Goal: Task Accomplishment & Management: Use online tool/utility

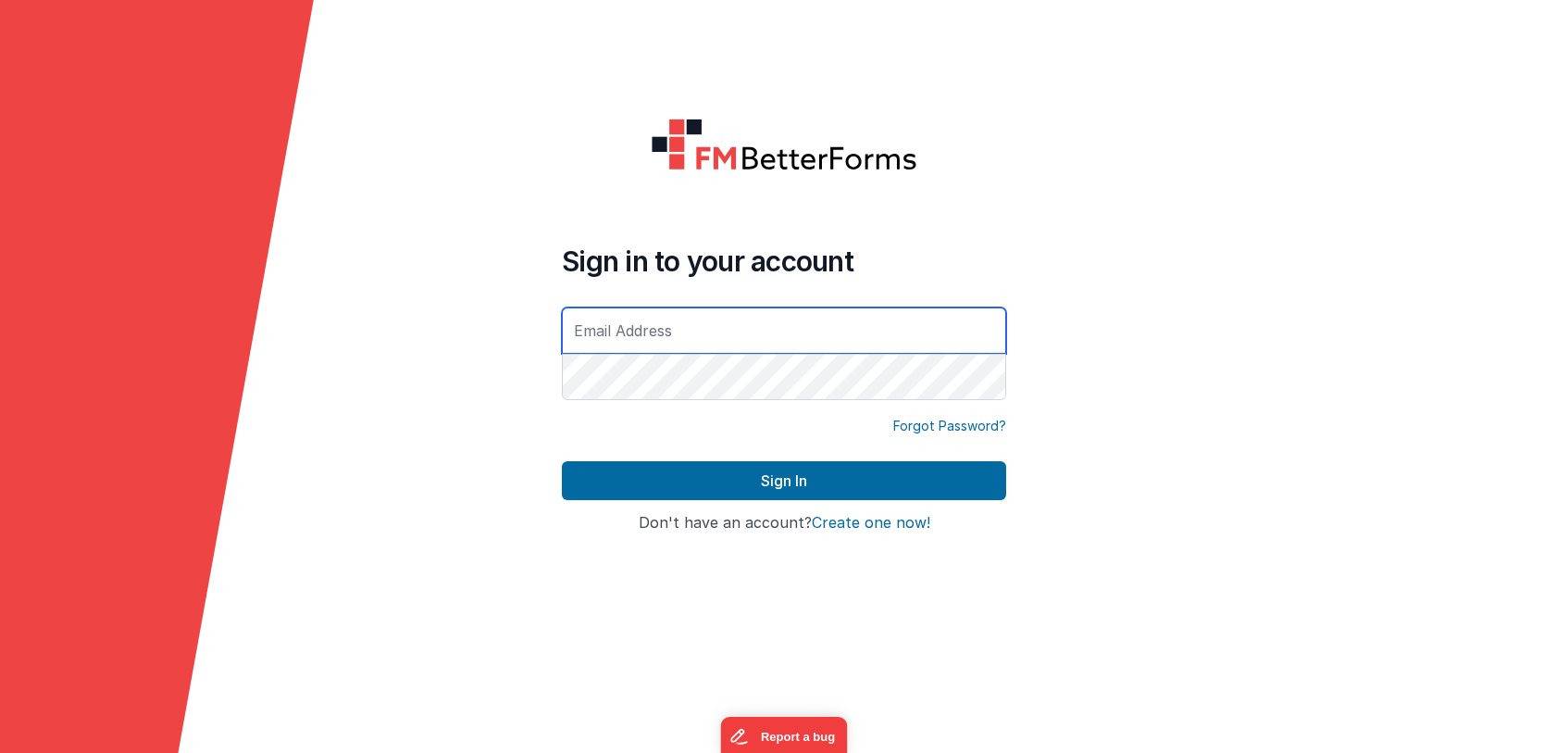
type input "[EMAIL_ADDRESS][DOMAIN_NAME]"
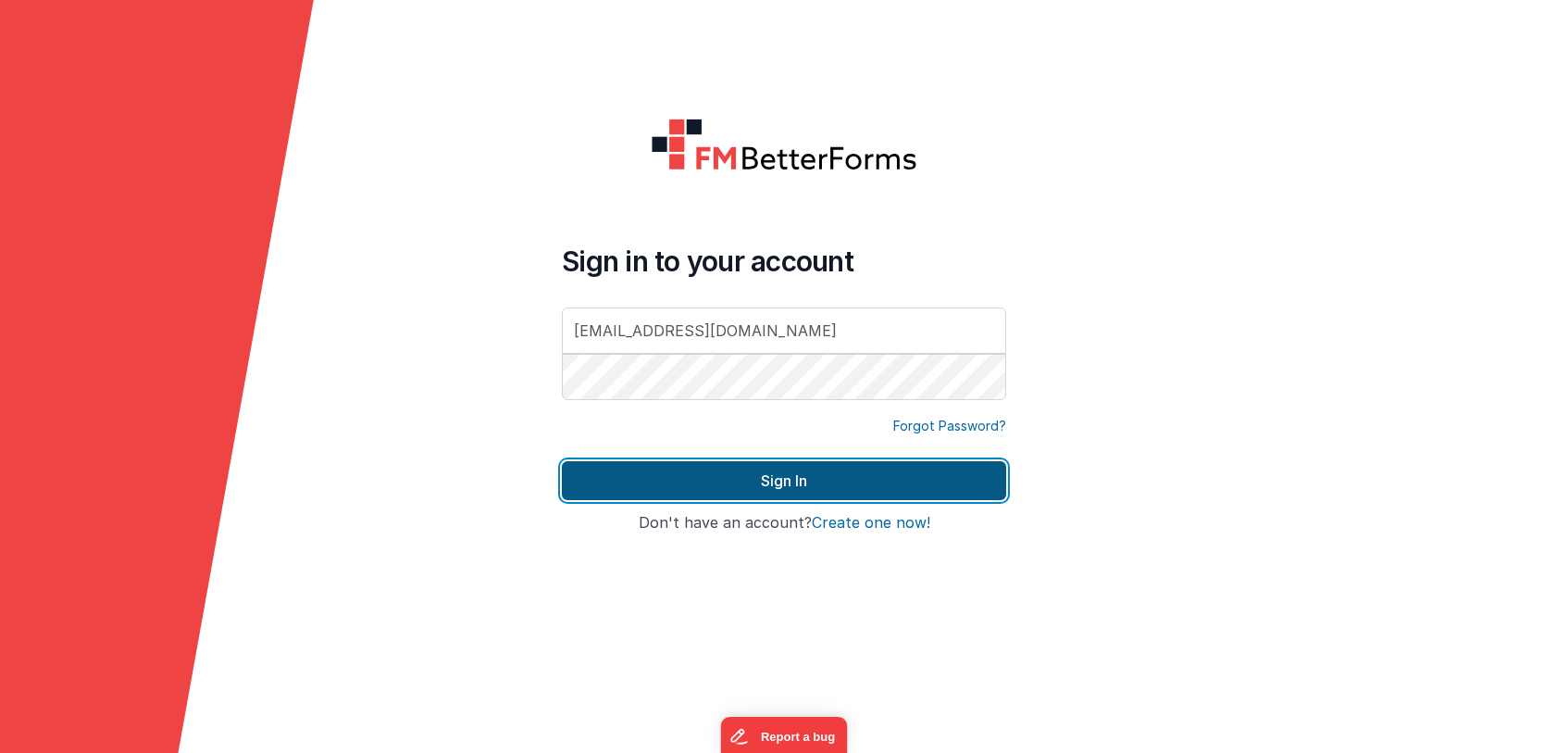
click at [911, 476] on button "Sign In" at bounding box center [784, 480] width 445 height 38
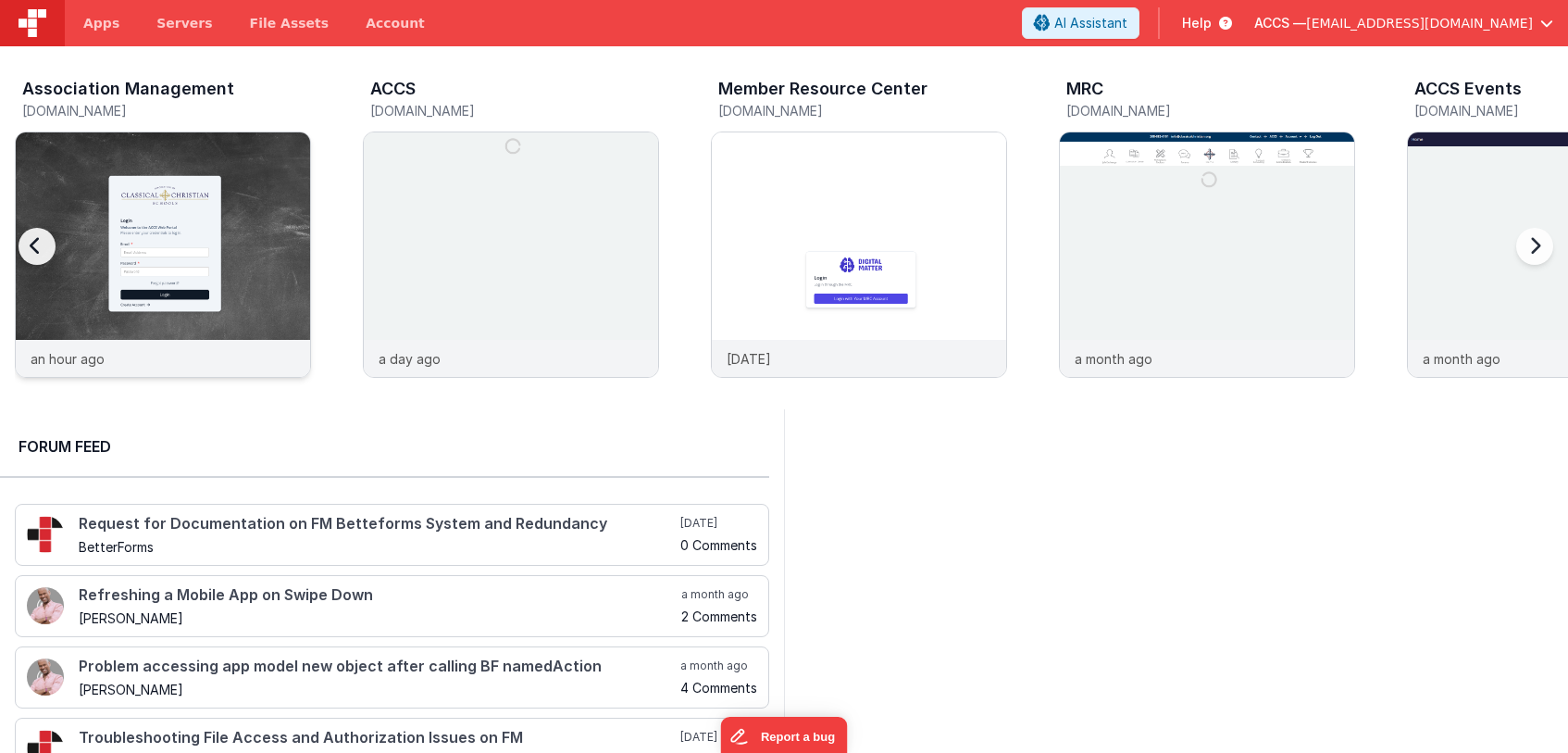
click at [238, 243] on img at bounding box center [163, 280] width 295 height 295
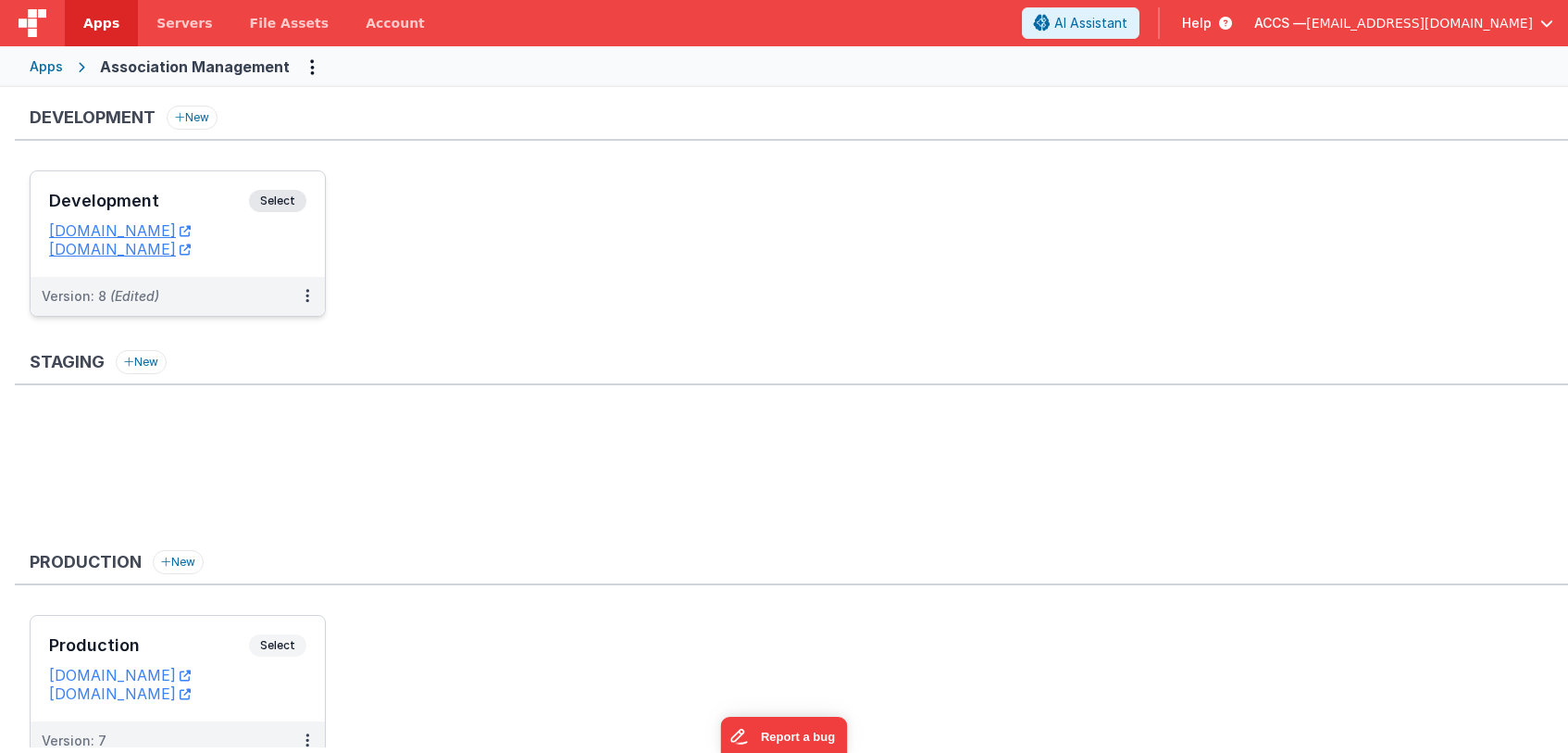
click at [200, 205] on h3 "Development" at bounding box center [148, 201] width 200 height 19
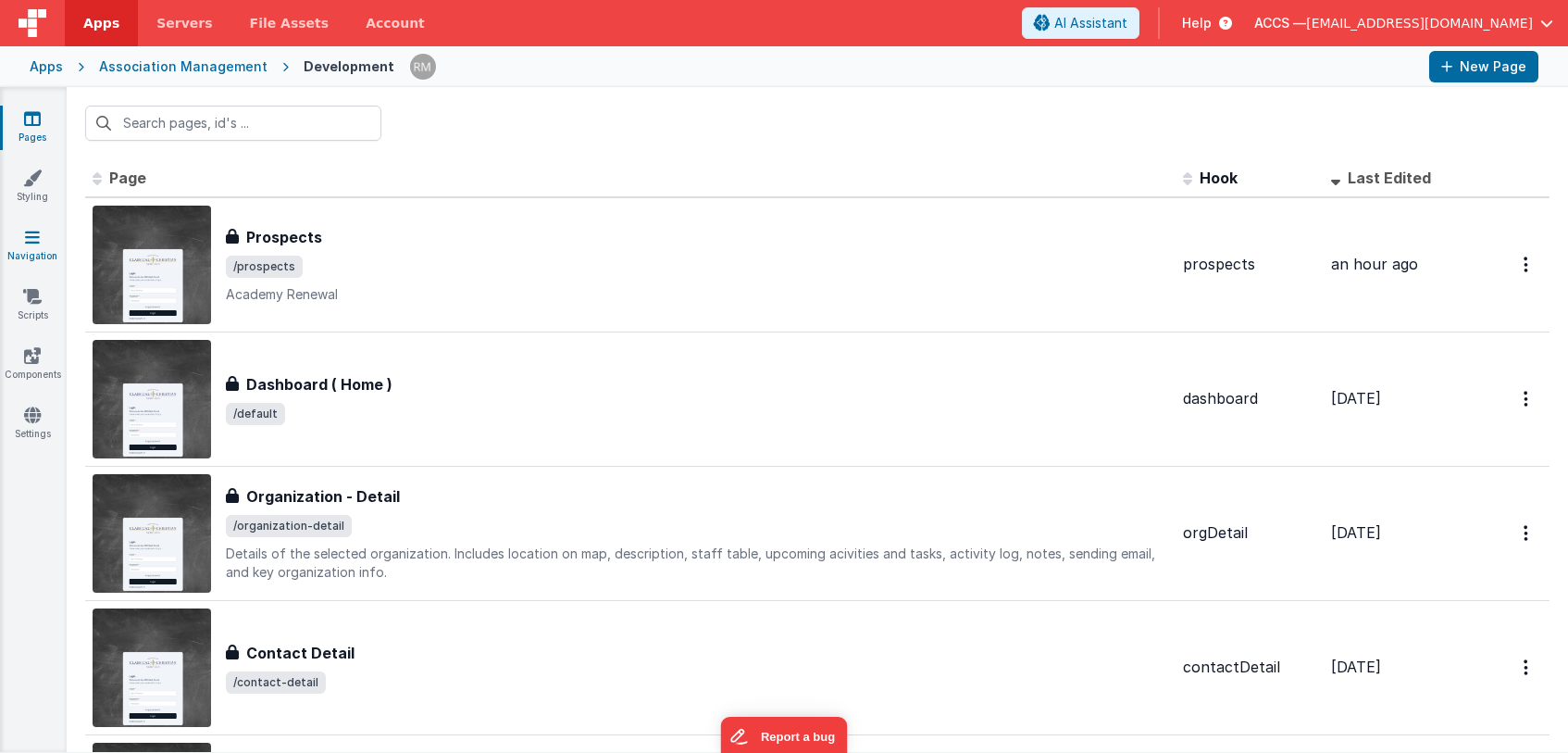
click at [38, 250] on link "Navigation" at bounding box center [32, 246] width 67 height 37
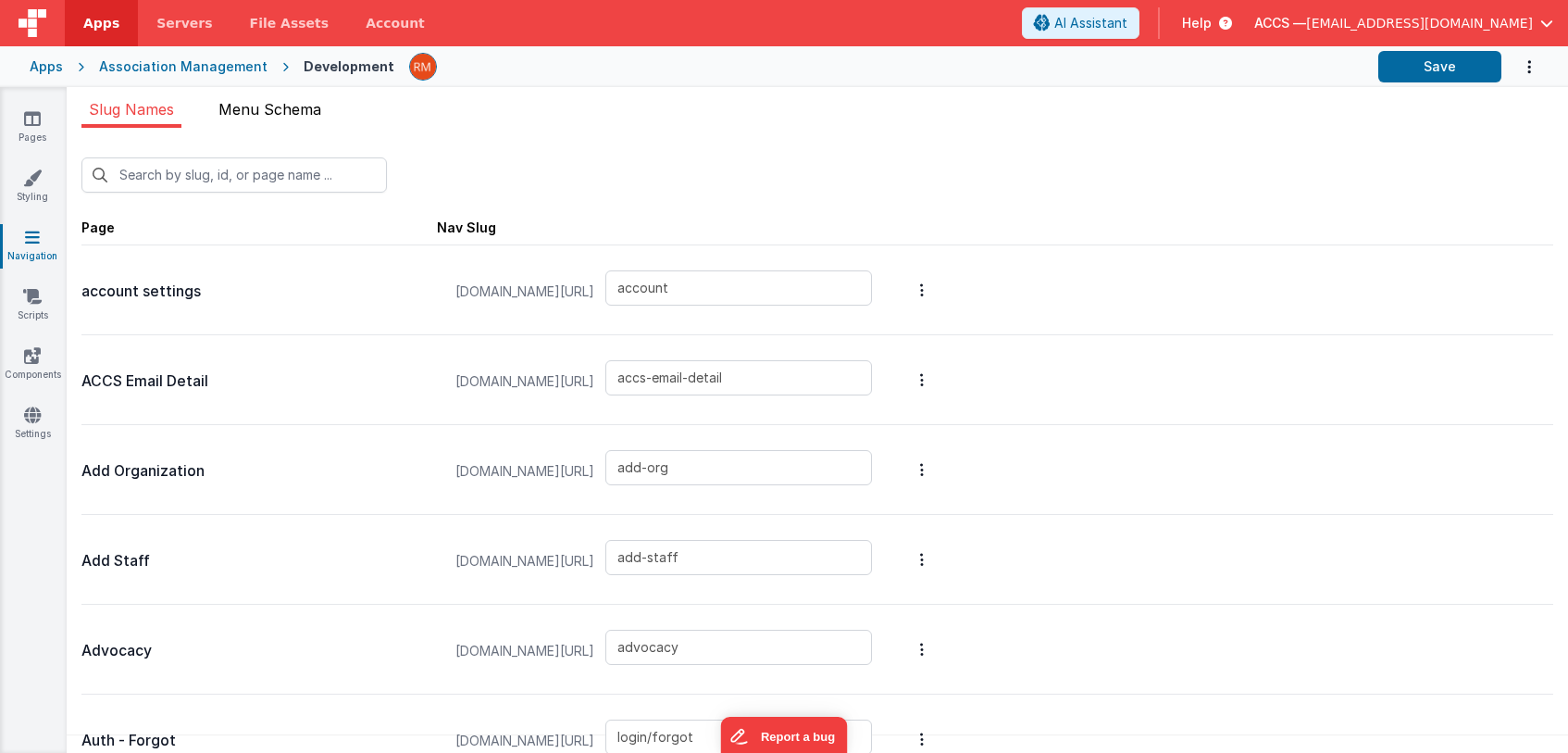
click at [292, 111] on span "Menu Schema" at bounding box center [270, 110] width 103 height 19
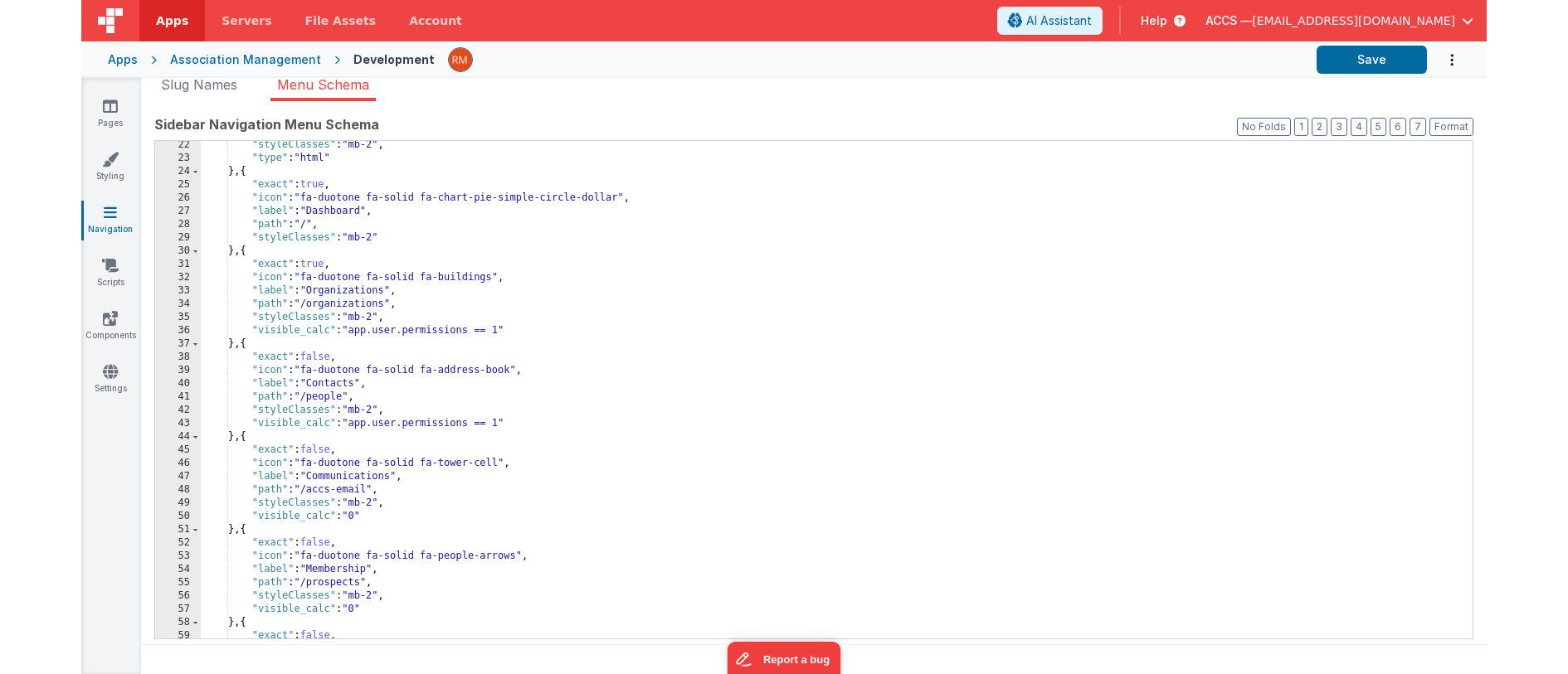
scroll to position [326, 0]
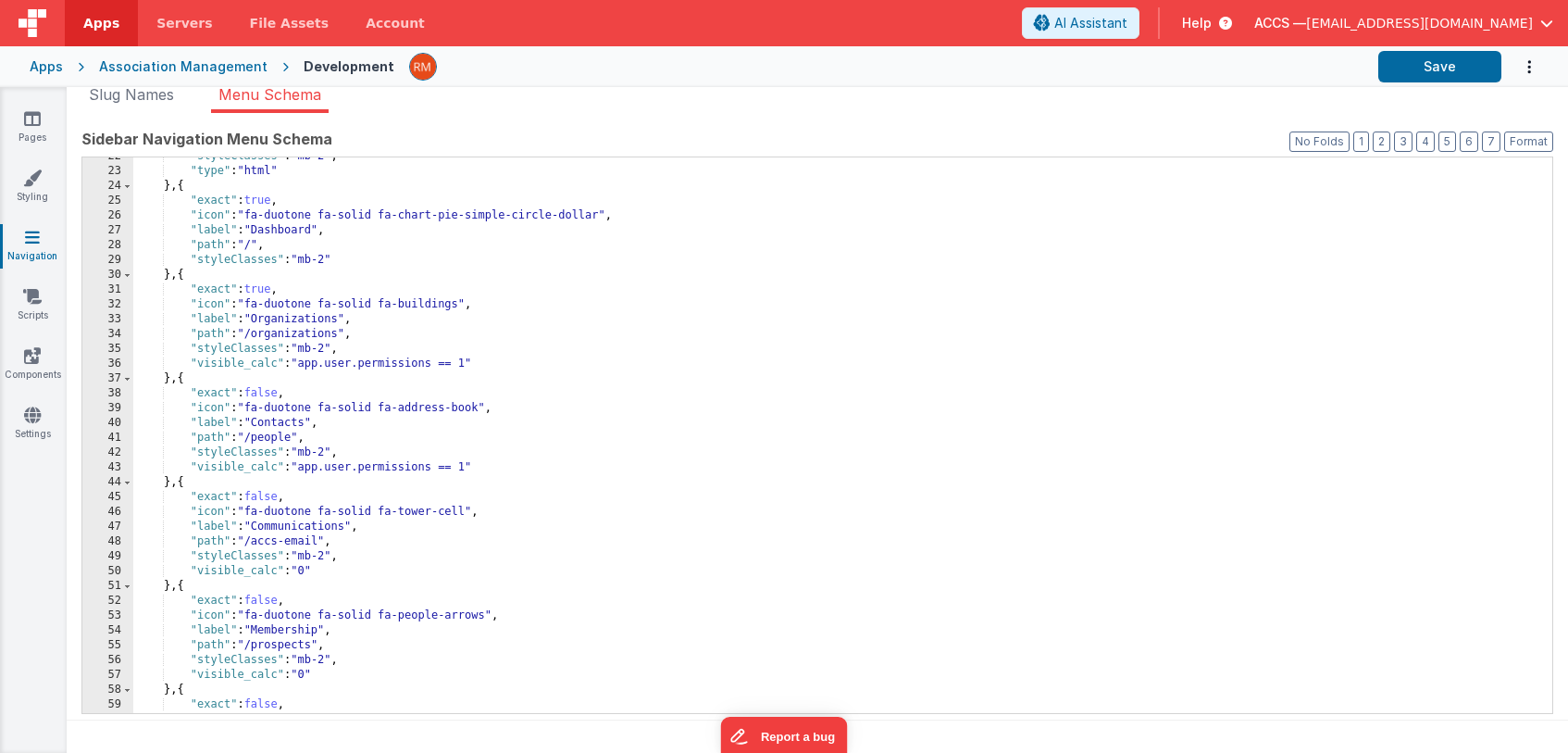
click at [185, 386] on div ""styleClasses" : "mb-2" , "type" : "html" } , { "exact" : true , "icon" : "fa-d…" at bounding box center [843, 442] width 1419 height 586
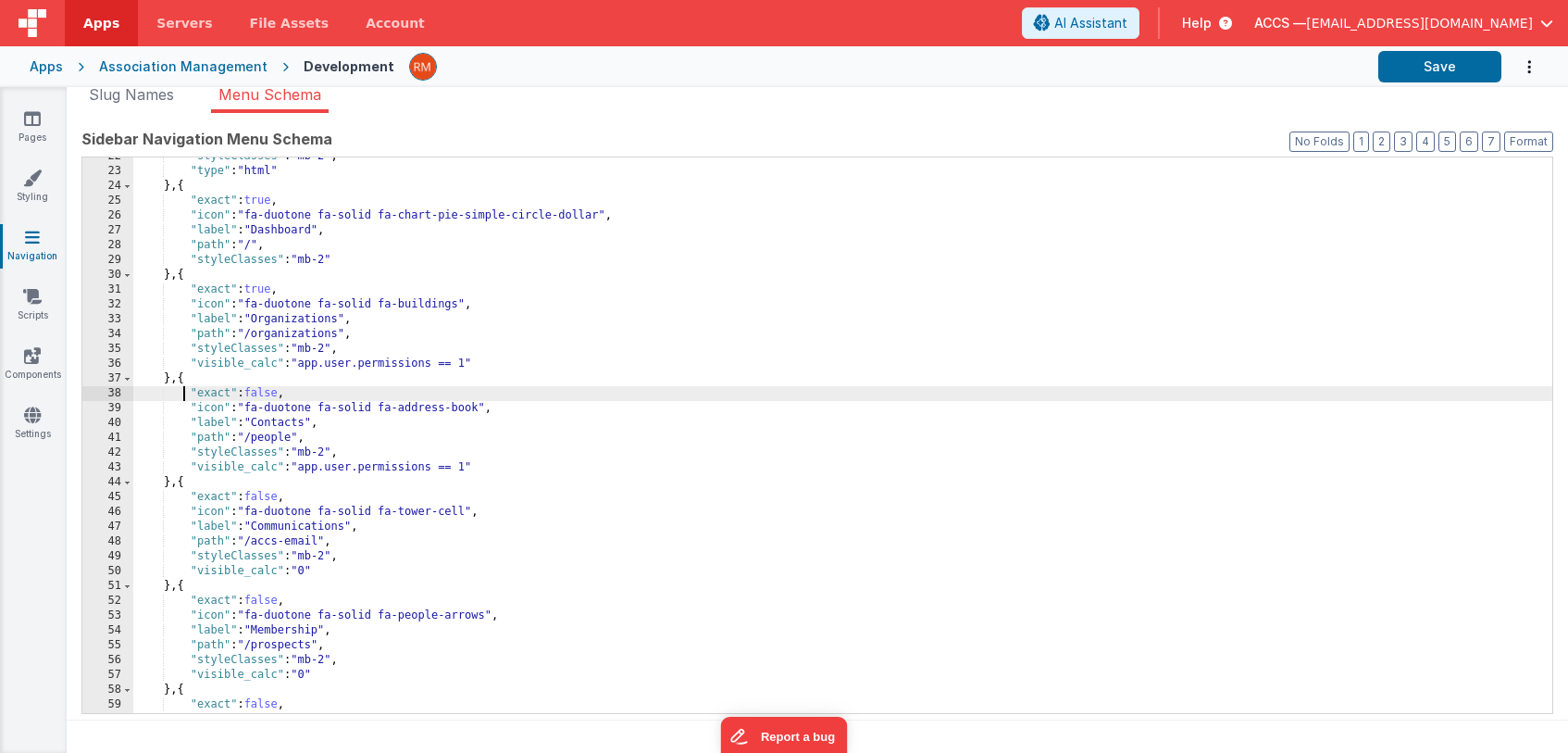
click at [182, 384] on div ""styleClasses" : "mb-2" , "type" : "html" } , { "exact" : true , "icon" : "fa-d…" at bounding box center [843, 442] width 1419 height 586
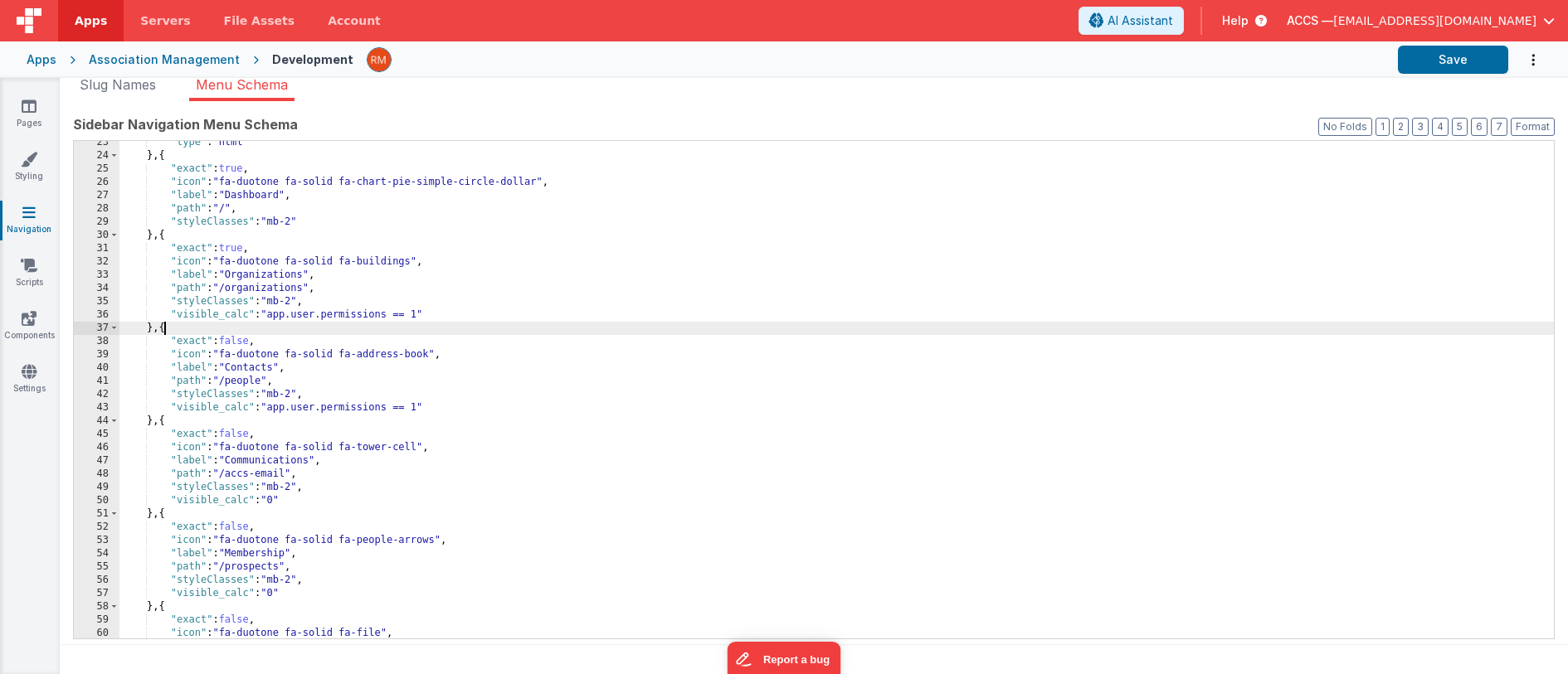
scroll to position [371, 0]
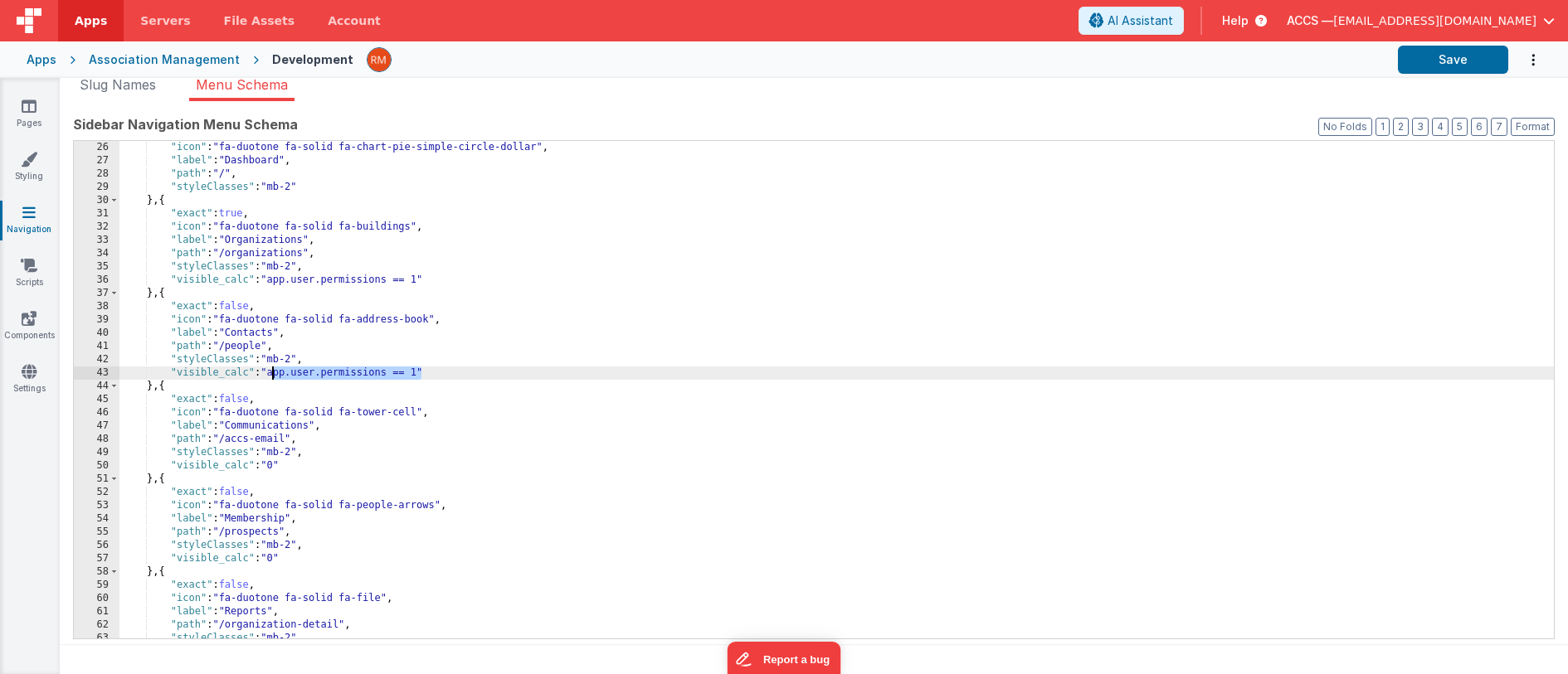
drag, startPoint x: 423, startPoint y: 374, endPoint x: 273, endPoint y: 378, distance: 150.1
click at [273, 378] on div ""icon" : "fa-duotone fa-solid fa-chart-pie-simple-circle-dollar" , "label" : "D…" at bounding box center [837, 403] width 1434 height 524
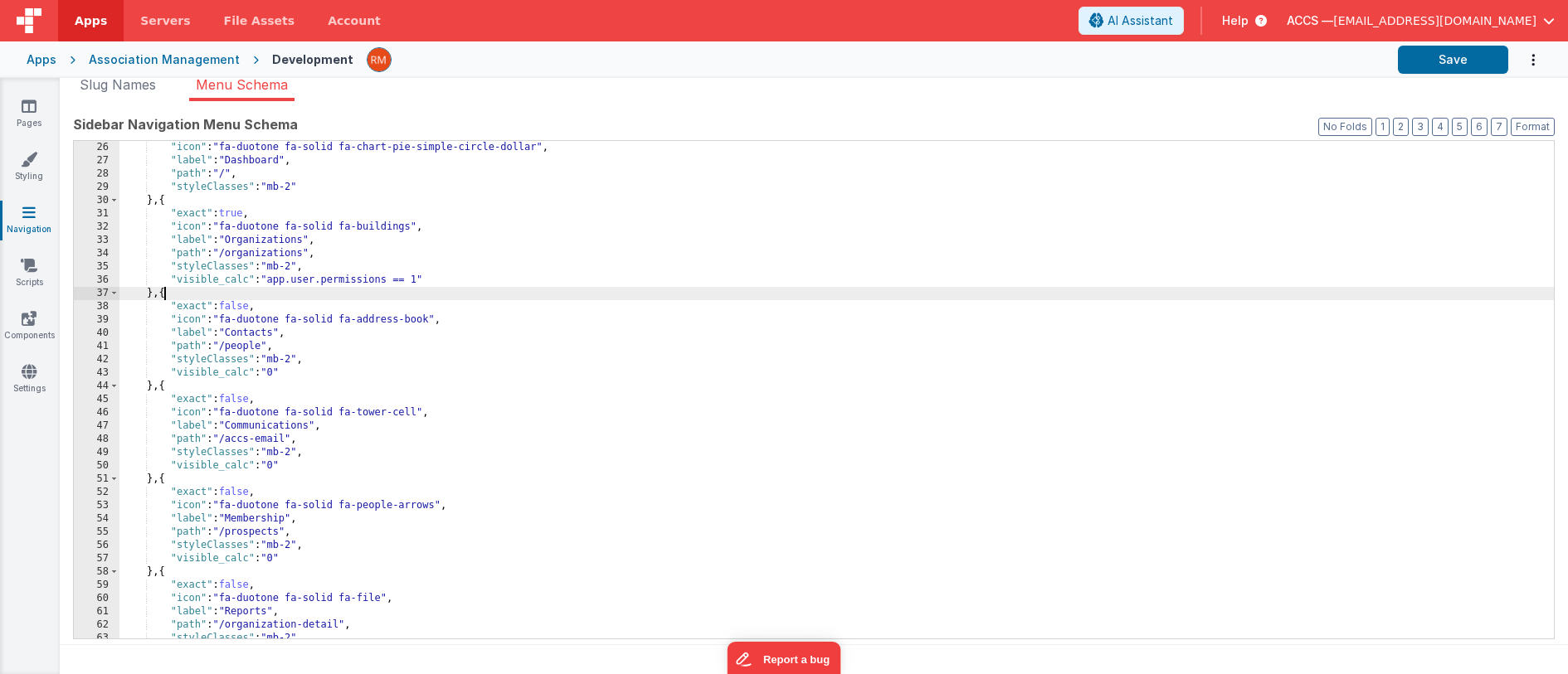
click at [166, 292] on div ""icon" : "fa-duotone fa-solid fa-chart-pie-simple-circle-dollar" , "label" : "D…" at bounding box center [837, 403] width 1434 height 524
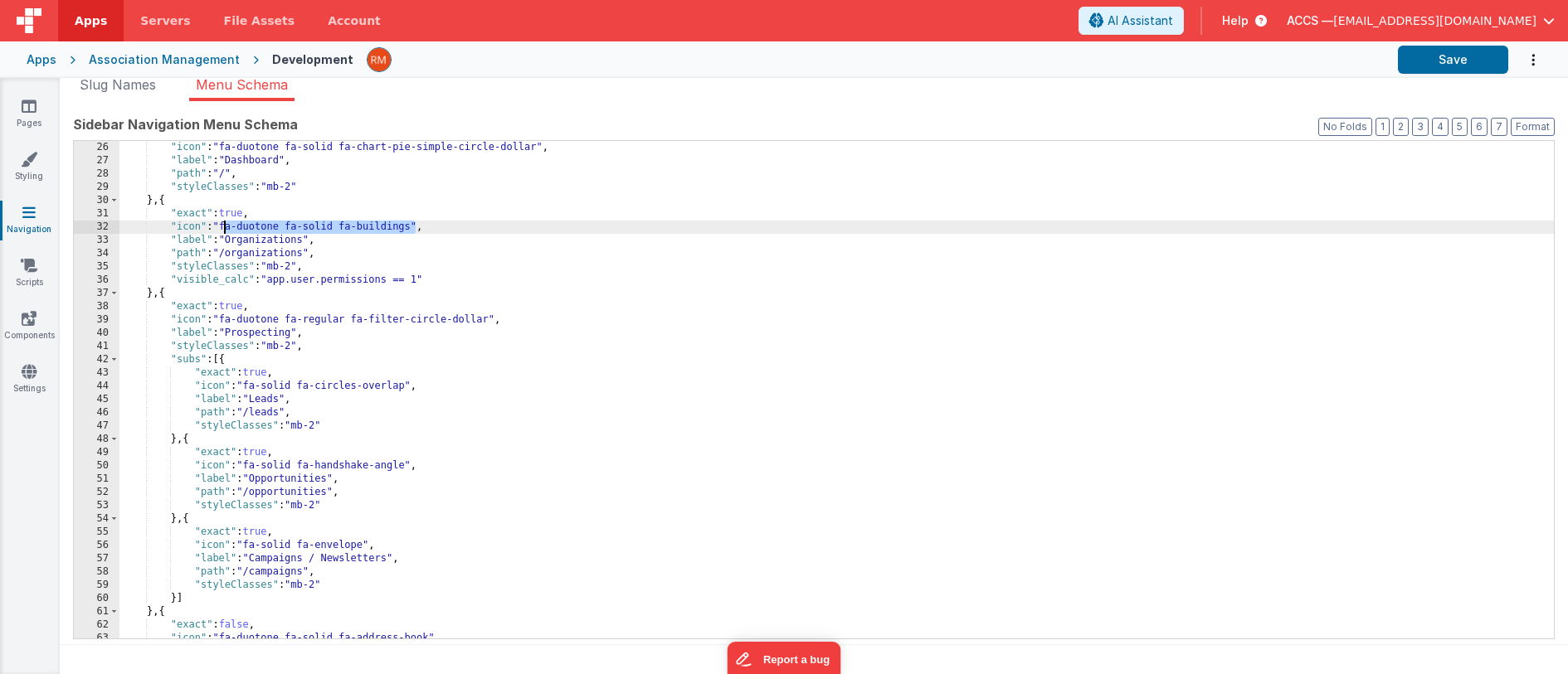
drag, startPoint x: 416, startPoint y: 225, endPoint x: 225, endPoint y: 226, distance: 191.0
click at [225, 226] on div ""icon" : "fa-duotone fa-solid fa-chart-pie-simple-circle-dollar" , "label" : "D…" at bounding box center [837, 403] width 1434 height 524
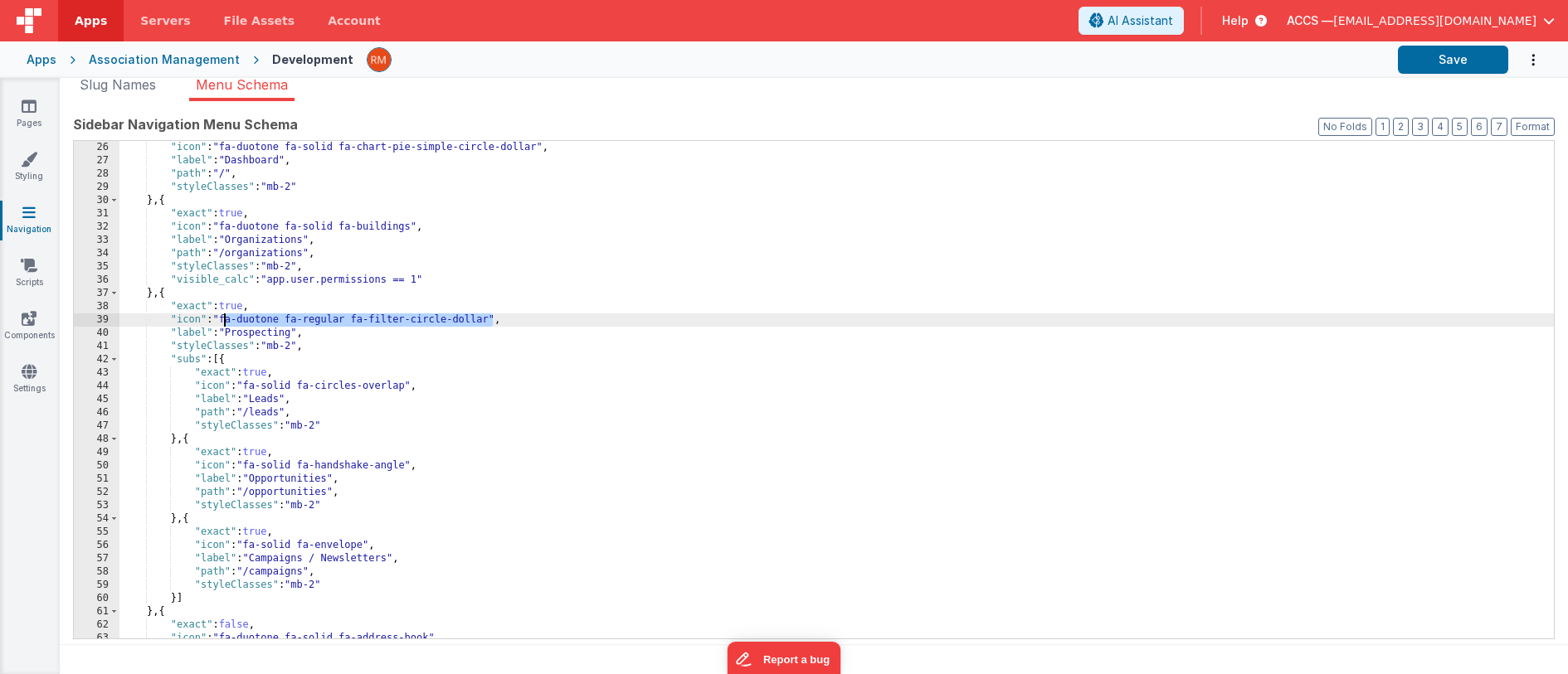
drag, startPoint x: 493, startPoint y: 319, endPoint x: 227, endPoint y: 320, distance: 266.0
click at [227, 320] on div ""icon" : "fa-duotone fa-solid fa-chart-pie-simple-circle-dollar" , "label" : "D…" at bounding box center [837, 403] width 1434 height 524
drag, startPoint x: 294, startPoint y: 334, endPoint x: 232, endPoint y: 334, distance: 62.0
click at [232, 334] on div ""icon" : "fa-duotone fa-solid fa-chart-pie-simple-circle-dollar" , "label" : "D…" at bounding box center [837, 403] width 1434 height 524
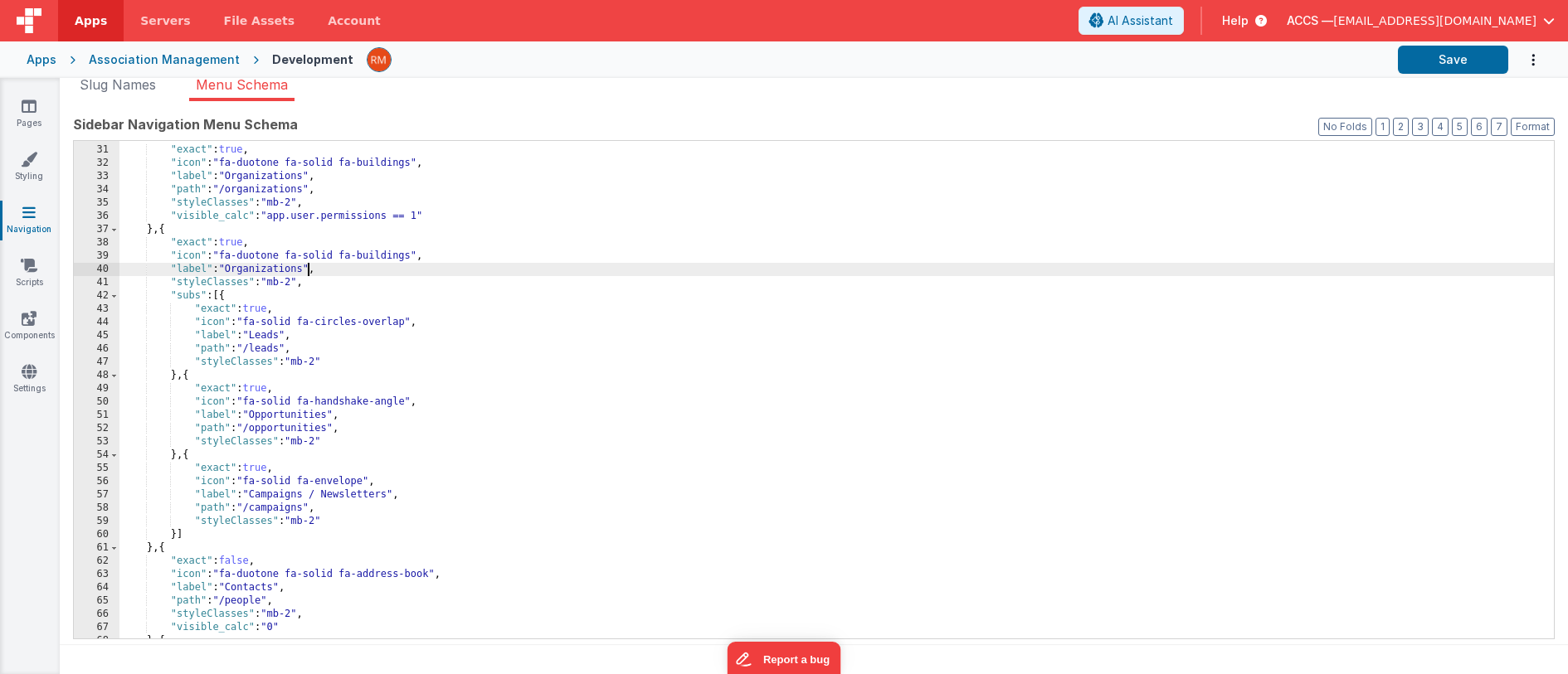
scroll to position [455, 0]
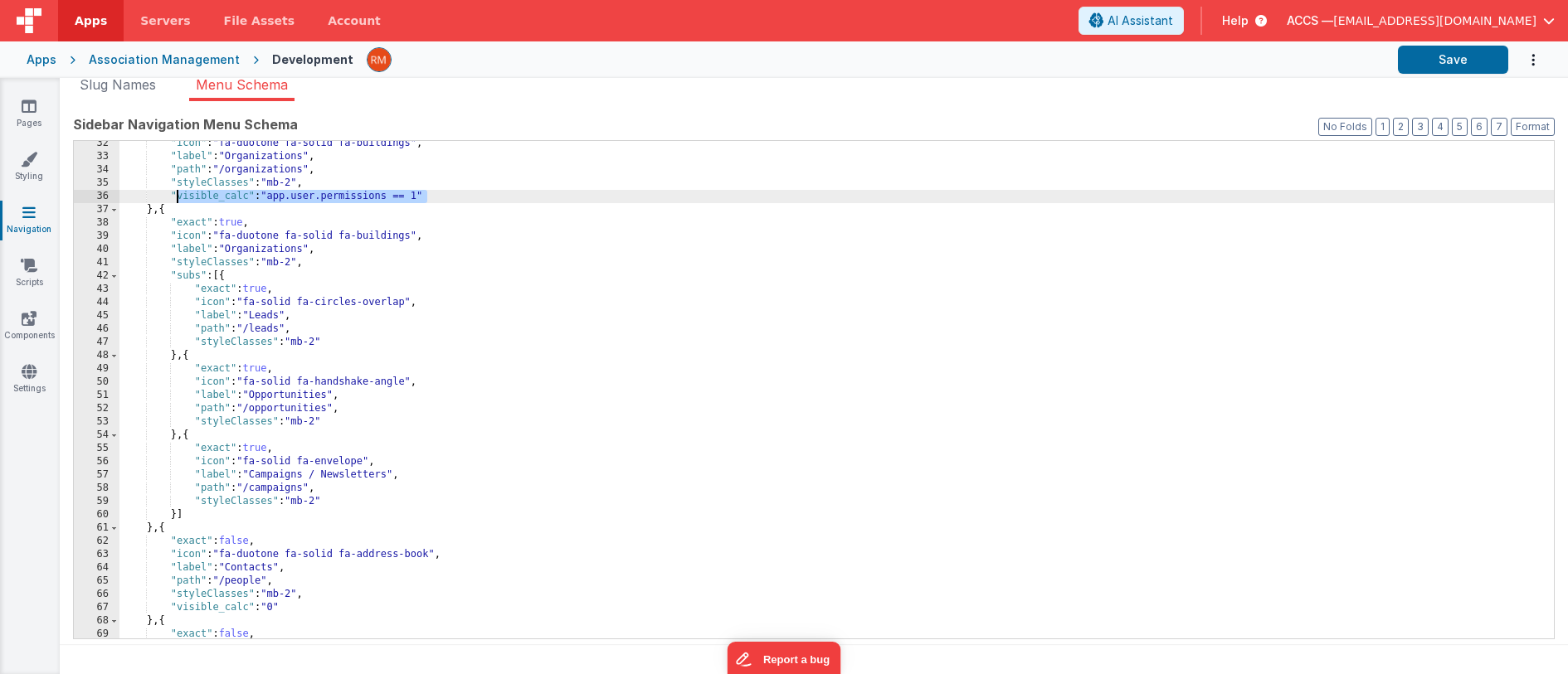
drag, startPoint x: 451, startPoint y: 195, endPoint x: 178, endPoint y: 195, distance: 273.0
click at [178, 195] on div ""icon" : "fa-duotone fa-solid fa-buildings" , "label" : "Organizations" , "path…" at bounding box center [837, 399] width 1434 height 524
click at [319, 178] on div ""icon" : "fa-duotone fa-solid fa-buildings" , "label" : "Organizations" , "path…" at bounding box center [837, 399] width 1434 height 524
drag, startPoint x: 440, startPoint y: 194, endPoint x: 171, endPoint y: 190, distance: 269.0
click at [171, 190] on div ""icon" : "fa-duotone fa-solid fa-buildings" , "label" : "Organizations" , "path…" at bounding box center [837, 399] width 1434 height 524
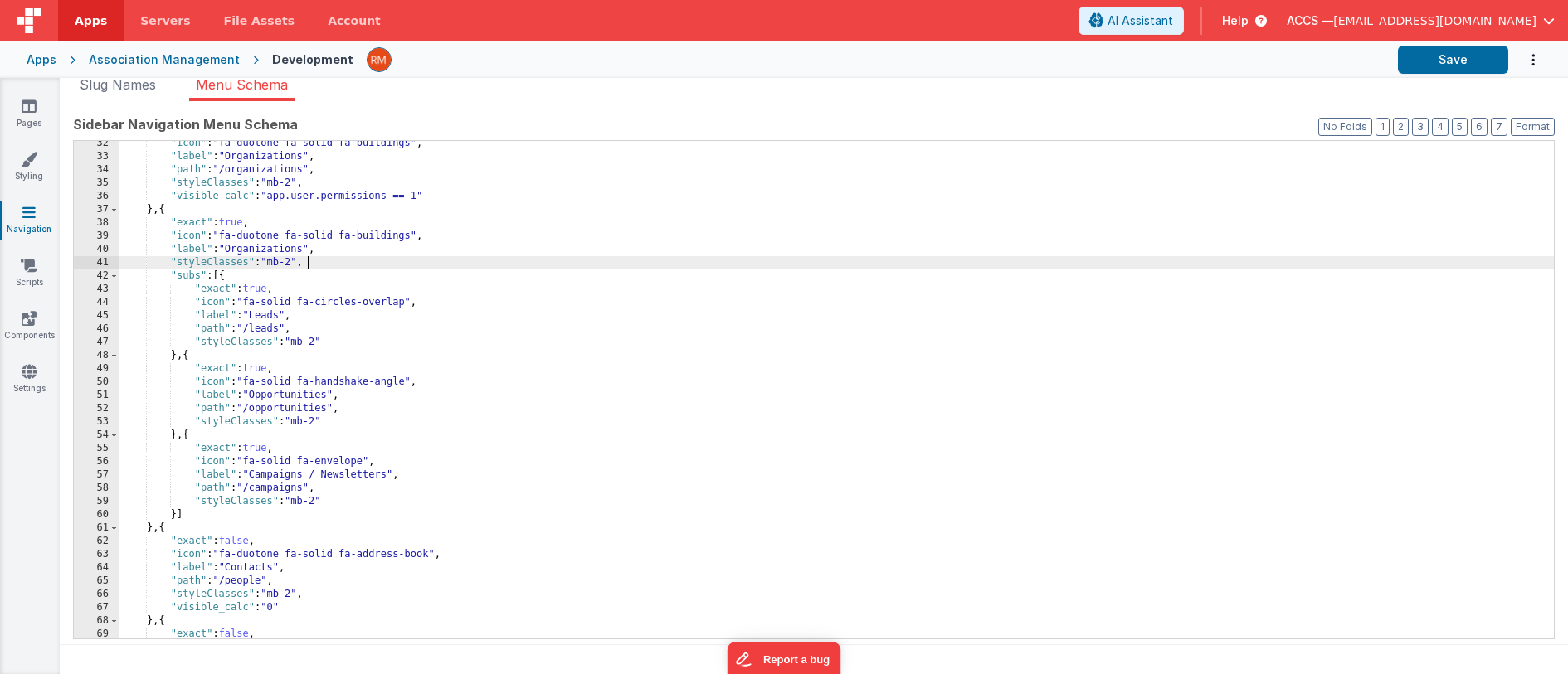
click at [321, 261] on div ""icon" : "fa-duotone fa-solid fa-buildings" , "label" : "Organizations" , "path…" at bounding box center [837, 399] width 1434 height 524
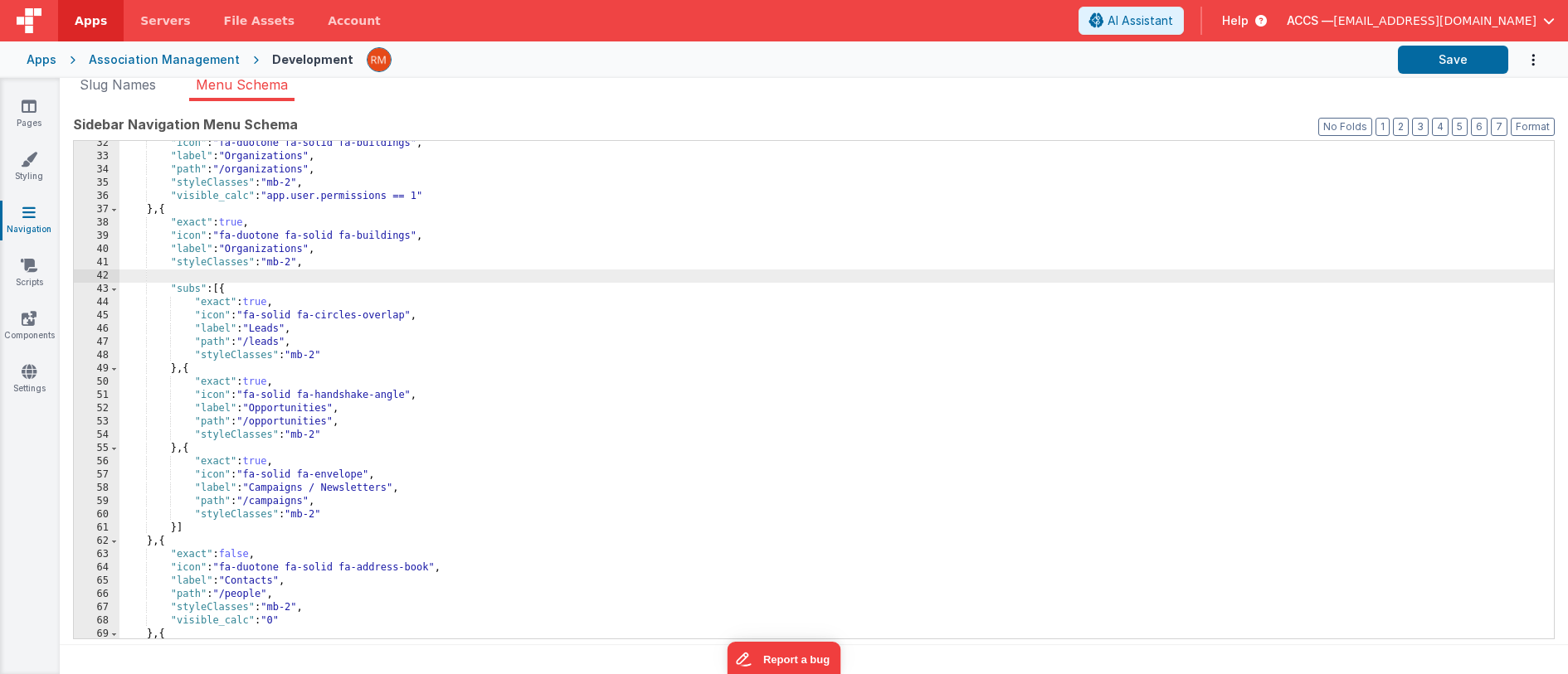
paste textarea
click at [284, 329] on div ""icon" : "fa-duotone fa-solid fa-buildings" , "label" : "Organizations" , "path…" at bounding box center [837, 399] width 1434 height 524
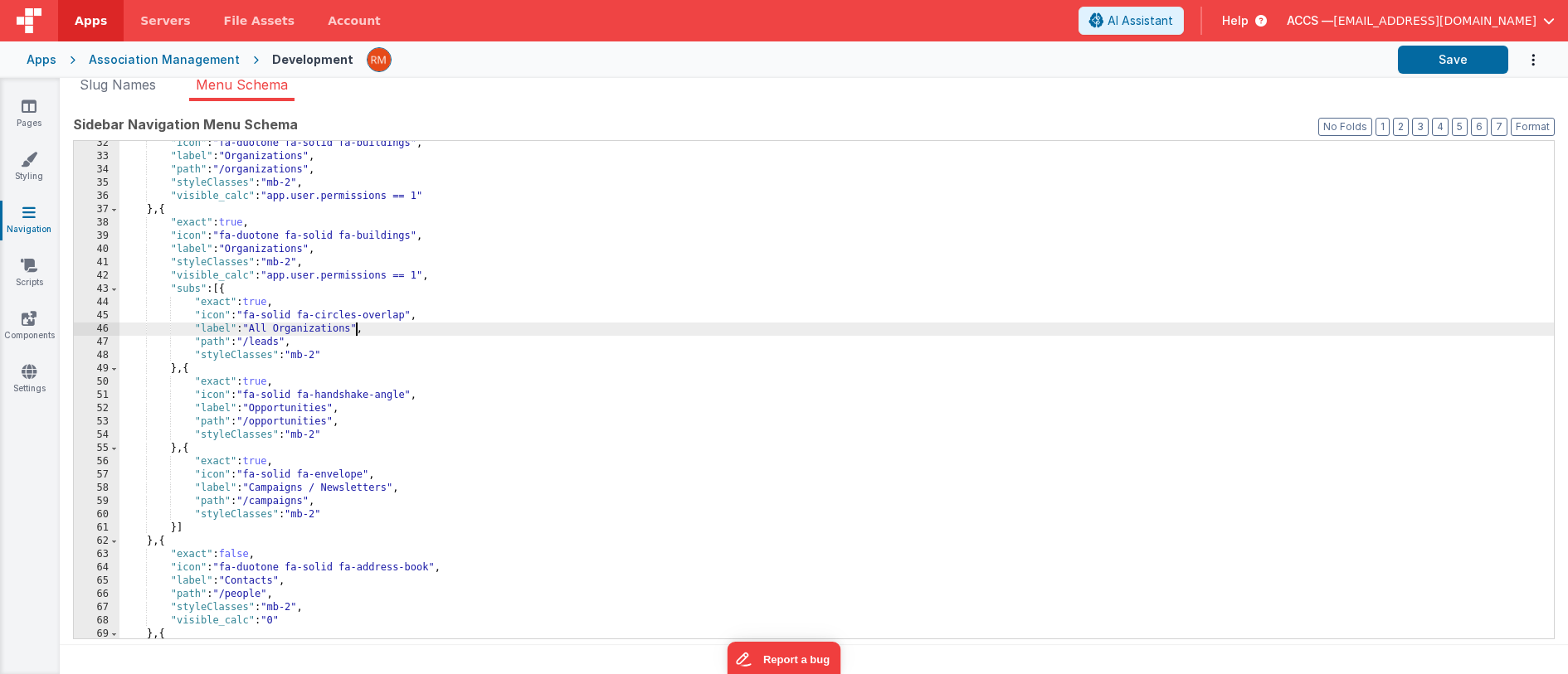
click at [282, 340] on div ""icon" : "fa-duotone fa-solid fa-buildings" , "label" : "Organizations" , "path…" at bounding box center [837, 399] width 1434 height 524
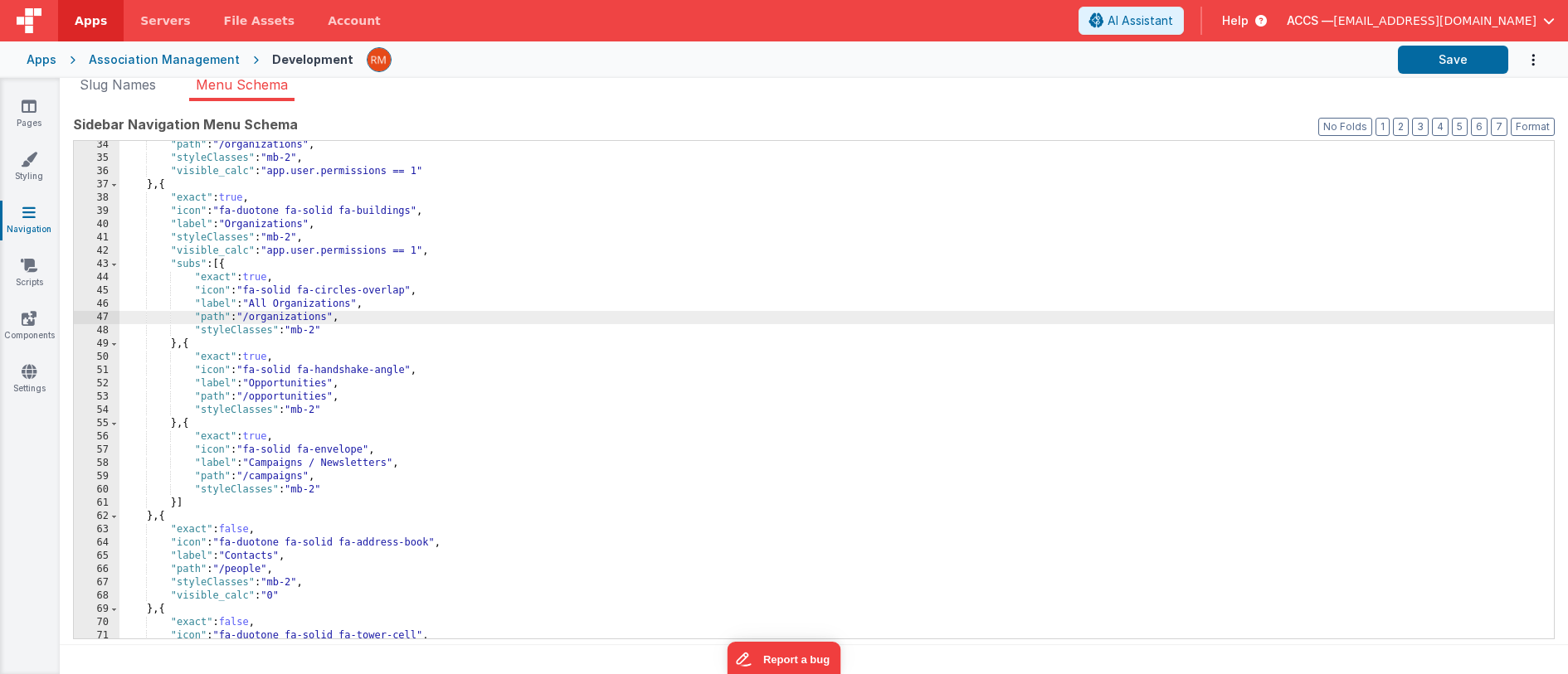
click at [331, 385] on div ""path" : "/organizations" , "styleClasses" : "mb-2" , "visible_calc" : "app.use…" at bounding box center [837, 401] width 1434 height 524
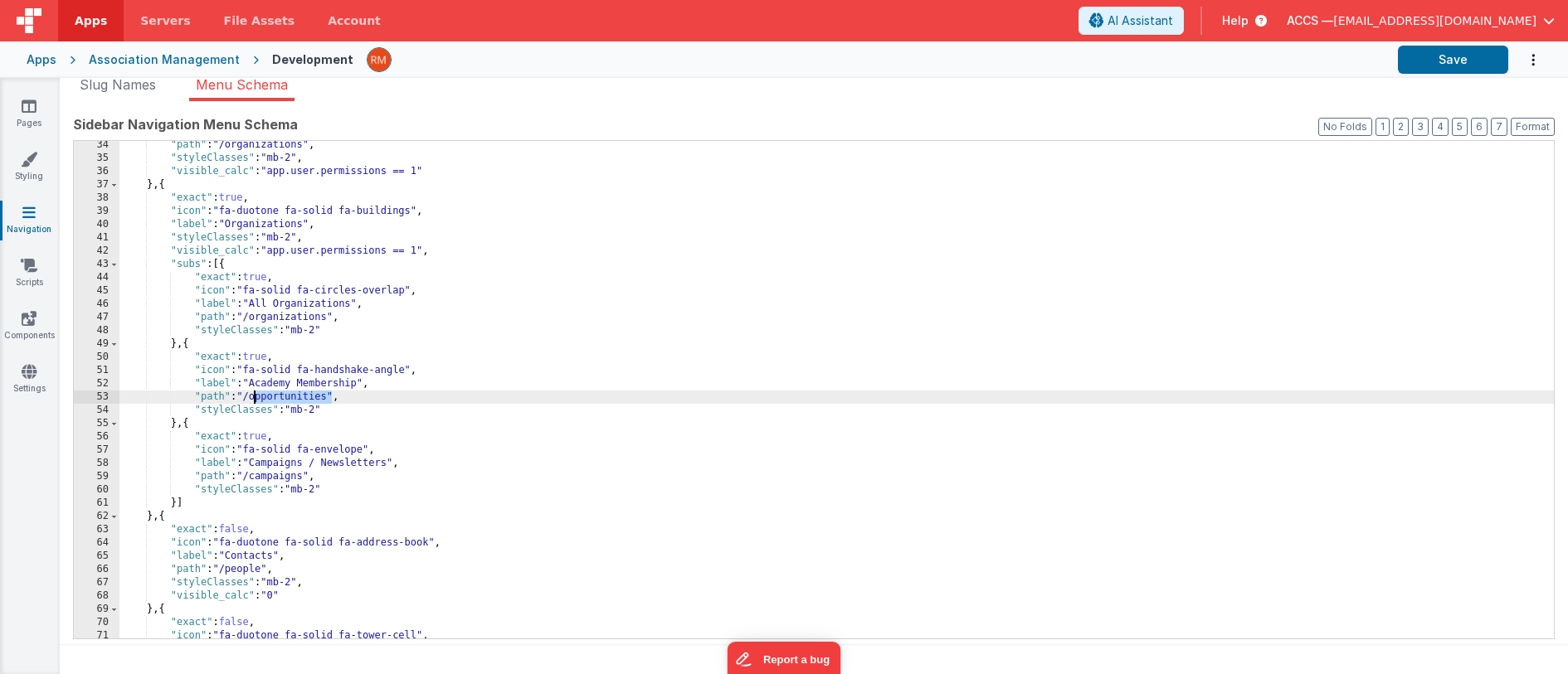
drag, startPoint x: 332, startPoint y: 397, endPoint x: 256, endPoint y: 397, distance: 76.0
click at [256, 397] on div ""path" : "/organizations" , "styleClasses" : "mb-2" , "visible_calc" : "app.use…" at bounding box center [837, 401] width 1434 height 524
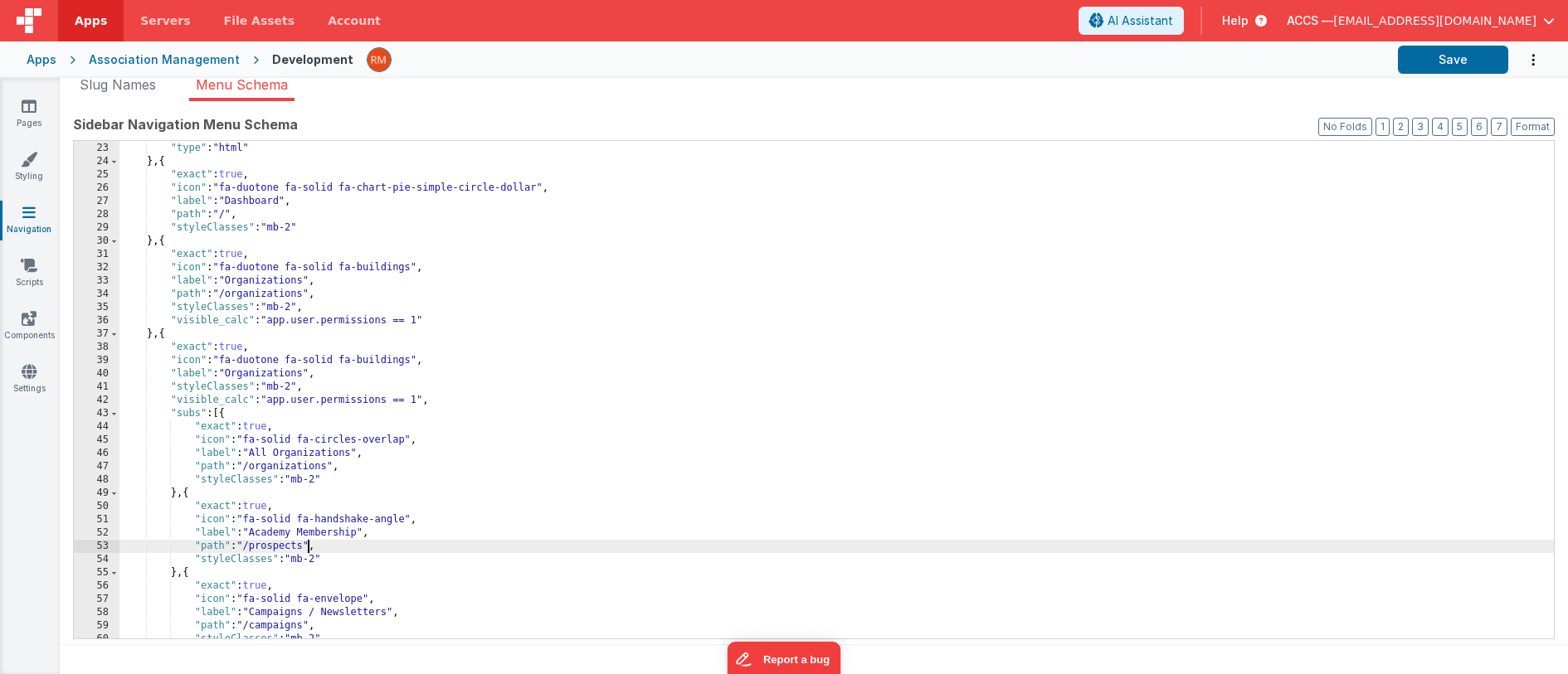
scroll to position [329, 0]
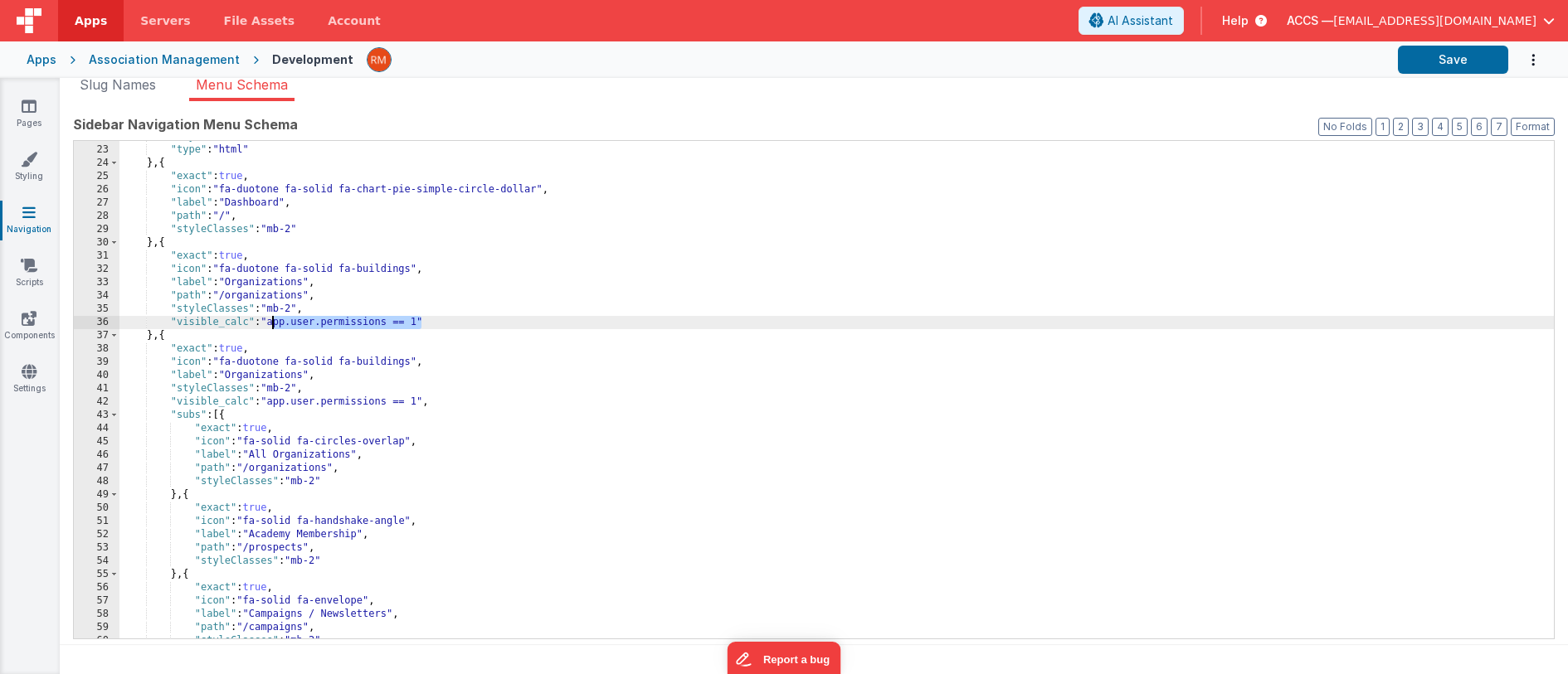
drag, startPoint x: 421, startPoint y: 322, endPoint x: 274, endPoint y: 321, distance: 147.0
click at [274, 321] on div ""styleClasses" : "mb-2" , "type" : "html" } , { "exact" : true , "icon" : "fa-d…" at bounding box center [837, 392] width 1434 height 524
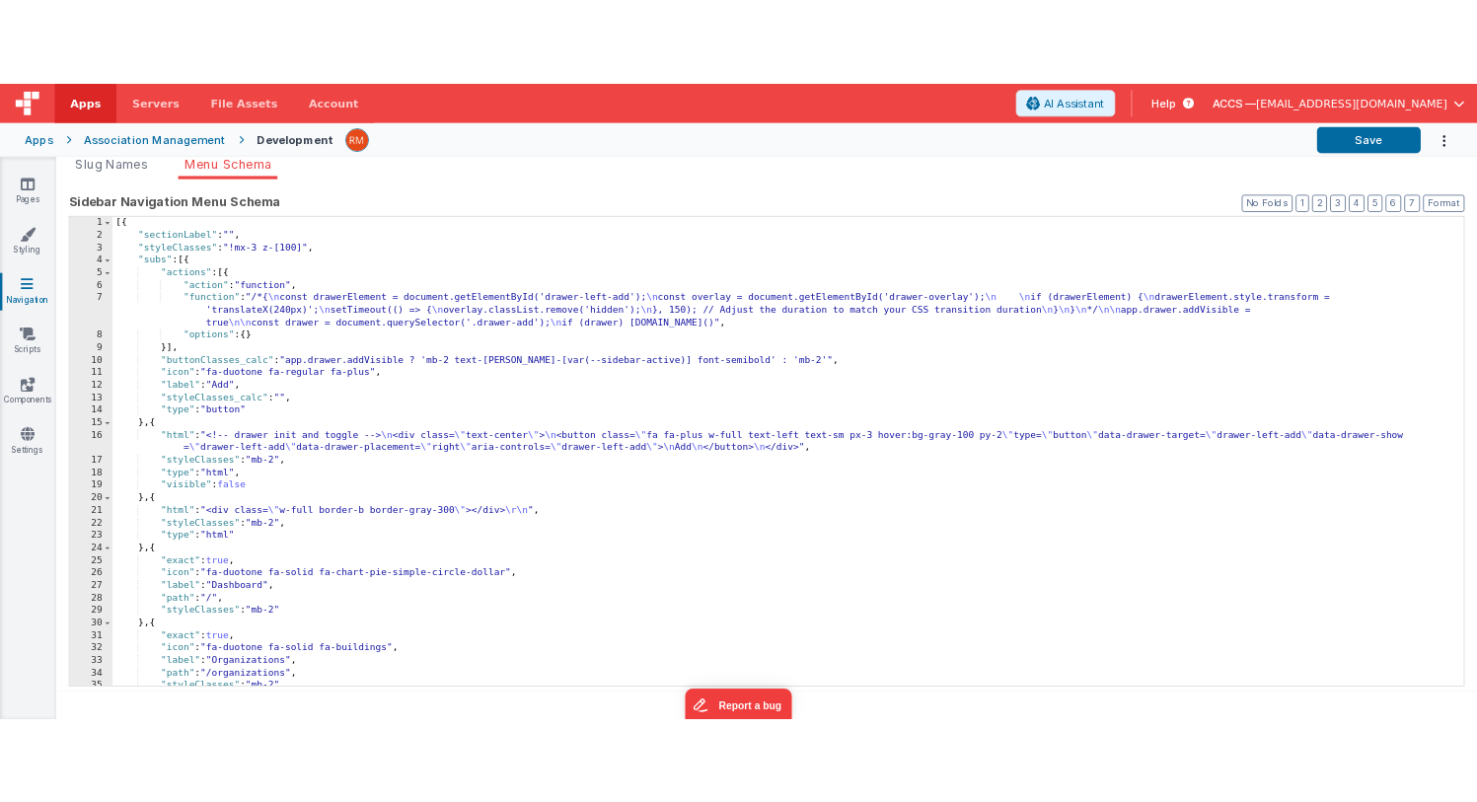
scroll to position [0, 0]
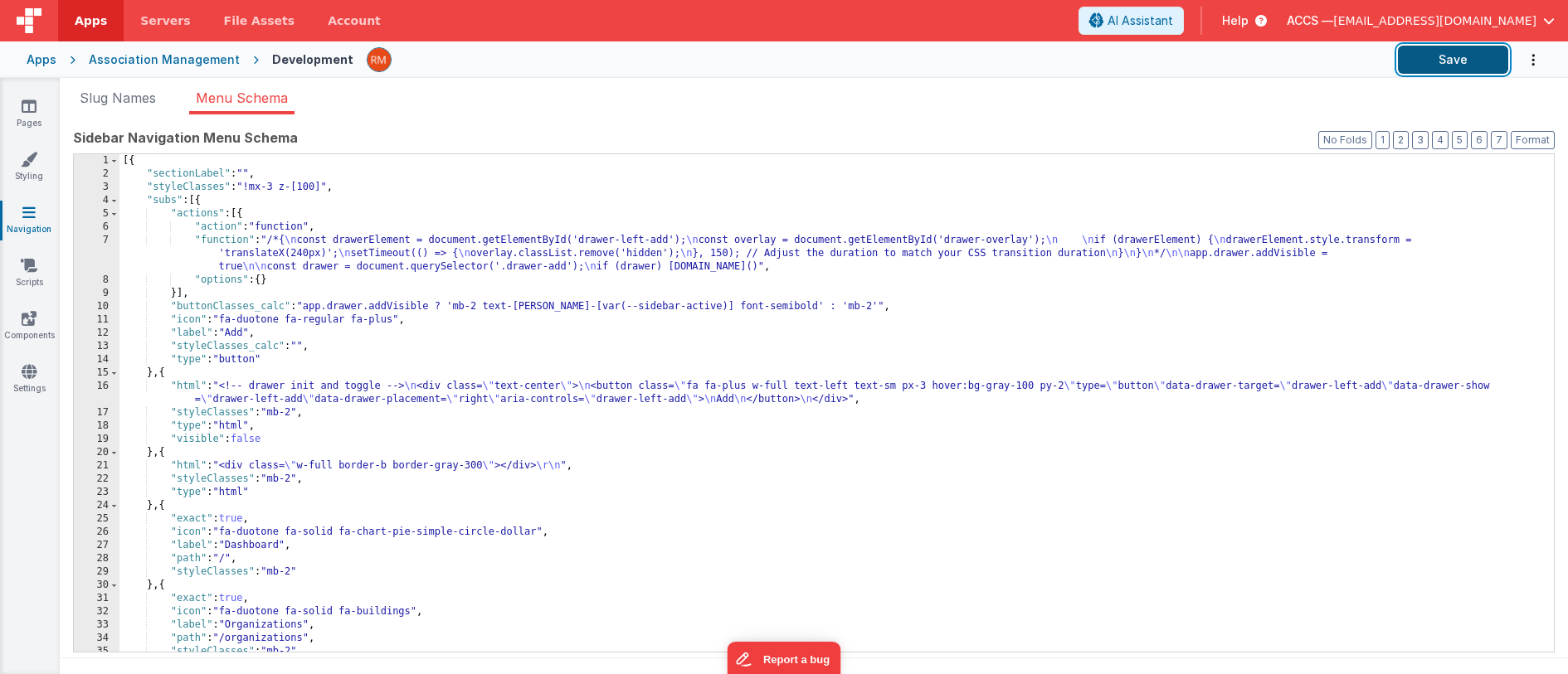
click at [1404, 59] on button "Save" at bounding box center [1452, 60] width 110 height 29
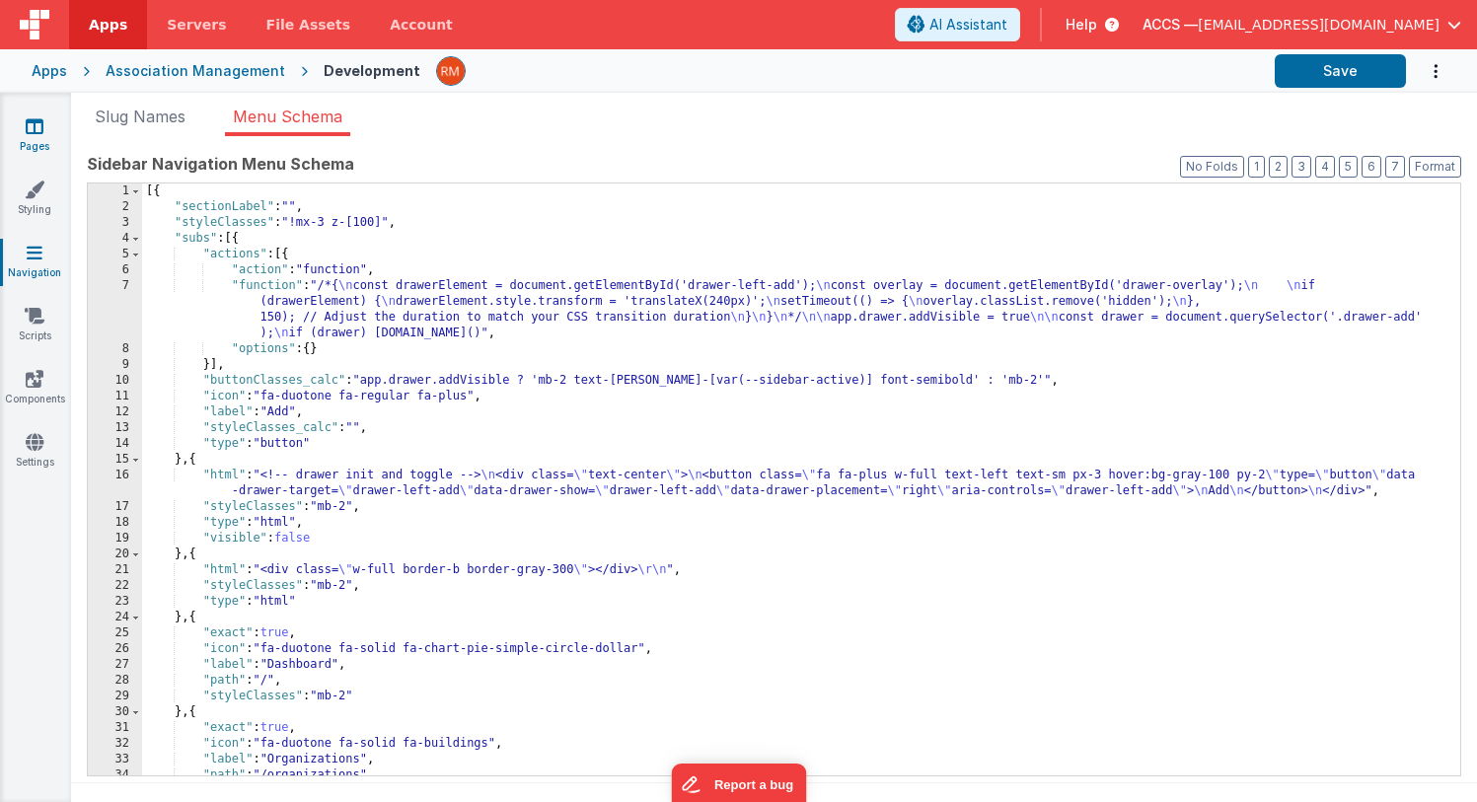
click at [44, 135] on link "Pages" at bounding box center [34, 135] width 71 height 39
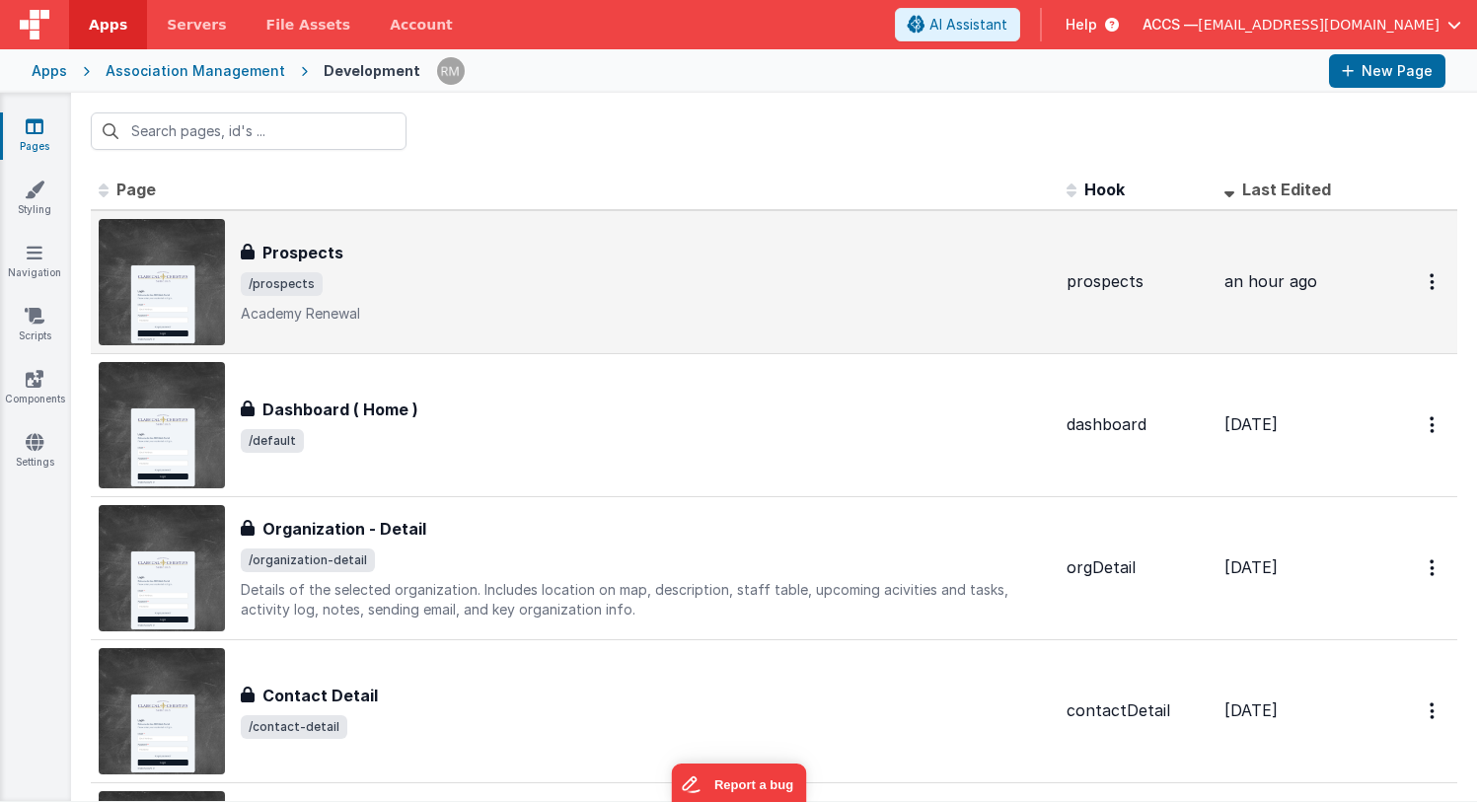
click at [458, 278] on span "/prospects" at bounding box center [646, 284] width 810 height 24
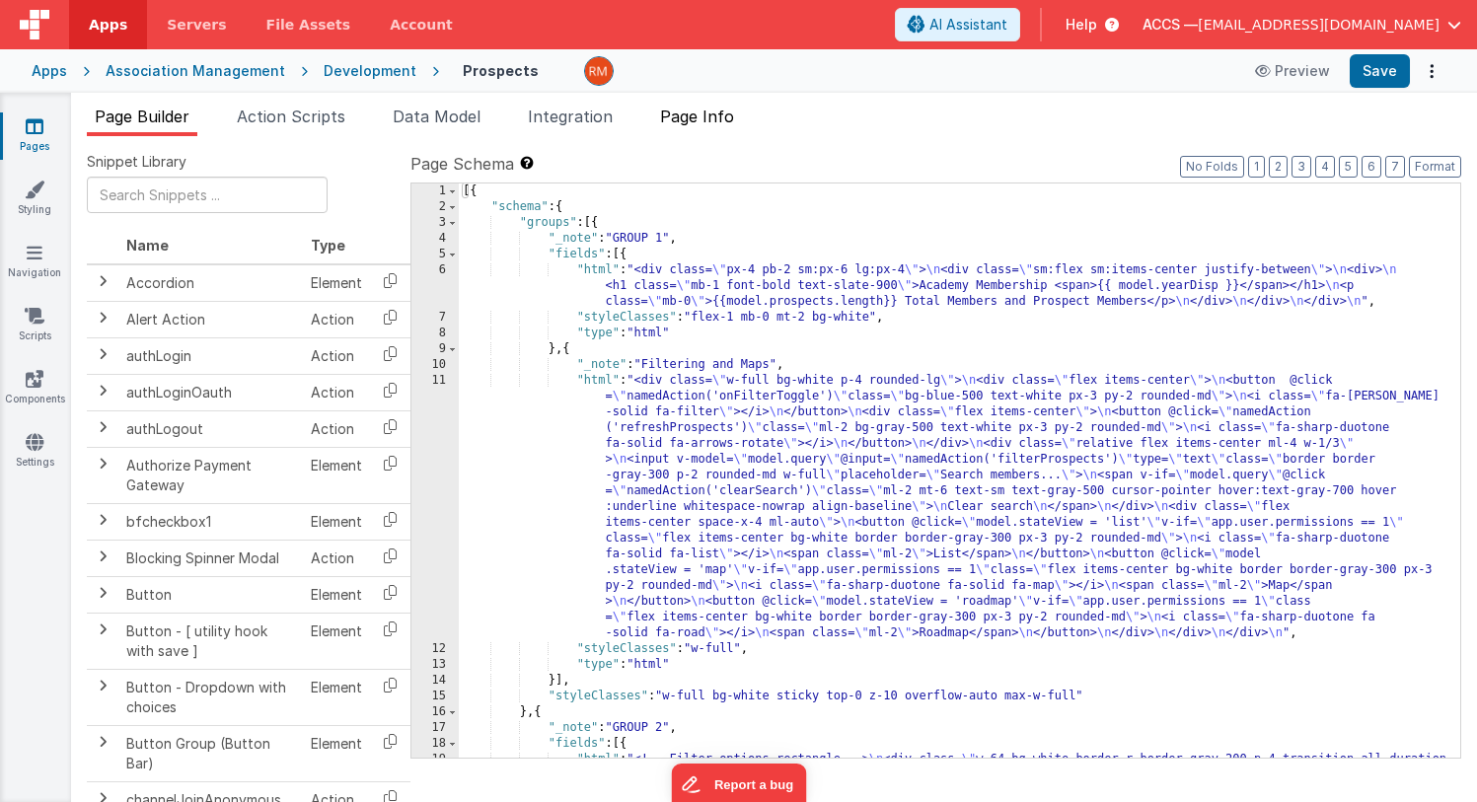
click at [721, 116] on span "Page Info" at bounding box center [697, 117] width 74 height 20
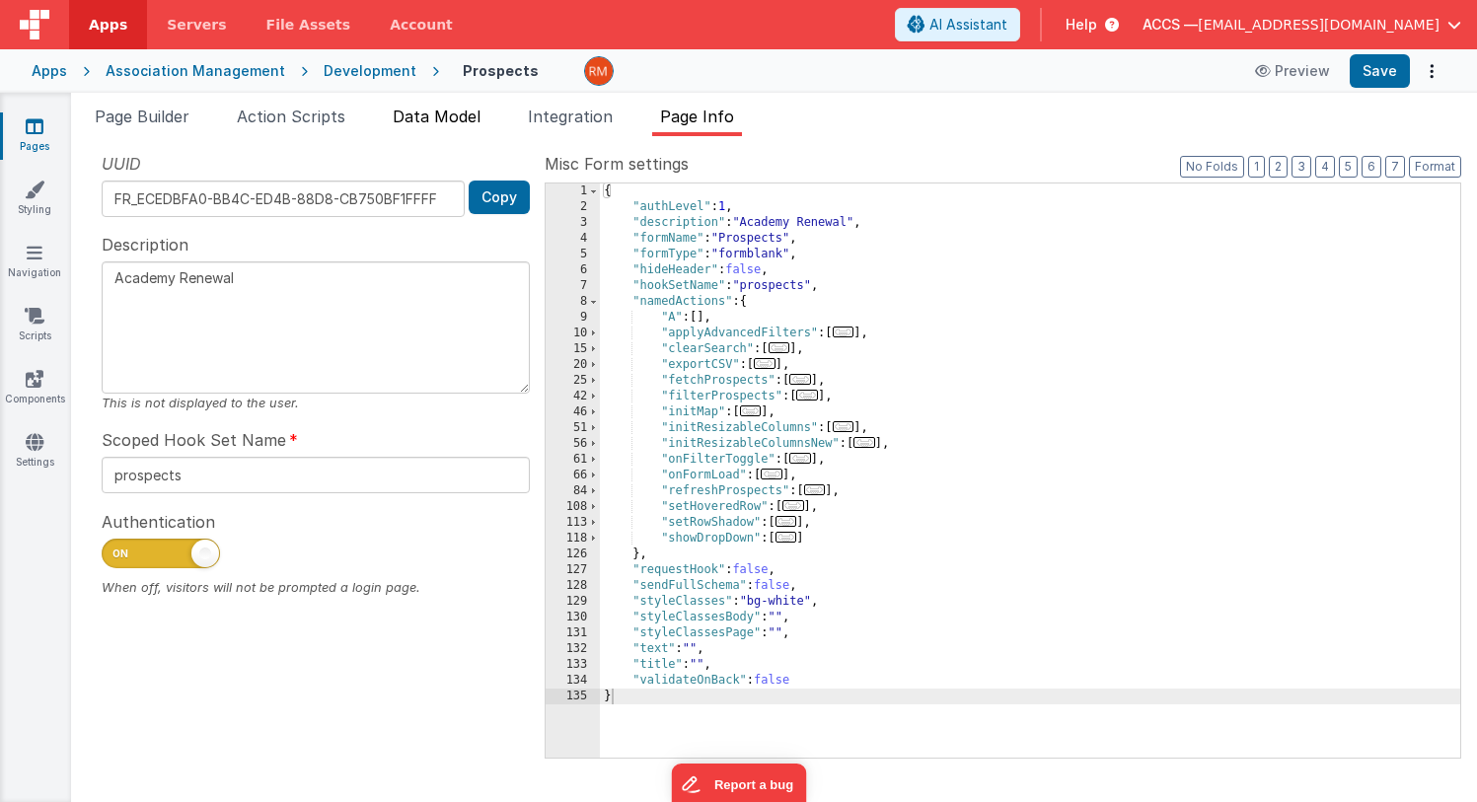
click at [461, 124] on span "Data Model" at bounding box center [437, 117] width 88 height 20
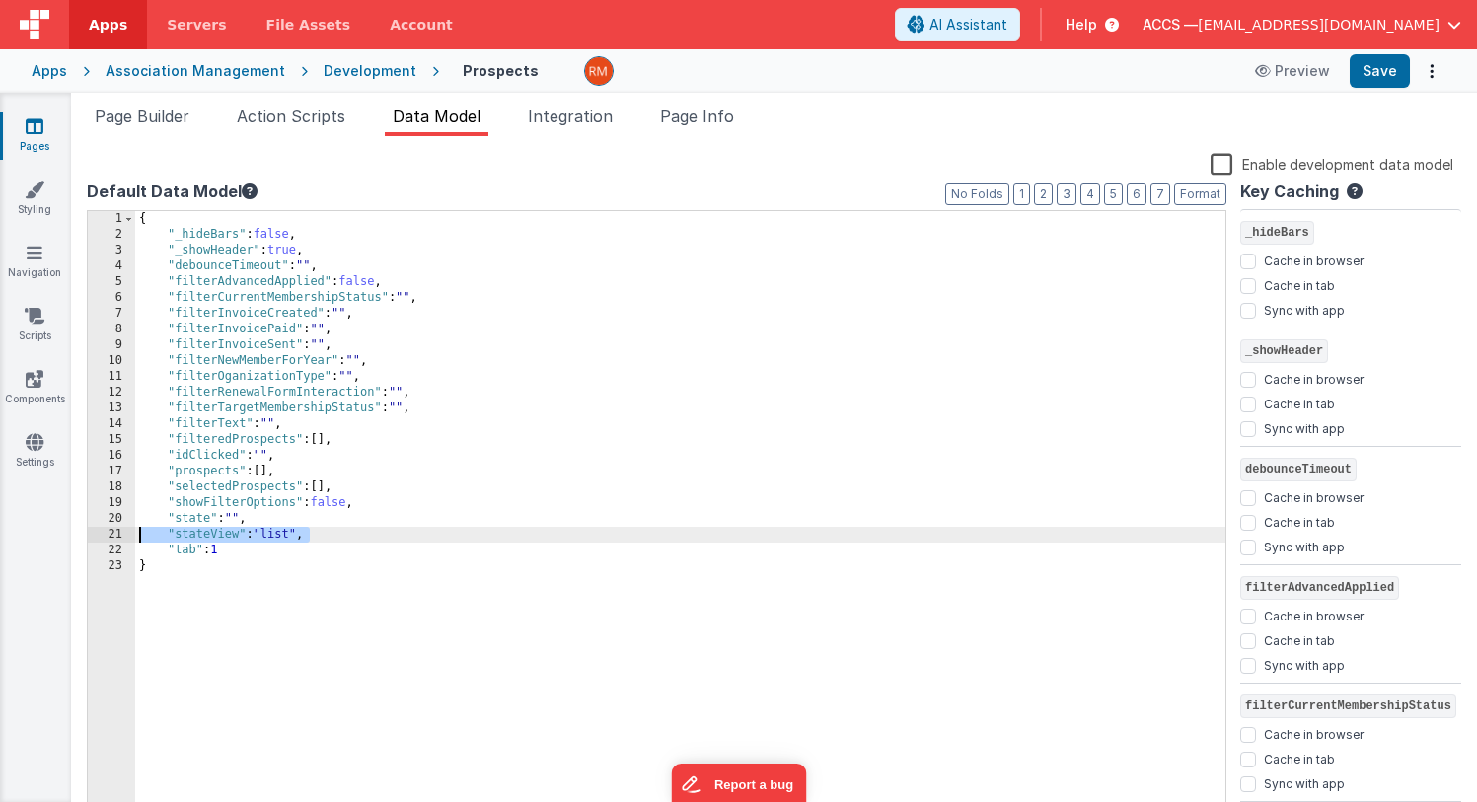
drag, startPoint x: 299, startPoint y: 534, endPoint x: 90, endPoint y: 532, distance: 209.2
click at [90, 532] on div "1 2 3 4 5 6 7 8 9 10 11 12 13 14 15 16 17 18 19 20 21 22 23 { "_hideBars" : fal…" at bounding box center [657, 515] width 1140 height 610
click at [345, 531] on div "{ "_hideBars" : false , "_showHeader" : true , "debounceTimeout" : "" , "filter…" at bounding box center [680, 530] width 1090 height 639
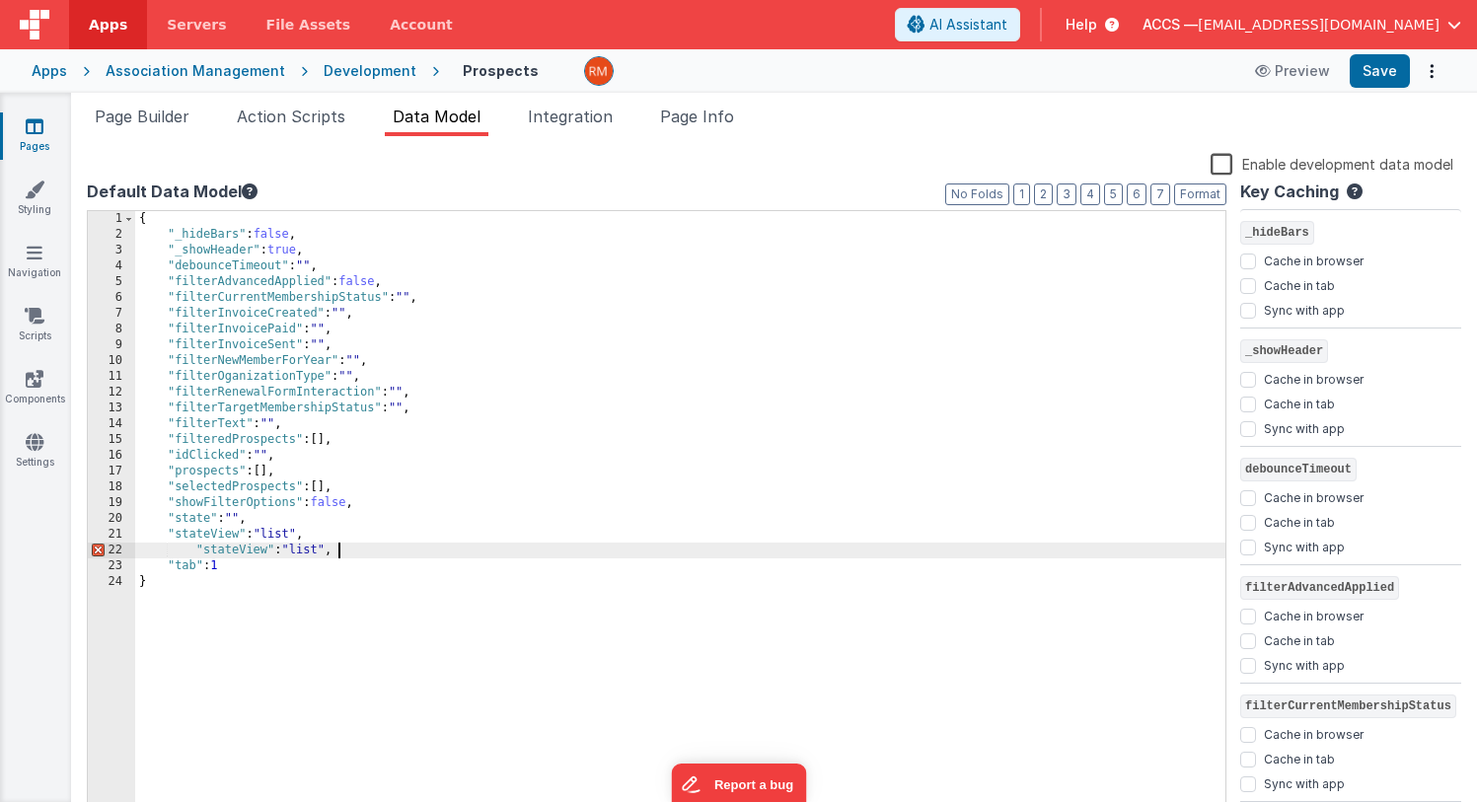
click at [192, 550] on div "{ "_hideBars" : false , "_showHeader" : true , "debounceTimeout" : "" , "filter…" at bounding box center [680, 530] width 1090 height 639
click at [236, 554] on div "{ "_hideBars" : false , "_showHeader" : true , "debounceTimeout" : "" , "filter…" at bounding box center [680, 530] width 1090 height 639
click at [288, 552] on div "{ "_hideBars" : false , "_showHeader" : true , "debounceTimeout" : "" , "filter…" at bounding box center [680, 530] width 1090 height 639
click at [395, 672] on div "{ "_hideBars" : false , "_showHeader" : true , "debounceTimeout" : "" , "filter…" at bounding box center [680, 530] width 1090 height 639
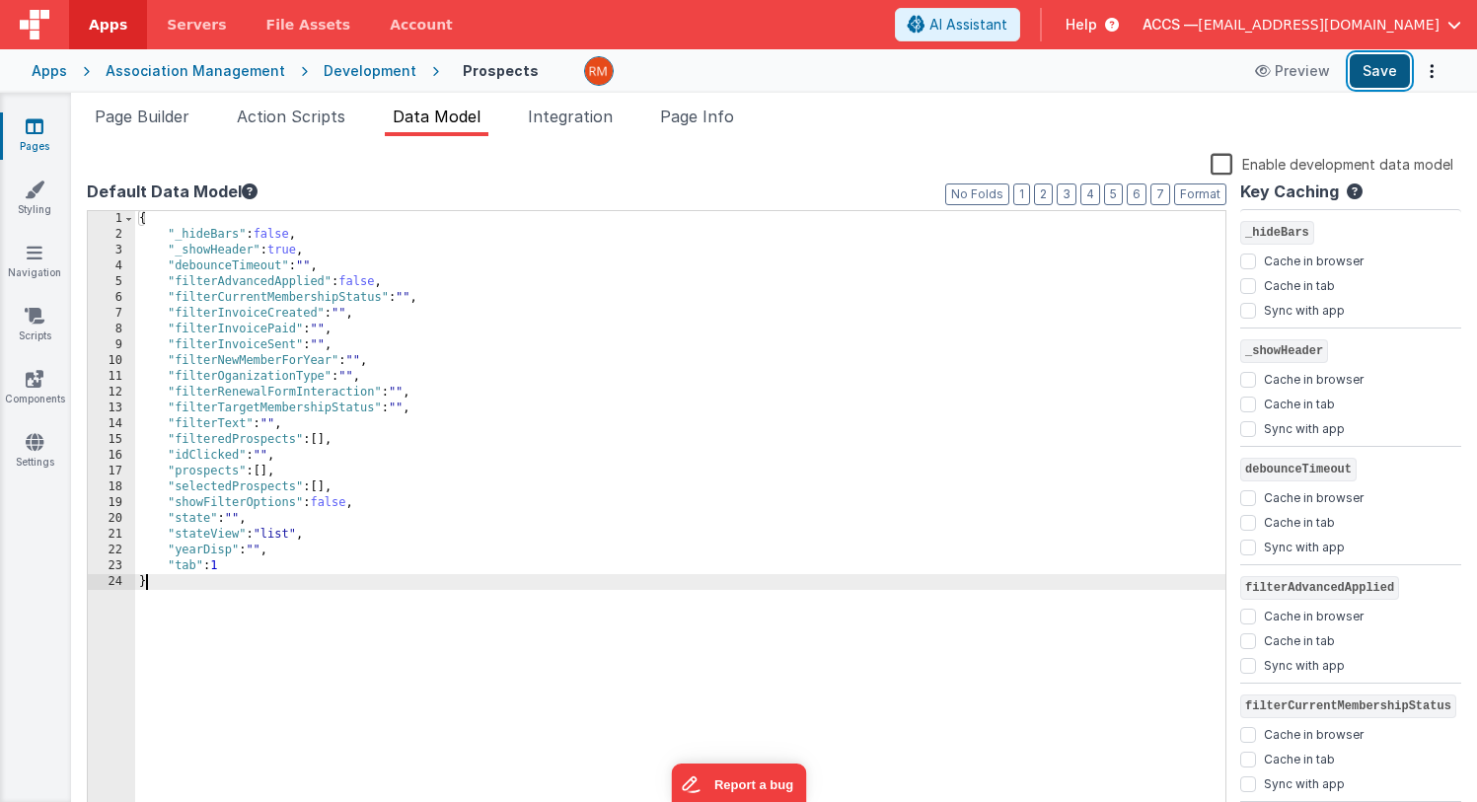
click at [1387, 67] on button "Save" at bounding box center [1380, 71] width 60 height 34
click at [261, 552] on div "{ "_hideBars" : false , "_showHeader" : true , "debounceTimeout" : "" , "filter…" at bounding box center [680, 530] width 1090 height 639
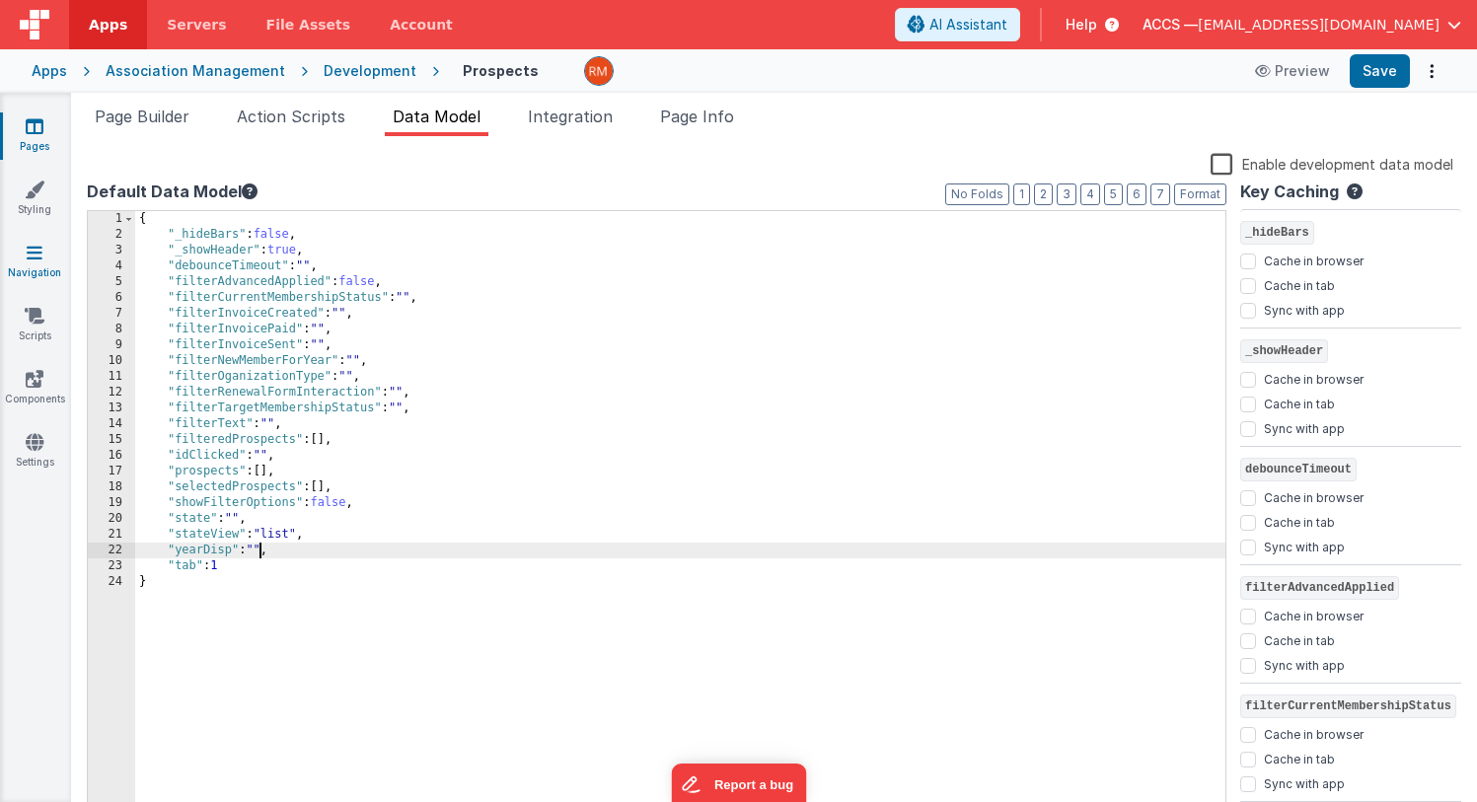
click at [33, 256] on icon at bounding box center [35, 253] width 16 height 20
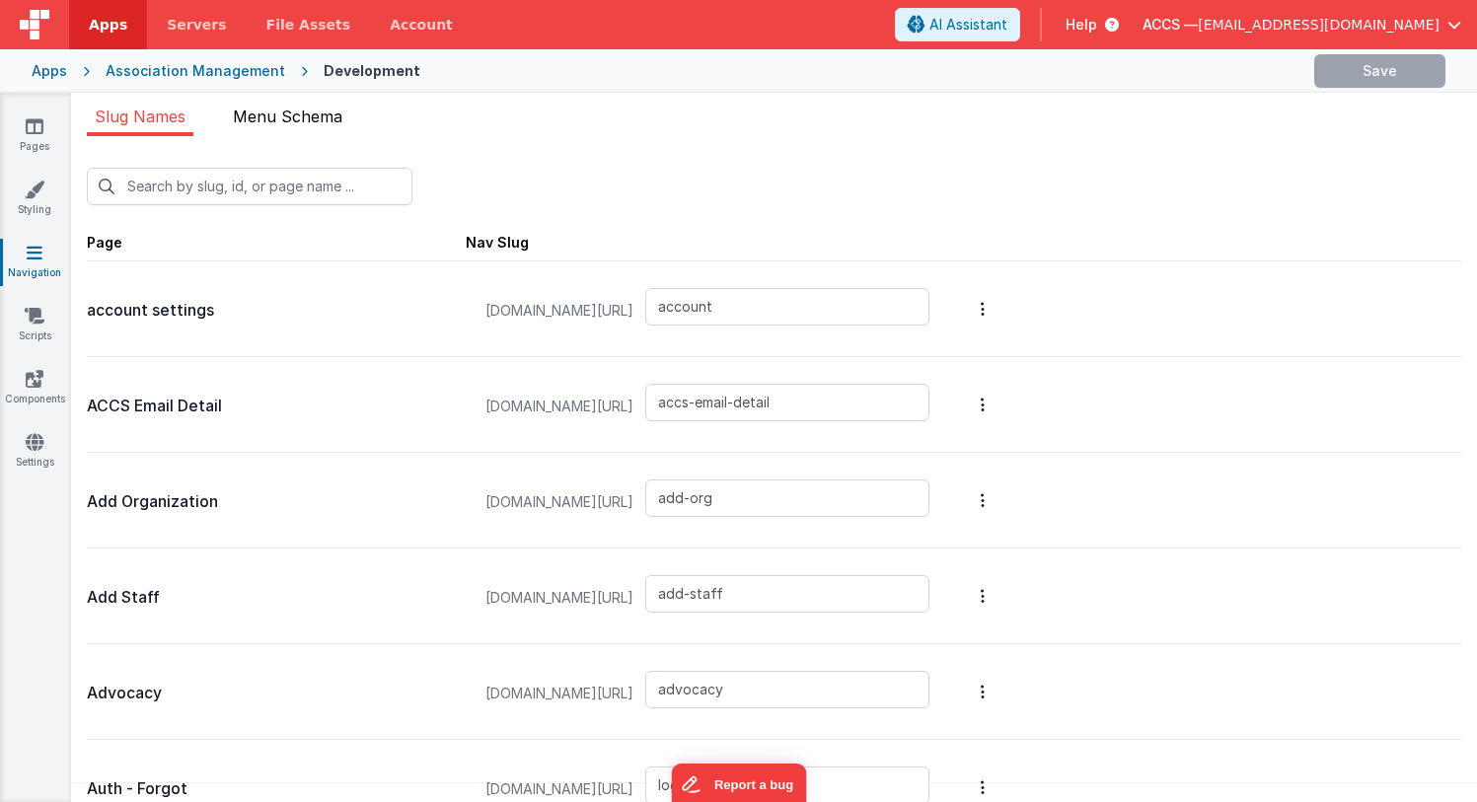
click at [327, 110] on span "Menu Schema" at bounding box center [288, 117] width 110 height 20
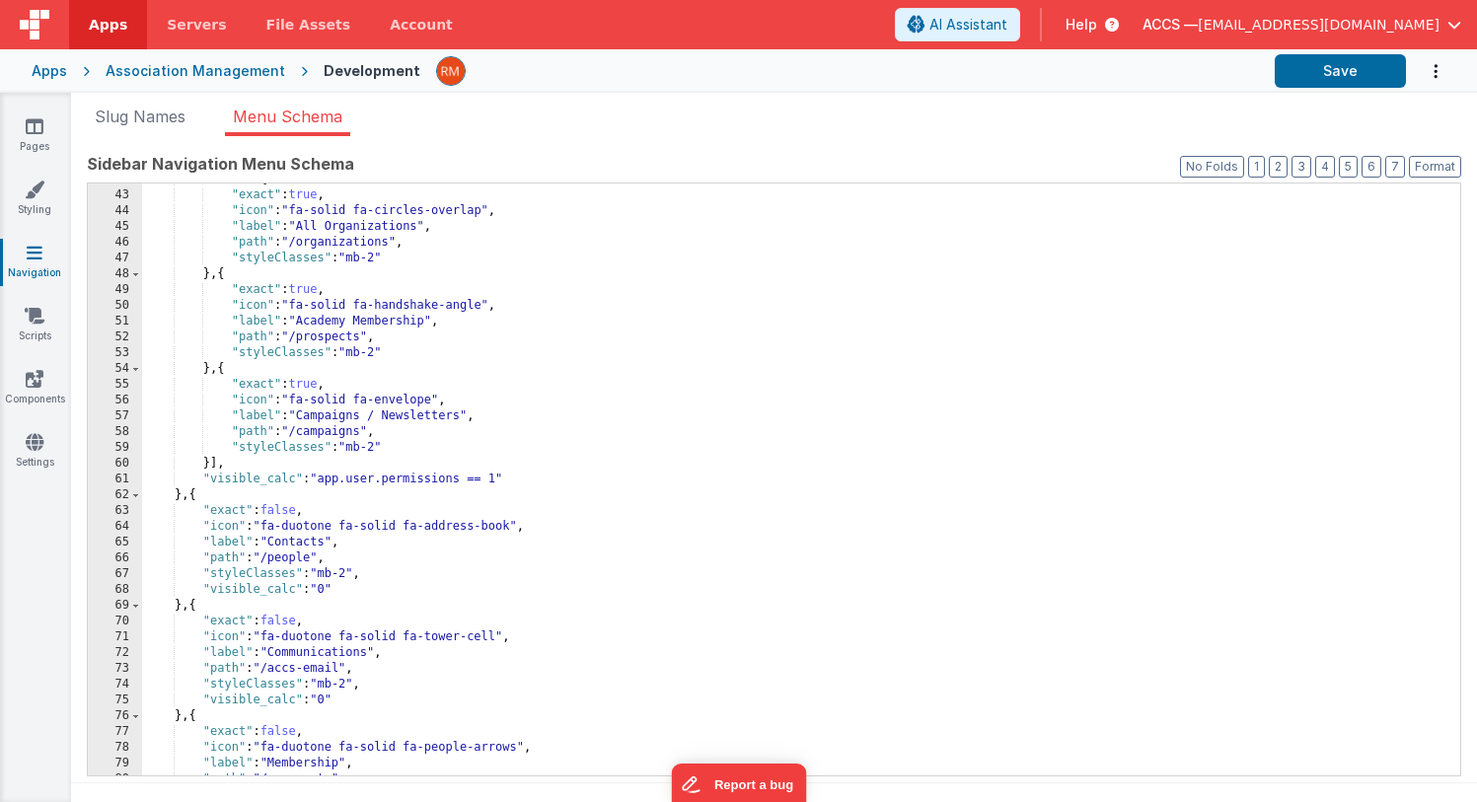
scroll to position [691, 0]
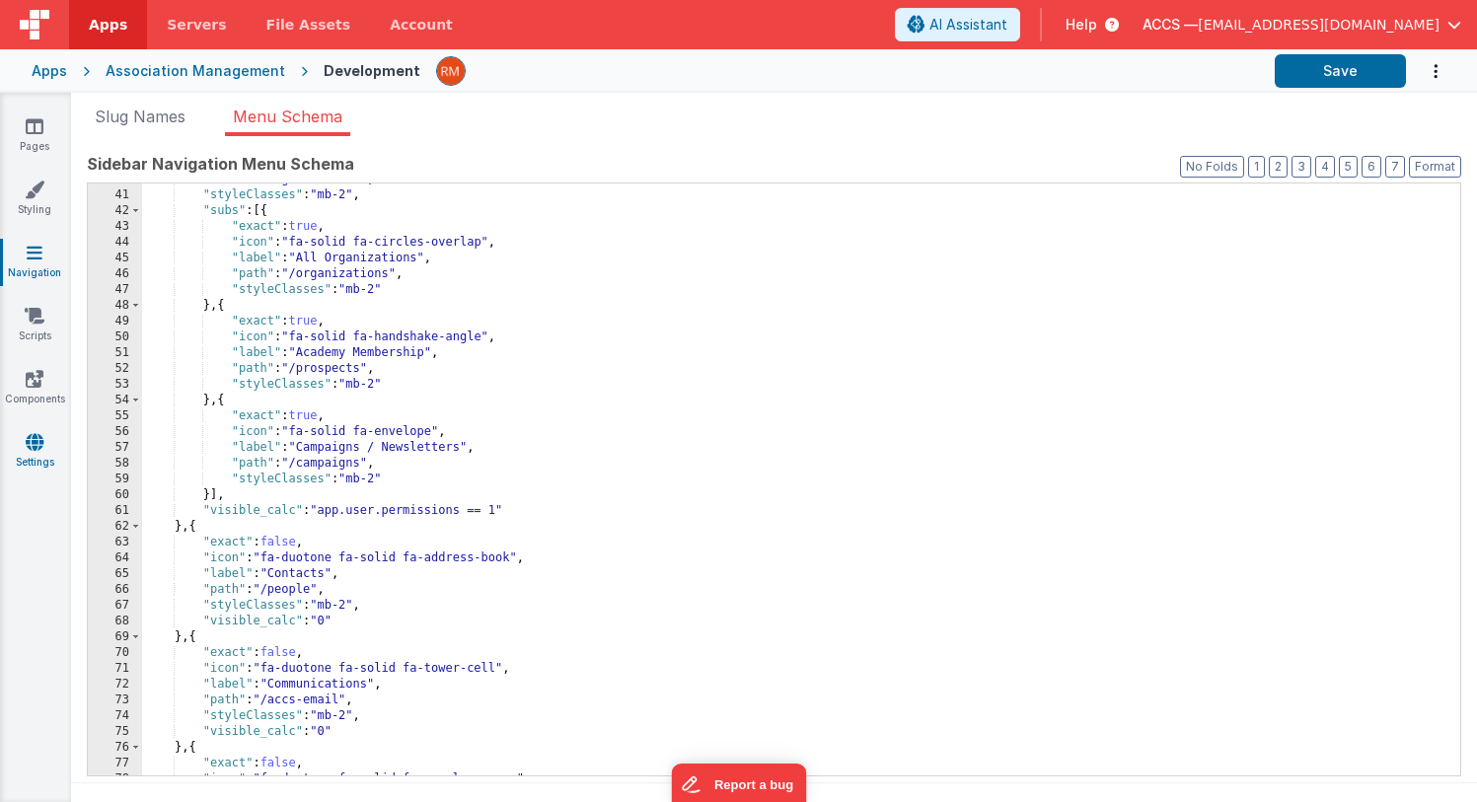
click at [39, 446] on icon at bounding box center [35, 442] width 18 height 20
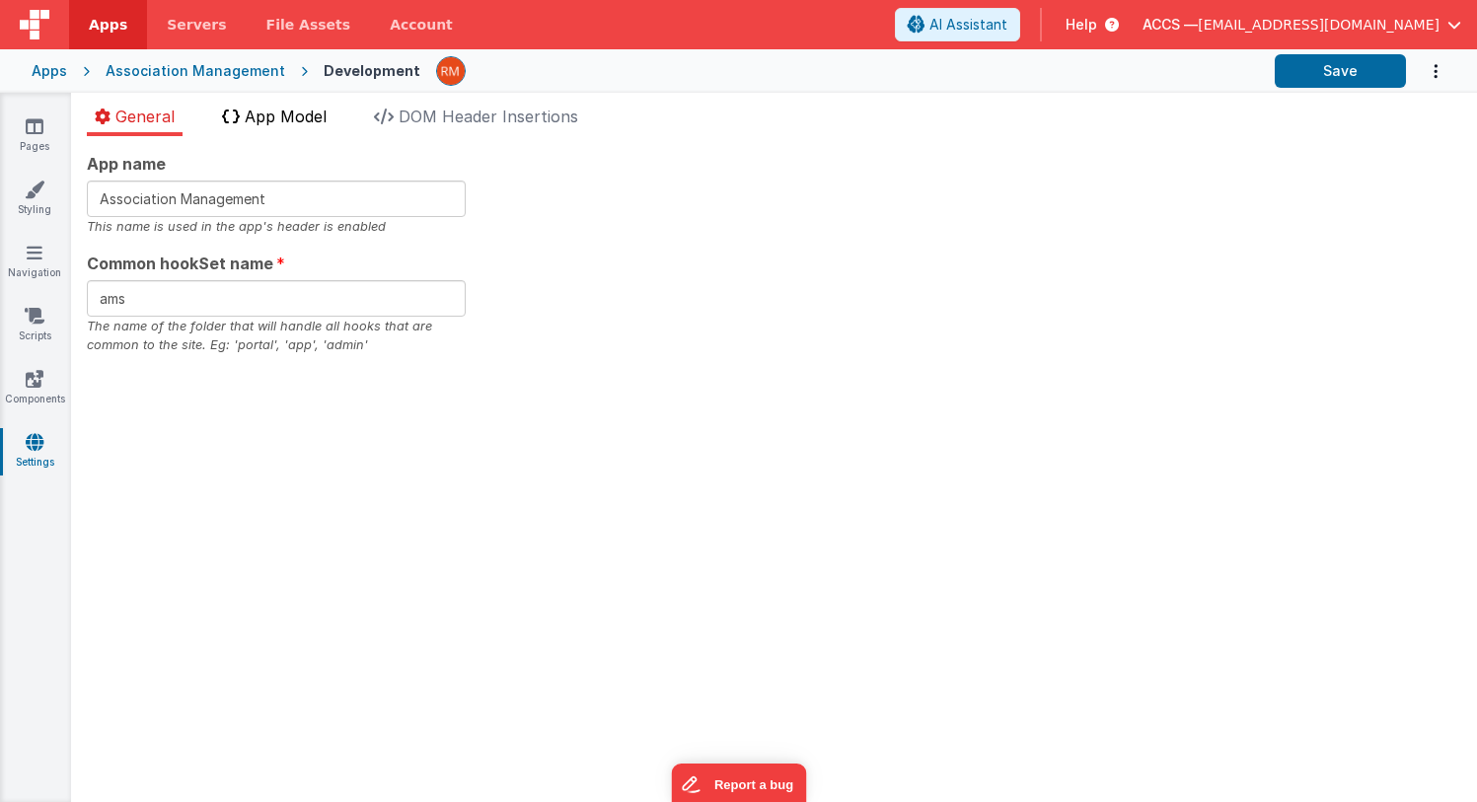
click at [313, 115] on span "App Model" at bounding box center [286, 117] width 82 height 20
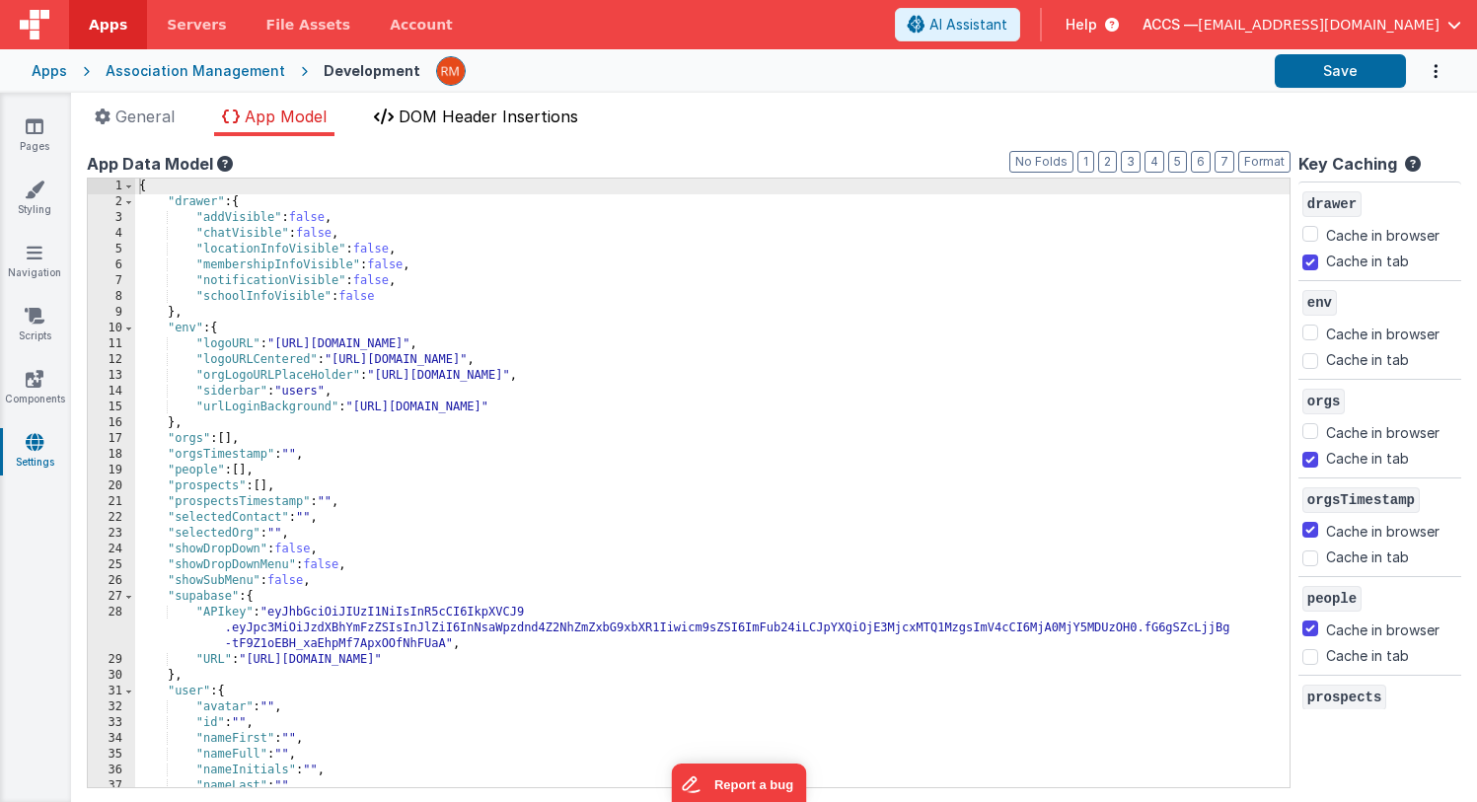
click at [458, 112] on span "DOM Header Insertions" at bounding box center [489, 117] width 180 height 20
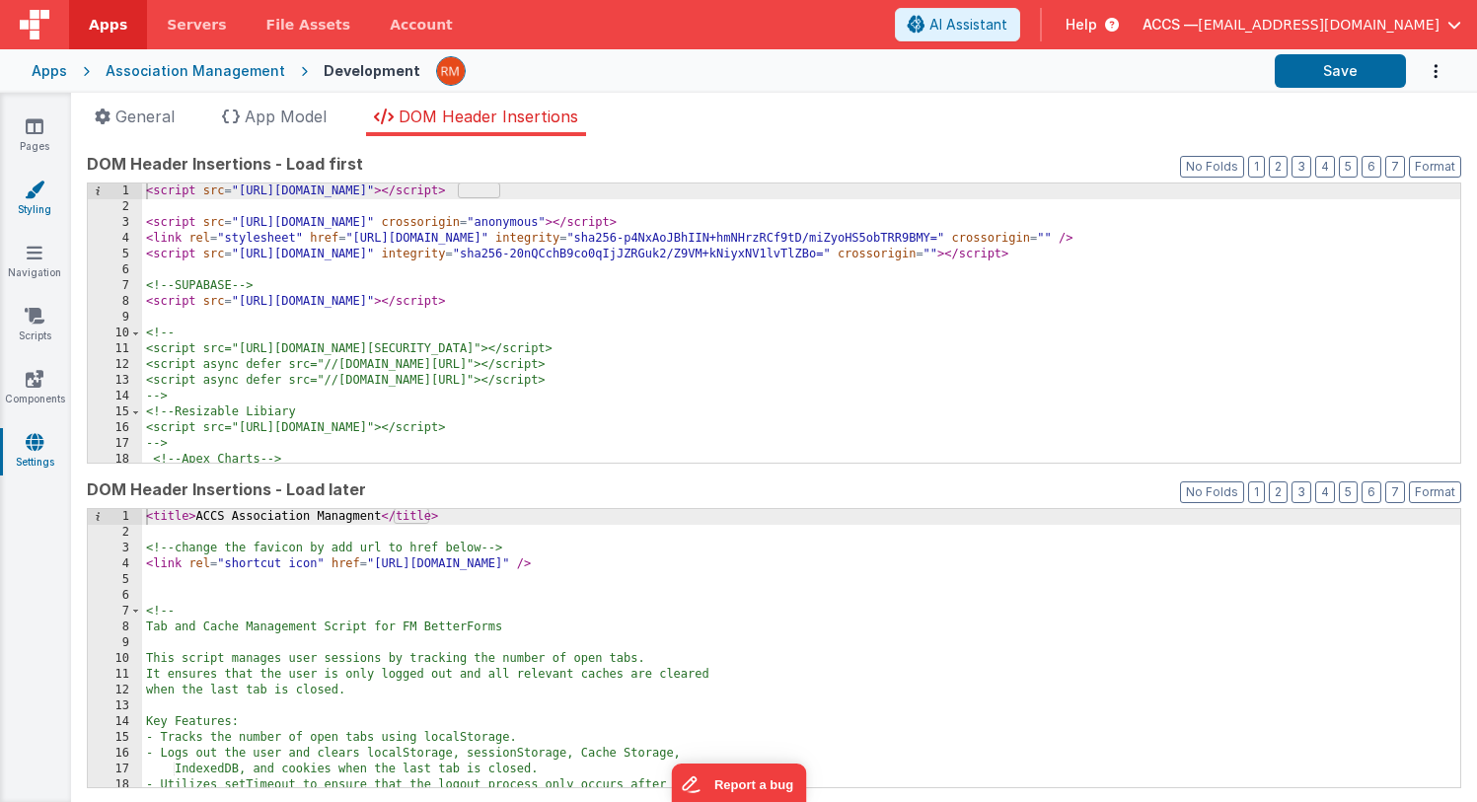
click at [35, 185] on icon at bounding box center [35, 190] width 20 height 20
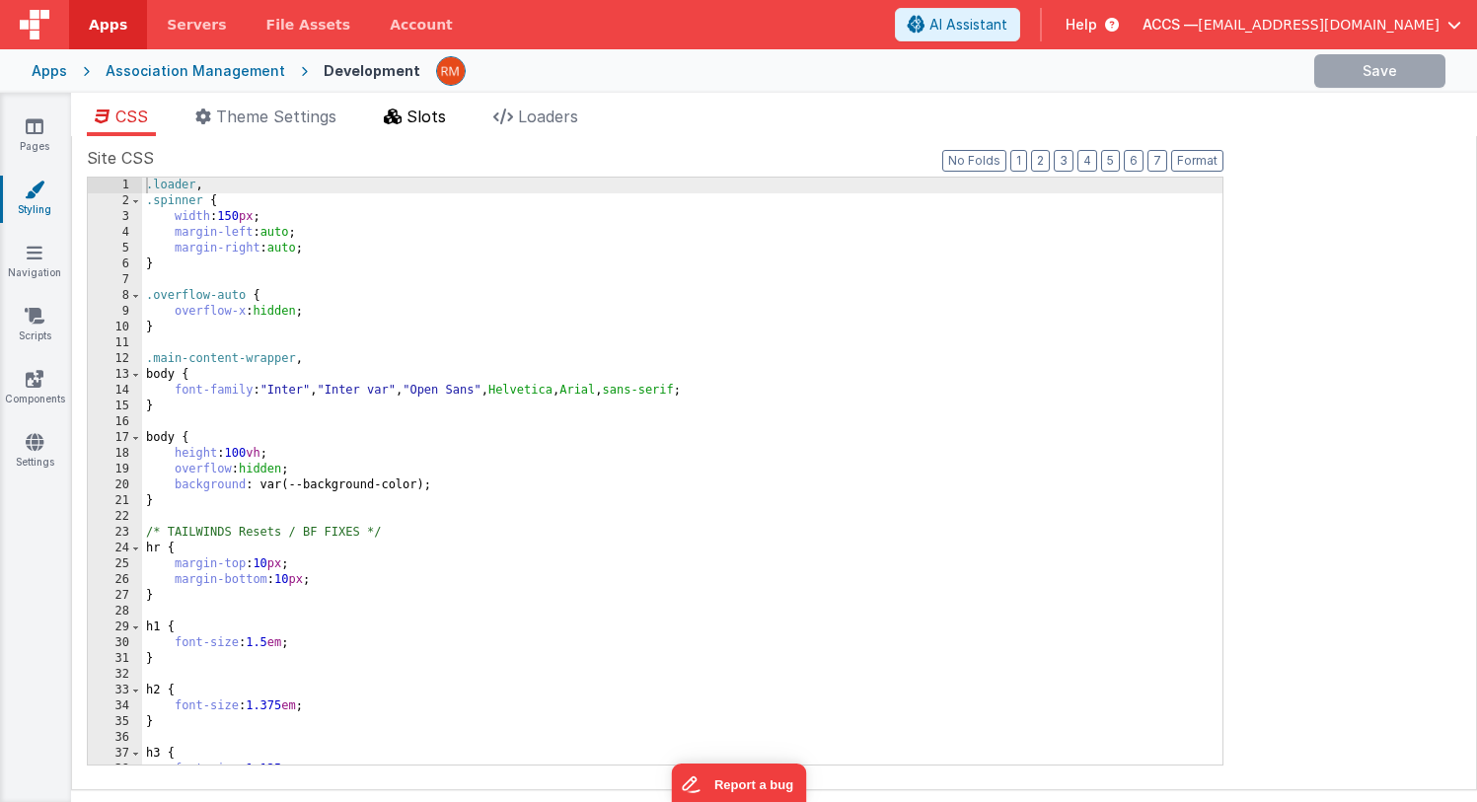
click at [430, 115] on span "Slots" at bounding box center [425, 117] width 39 height 20
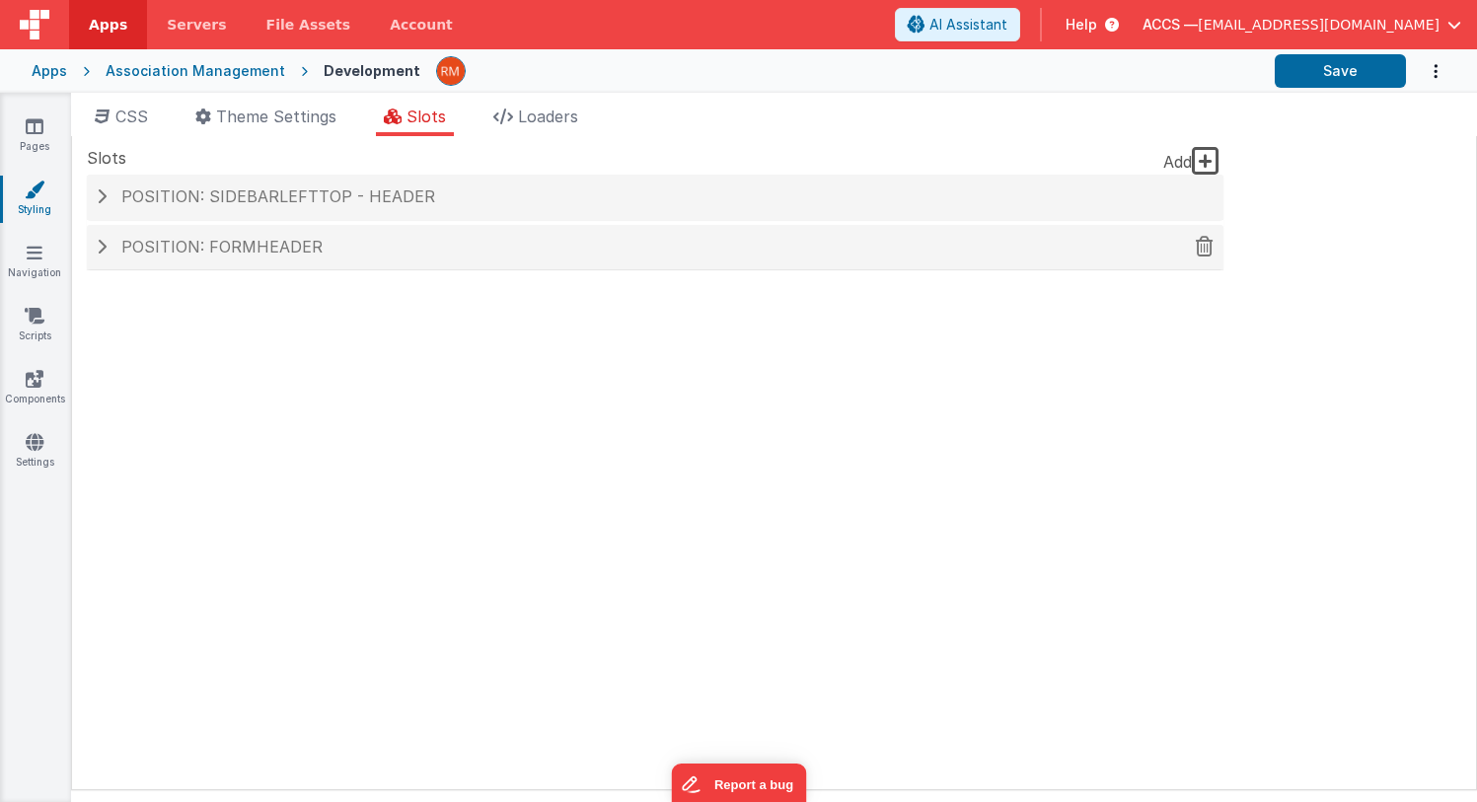
click at [367, 245] on h4 "Position: formHeader" at bounding box center [655, 248] width 1117 height 18
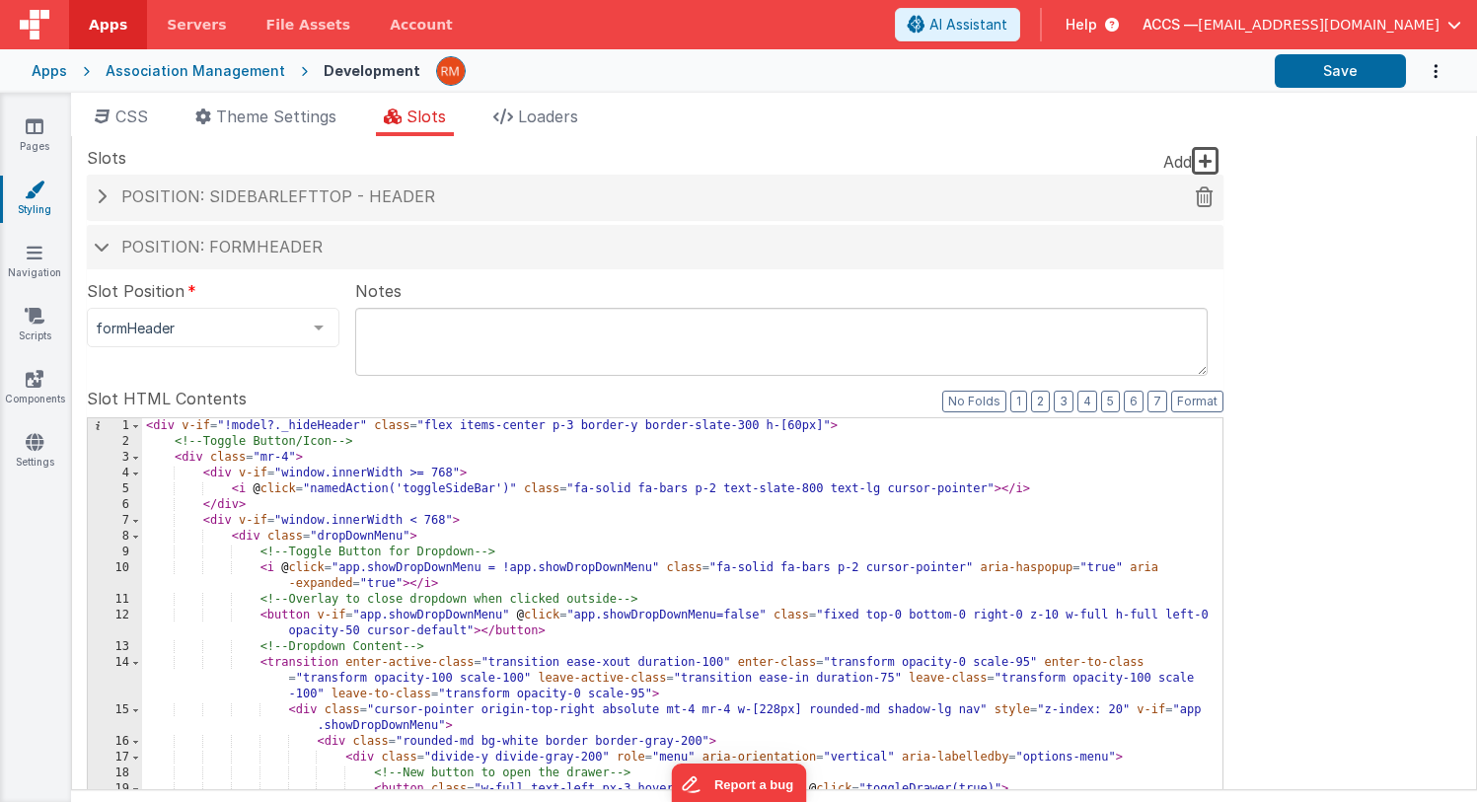
click at [211, 199] on span "Position: sidebarLeftTop - header" at bounding box center [278, 196] width 314 height 20
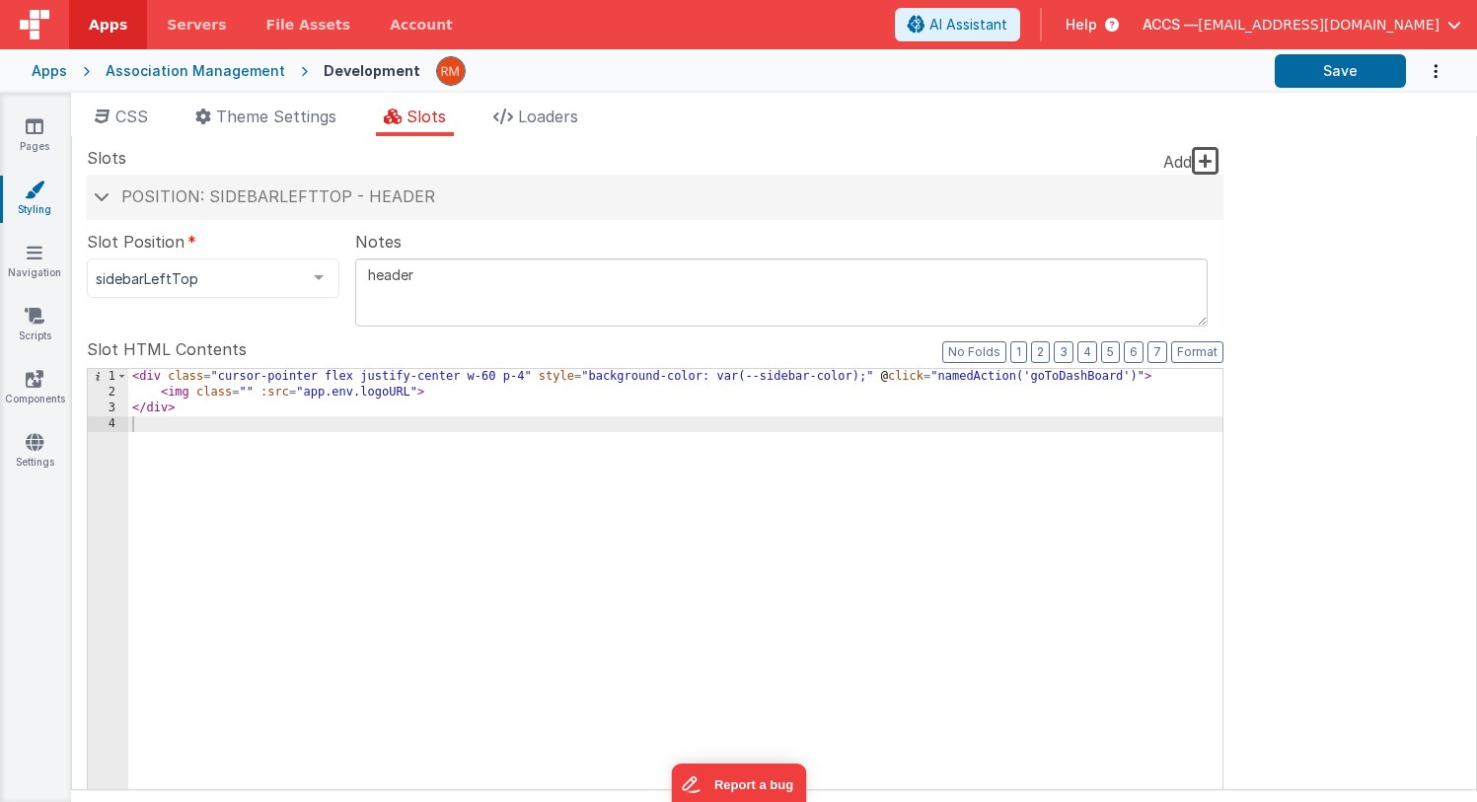
click at [33, 194] on icon at bounding box center [35, 190] width 20 height 20
click at [104, 203] on h4 "Position: sidebarLeftTop - header" at bounding box center [655, 197] width 1117 height 18
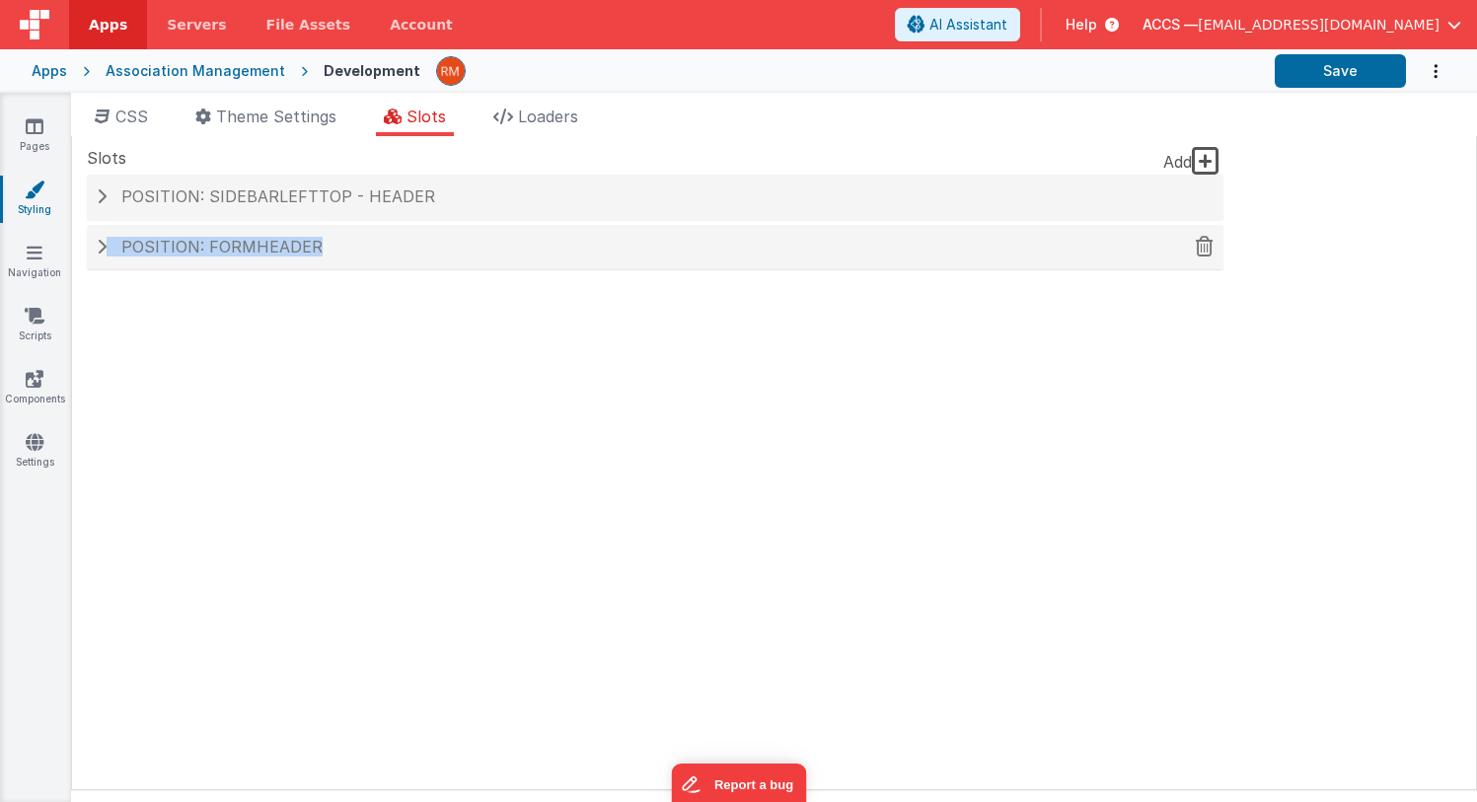
click at [102, 256] on div "Position: formHeader" at bounding box center [655, 247] width 1137 height 45
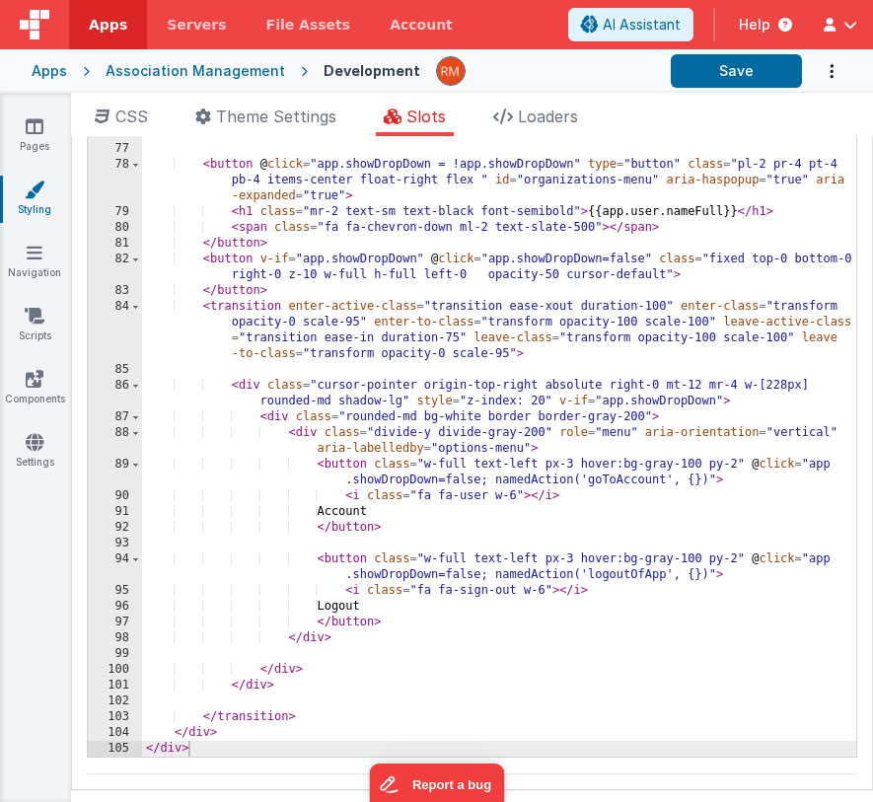
scroll to position [305, 0]
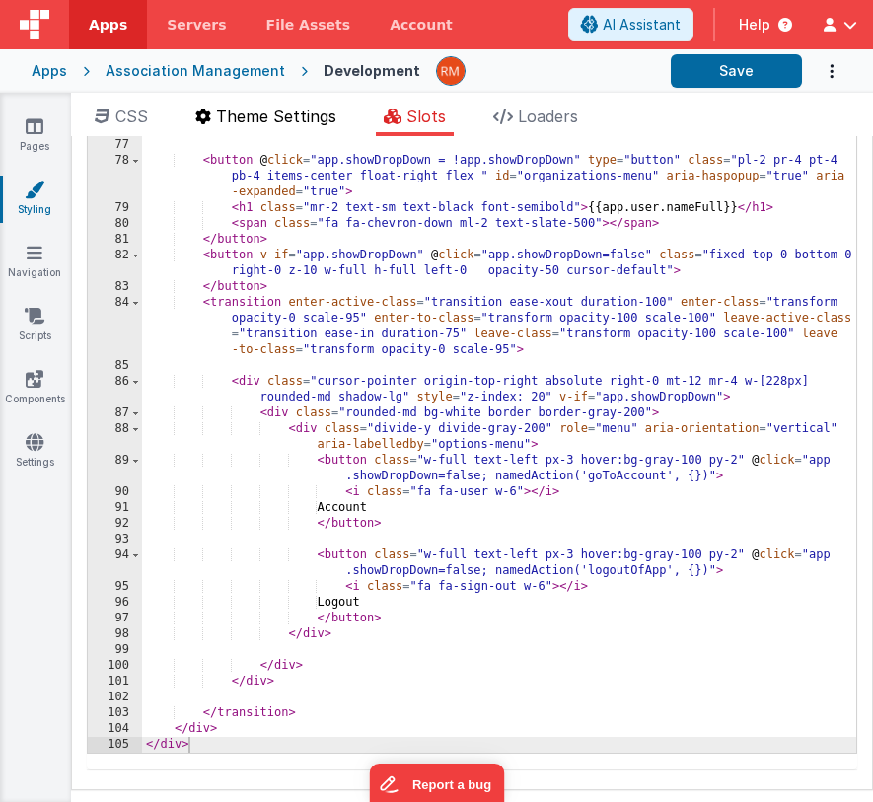
click at [271, 116] on span "Theme Settings" at bounding box center [276, 117] width 120 height 20
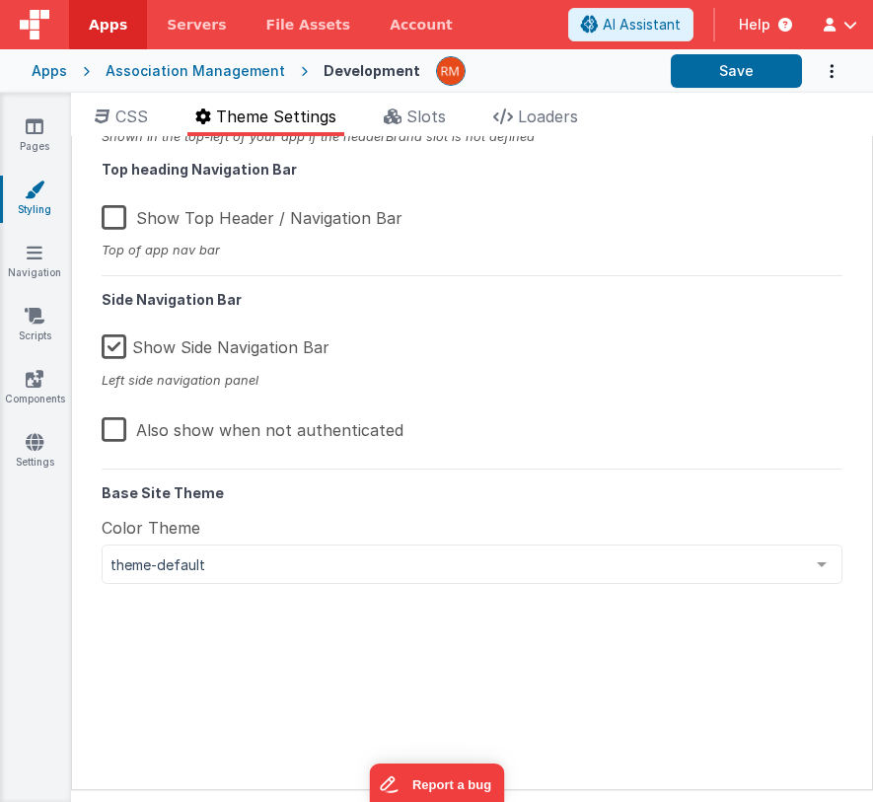
scroll to position [84, 0]
click at [123, 119] on span "CSS" at bounding box center [131, 117] width 33 height 20
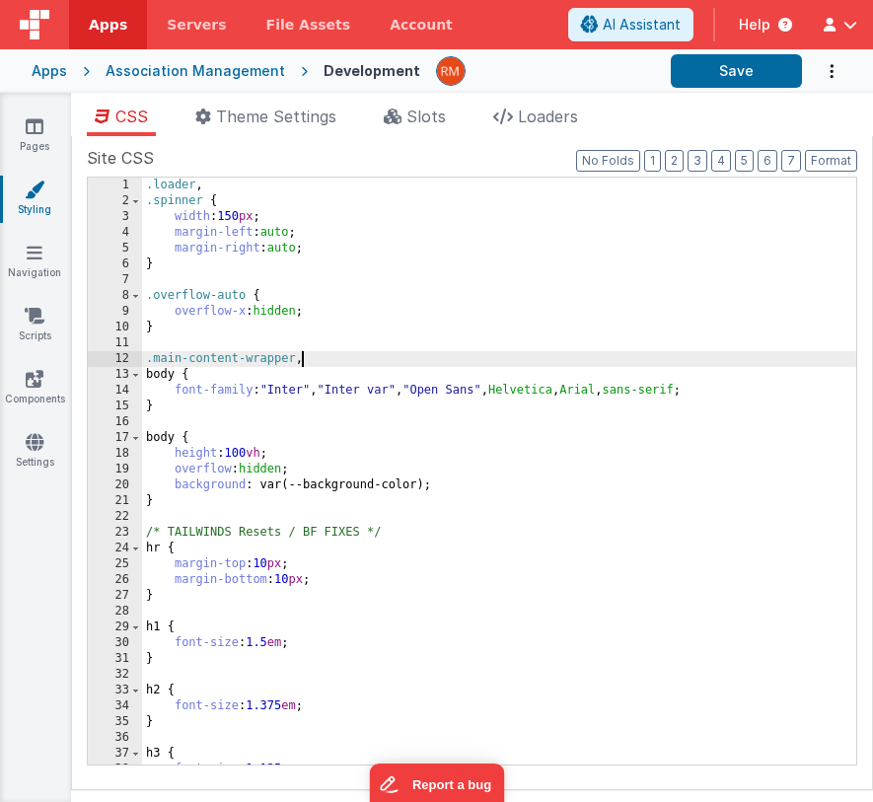
click at [524, 360] on div ".loader , .spinner { width : 150 px ; margin-left : auto ; margin-right : auto …" at bounding box center [499, 487] width 714 height 619
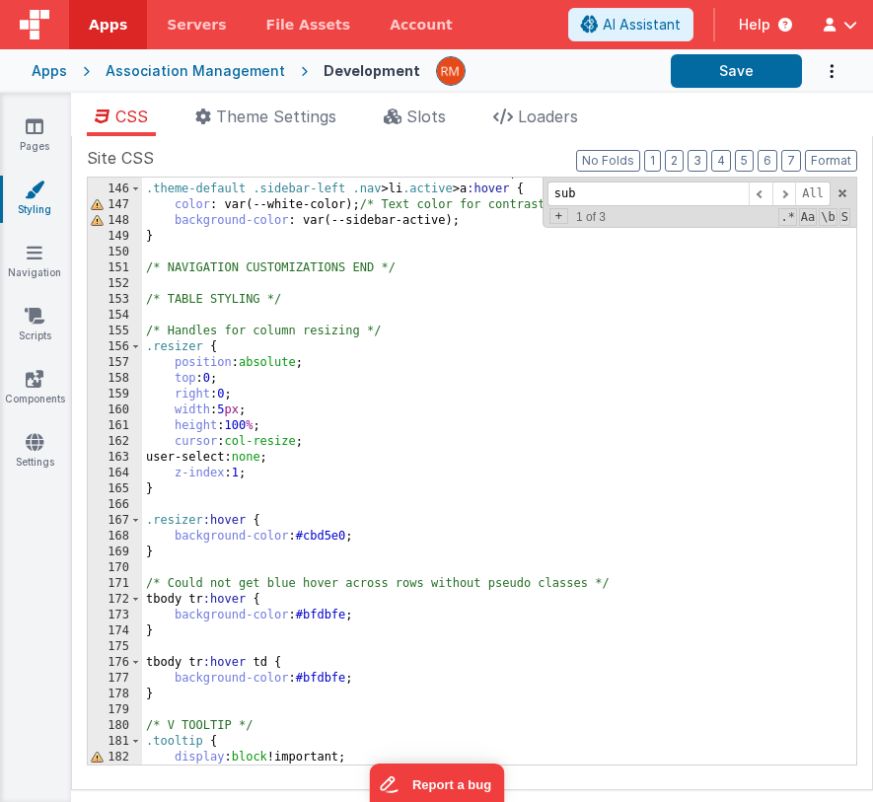
scroll to position [2323, 0]
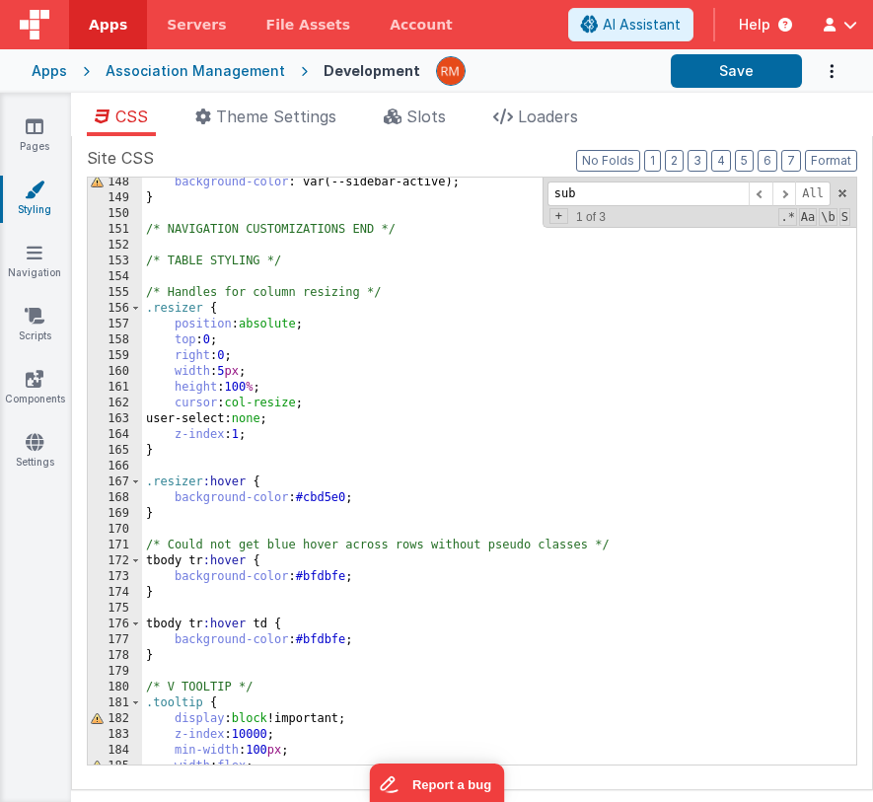
type input "sub"
click at [284, 337] on div "background-color : var(--sidebar-active); } /* NAVIGATION CUSTOMIZATIONS END */…" at bounding box center [499, 484] width 714 height 619
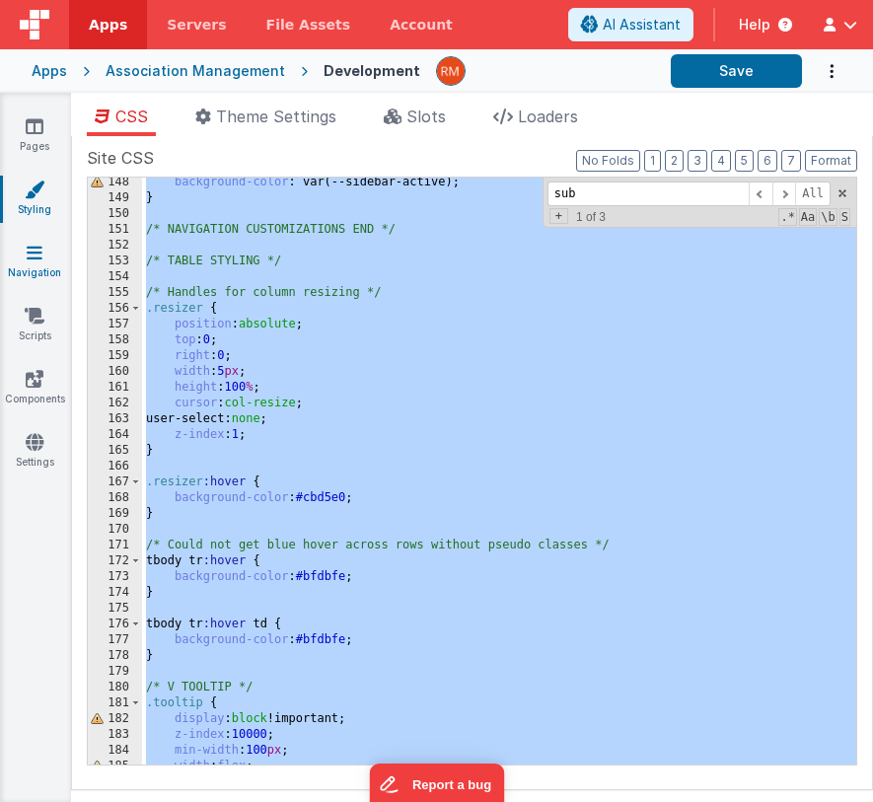
click at [37, 260] on icon at bounding box center [35, 253] width 16 height 20
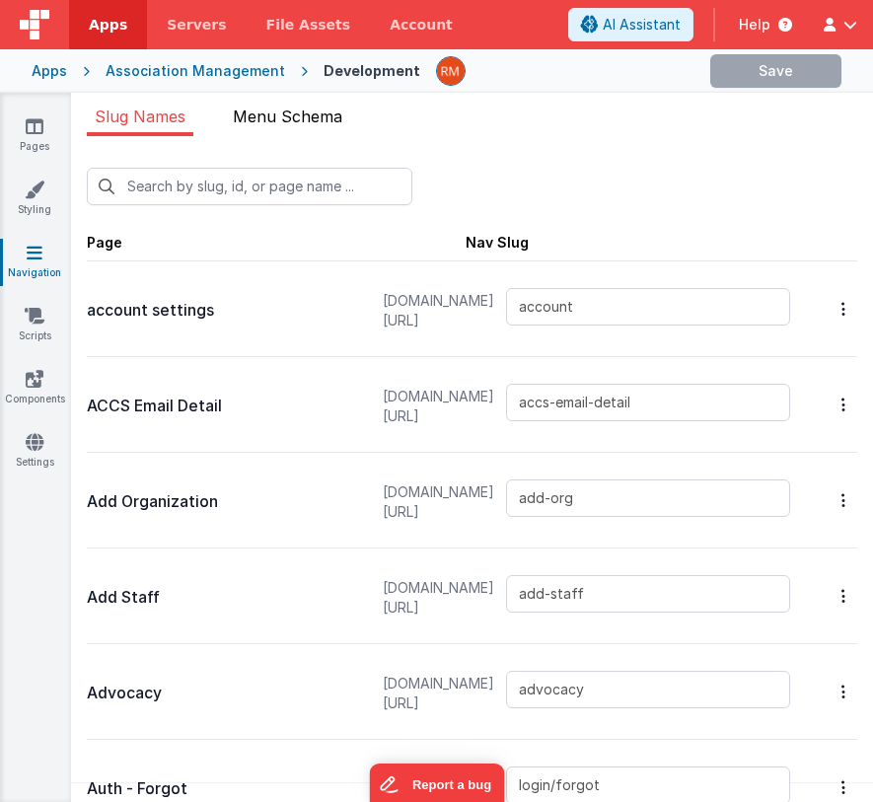
click at [280, 121] on span "Menu Schema" at bounding box center [288, 117] width 110 height 20
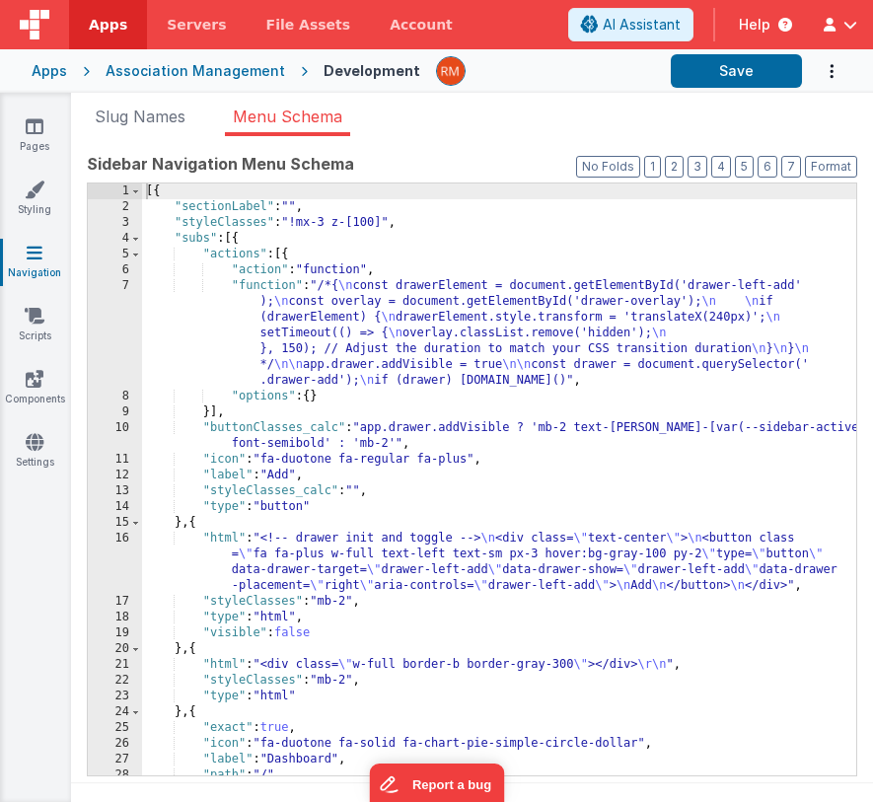
click at [385, 354] on div "[{ "sectionLabel" : "" , "styleClasses" : "!mx-3 z-[100]" , "subs" : [{ "action…" at bounding box center [499, 496] width 714 height 624
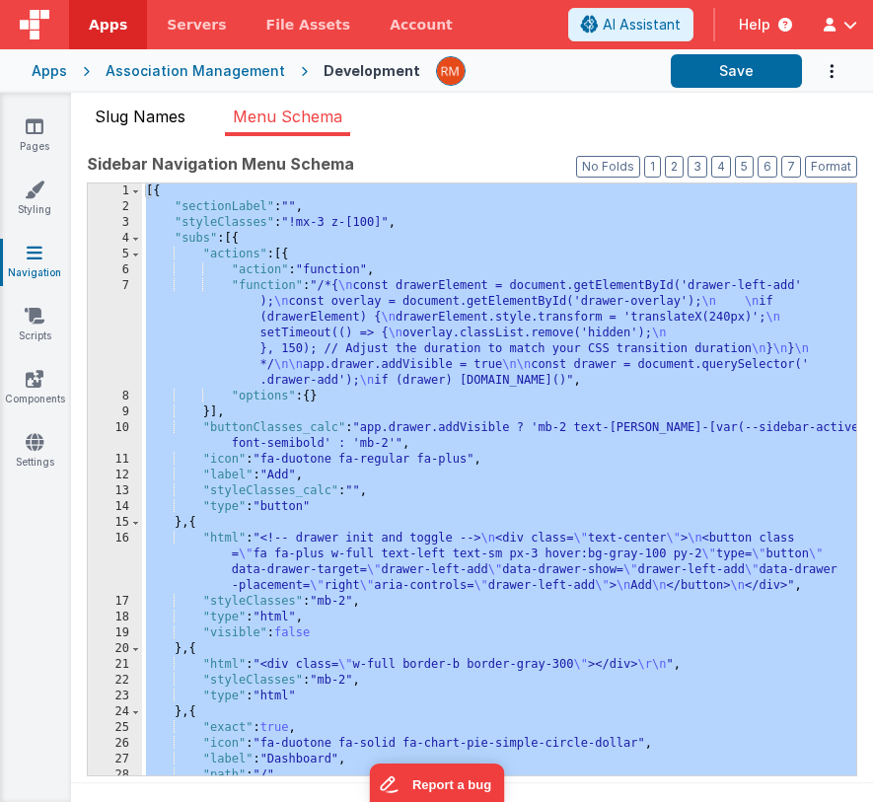
click at [144, 112] on span "Slug Names" at bounding box center [140, 117] width 91 height 20
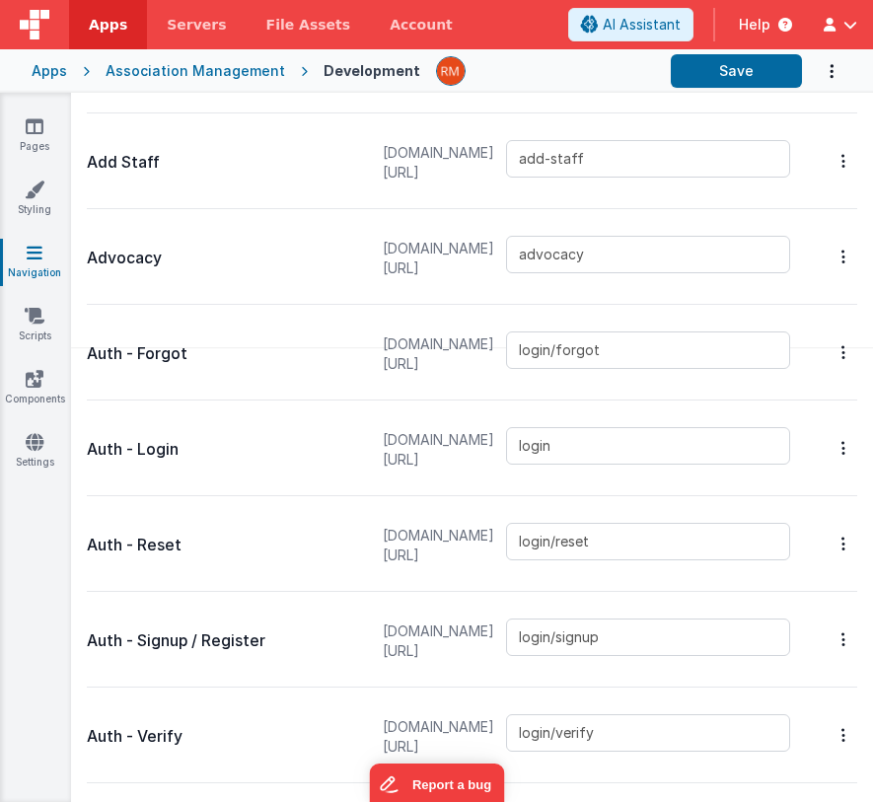
scroll to position [314, 0]
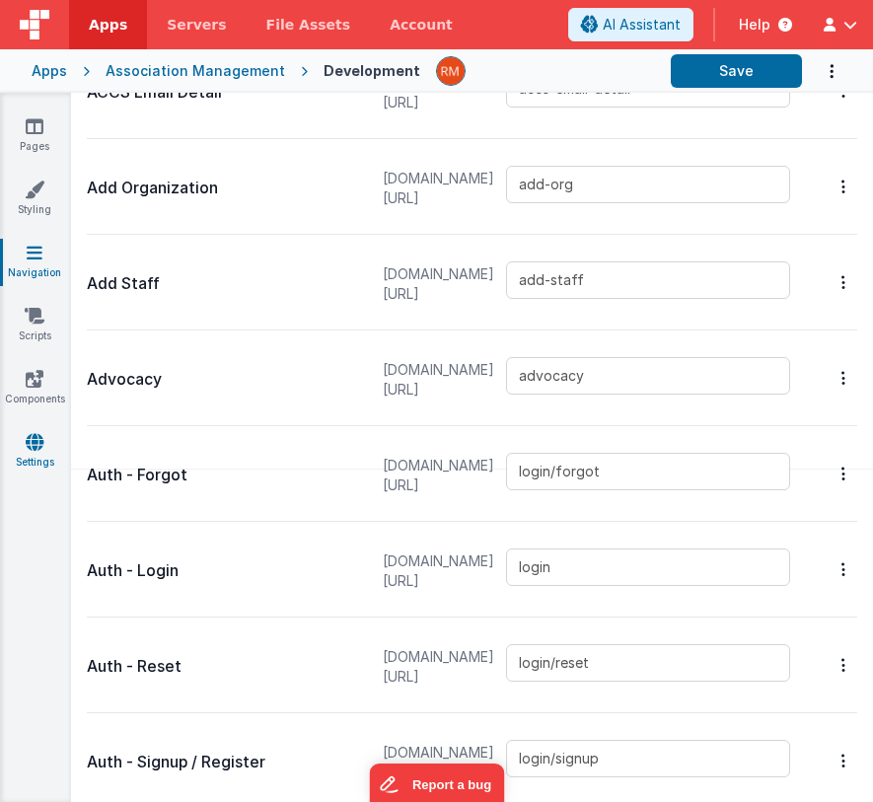
click at [37, 452] on link "Settings" at bounding box center [34, 451] width 71 height 39
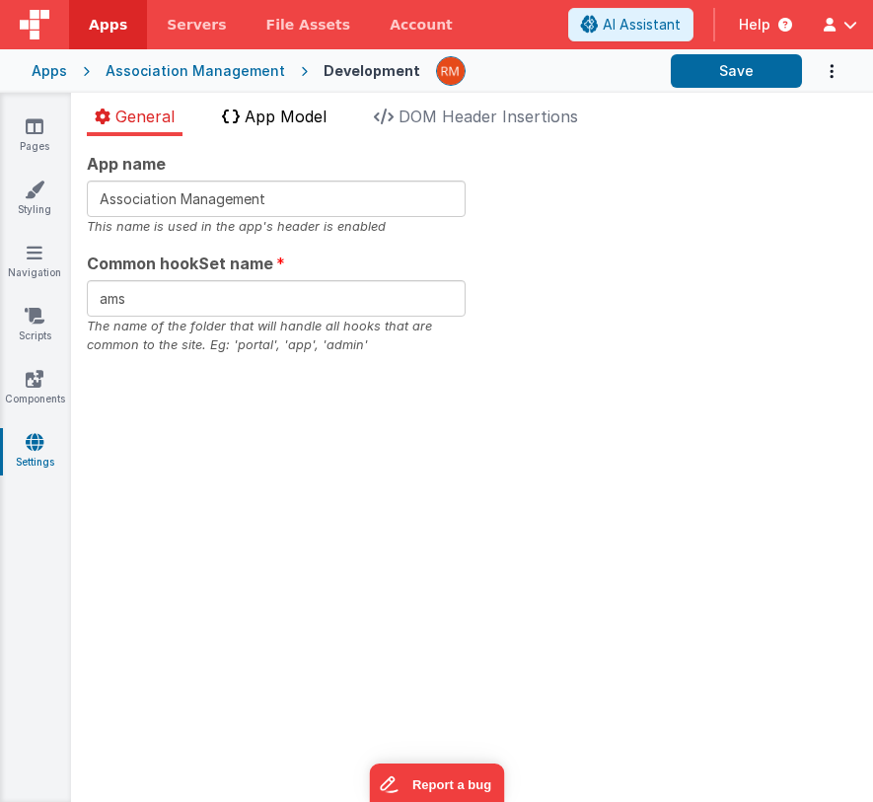
click at [291, 115] on span "App Model" at bounding box center [286, 117] width 82 height 20
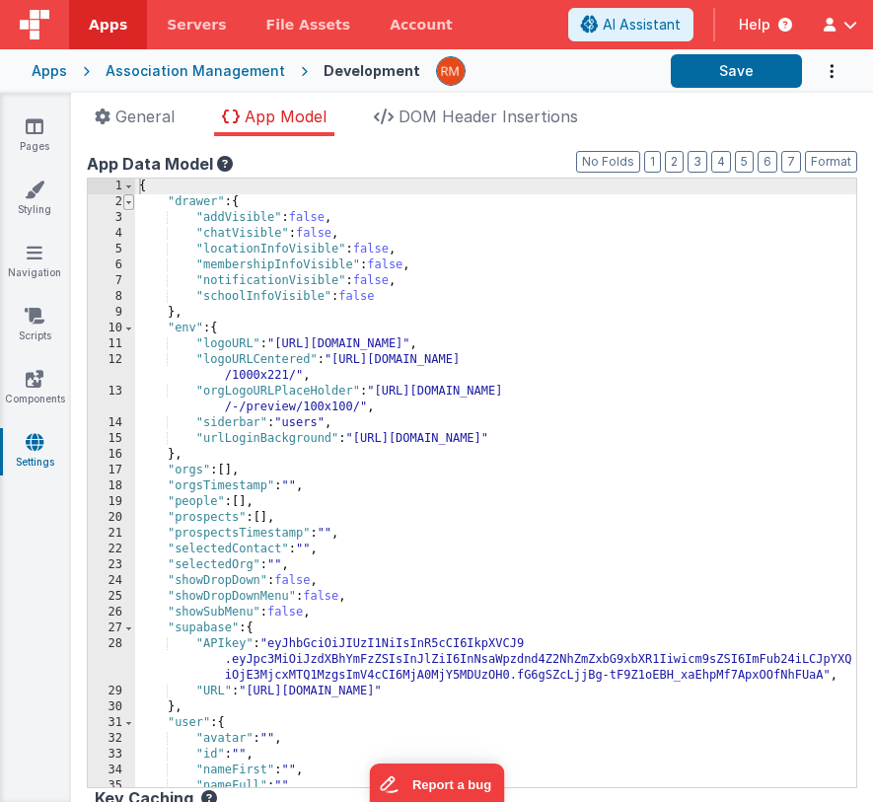
click at [127, 203] on span at bounding box center [128, 202] width 11 height 16
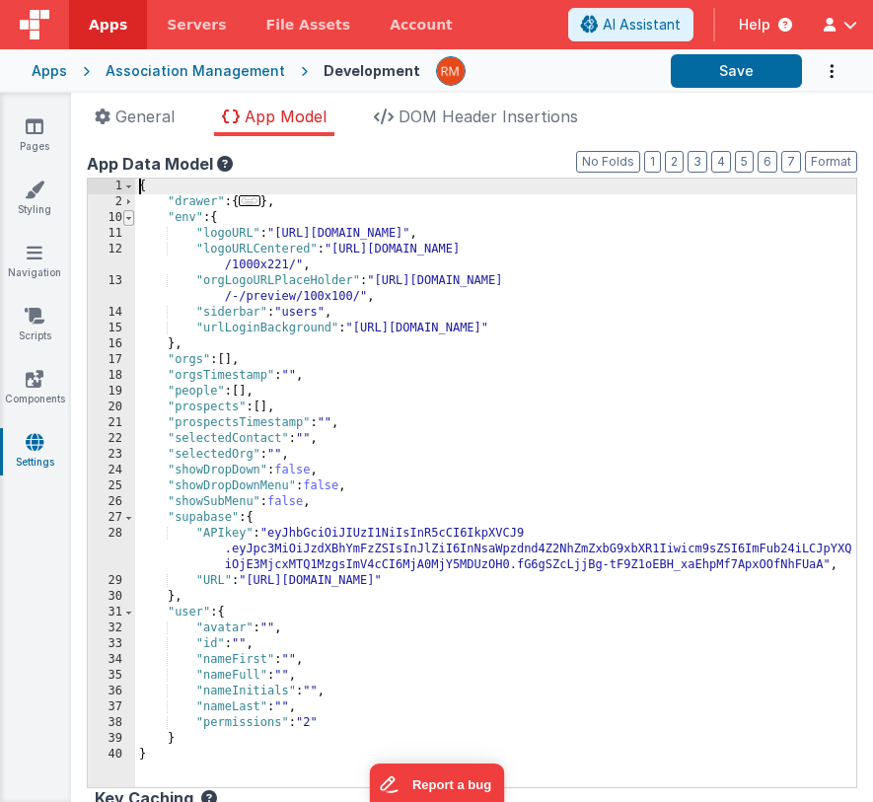
click at [130, 224] on span at bounding box center [128, 218] width 11 height 16
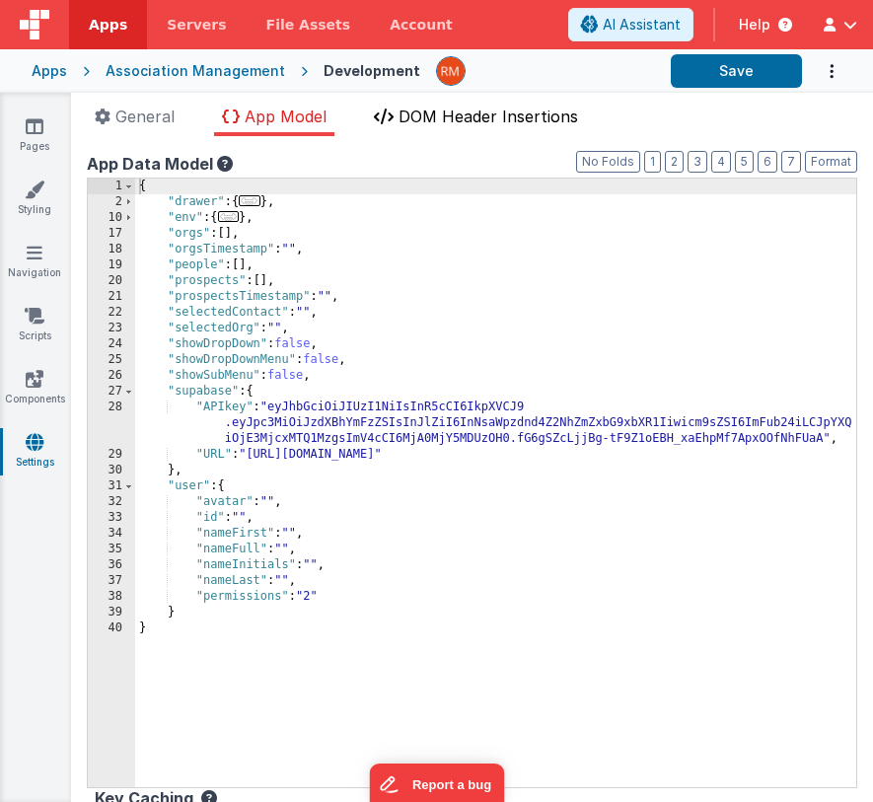
click at [430, 114] on span "DOM Header Insertions" at bounding box center [489, 117] width 180 height 20
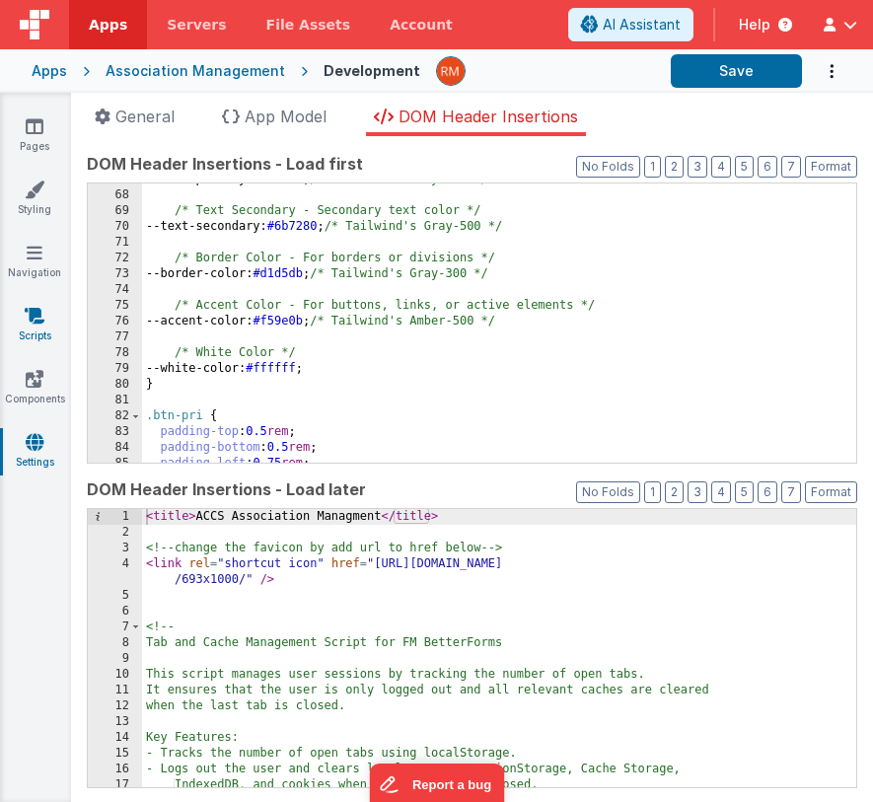
scroll to position [1158, 0]
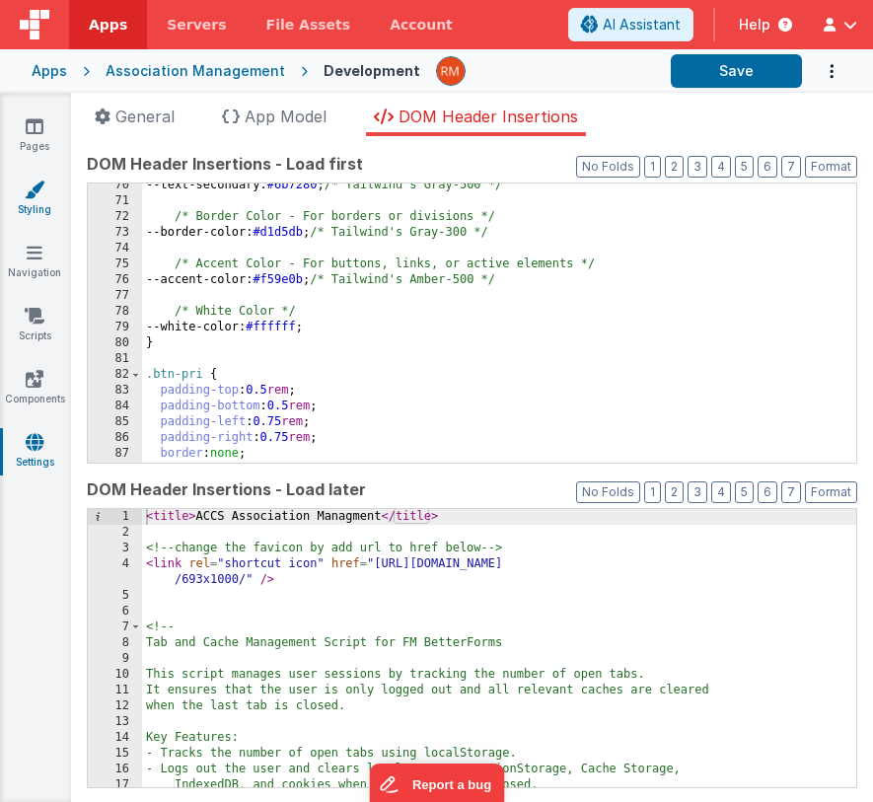
click at [28, 197] on icon at bounding box center [35, 190] width 20 height 20
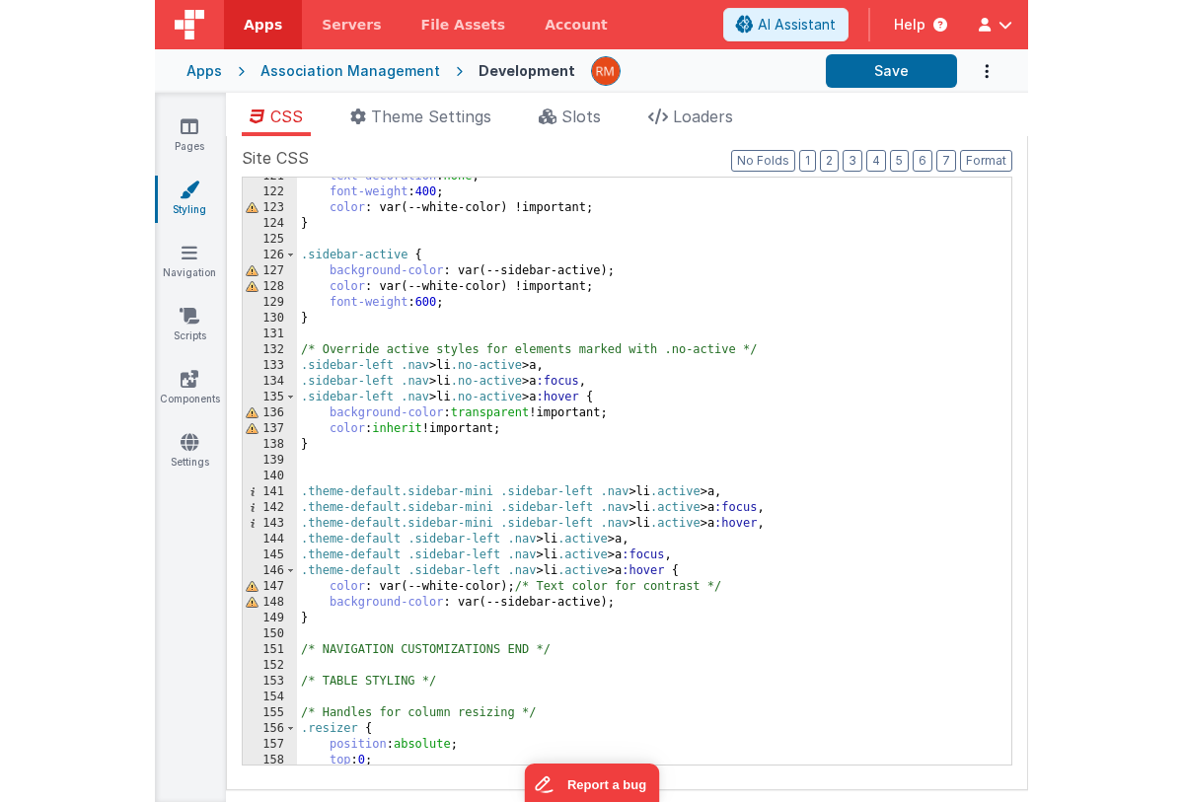
scroll to position [1881, 0]
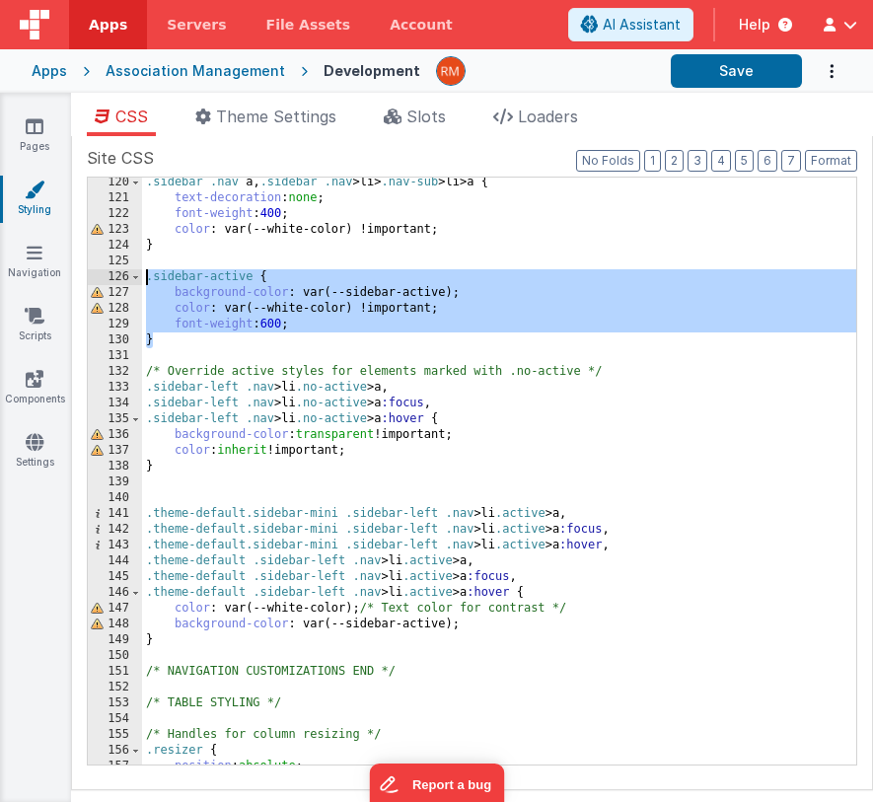
drag, startPoint x: 169, startPoint y: 345, endPoint x: 142, endPoint y: 283, distance: 67.6
click at [142, 283] on div ".sidebar .nav a , .sidebar .nav > li > .nav-sub > li > a { text-decoration : no…" at bounding box center [499, 484] width 714 height 619
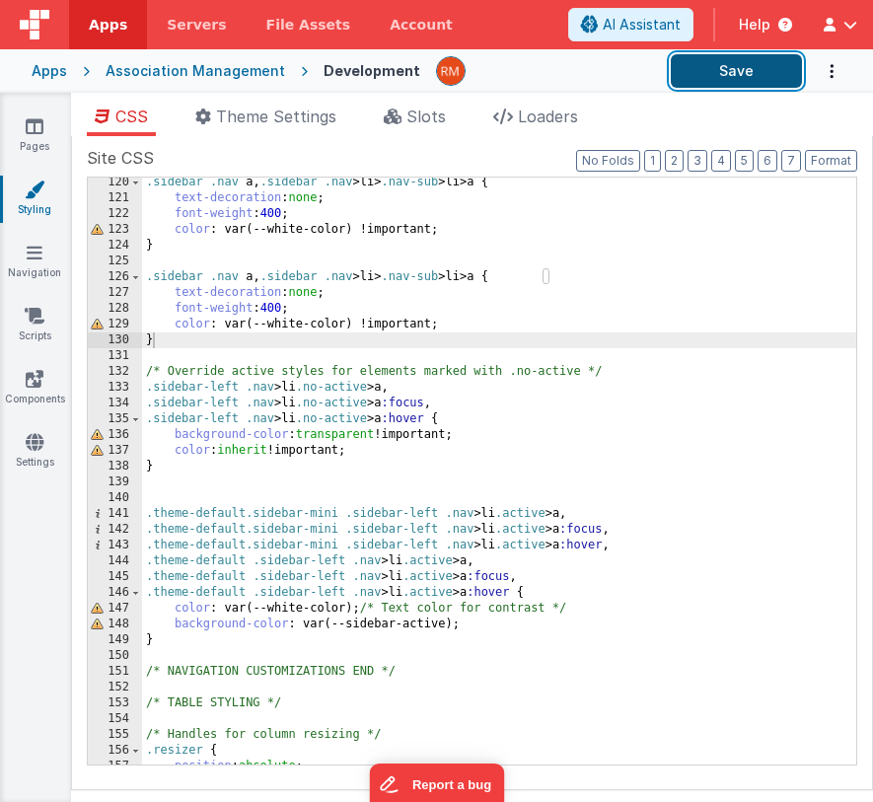
click at [723, 76] on button "Save" at bounding box center [736, 71] width 131 height 34
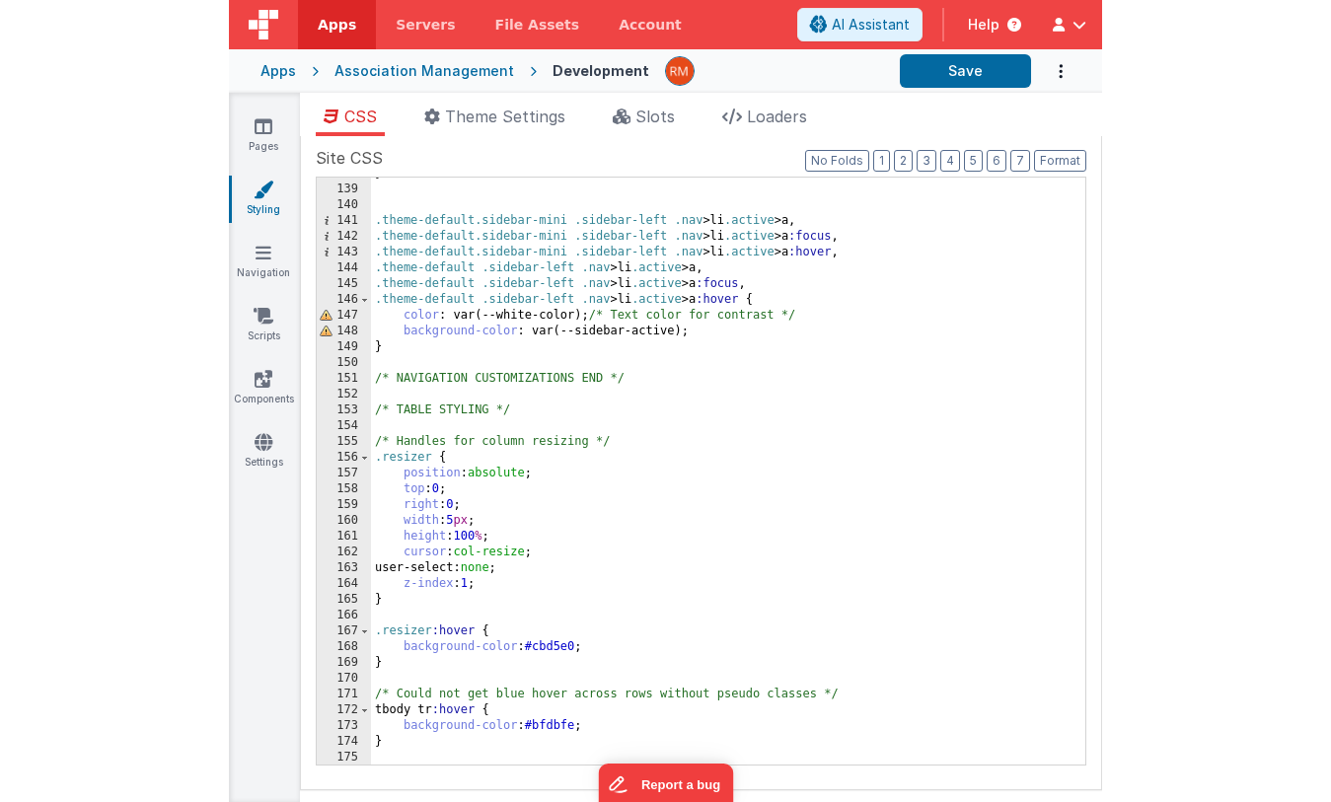
scroll to position [2183, 0]
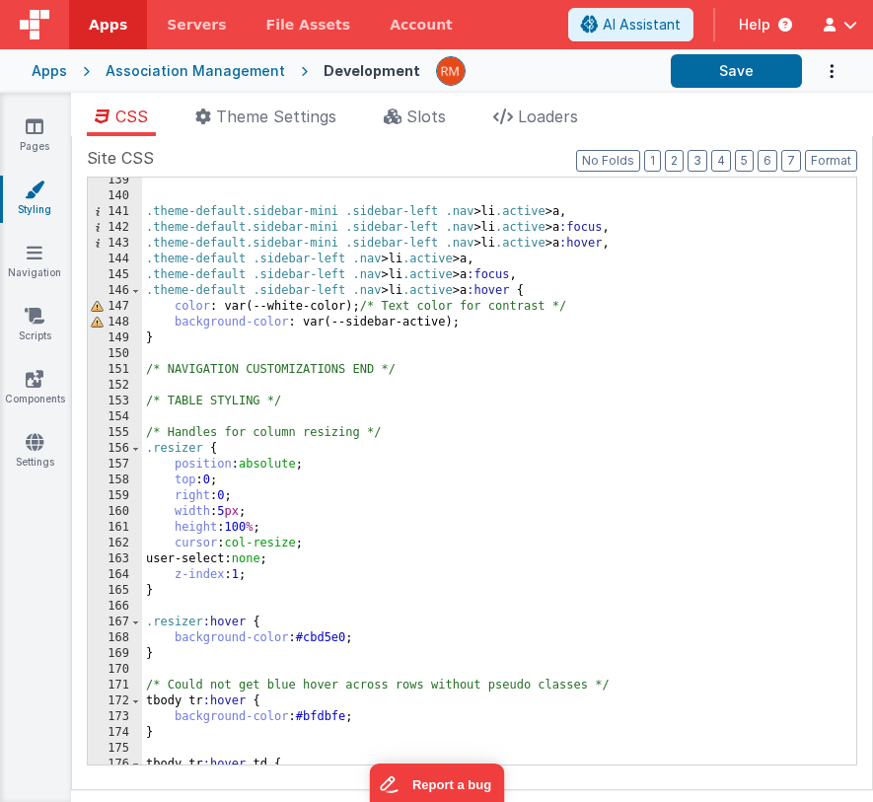
click at [200, 339] on div ".theme-default.sidebar-mini .sidebar-left .nav > li .active > a , .theme-defaul…" at bounding box center [499, 482] width 714 height 619
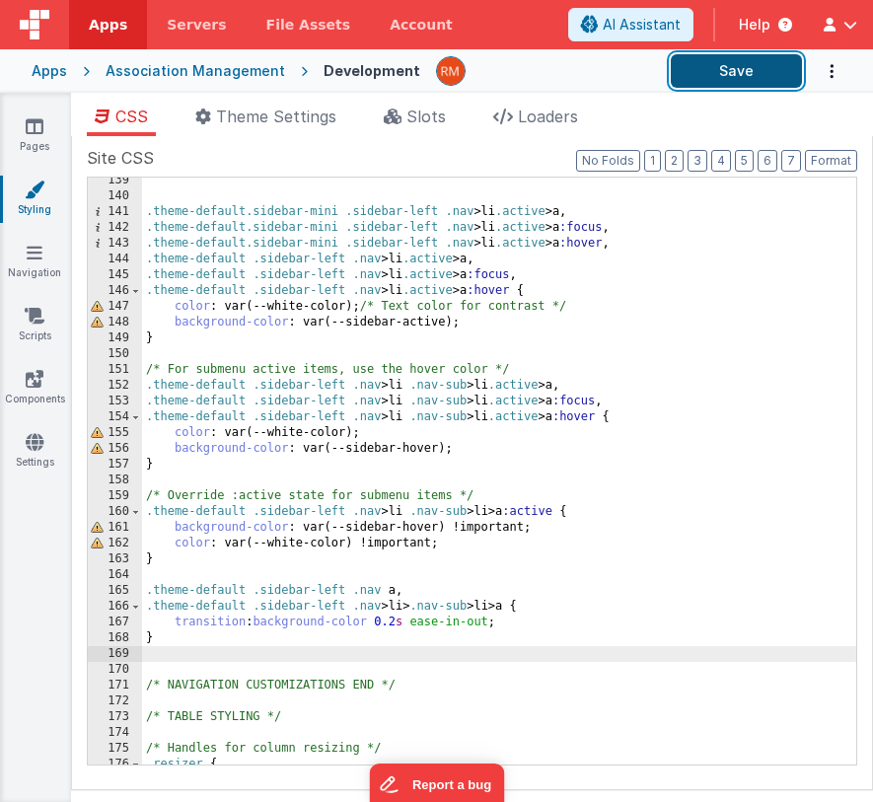
click at [723, 78] on button "Save" at bounding box center [736, 71] width 131 height 34
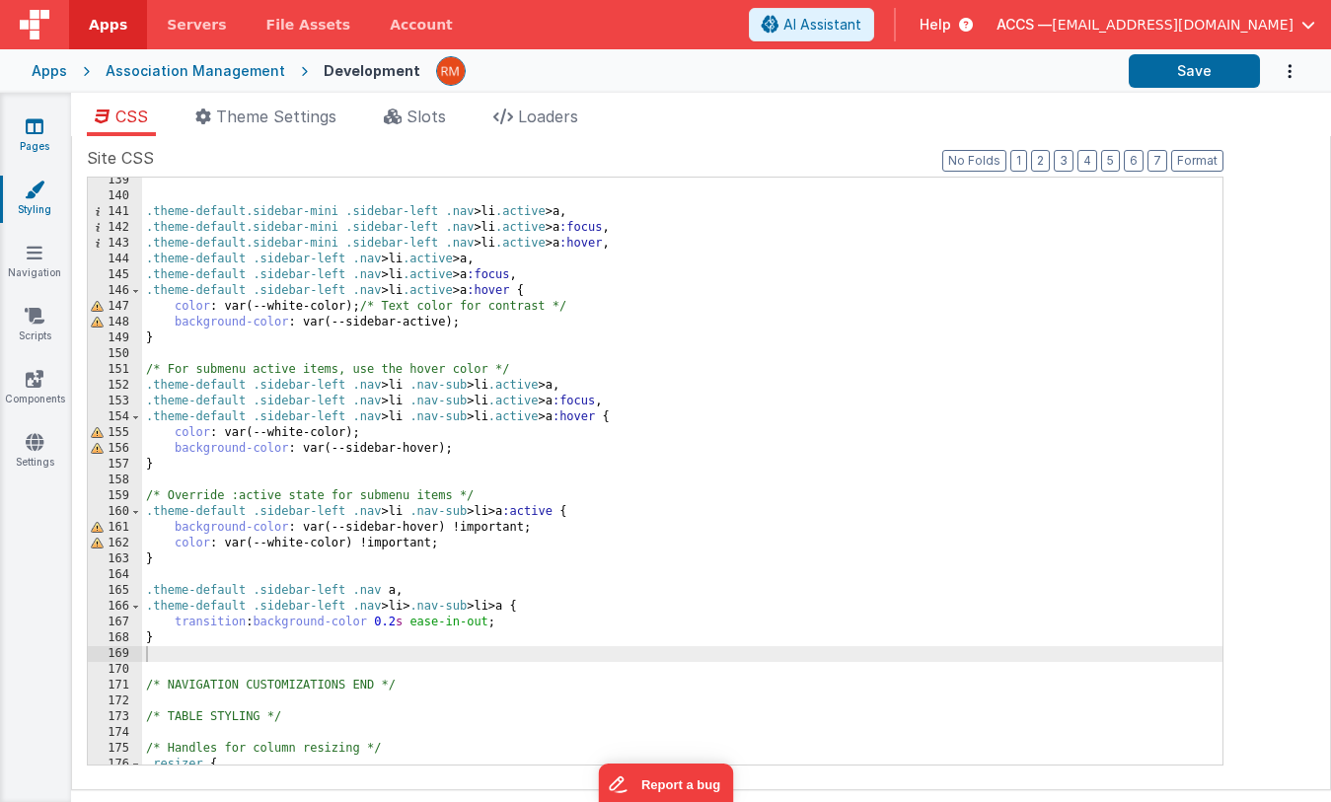
click at [29, 132] on icon at bounding box center [35, 126] width 18 height 20
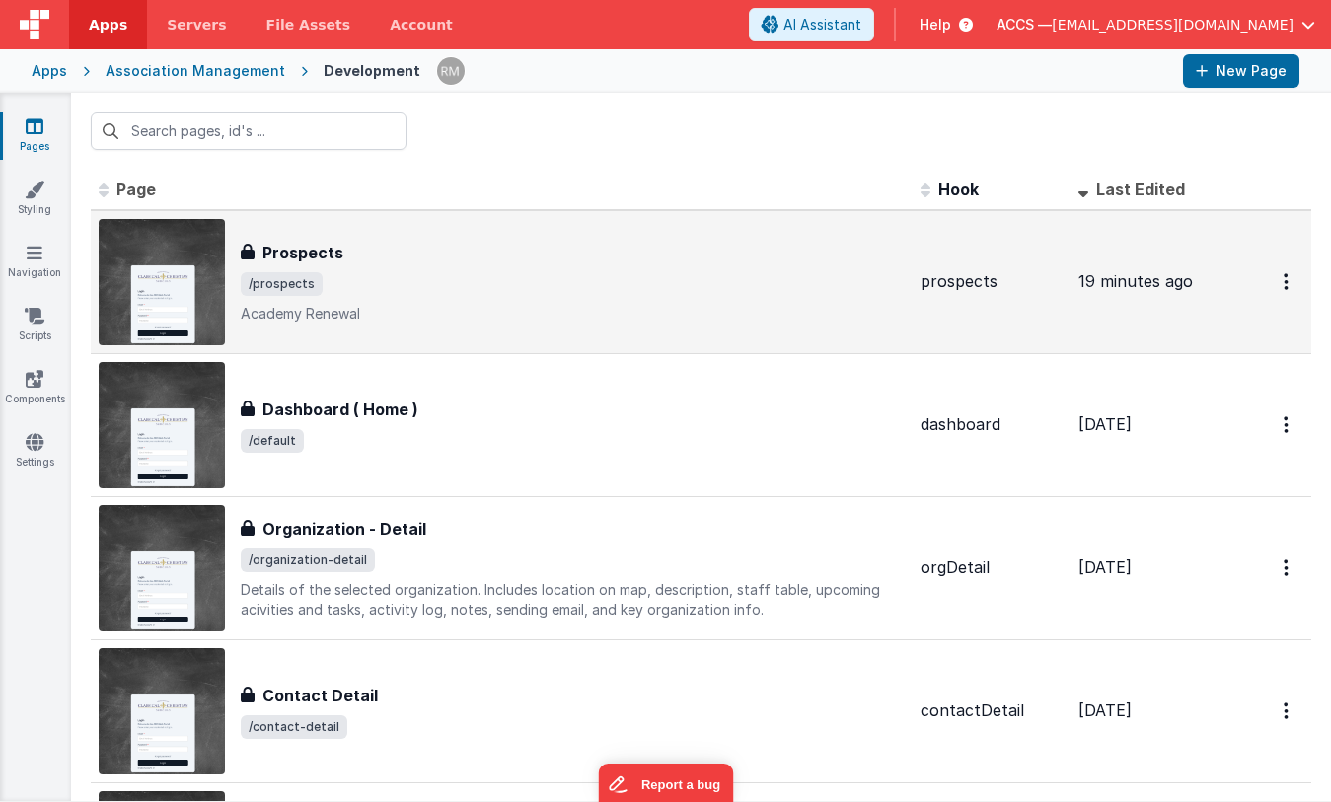
click at [375, 264] on div "Prospects Prospects /prospects Academy Renewal" at bounding box center [573, 282] width 664 height 83
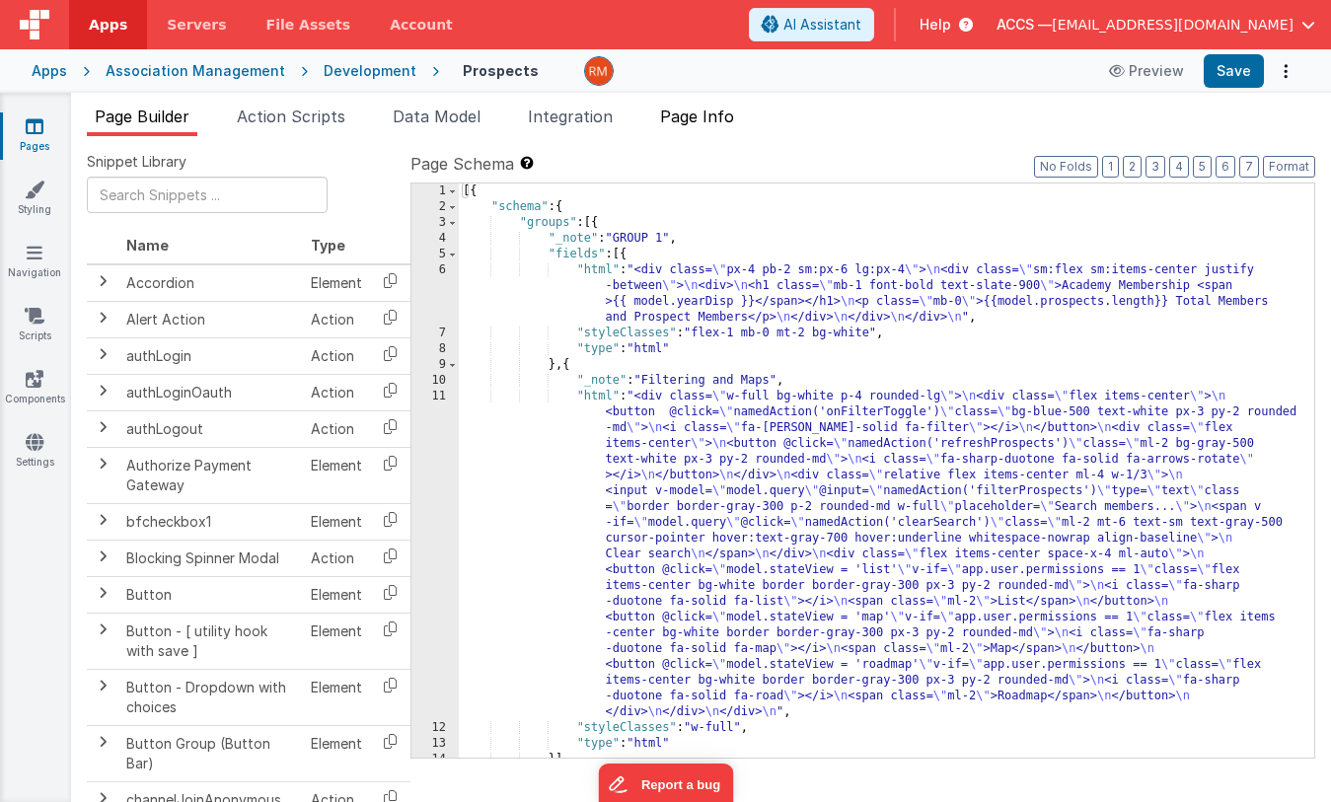
click at [699, 120] on span "Page Info" at bounding box center [697, 117] width 74 height 20
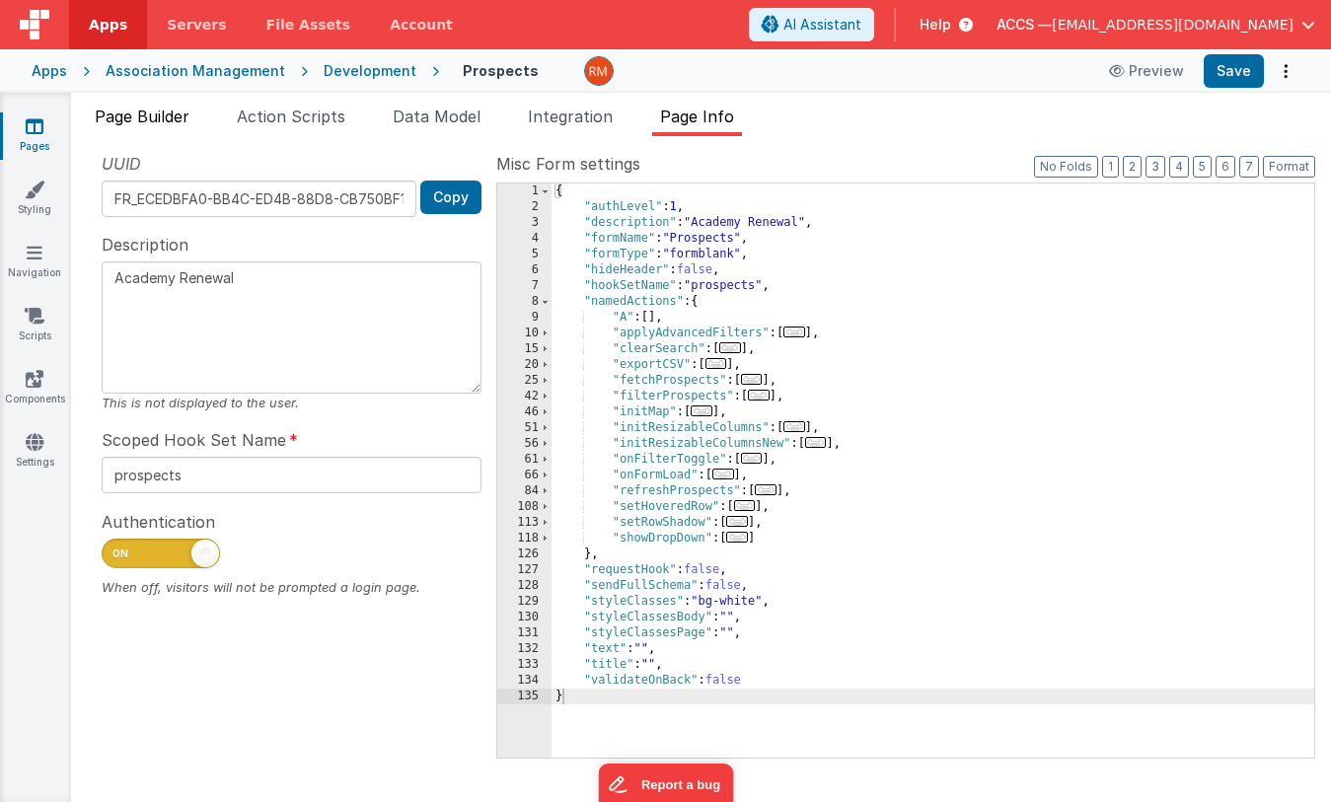
click at [156, 122] on span "Page Builder" at bounding box center [142, 117] width 95 height 20
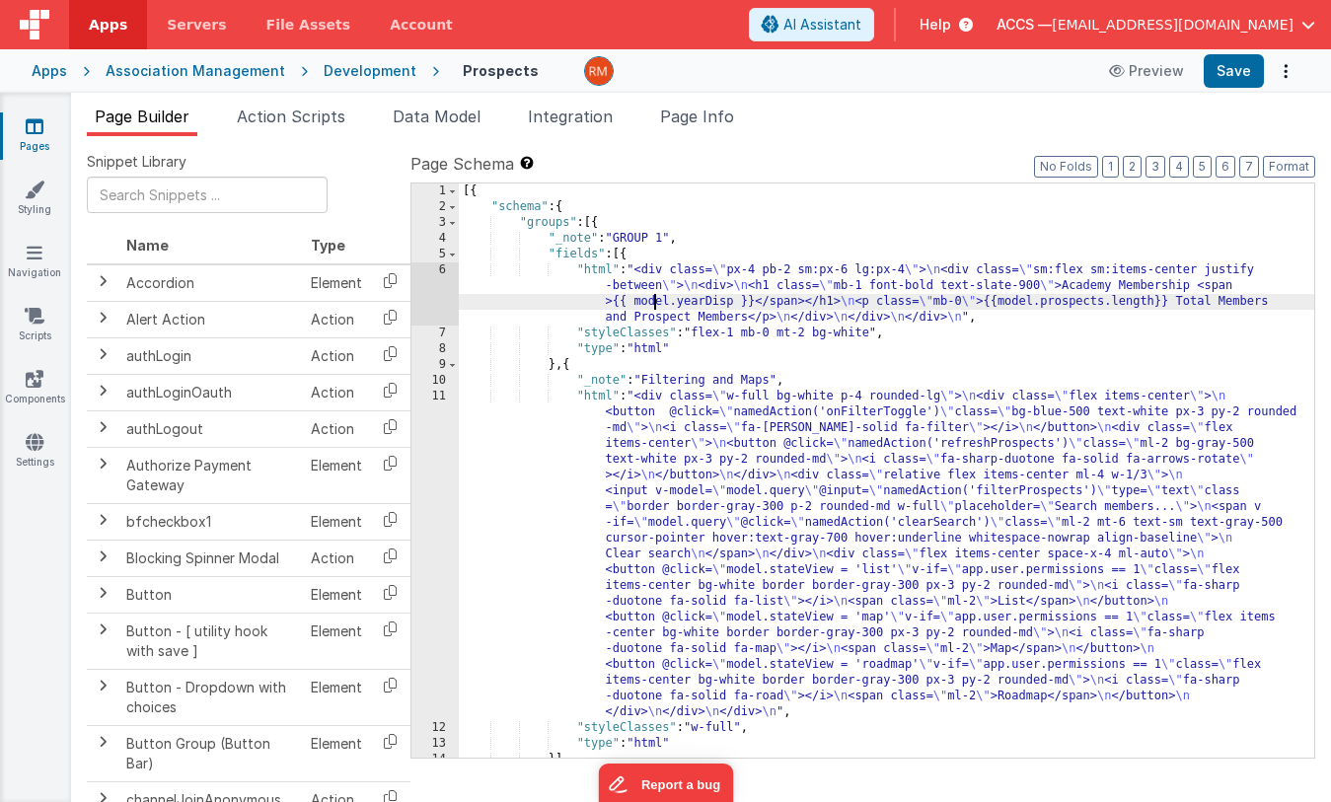
click at [655, 305] on div "[{ "schema" : { "groups" : [{ "_note" : "GROUP 1" , "fields" : [{ "html" : "<di…" at bounding box center [886, 487] width 855 height 606
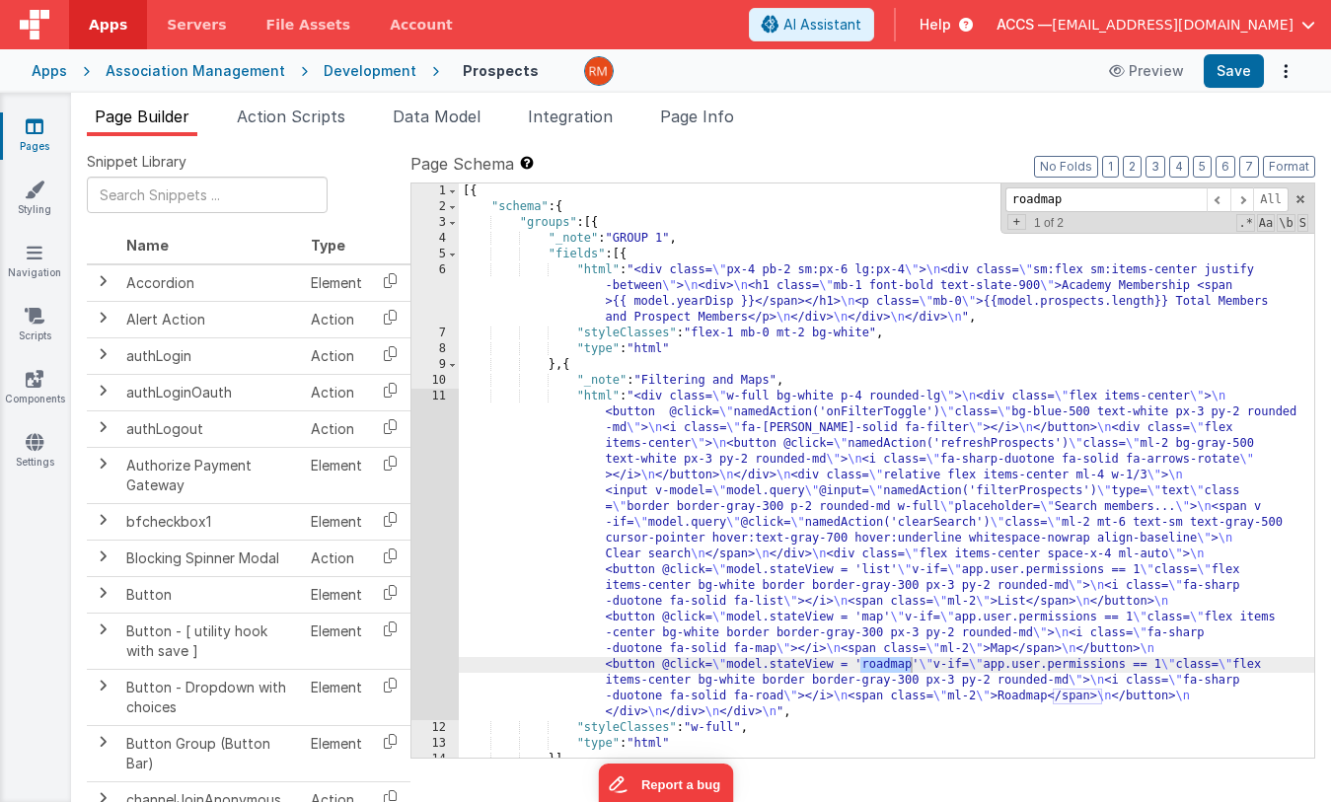
type input "roadmap"
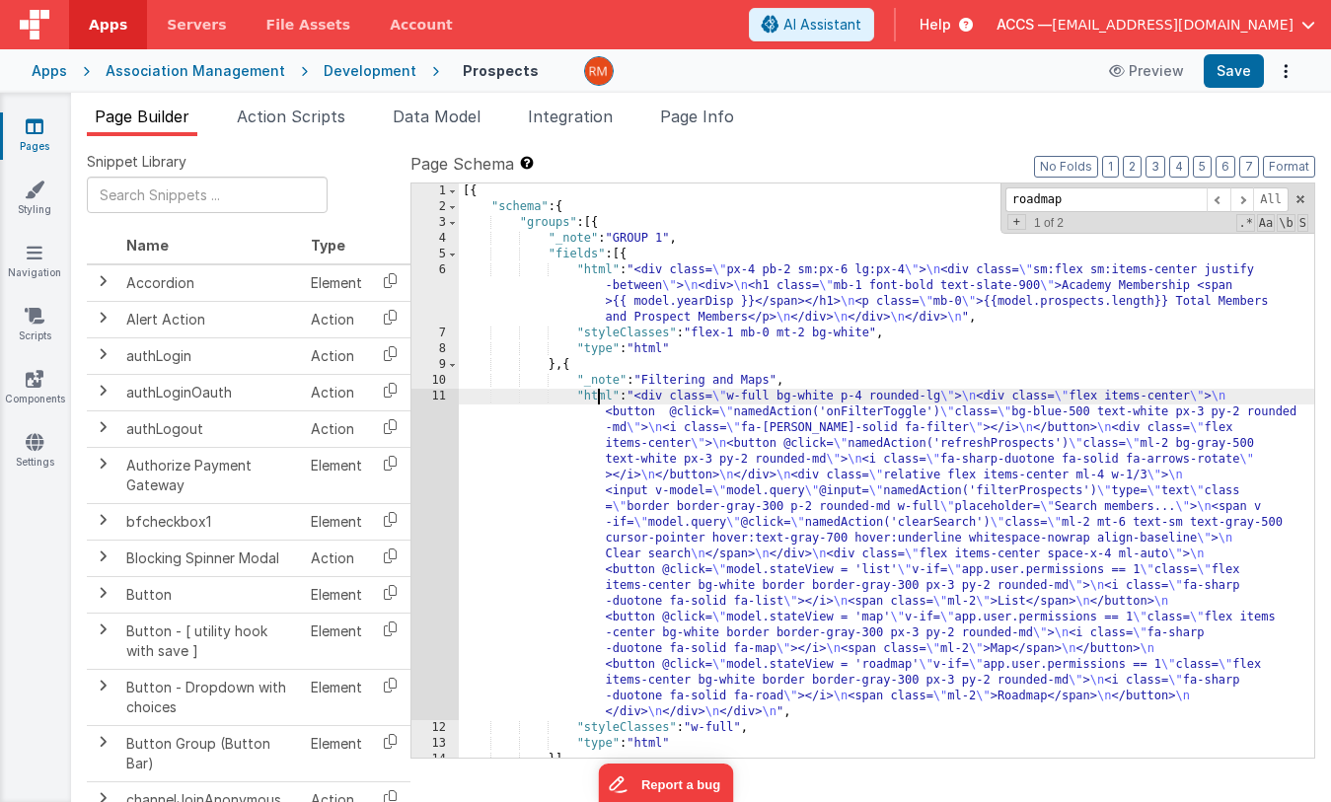
click at [600, 393] on div "[{ "schema" : { "groups" : [{ "_note" : "GROUP 1" , "fields" : [{ "html" : "<di…" at bounding box center [886, 487] width 855 height 606
click at [442, 399] on div "11" at bounding box center [434, 554] width 47 height 331
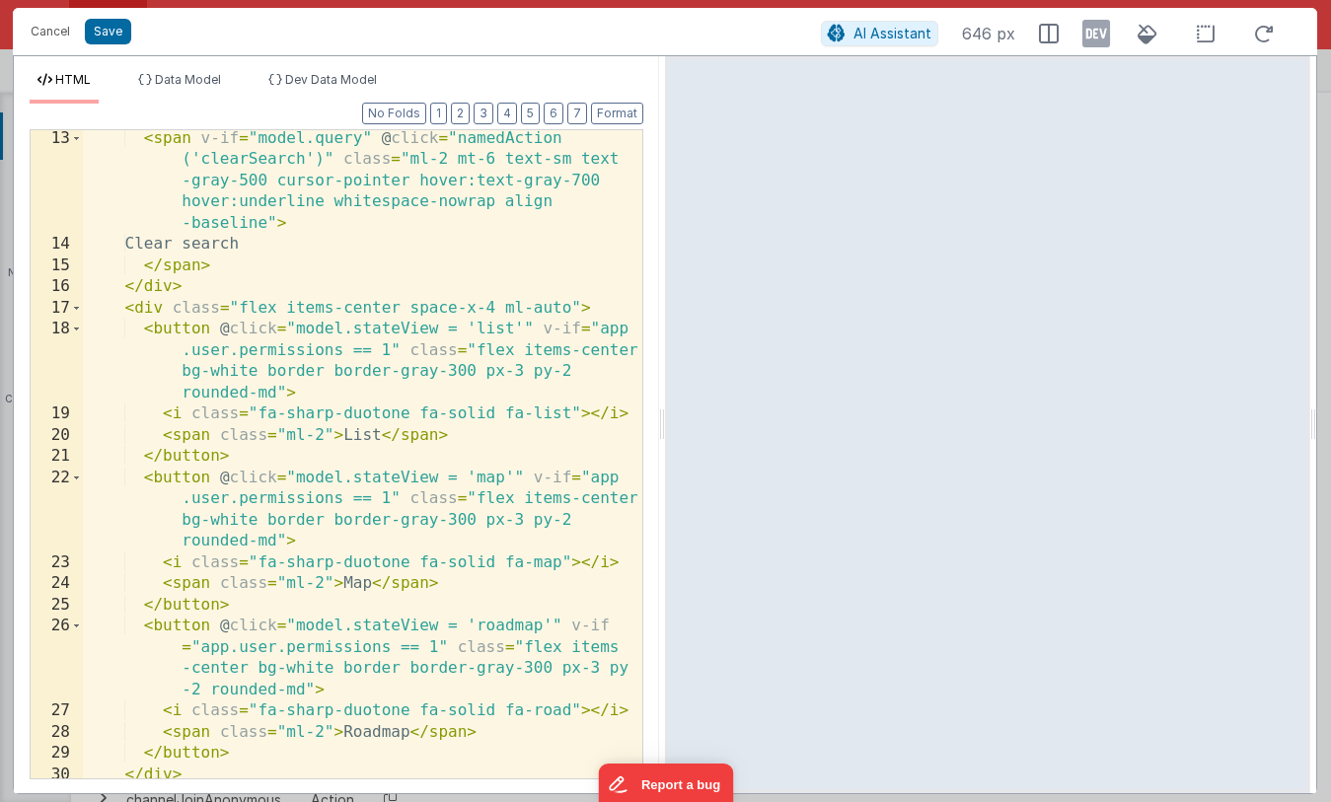
scroll to position [406, 0]
click at [422, 425] on div "< span v-if = "model.query" @ click = "namedAction ('clearSearch')" class = "ml…" at bounding box center [362, 513] width 559 height 775
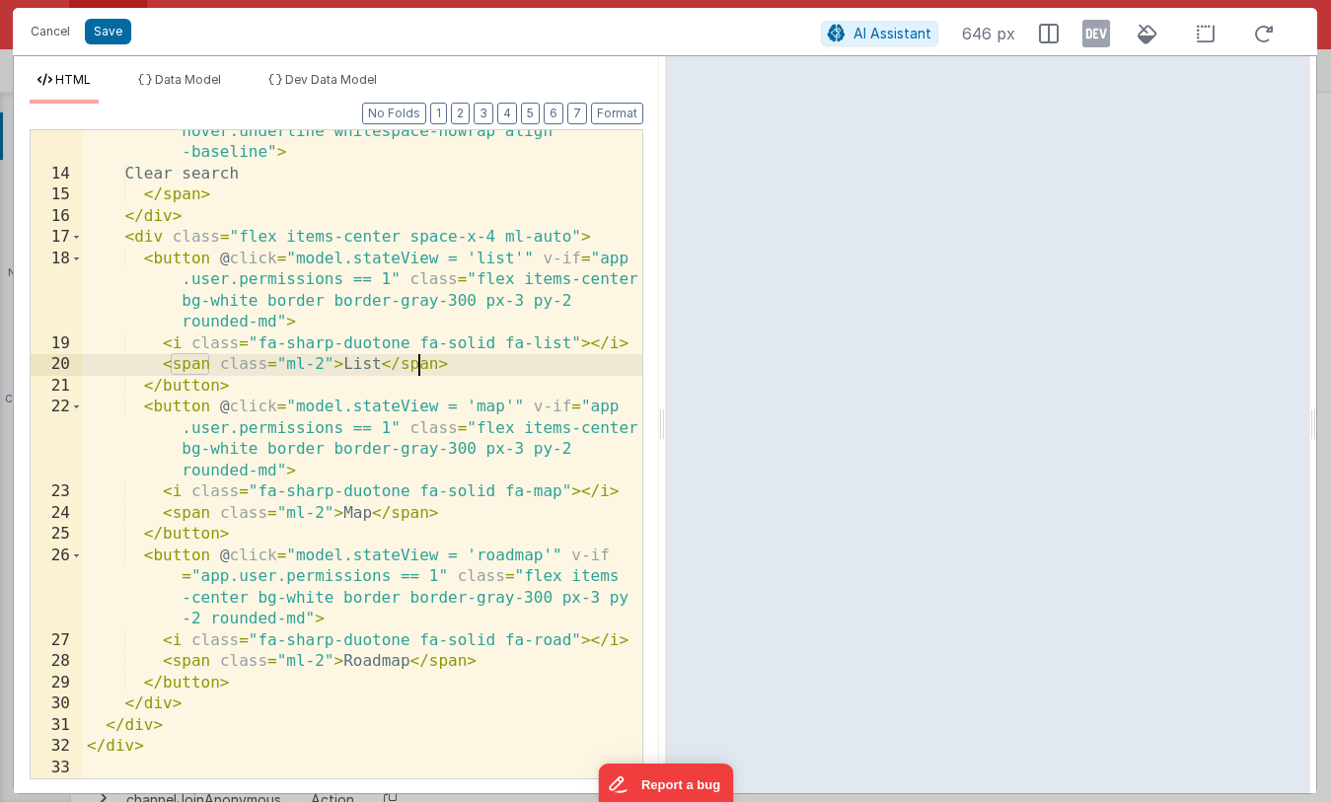
scroll to position [476, 0]
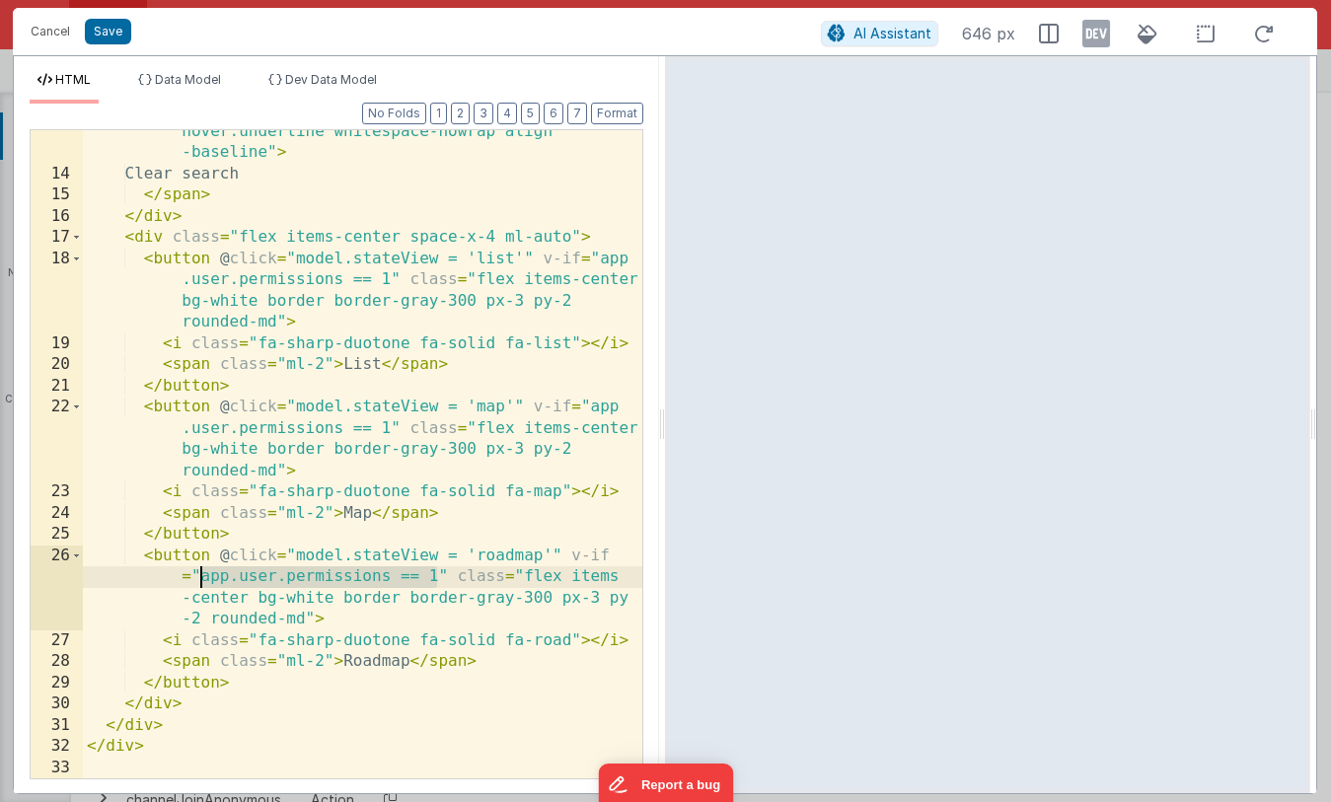
drag, startPoint x: 436, startPoint y: 577, endPoint x: 196, endPoint y: 577, distance: 239.7
click at [196, 577] on div "< span v-if = "model.query" @ click = "namedAction ('clearSearch')" class = "ml…" at bounding box center [362, 444] width 559 height 775
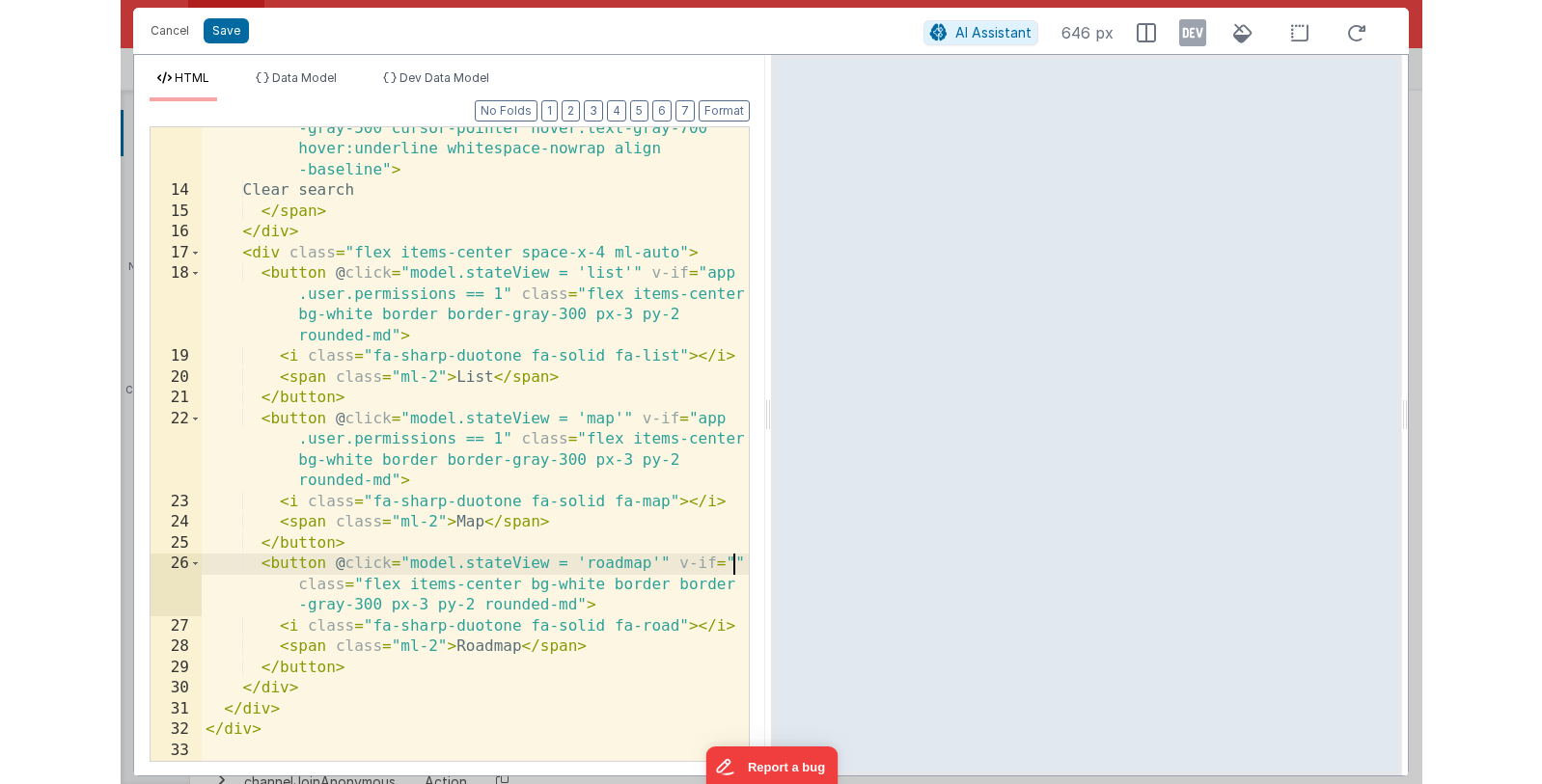
scroll to position [445, 0]
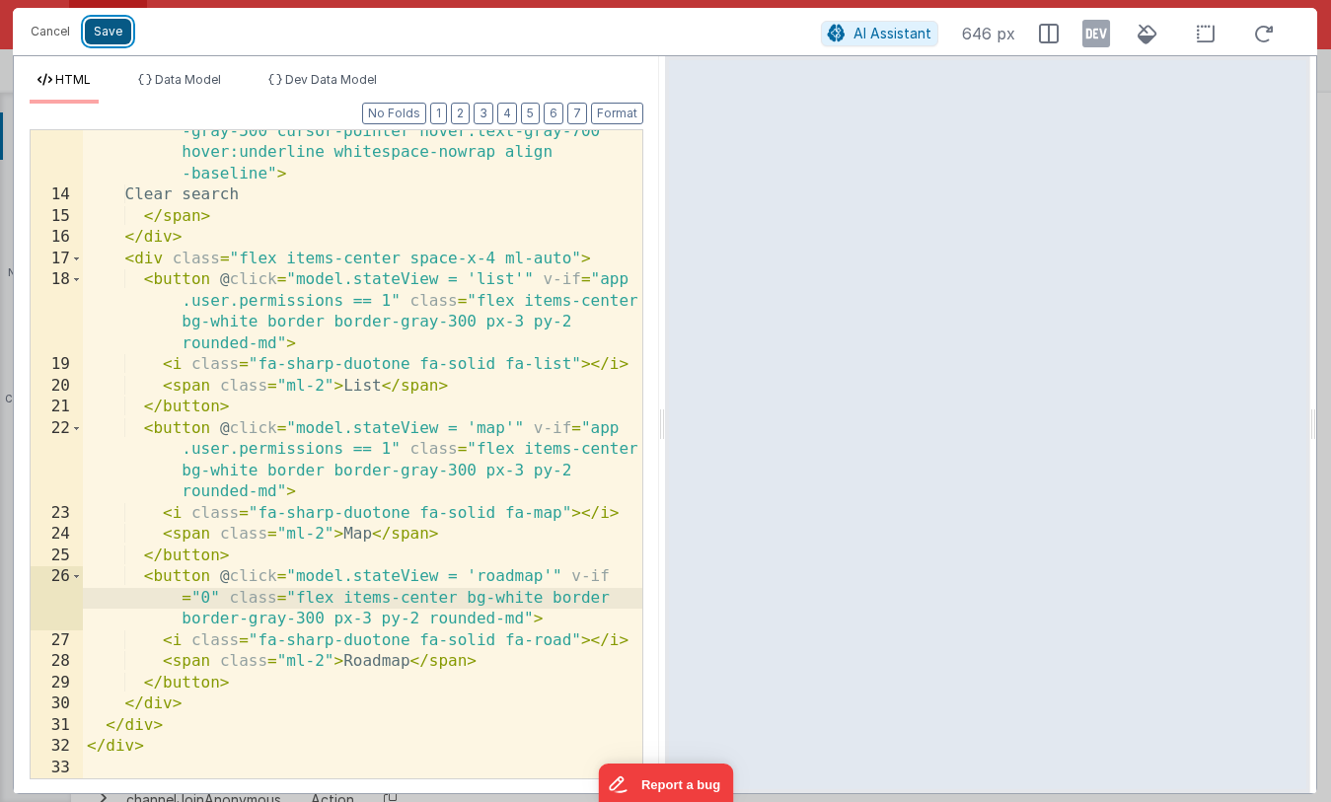
click at [116, 42] on button "Save" at bounding box center [108, 32] width 46 height 26
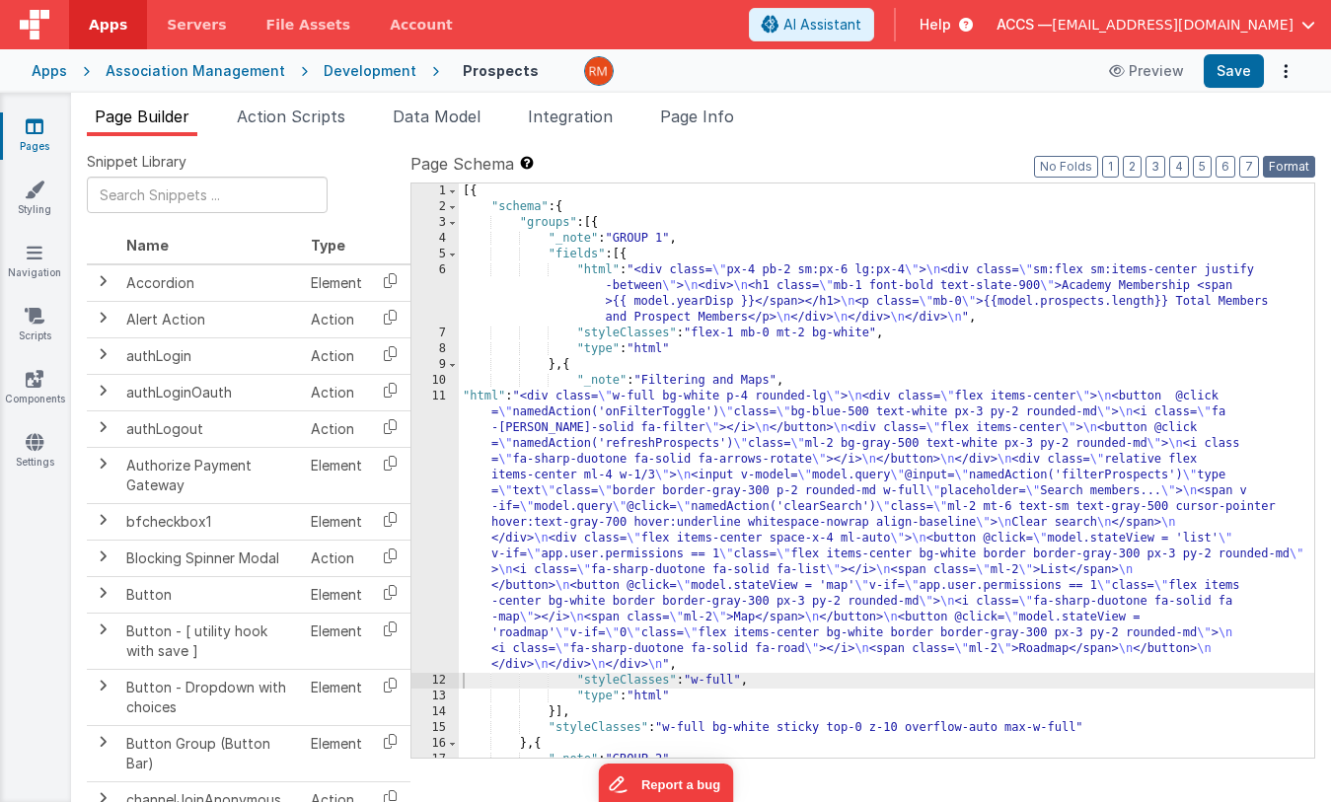
click at [1279, 167] on button "Format" at bounding box center [1289, 167] width 52 height 22
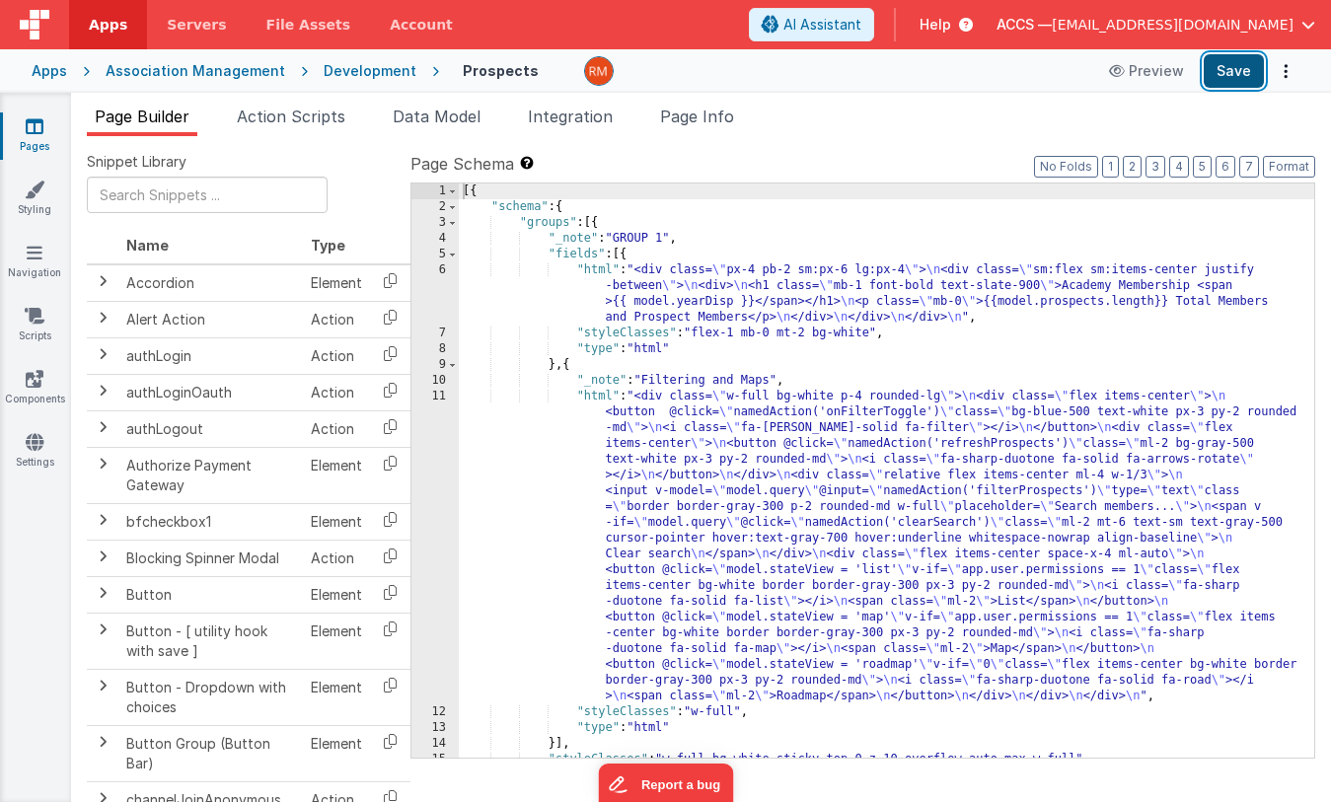
click at [1245, 69] on button "Save" at bounding box center [1234, 71] width 60 height 34
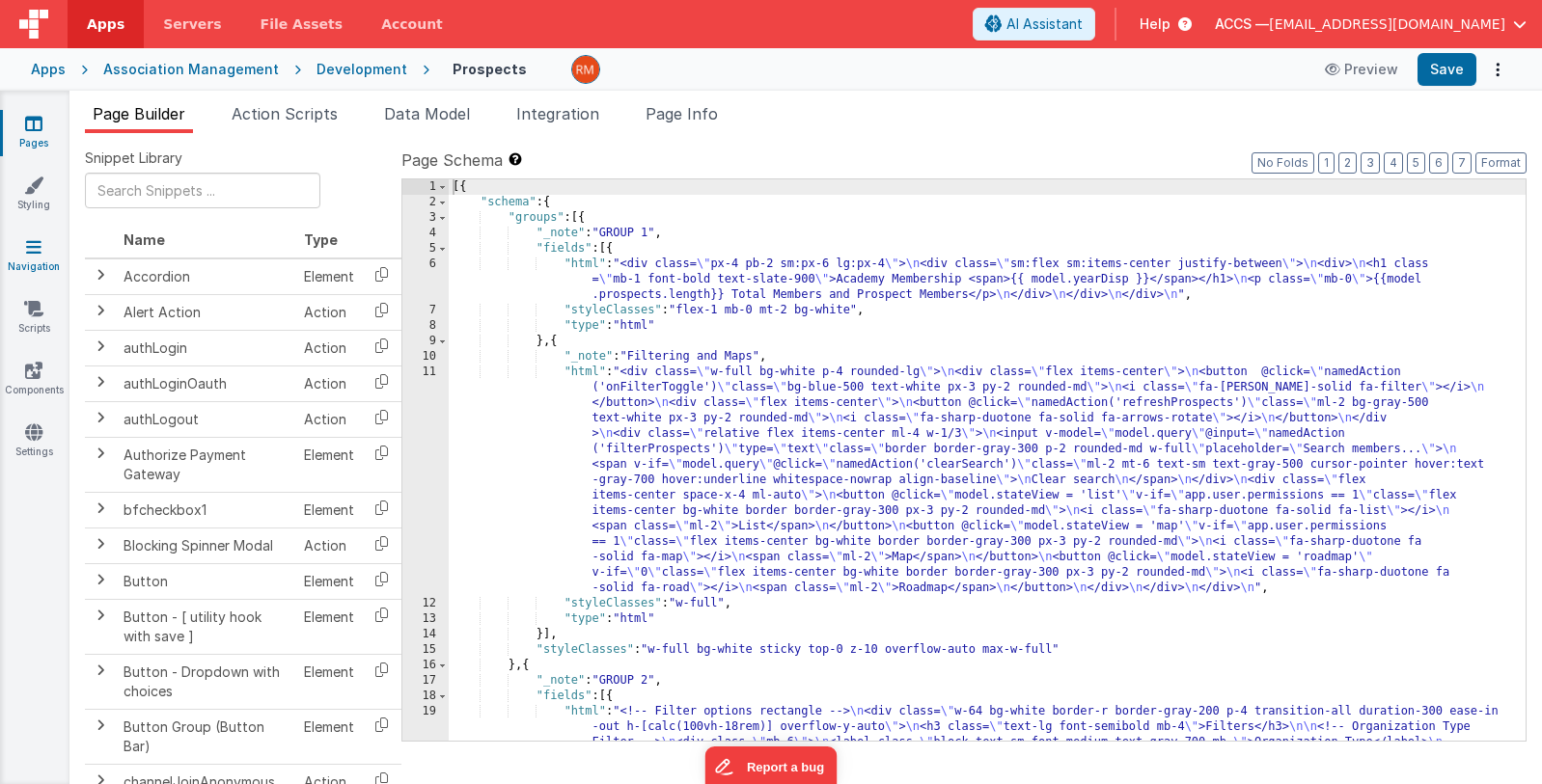
click at [42, 248] on link "Navigation" at bounding box center [33, 256] width 69 height 38
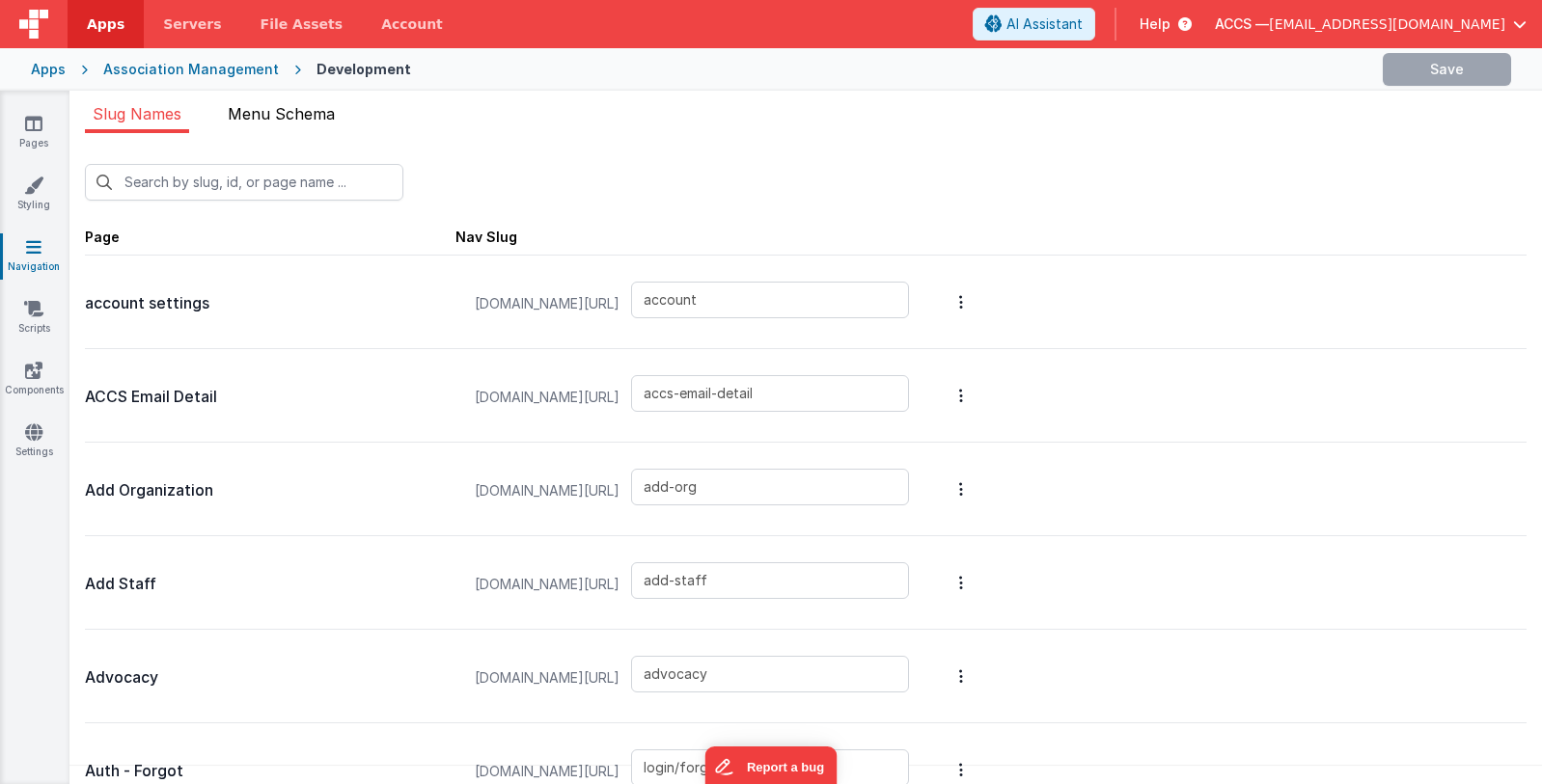
click at [308, 119] on span "Menu Schema" at bounding box center [282, 114] width 108 height 20
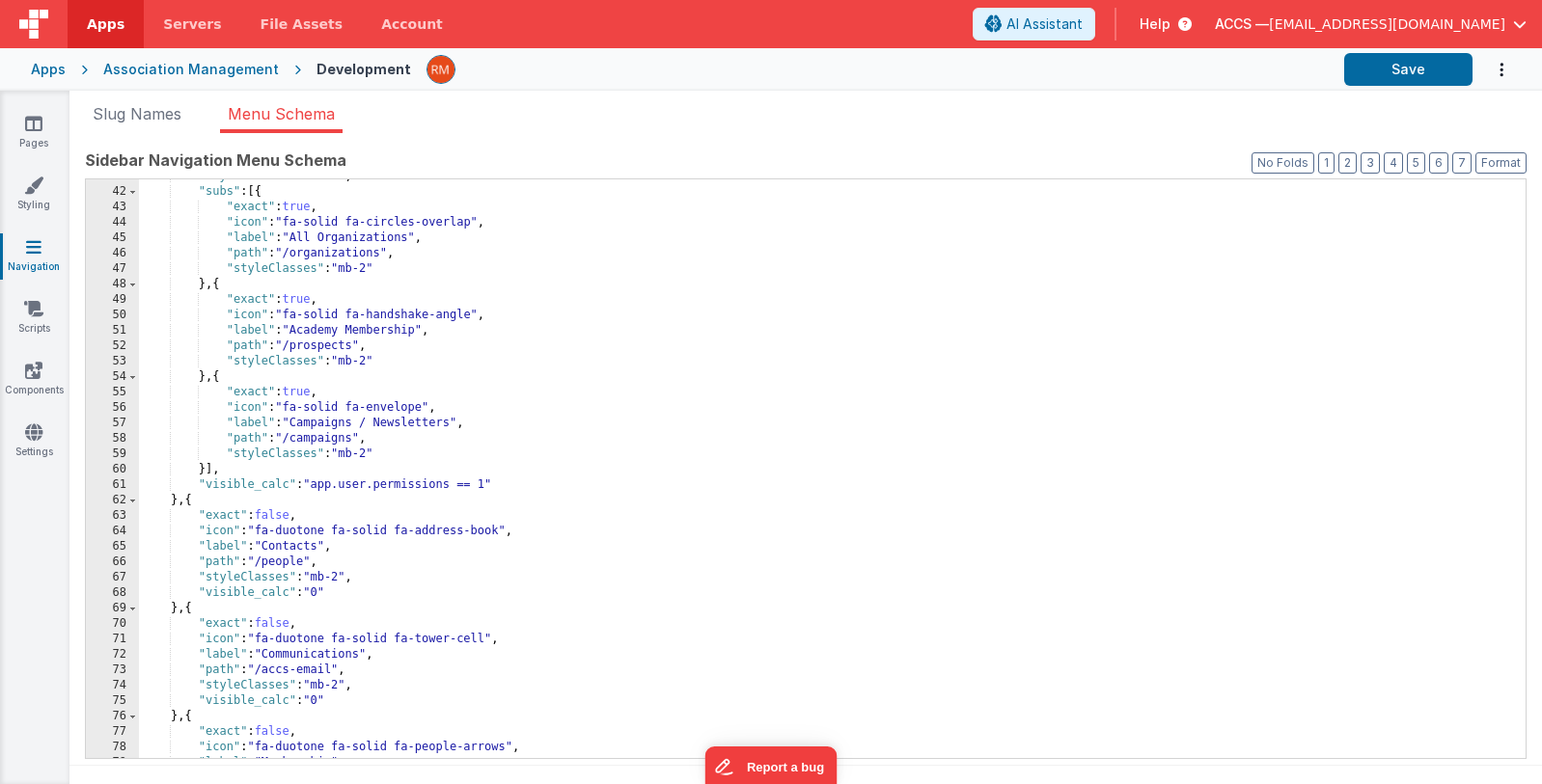
scroll to position [681, 0]
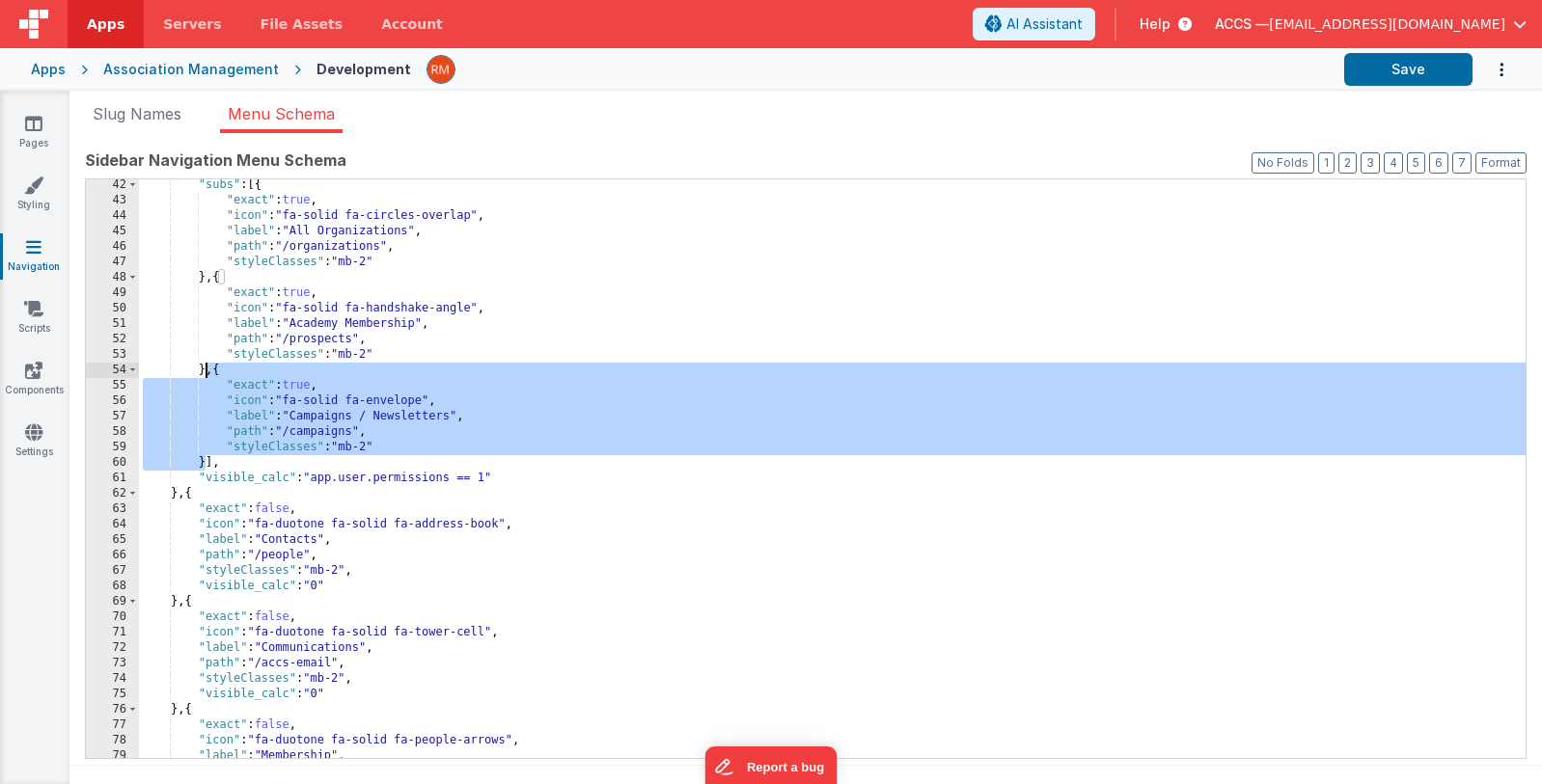
drag, startPoint x: 205, startPoint y: 467, endPoint x: 205, endPoint y: 375, distance: 92.0
click at [205, 375] on div ""subs" : [{ "exact" : true , "icon" : "fa-solid fa-circles-overlap" , "label" :…" at bounding box center [832, 483] width 1387 height 610
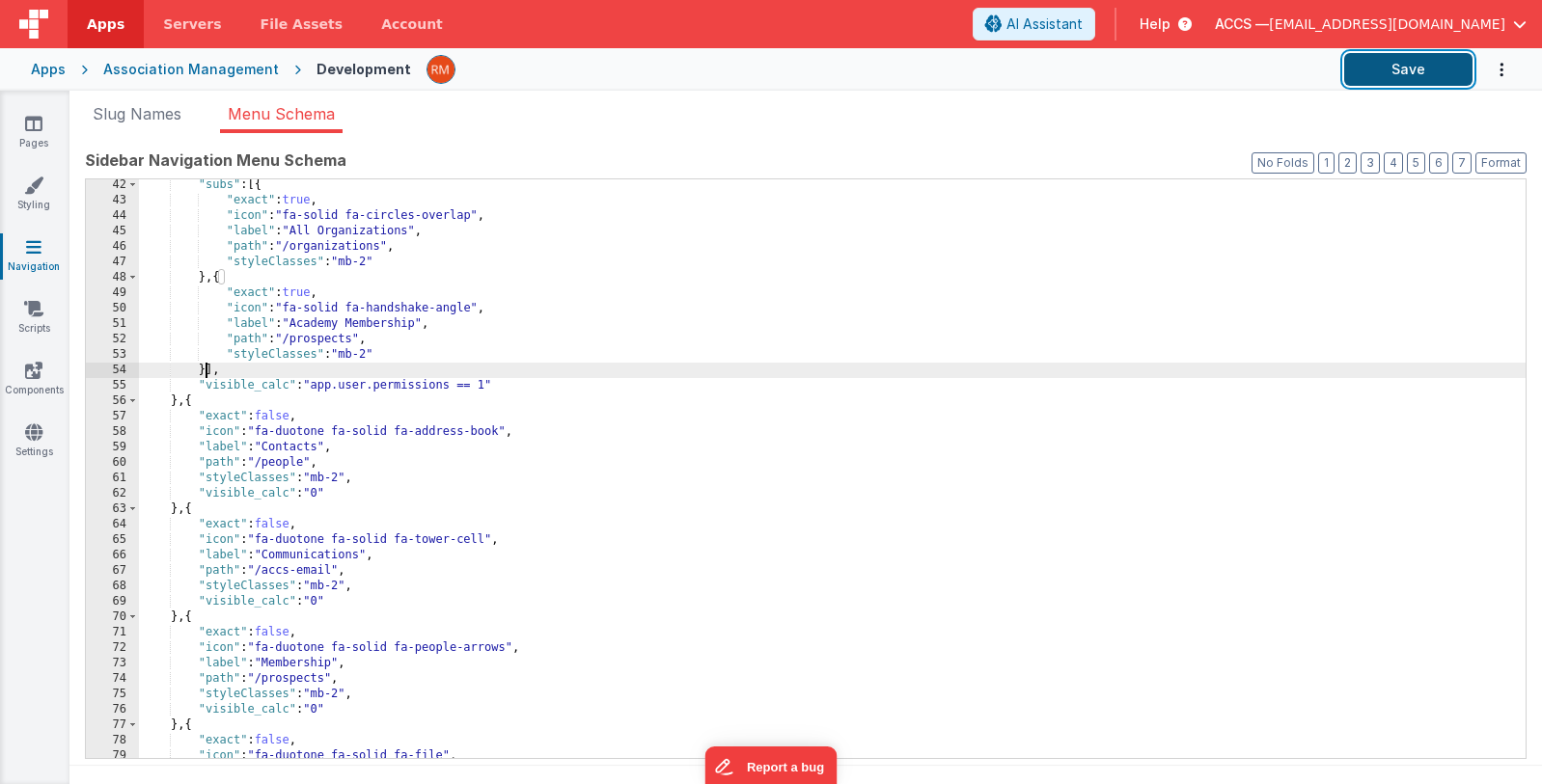
click at [1387, 81] on button "Save" at bounding box center [1407, 69] width 128 height 33
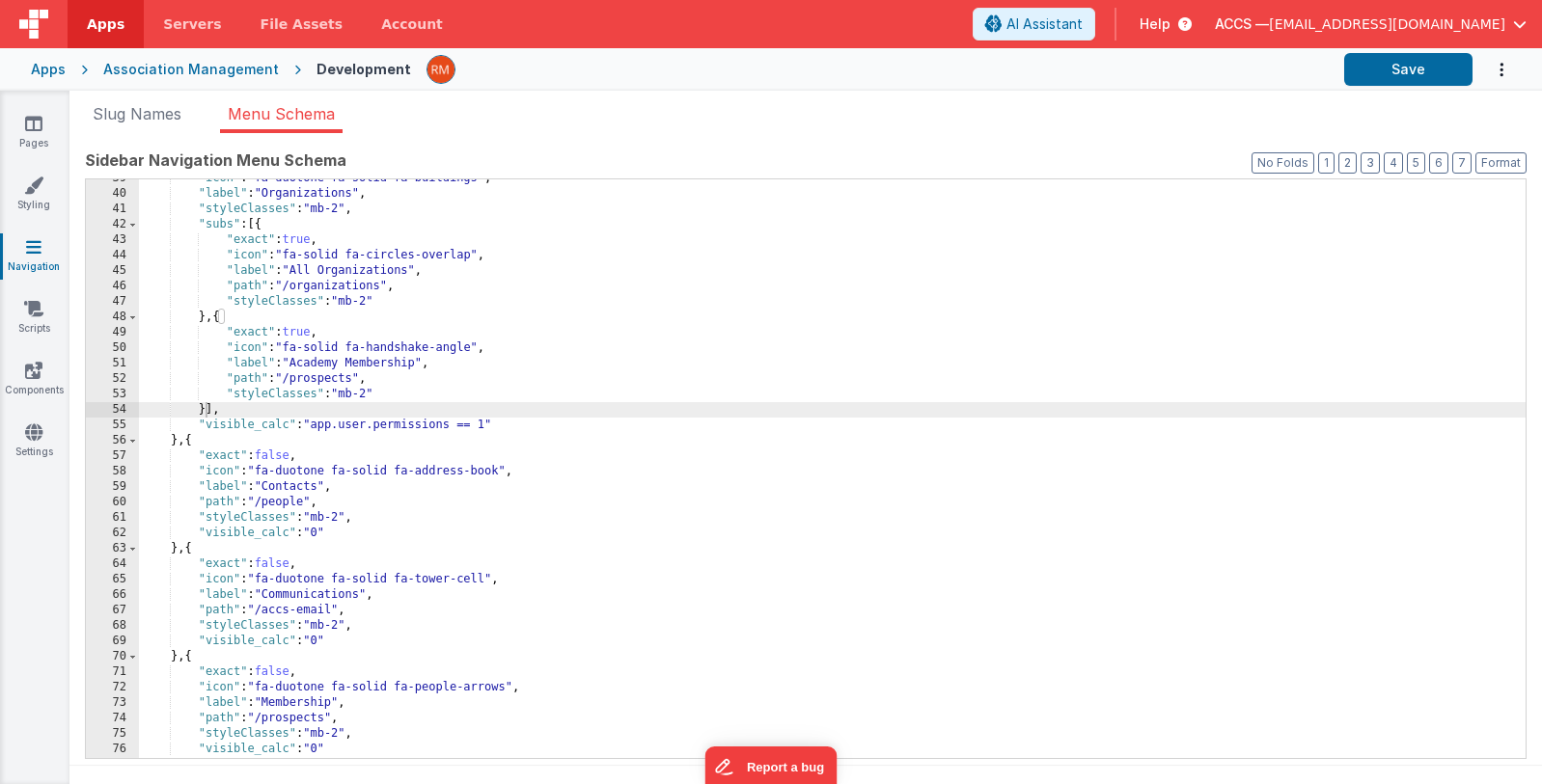
scroll to position [0, 0]
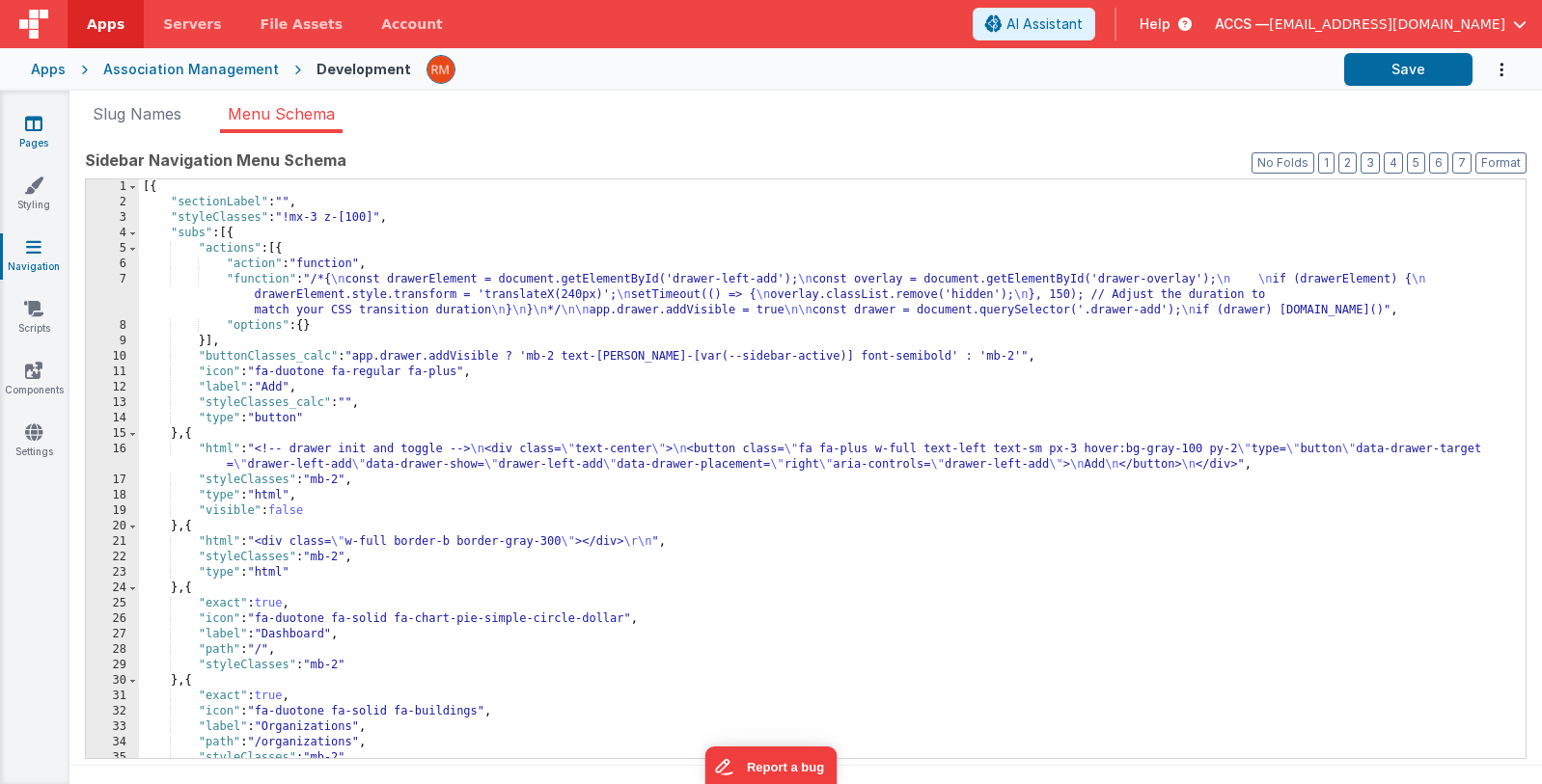
click at [32, 133] on link "Pages" at bounding box center [33, 132] width 69 height 38
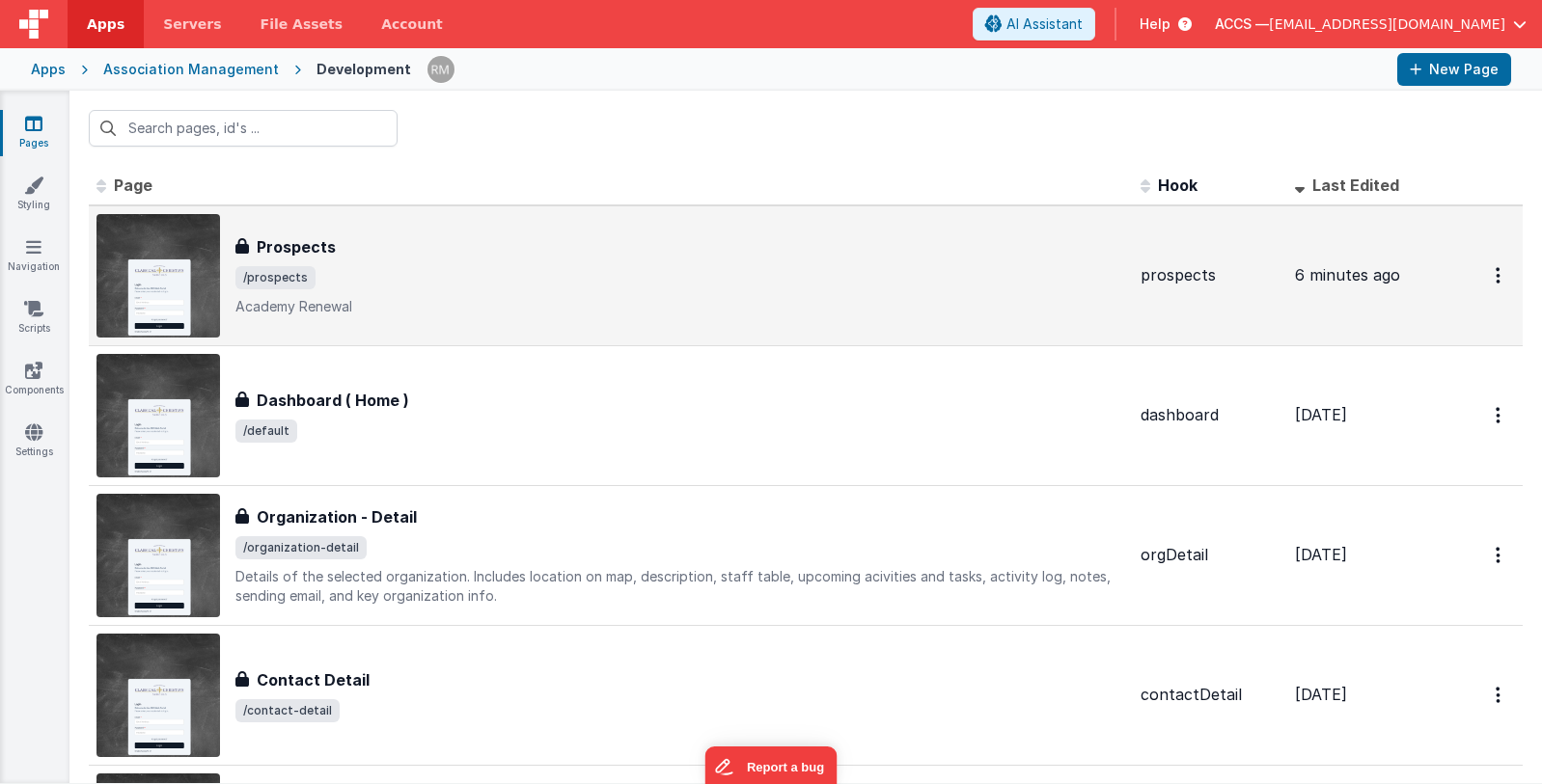
click at [404, 282] on span "/prospects" at bounding box center [681, 278] width 890 height 23
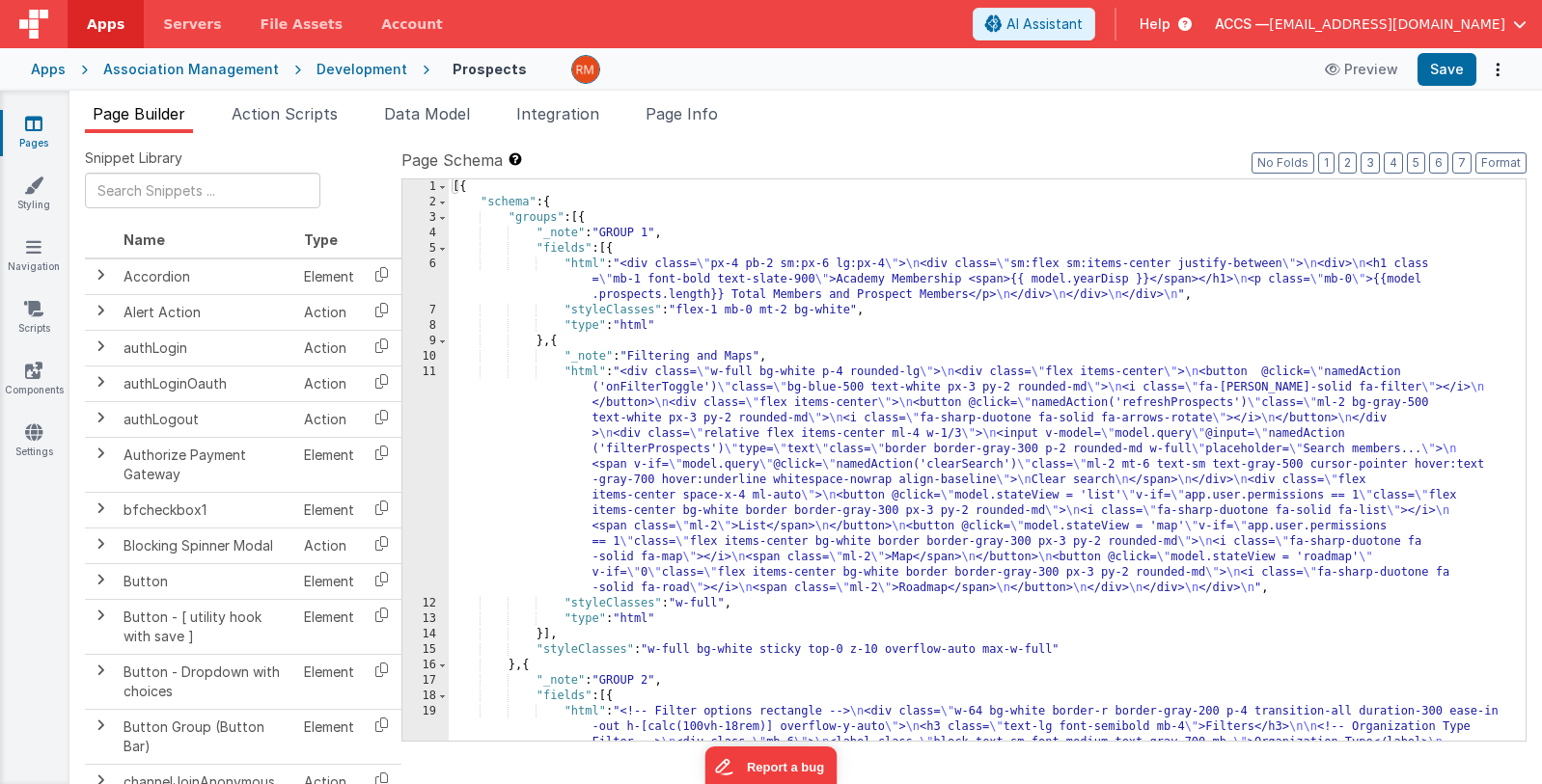
click at [804, 329] on div "[{ "schema" : { "groups" : [{ "_note" : "GROUP 1" , "fields" : [{ "html" : "<di…" at bounding box center [987, 776] width 1077 height 1194
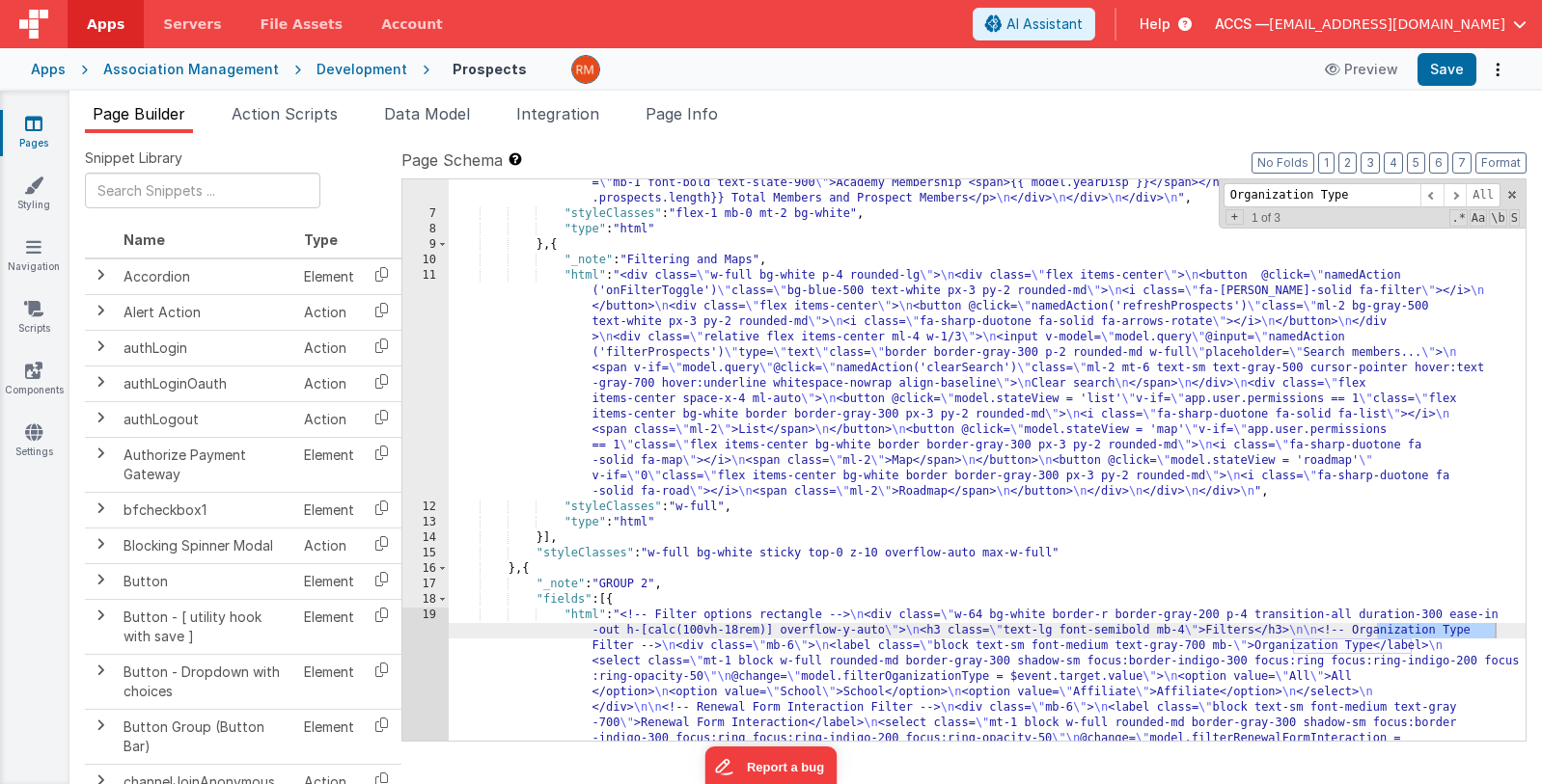
scroll to position [215, 0]
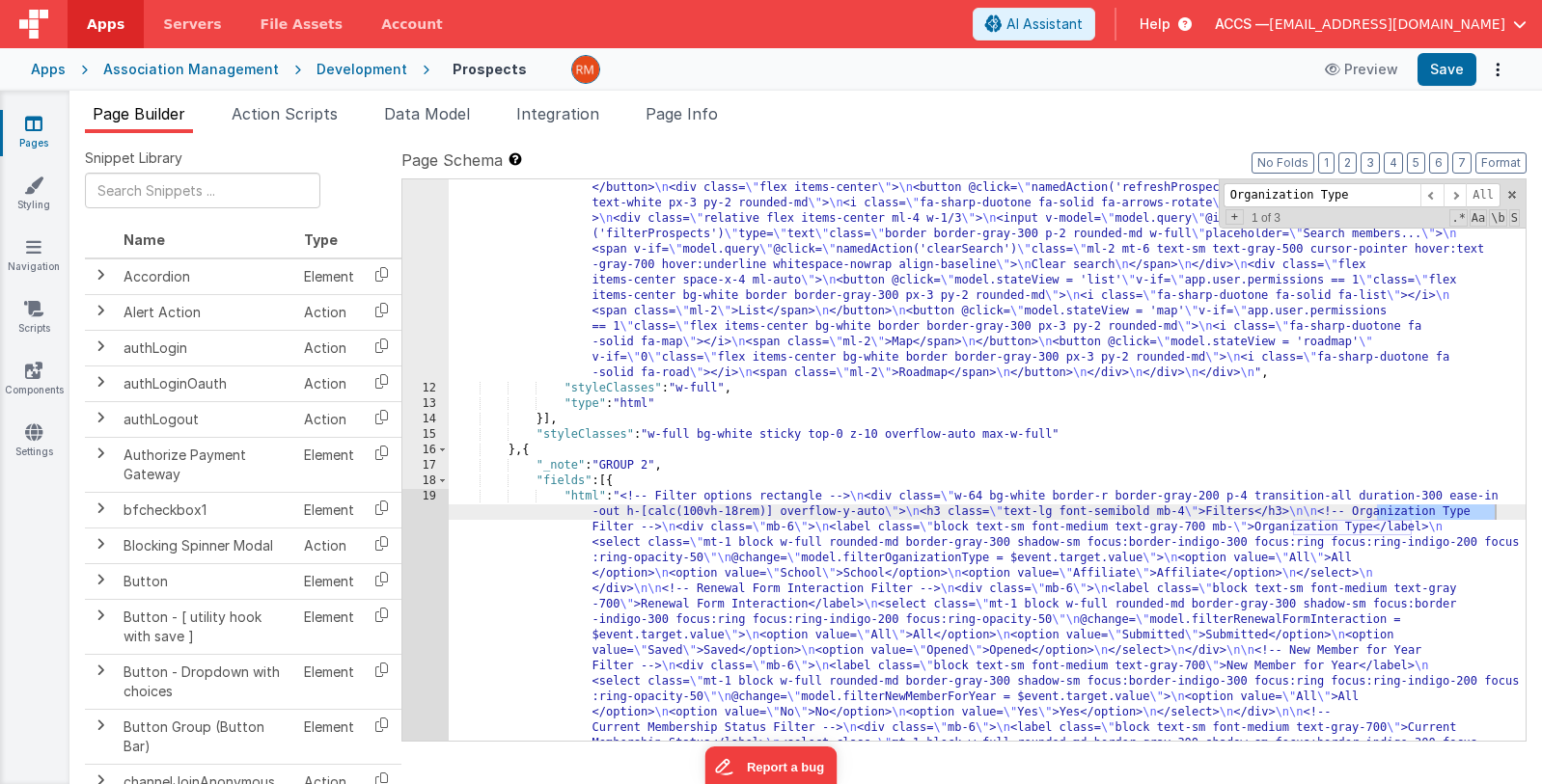
type input "Organization Type"
click at [1453, 199] on span at bounding box center [1455, 195] width 23 height 24
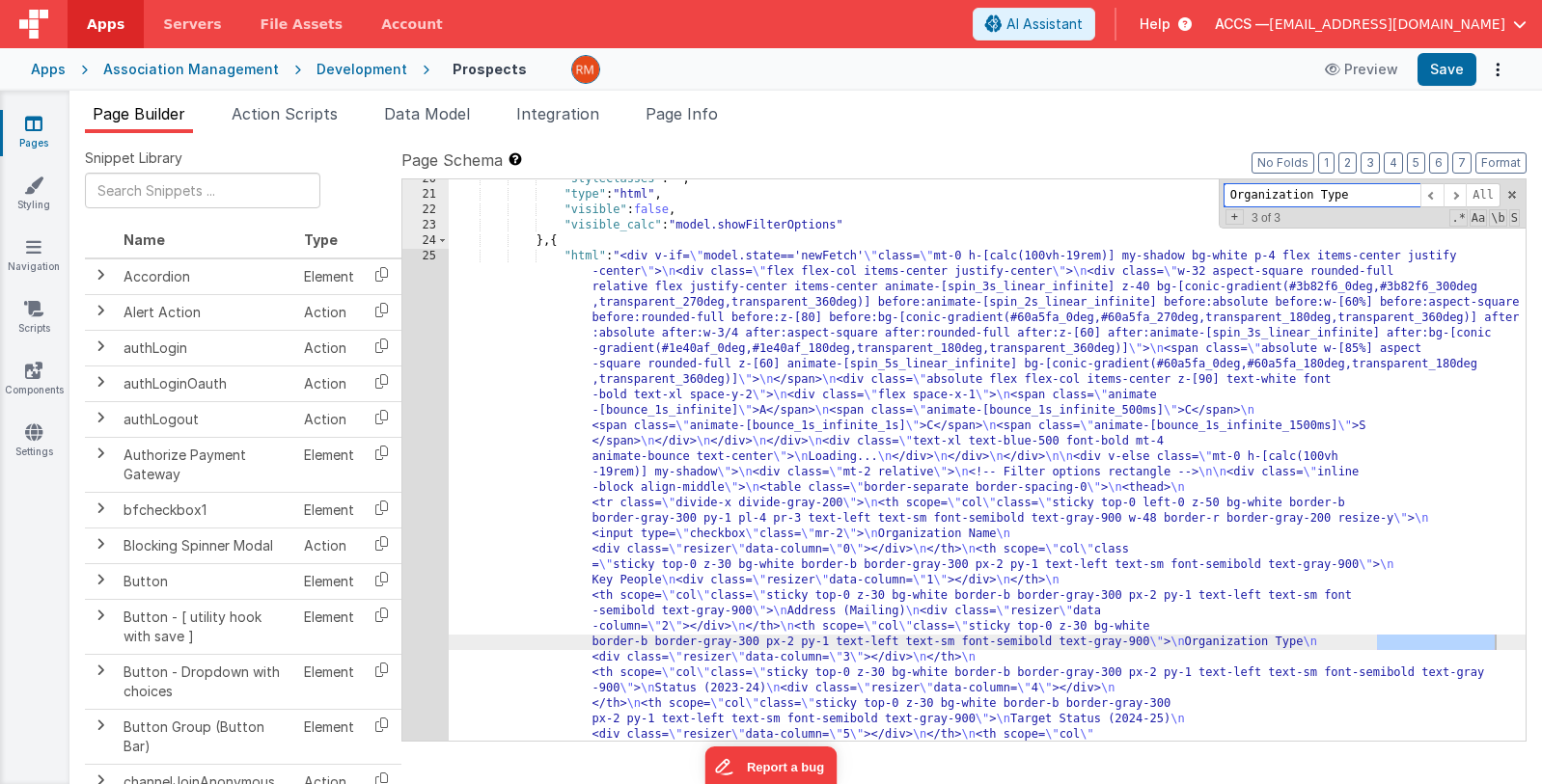
scroll to position [1114, 0]
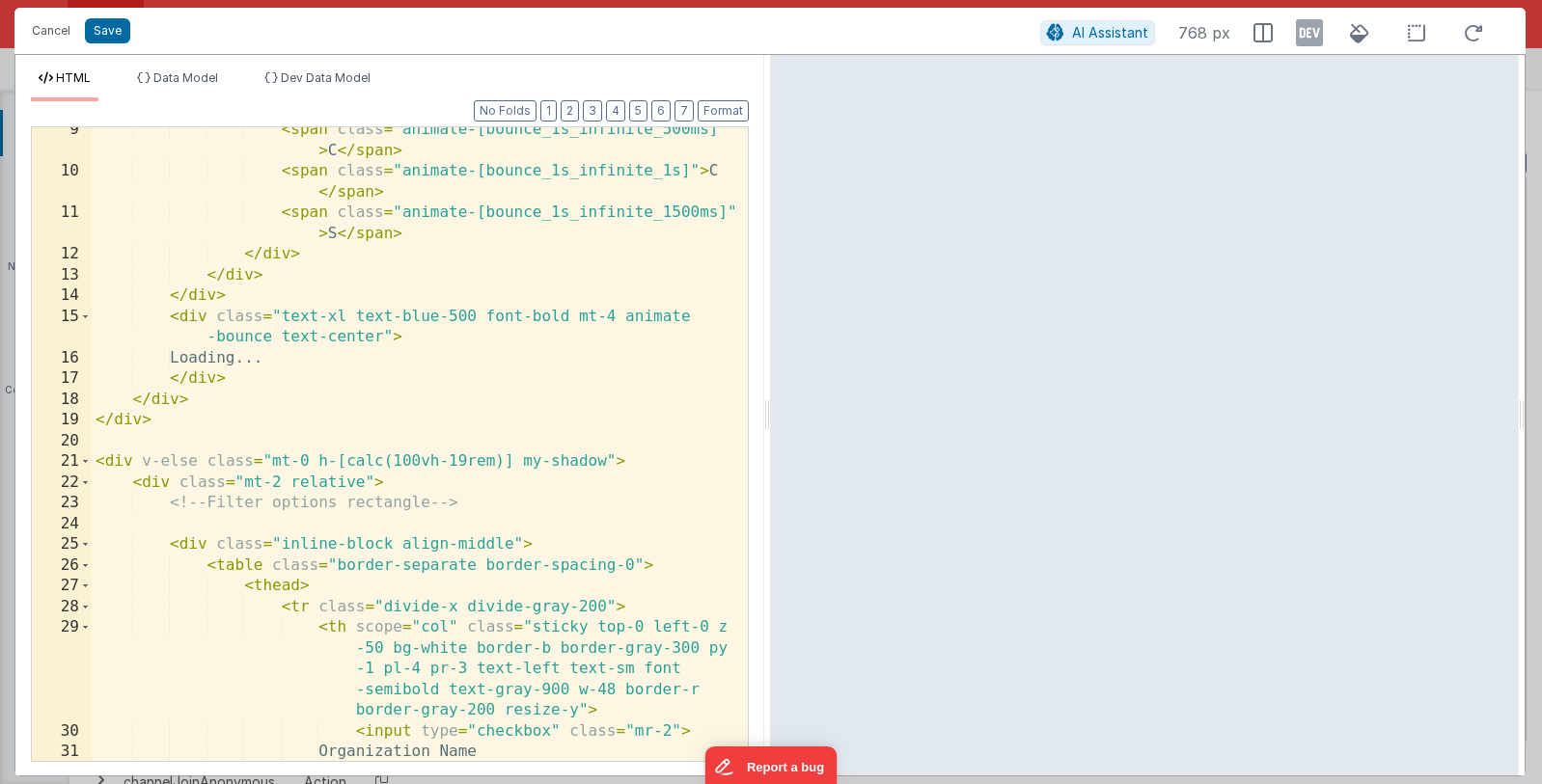
scroll to position [549, 0]
click at [511, 357] on div "< span class = "animate-[bounce_1s_infinite_500ms]" > C </ span > < span class …" at bounding box center [419, 474] width 656 height 717
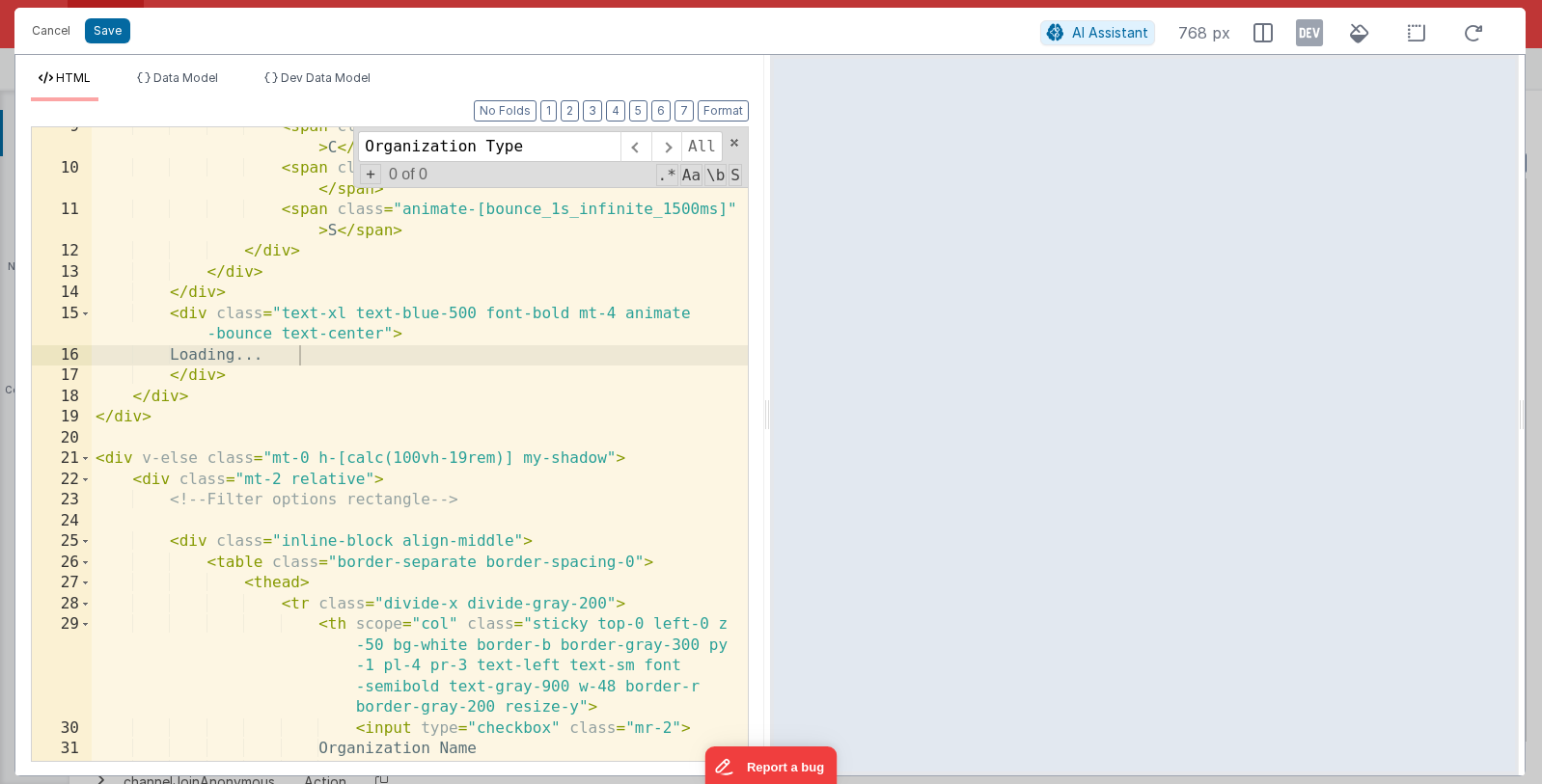
scroll to position [1363, 0]
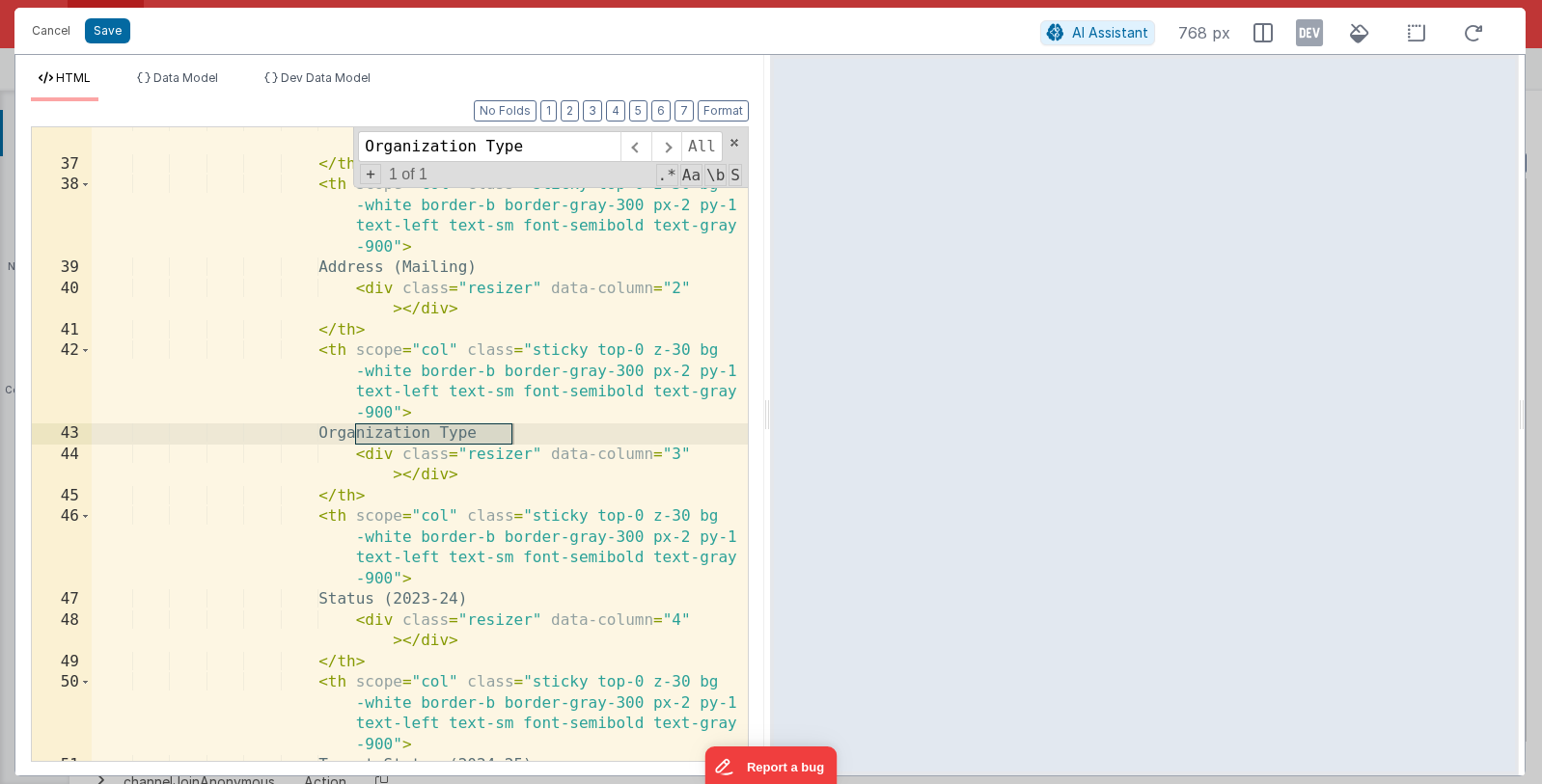
type input "Organization Type"
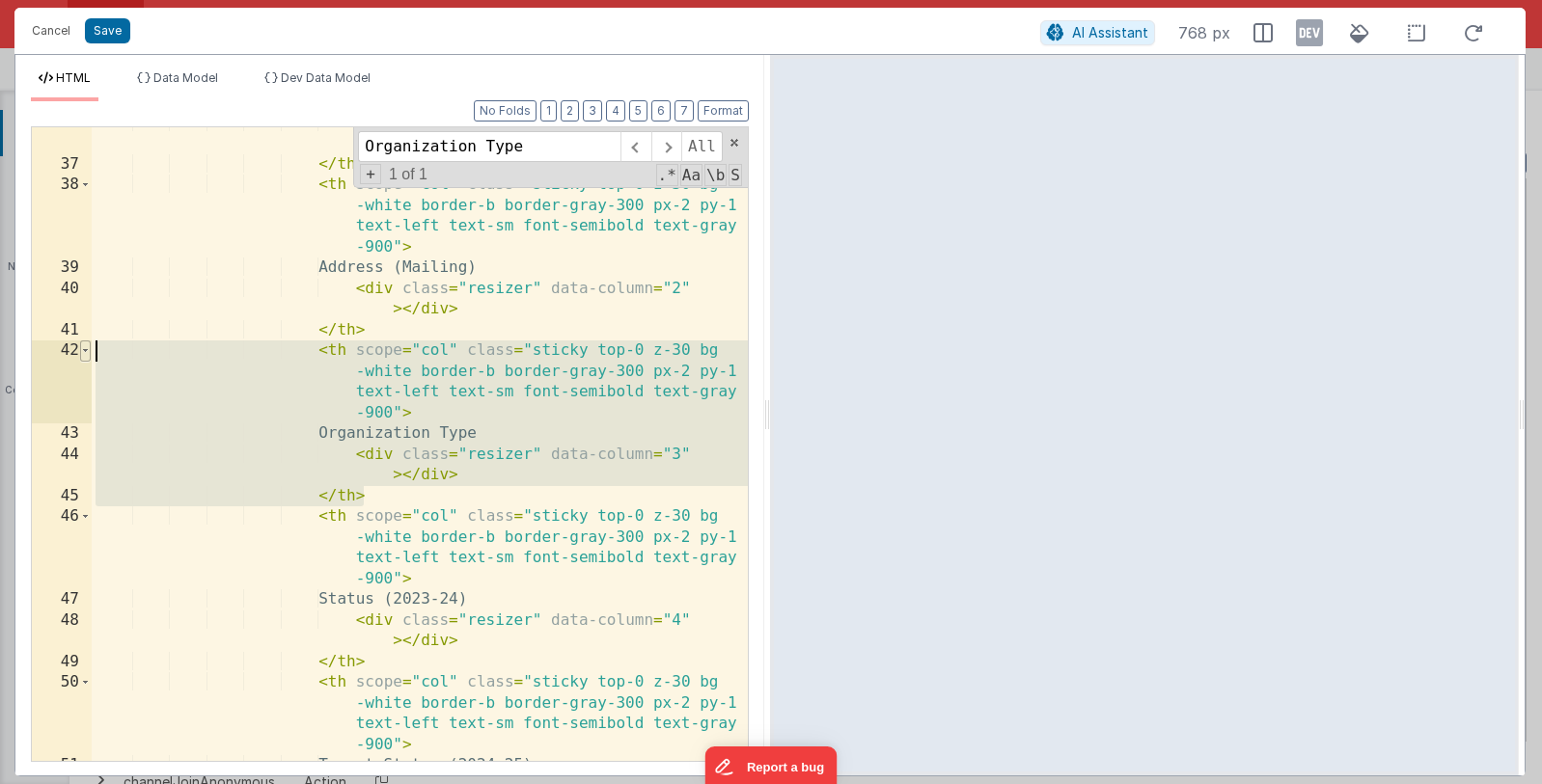
drag, startPoint x: 389, startPoint y: 499, endPoint x: 85, endPoint y: 353, distance: 337.2
click at [85, 353] on div "36 37 38 39 40 41 42 43 44 45 46 47 48 49 50 51 52 < div class = "resizer" data…" at bounding box center [390, 444] width 718 height 635
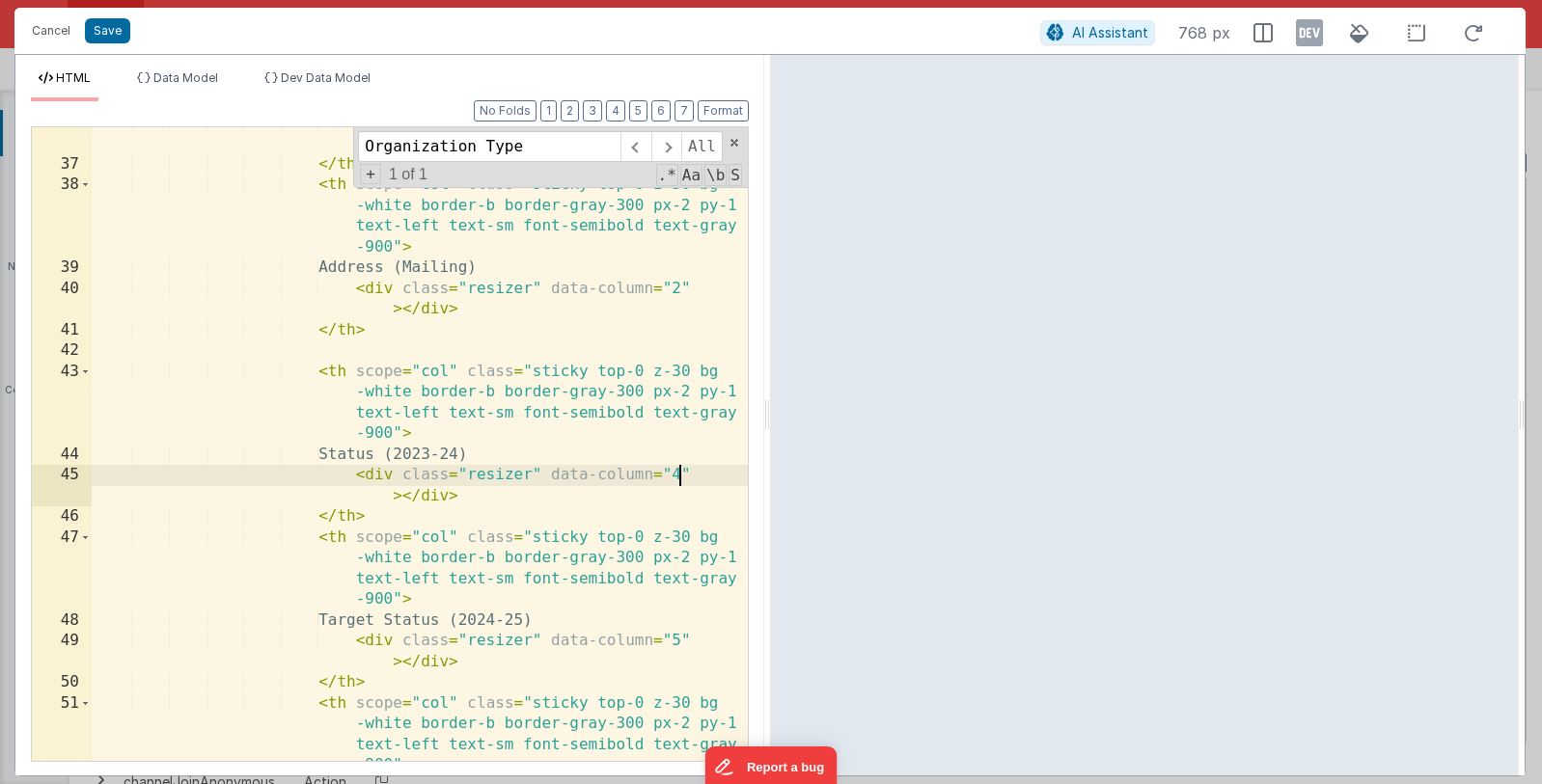
click at [676, 477] on div "< div class = "resizer" data-column = "1" > </ div > </ th > < th scope = "col"…" at bounding box center [419, 491] width 656 height 758
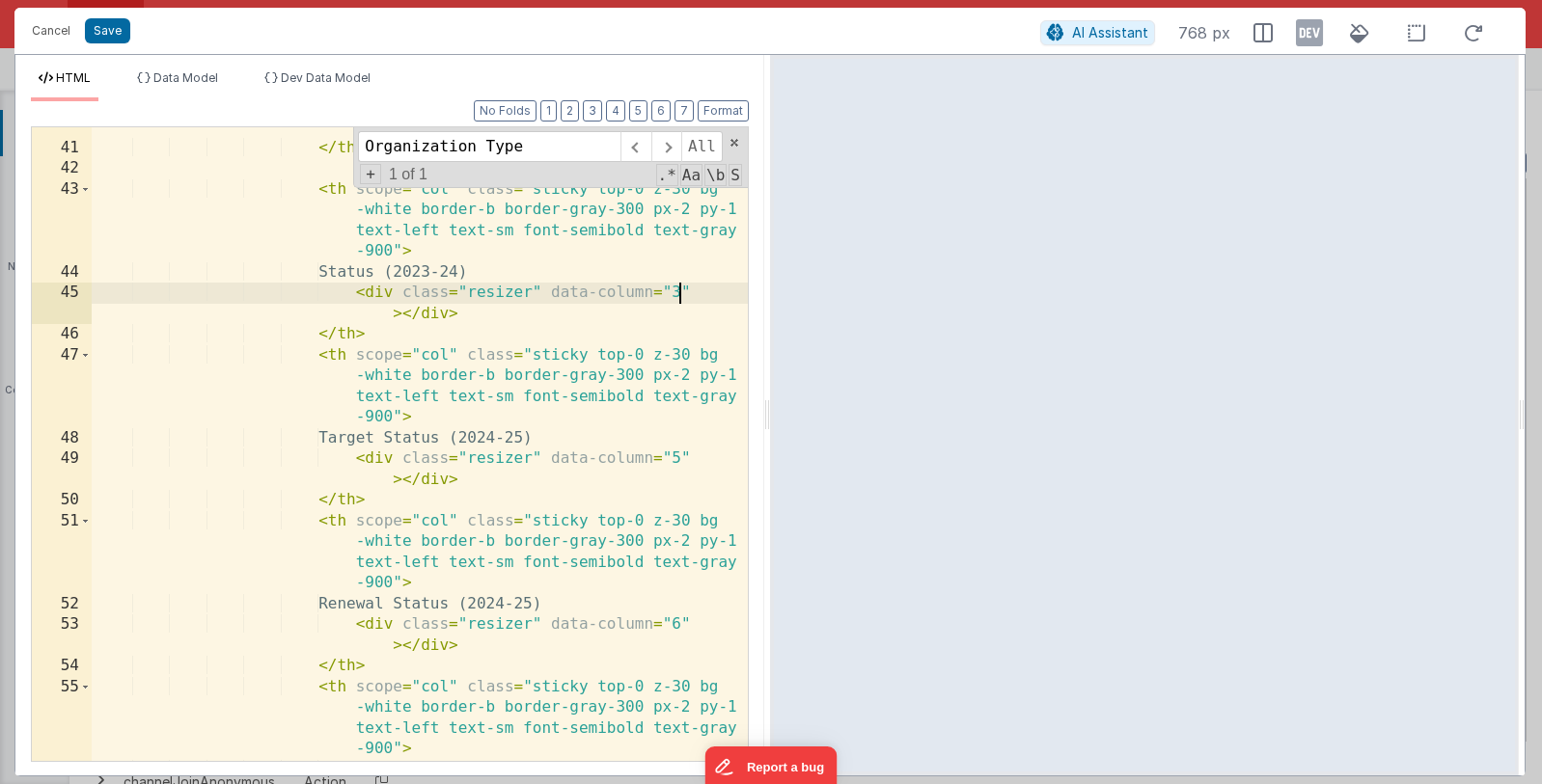
scroll to position [1551, 0]
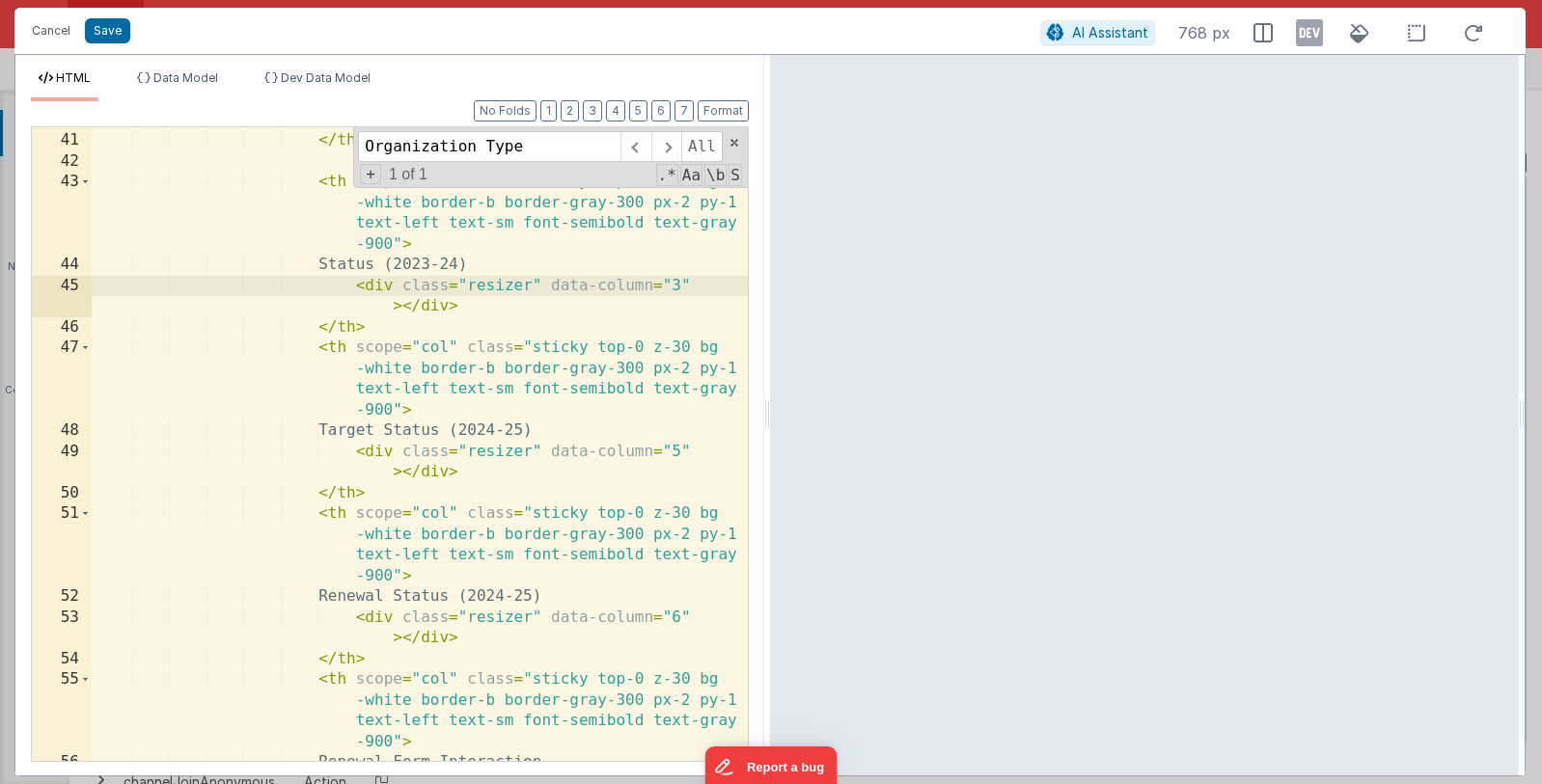
click at [677, 450] on div "< div class = "resizer" data-column = "2" > </ div > </ th > < th scope = "col"…" at bounding box center [419, 437] width 656 height 696
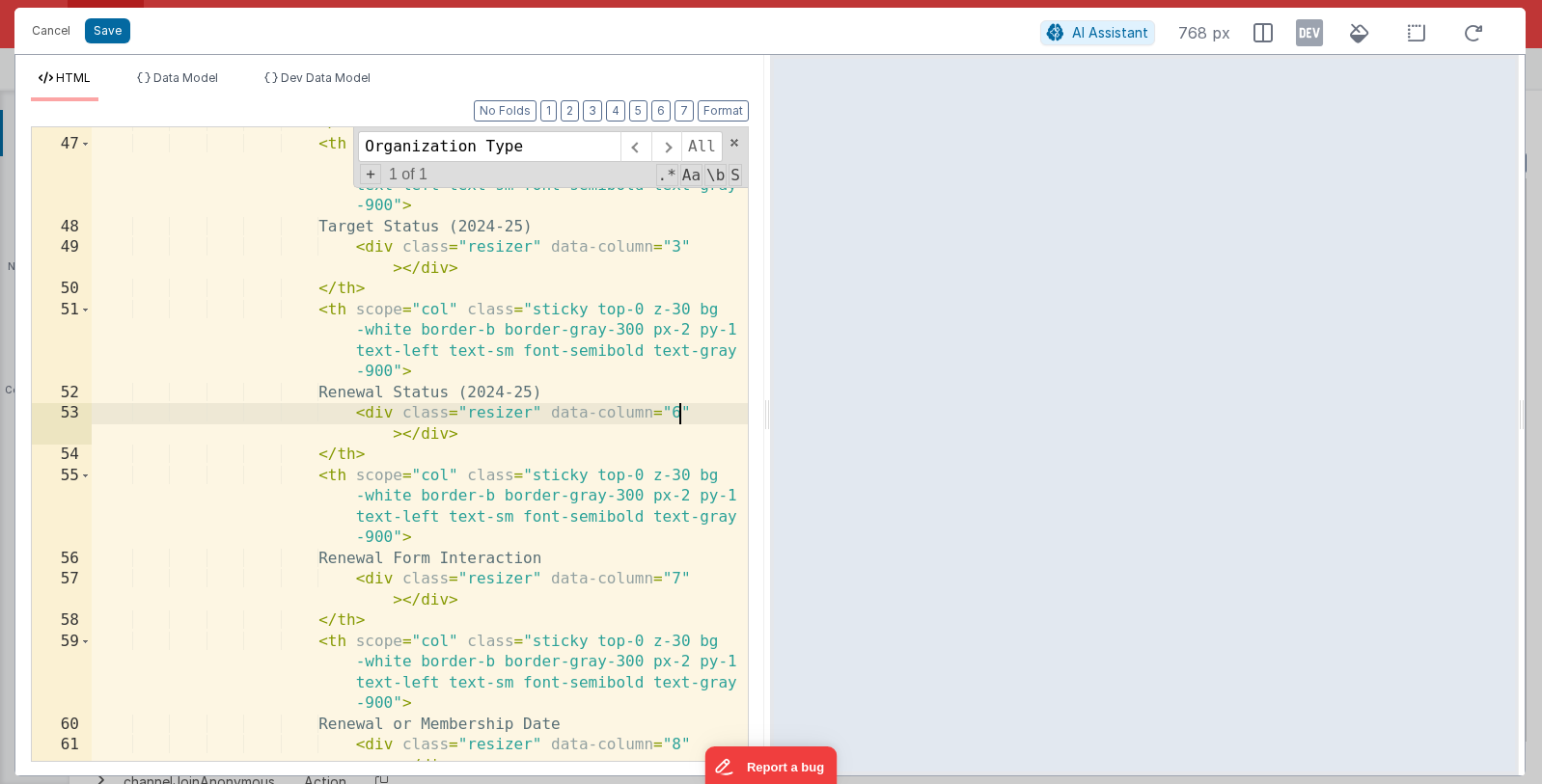
click at [679, 409] on div "</ th > < th scope = "col" class = "sticky top-0 z-30 bg -white border-b border…" at bounding box center [419, 460] width 656 height 696
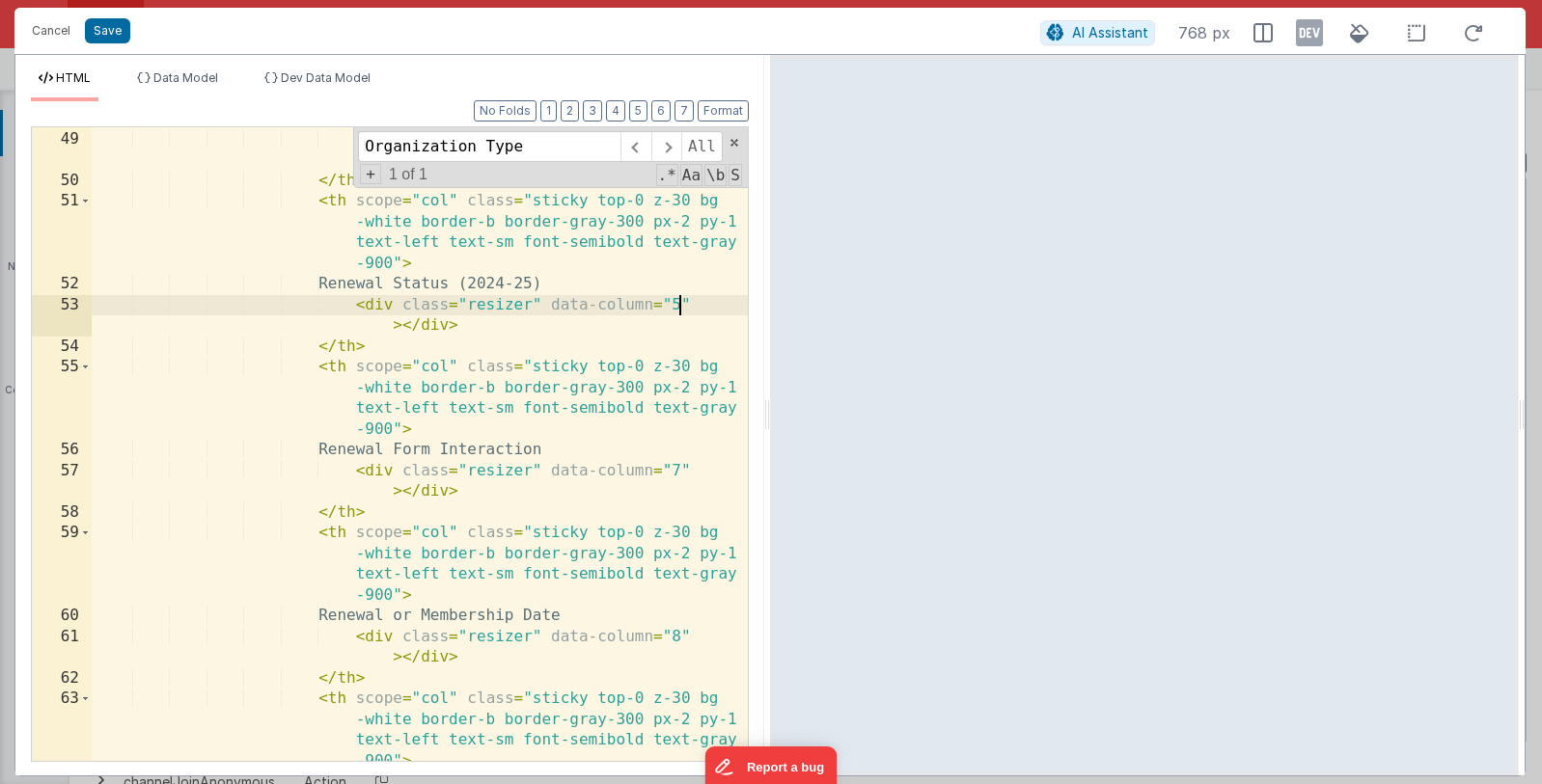
scroll to position [1909, 0]
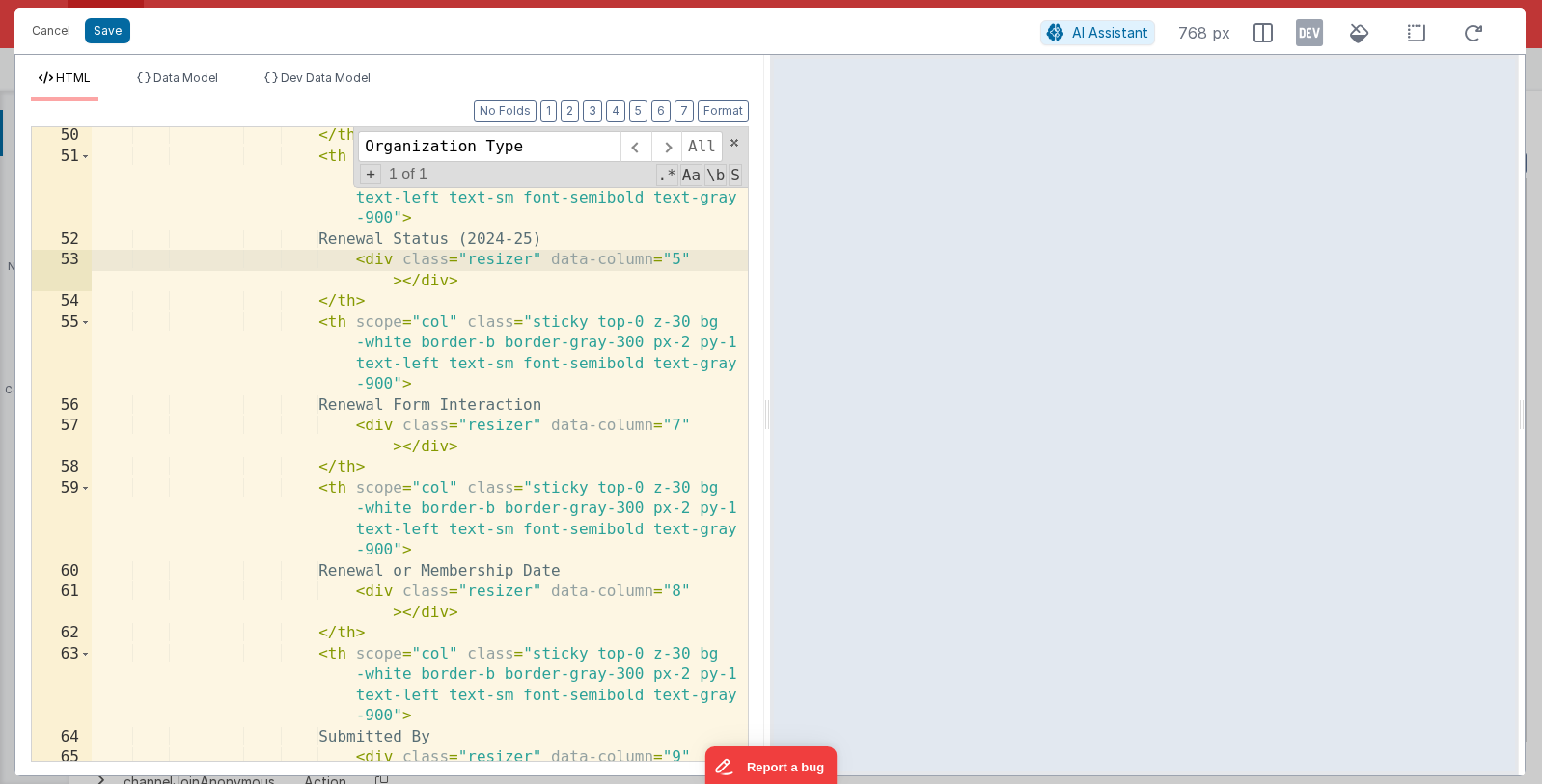
click at [679, 425] on div "</ th > < th scope = "col" class = "sticky top-0 z-30 bg -white border-b border…" at bounding box center [419, 473] width 656 height 696
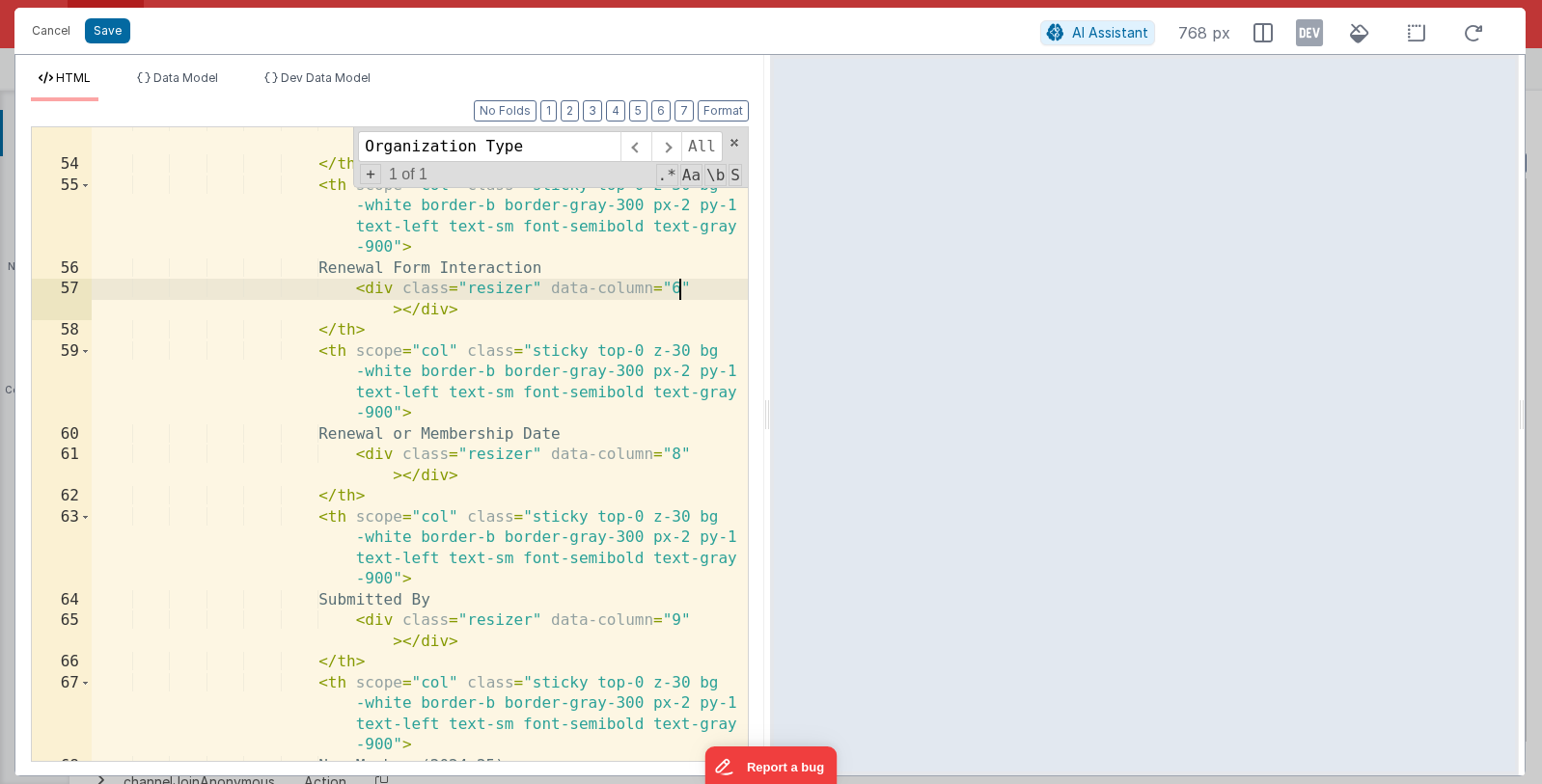
scroll to position [2069, 0]
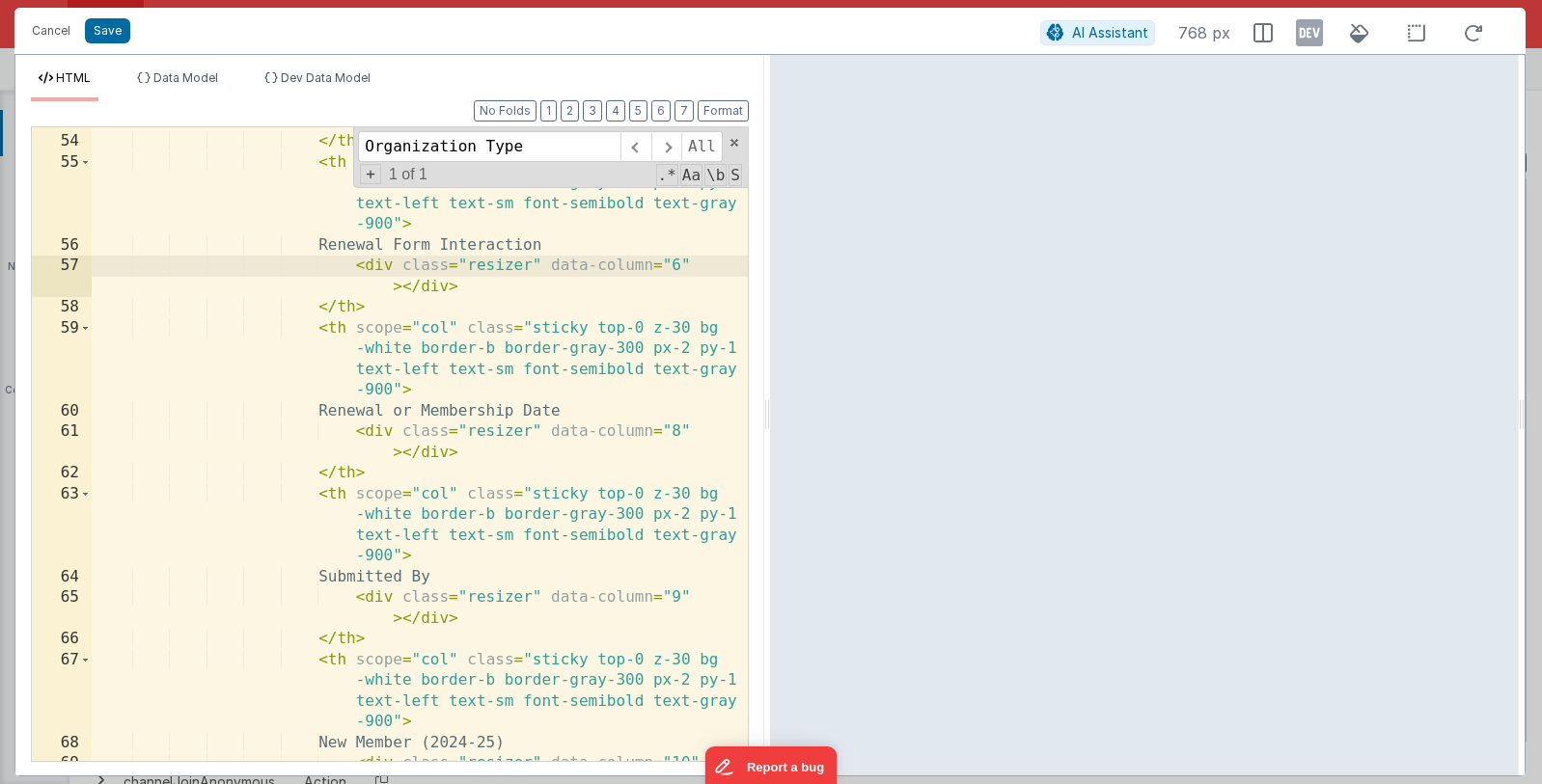
click at [677, 428] on div "< div class = "resizer" data-column = "5" > </ div > </ th > < th scope = "col"…" at bounding box center [419, 448] width 656 height 717
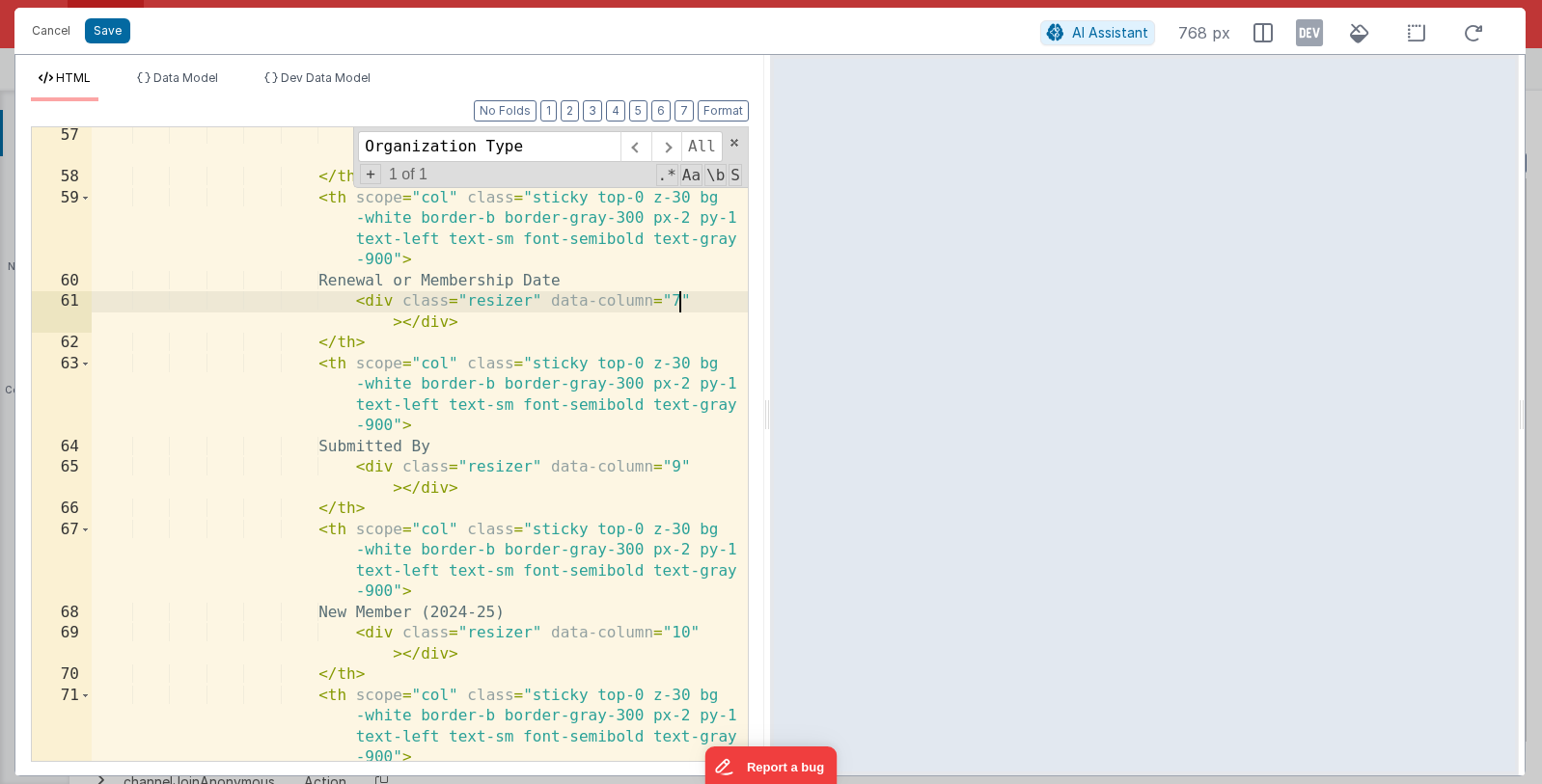
scroll to position [2200, 0]
click at [678, 470] on div "< div class = "resizer" data-column = "6" > </ div > </ th > < th scope = "col"…" at bounding box center [419, 473] width 656 height 696
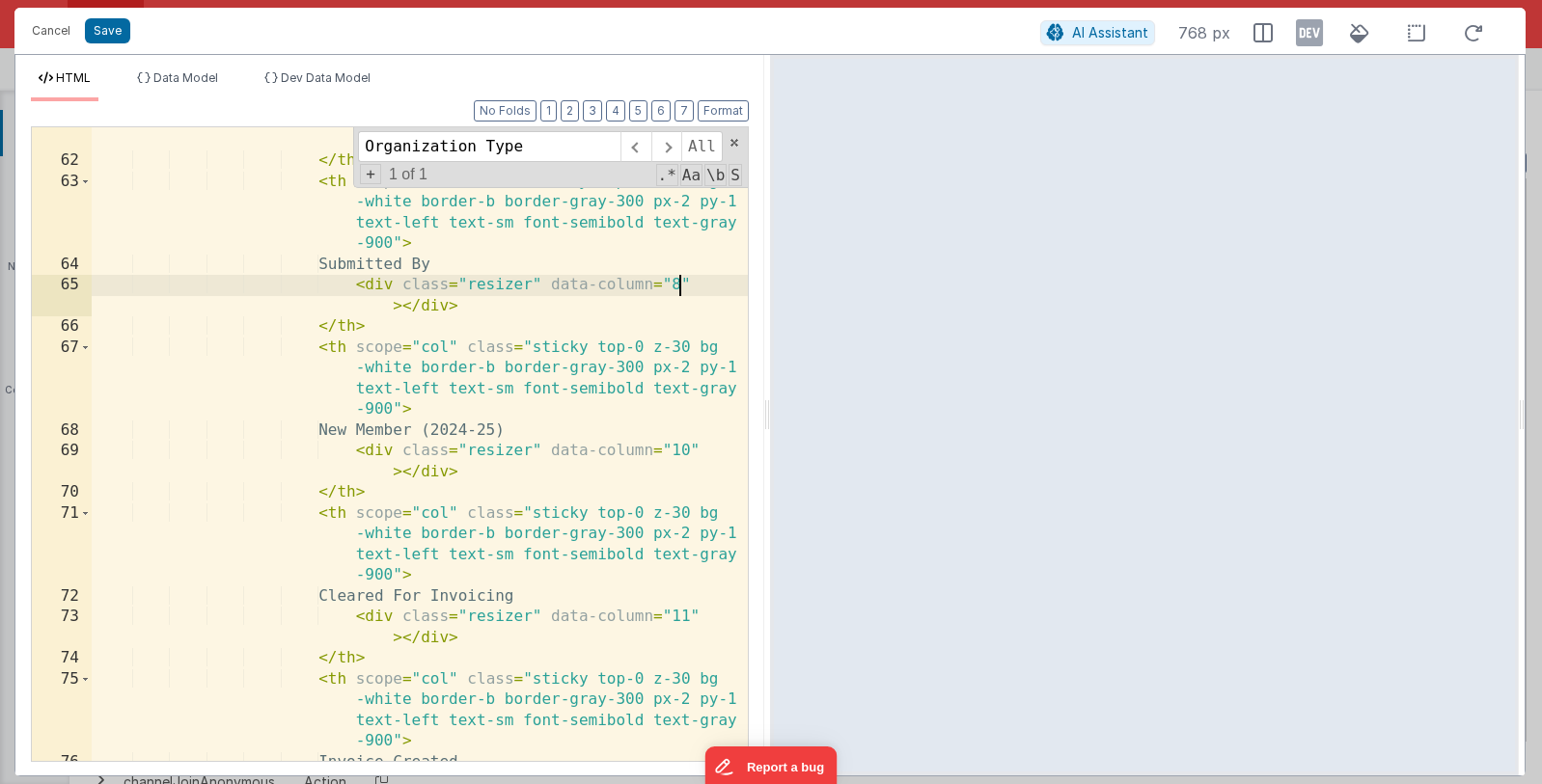
scroll to position [2400, 0]
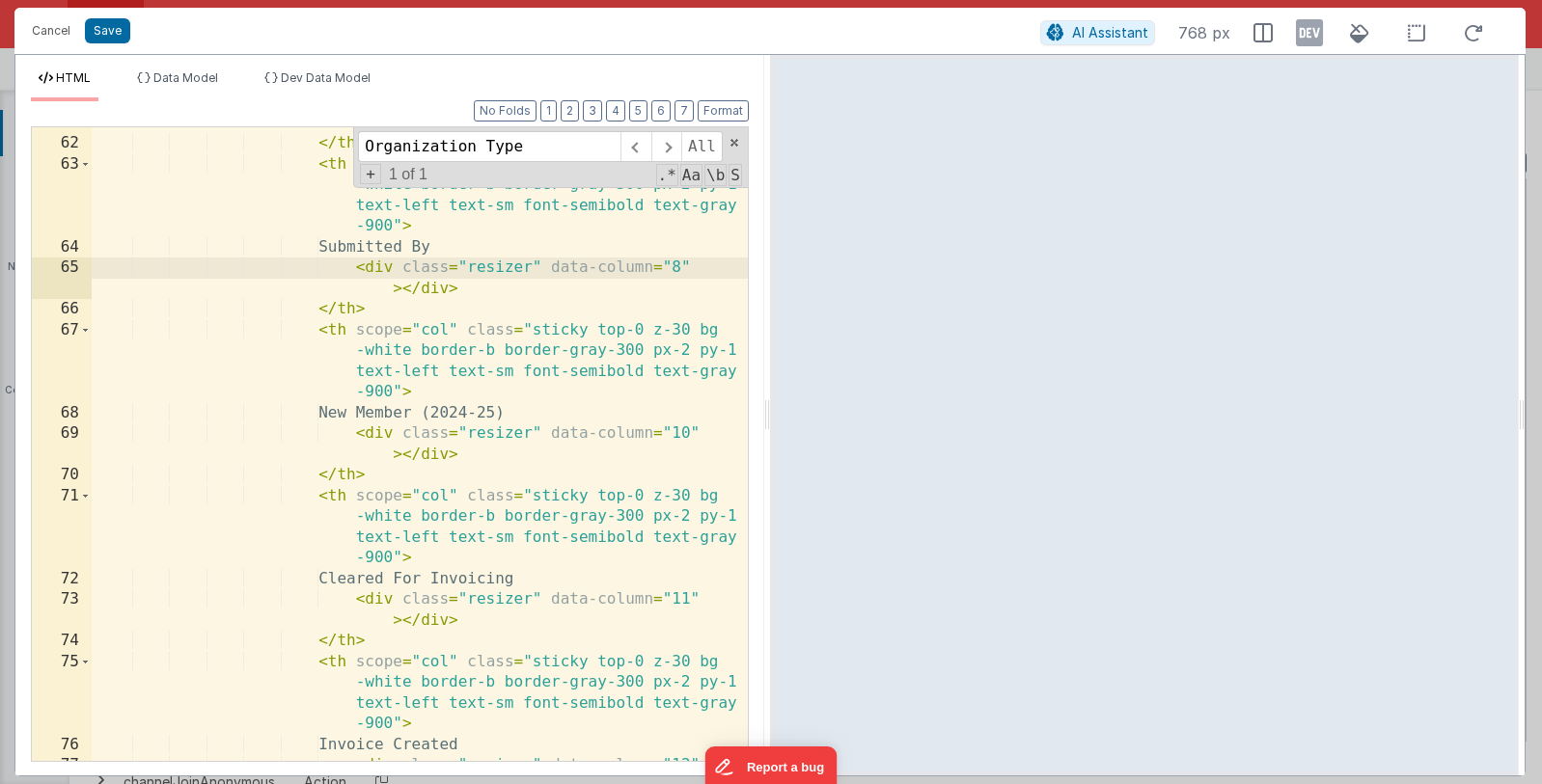
click at [686, 434] on div "< div class = "resizer" data-column = "7" > </ div > </ th > < th scope = "col"…" at bounding box center [419, 450] width 656 height 717
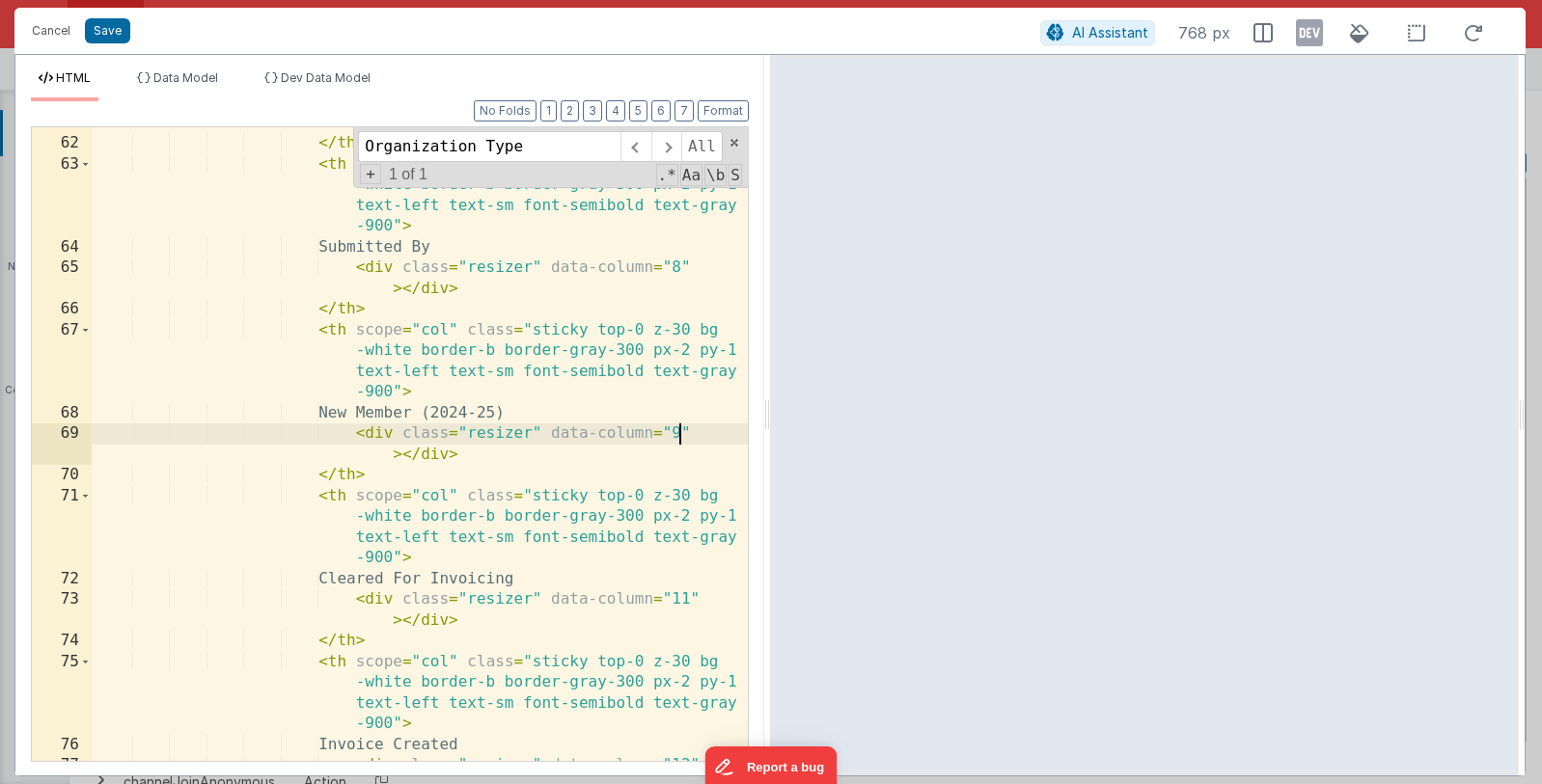
click at [685, 601] on div "< div class = "resizer" data-column = "7" > </ div > </ th > < th scope = "col"…" at bounding box center [419, 450] width 656 height 717
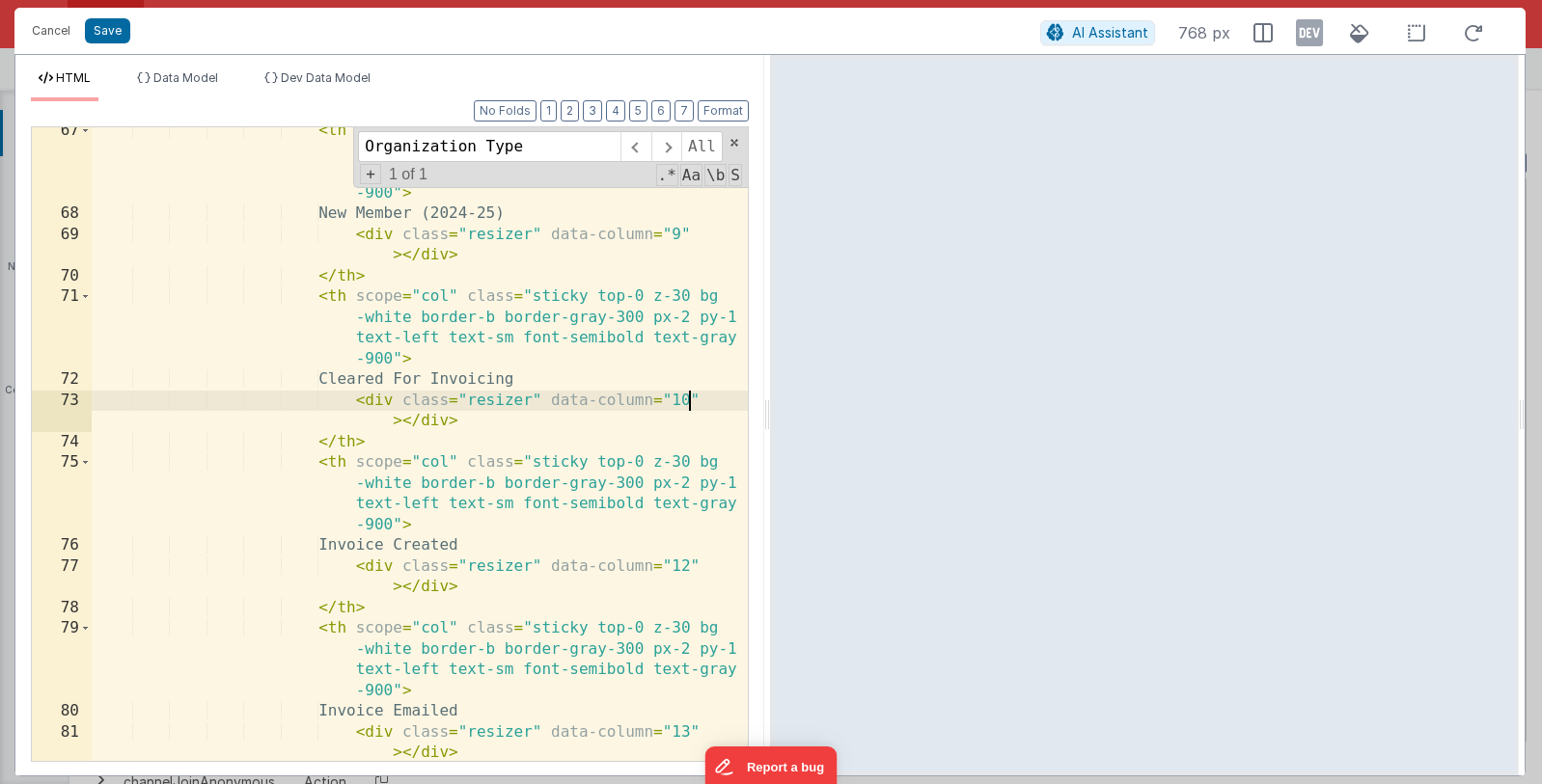
scroll to position [2685, 0]
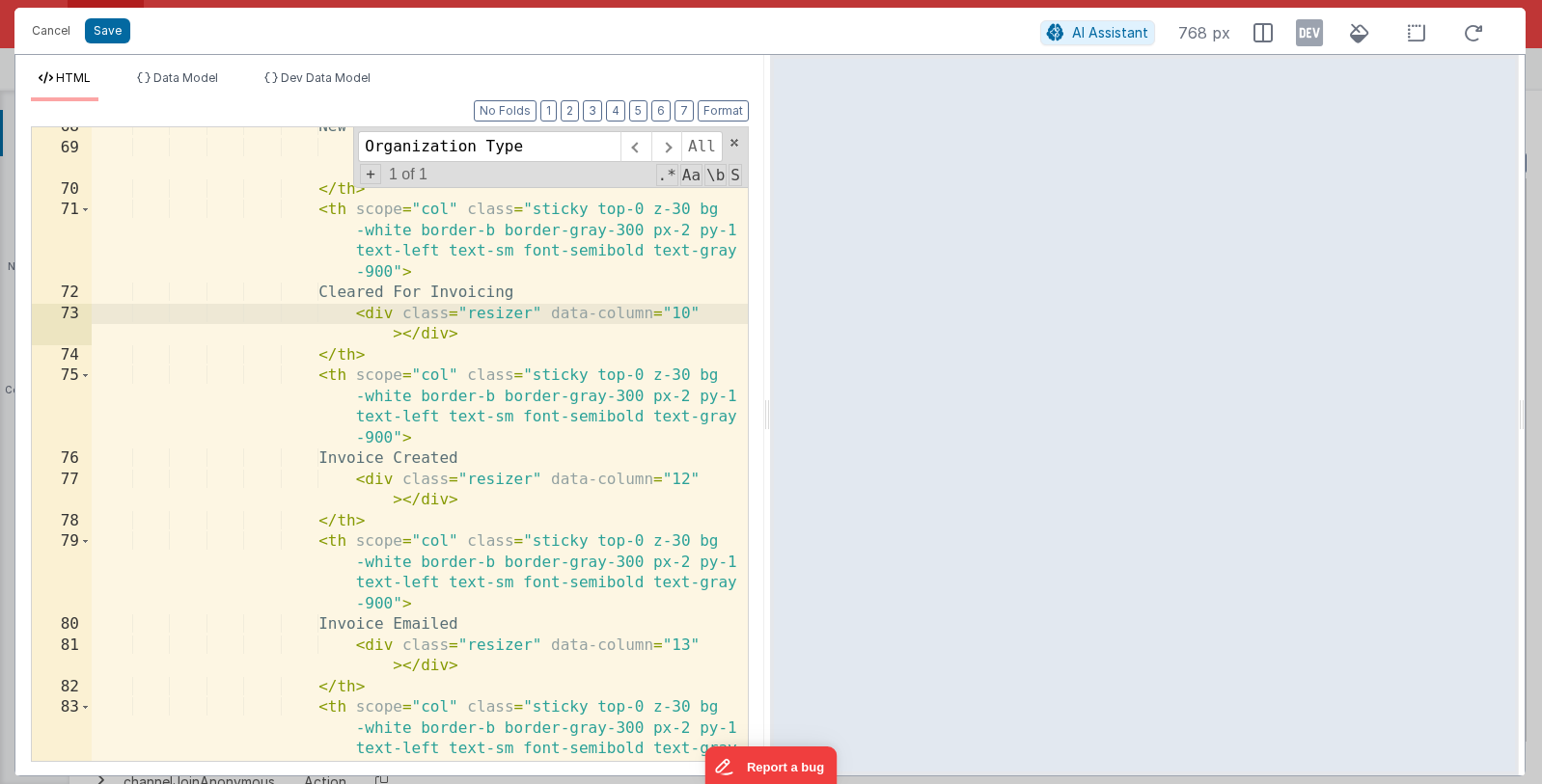
click at [685, 475] on div "New Member (2024-25) < div class = "resizer" data-column = "9" > </ div > </ th…" at bounding box center [419, 485] width 656 height 738
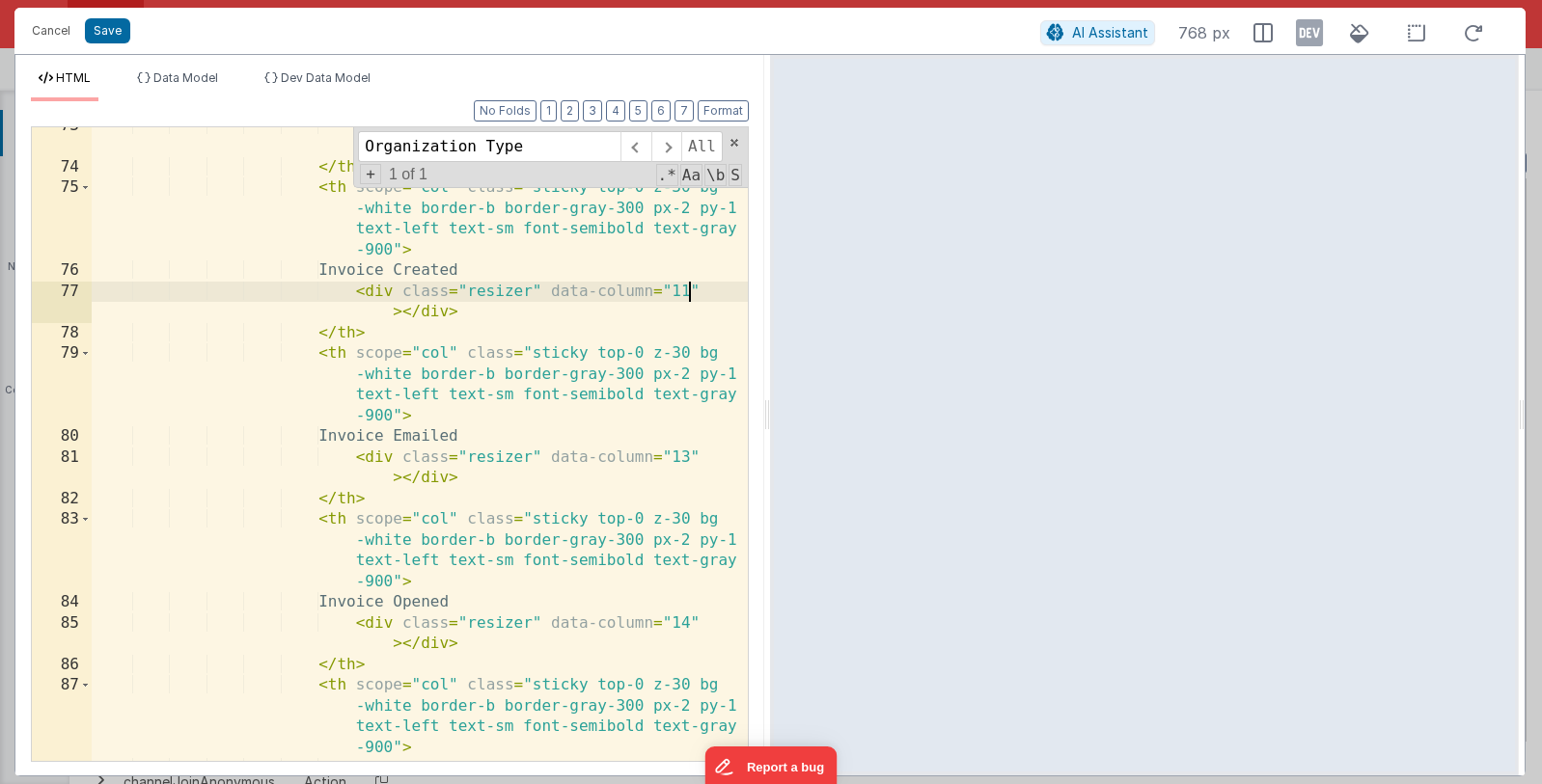
scroll to position [2876, 0]
click at [686, 455] on div "< div class = "resizer" data-column = "10" > </ div > </ th > < th scope = "col…" at bounding box center [419, 460] width 656 height 696
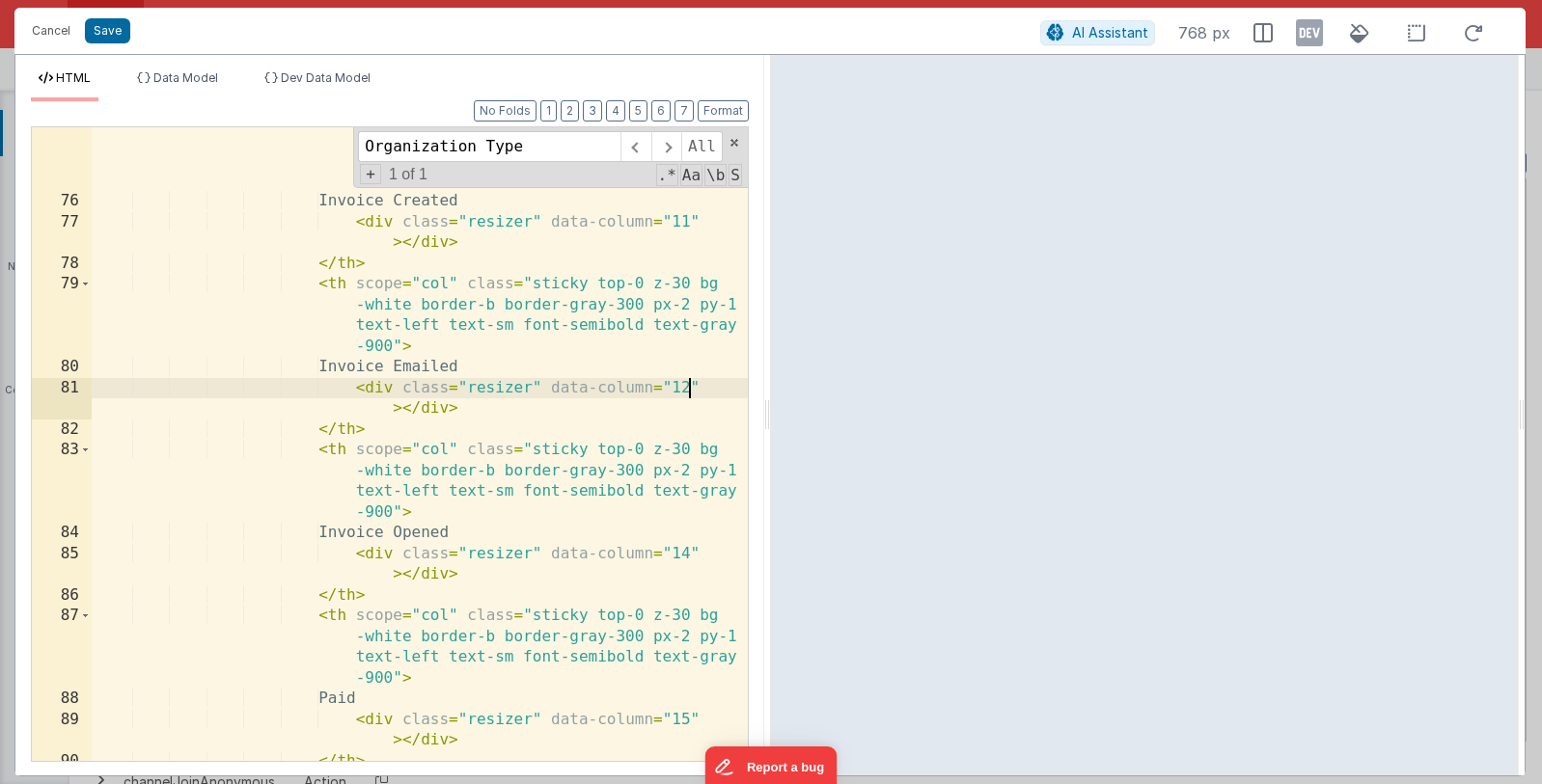
scroll to position [3024, 0]
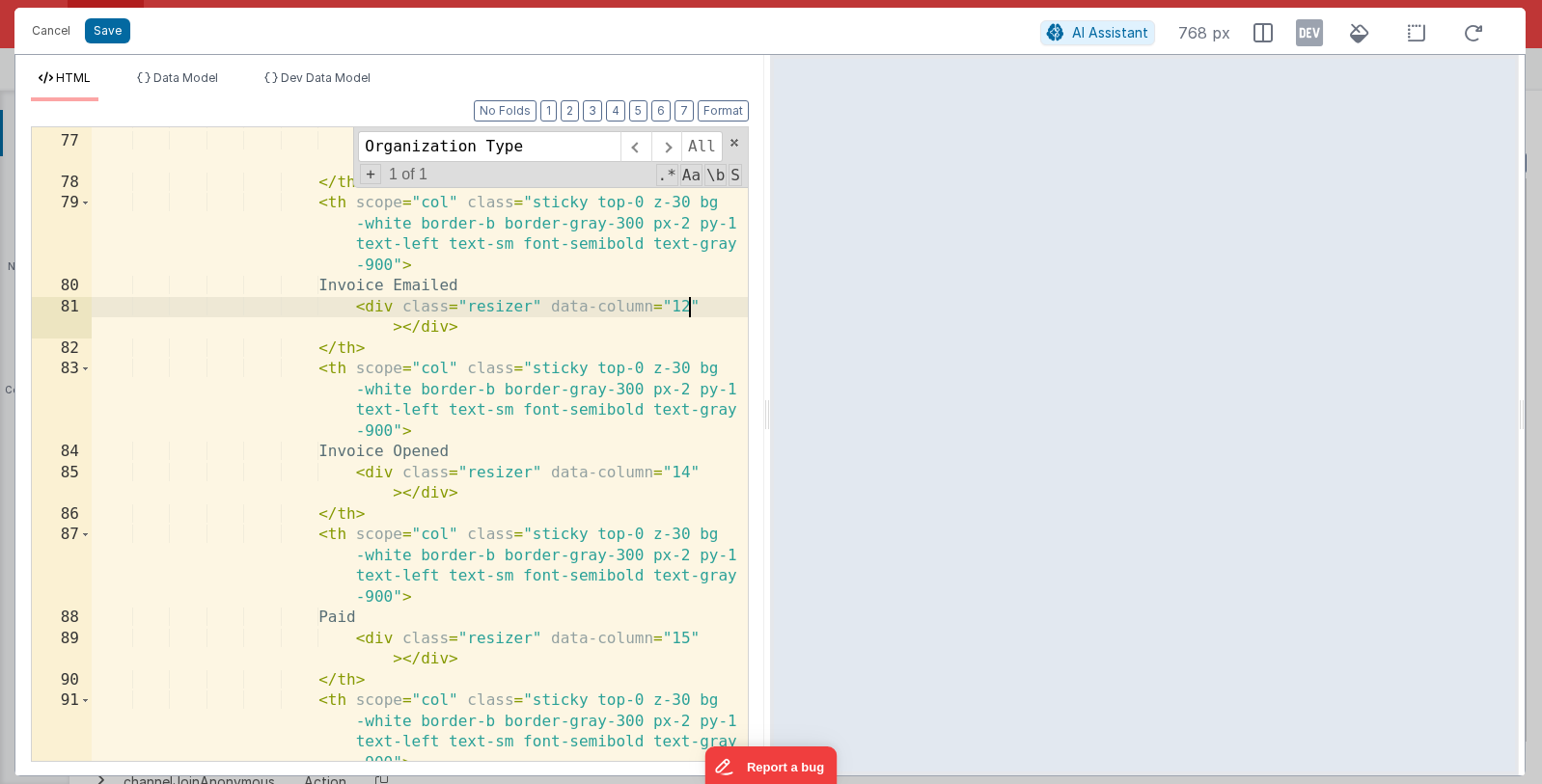
click at [685, 477] on div "Invoice Created < div class = "resizer" data-column = "11" > </ div > </ th > <…" at bounding box center [419, 478] width 656 height 738
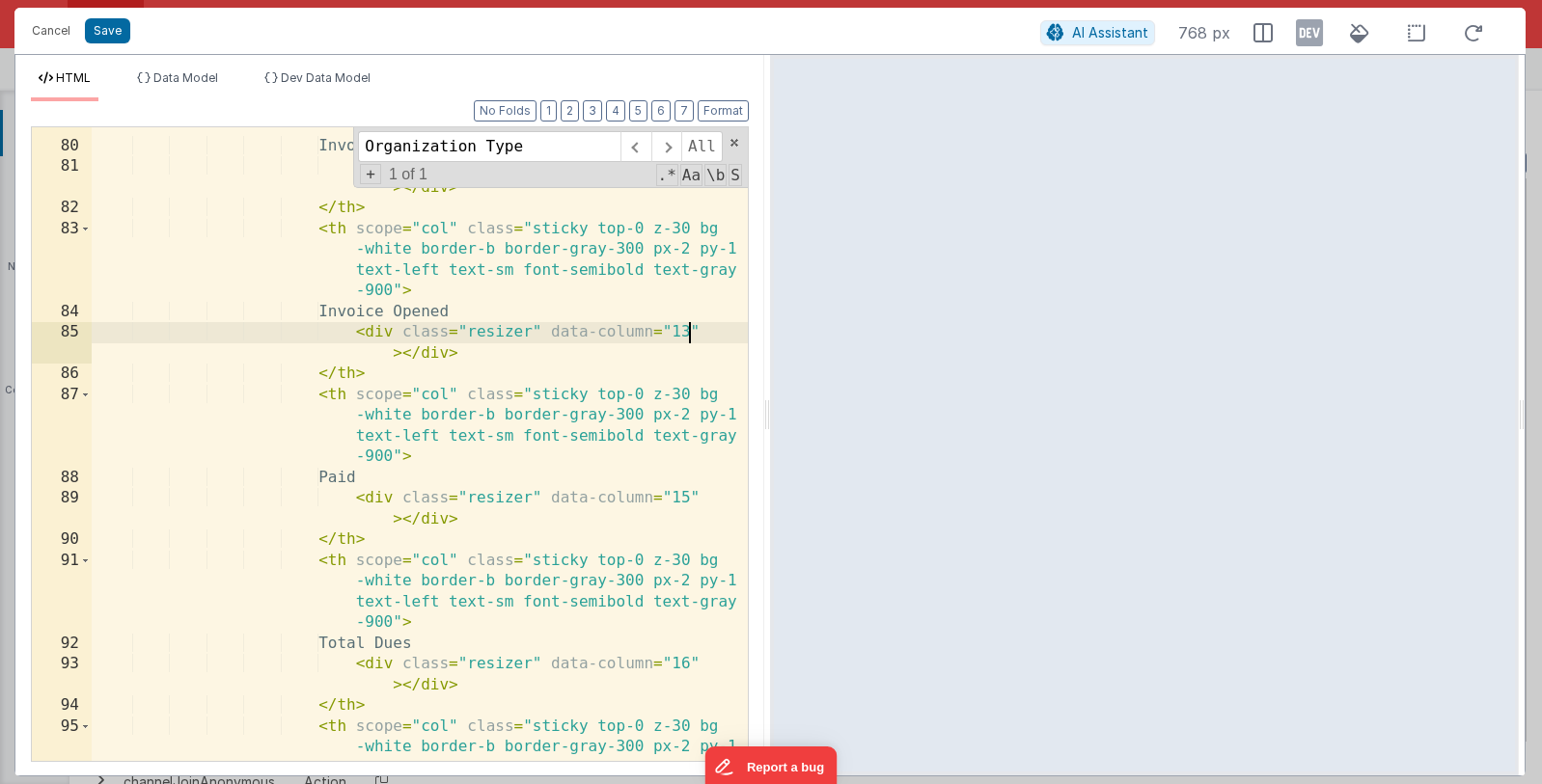
scroll to position [3195, 0]
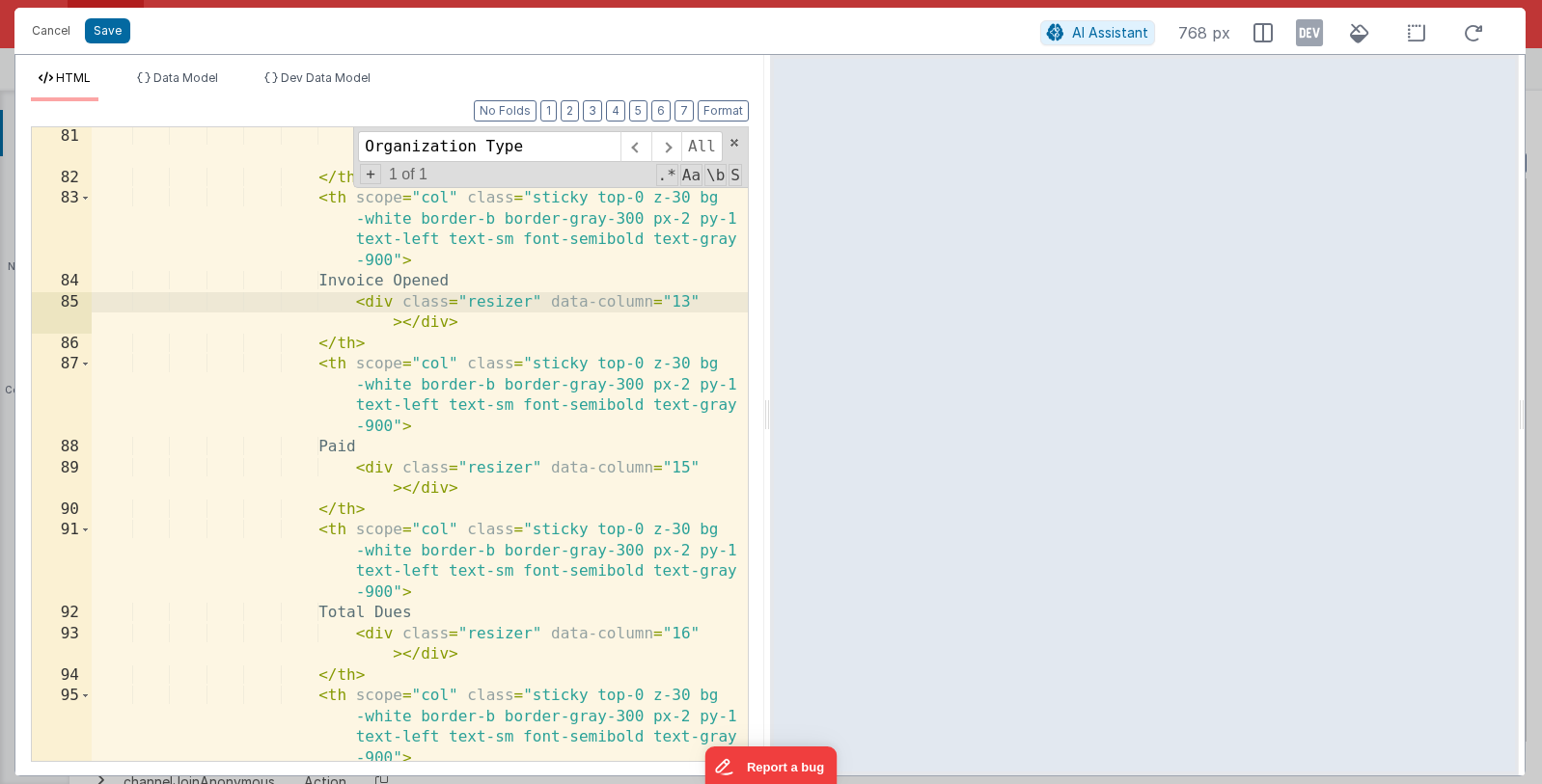
click at [684, 467] on div "< div class = "resizer" data-column = "12" > </ div > </ th > < th scope = "col…" at bounding box center [419, 474] width 656 height 696
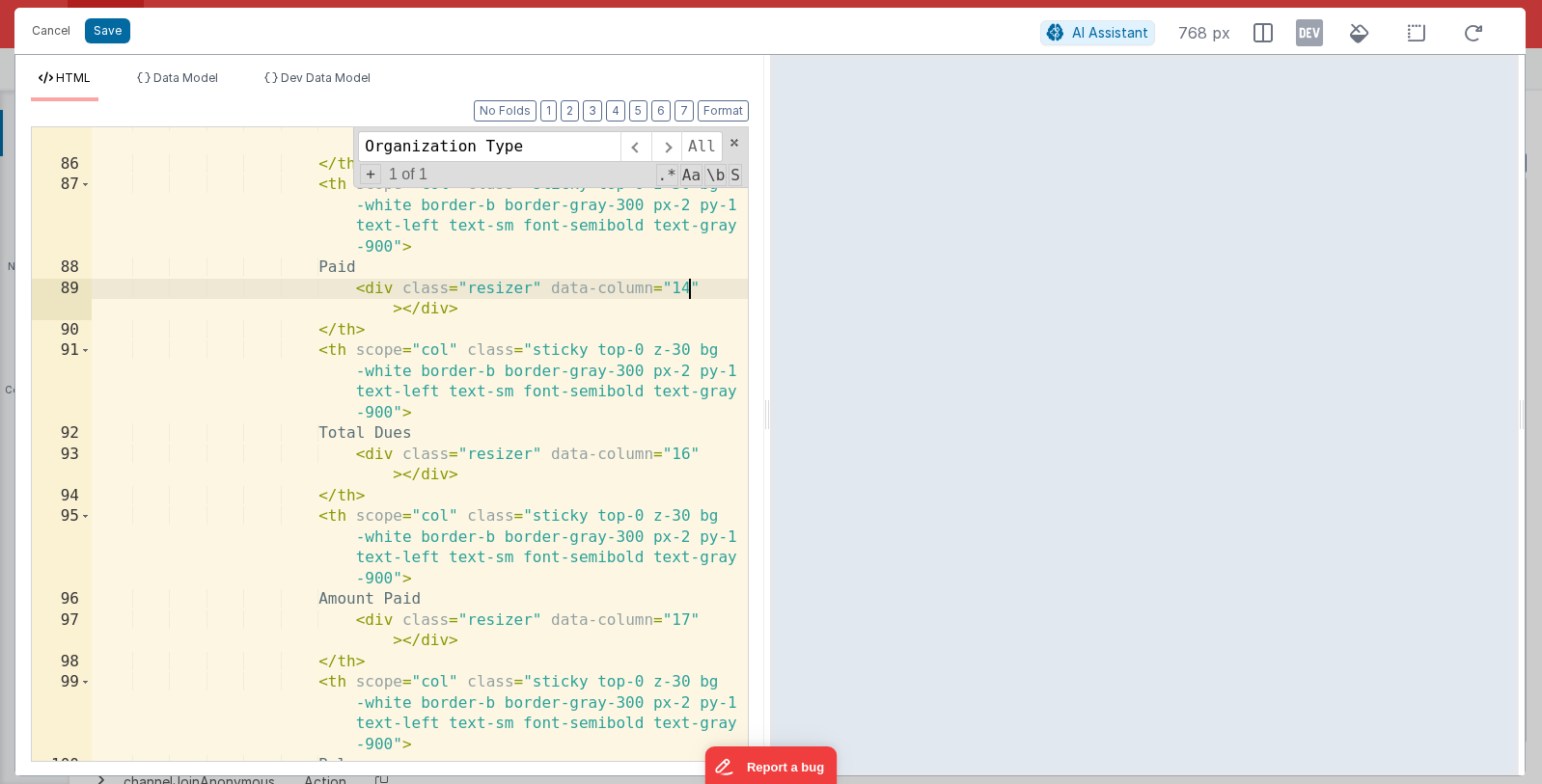
scroll to position [3451, 0]
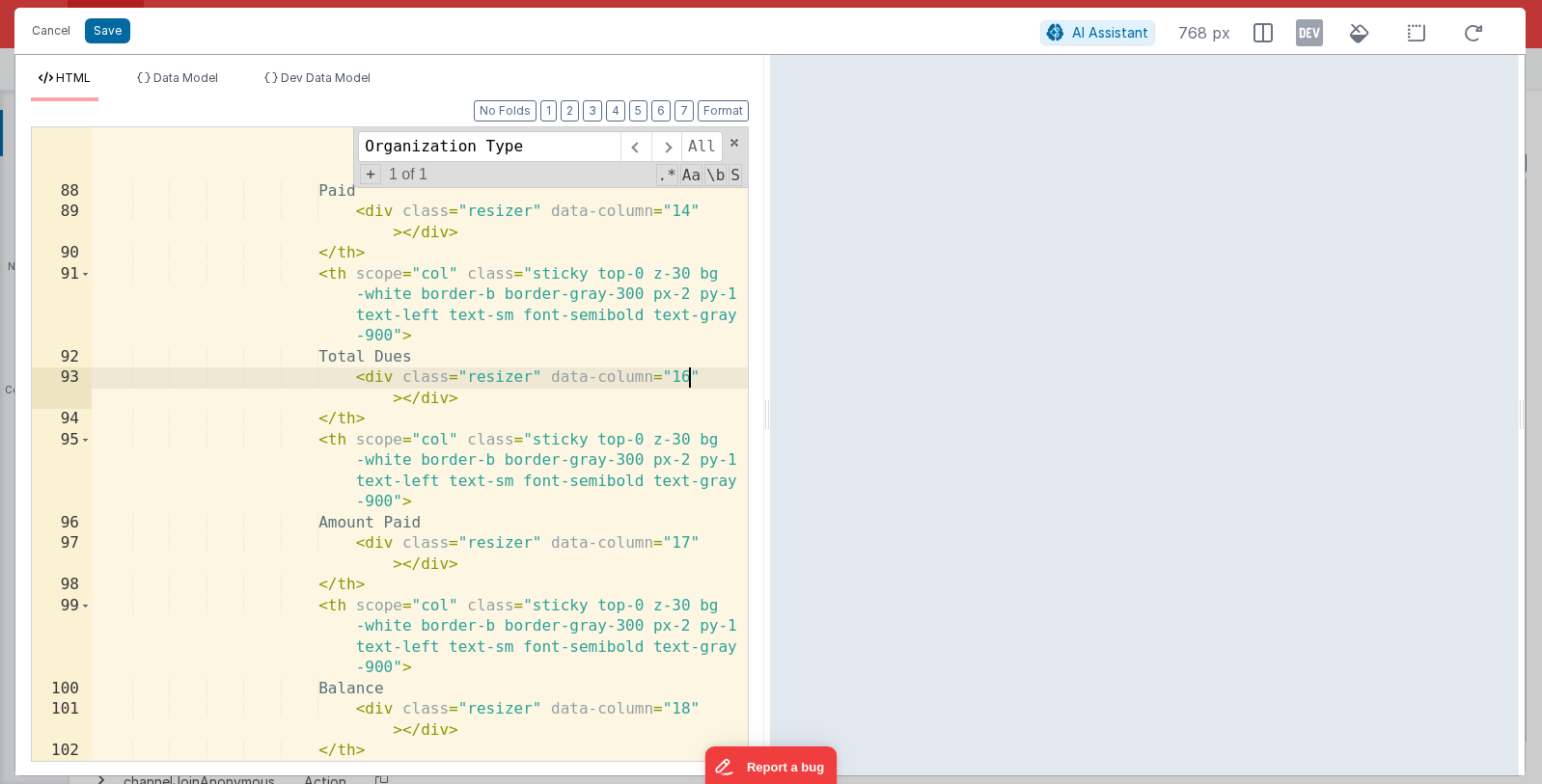
click at [685, 374] on div "< th scope = "col" class = "sticky top-0 z-30 bg -white border-b border-gray-30…" at bounding box center [419, 499] width 656 height 800
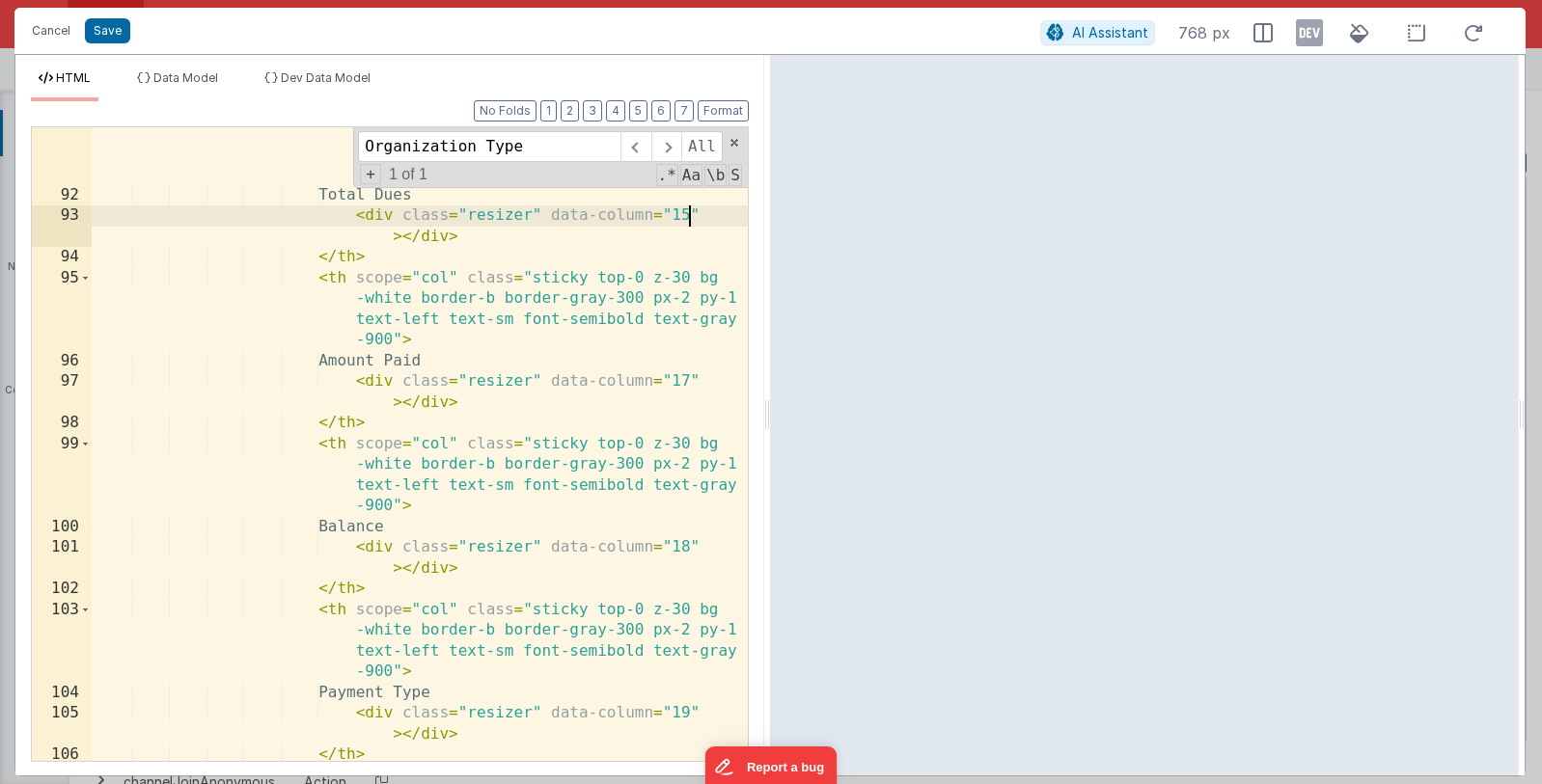
scroll to position [3656, 0]
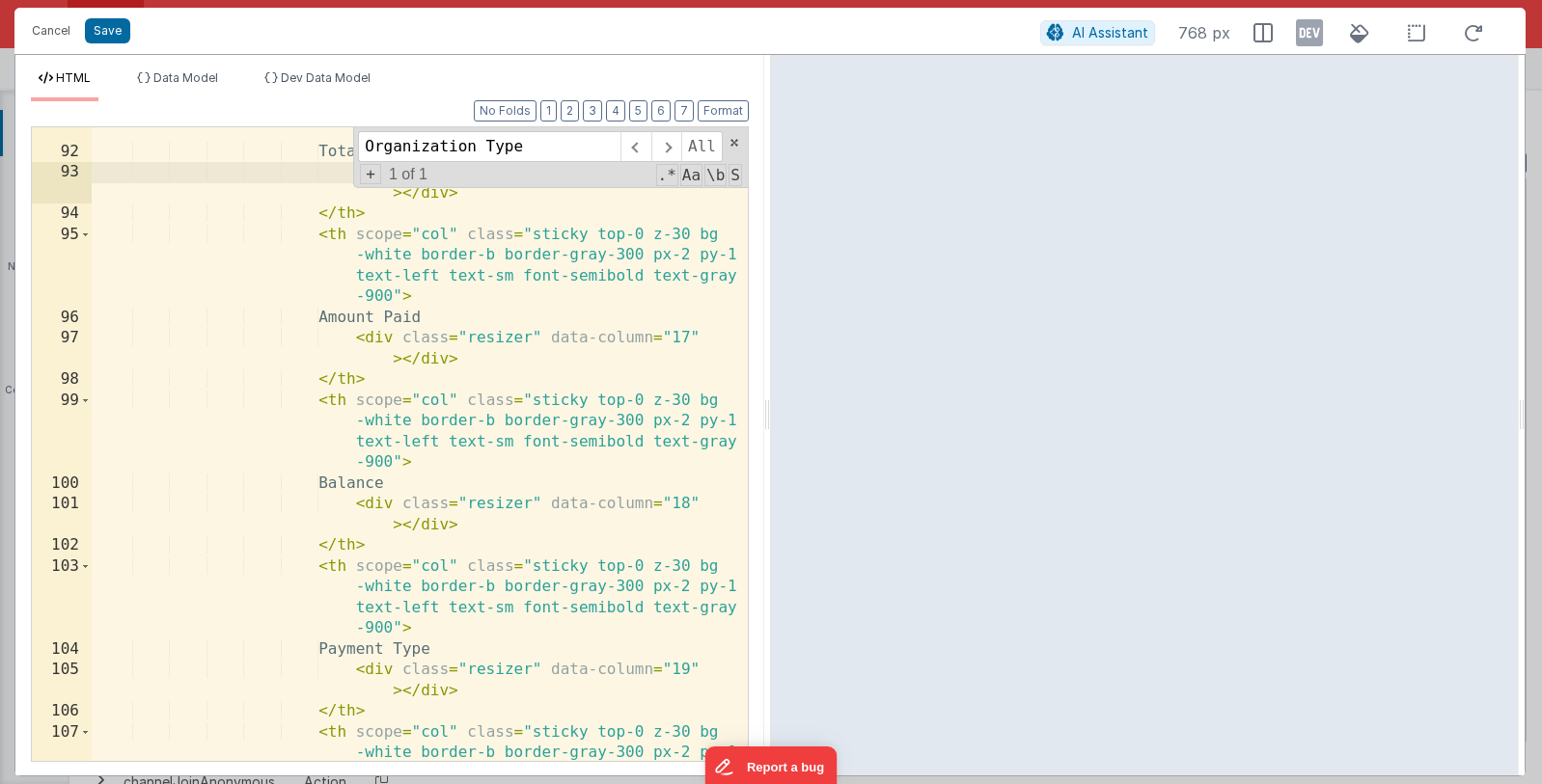
click at [686, 339] on div "< th scope = "col" class = "sticky top-0 z-30 bg -white border-b border-gray-30…" at bounding box center [419, 458] width 656 height 800
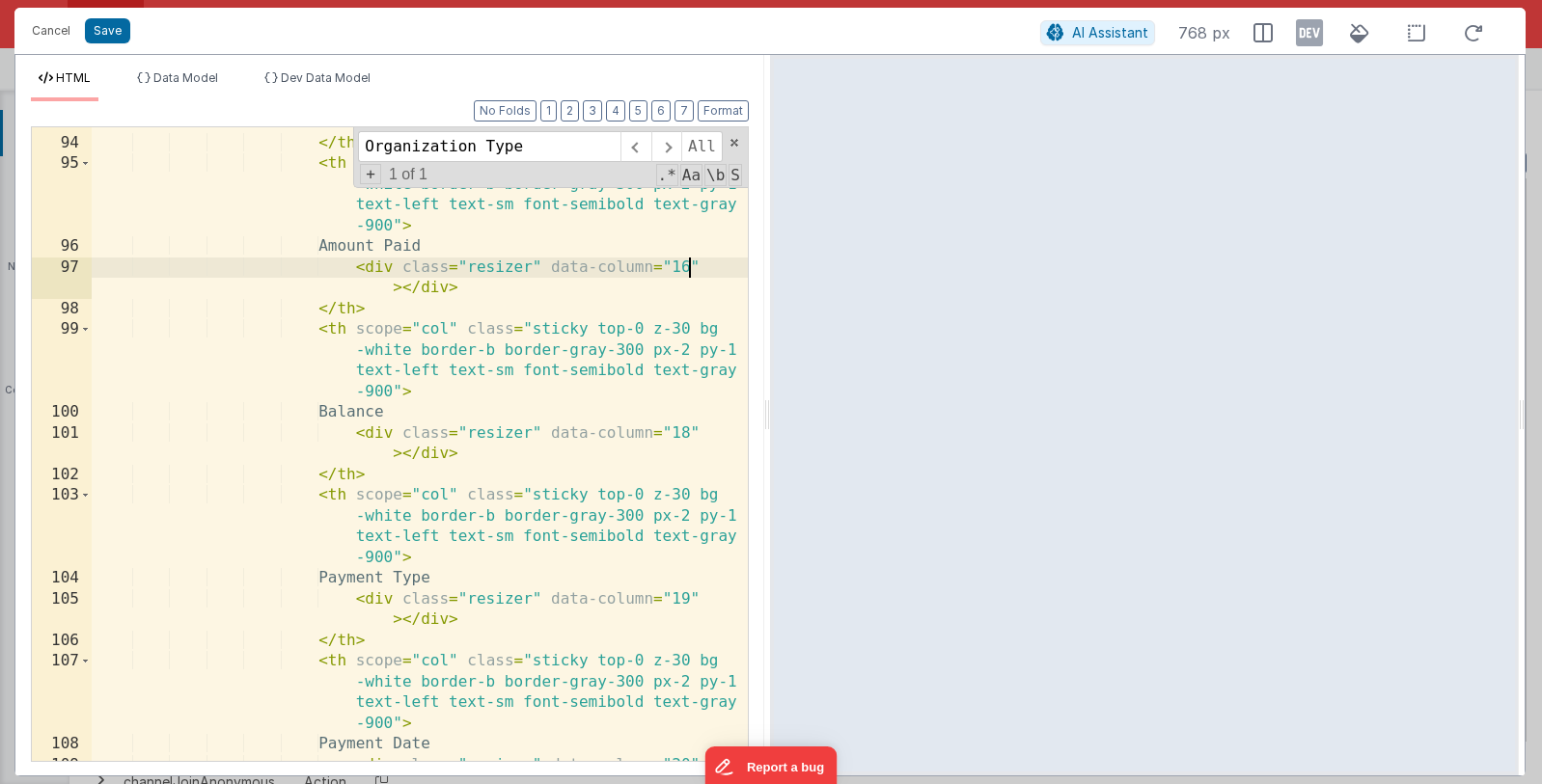
scroll to position [3798, 0]
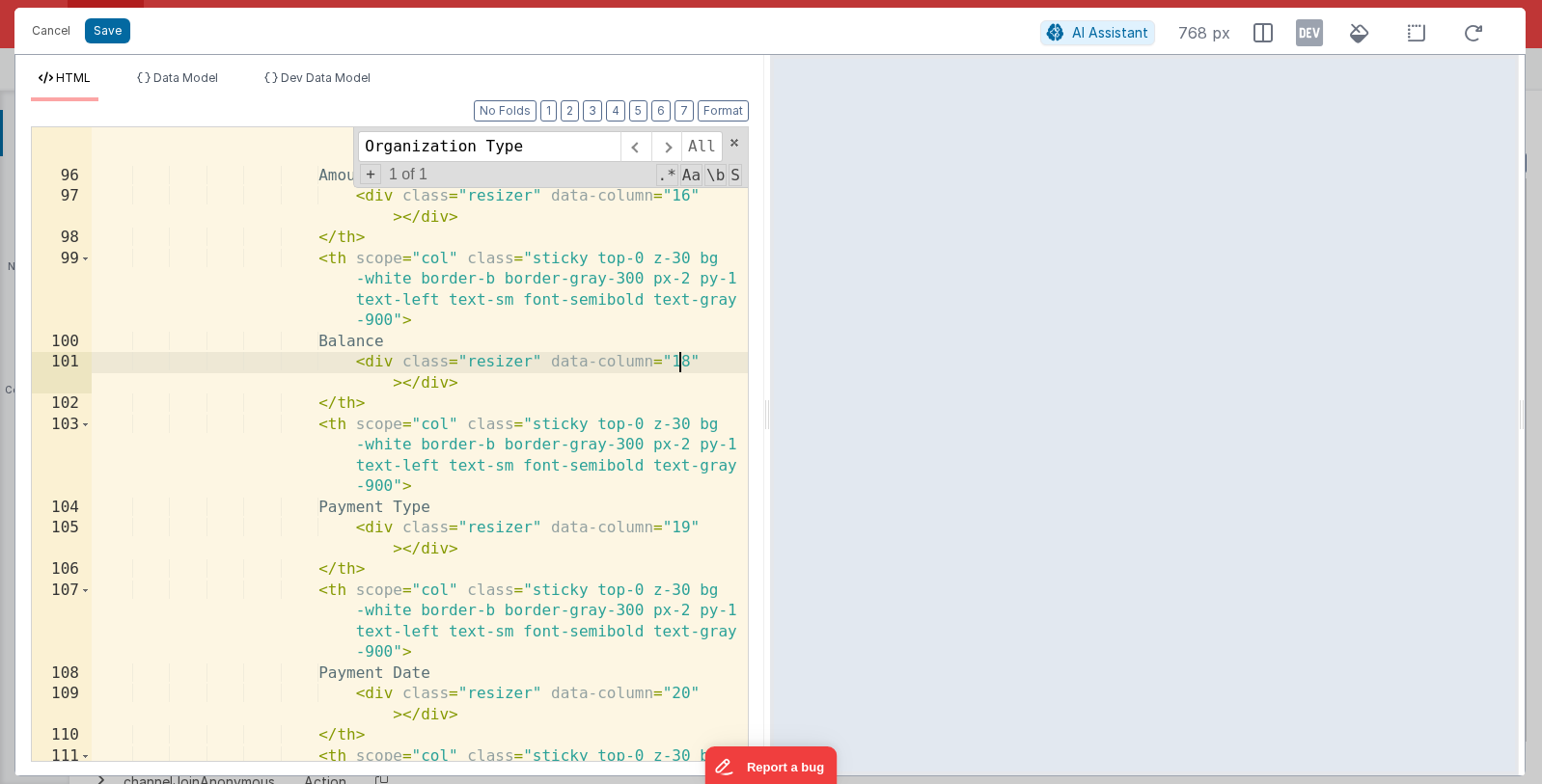
click at [683, 355] on div "< th scope = "col" class = "sticky top-0 z-30 bg -white border-b border-gray-30…" at bounding box center [419, 483] width 656 height 800
click at [687, 366] on div "< th scope = "col" class = "sticky top-0 z-30 bg -white border-b border-gray-30…" at bounding box center [419, 483] width 656 height 800
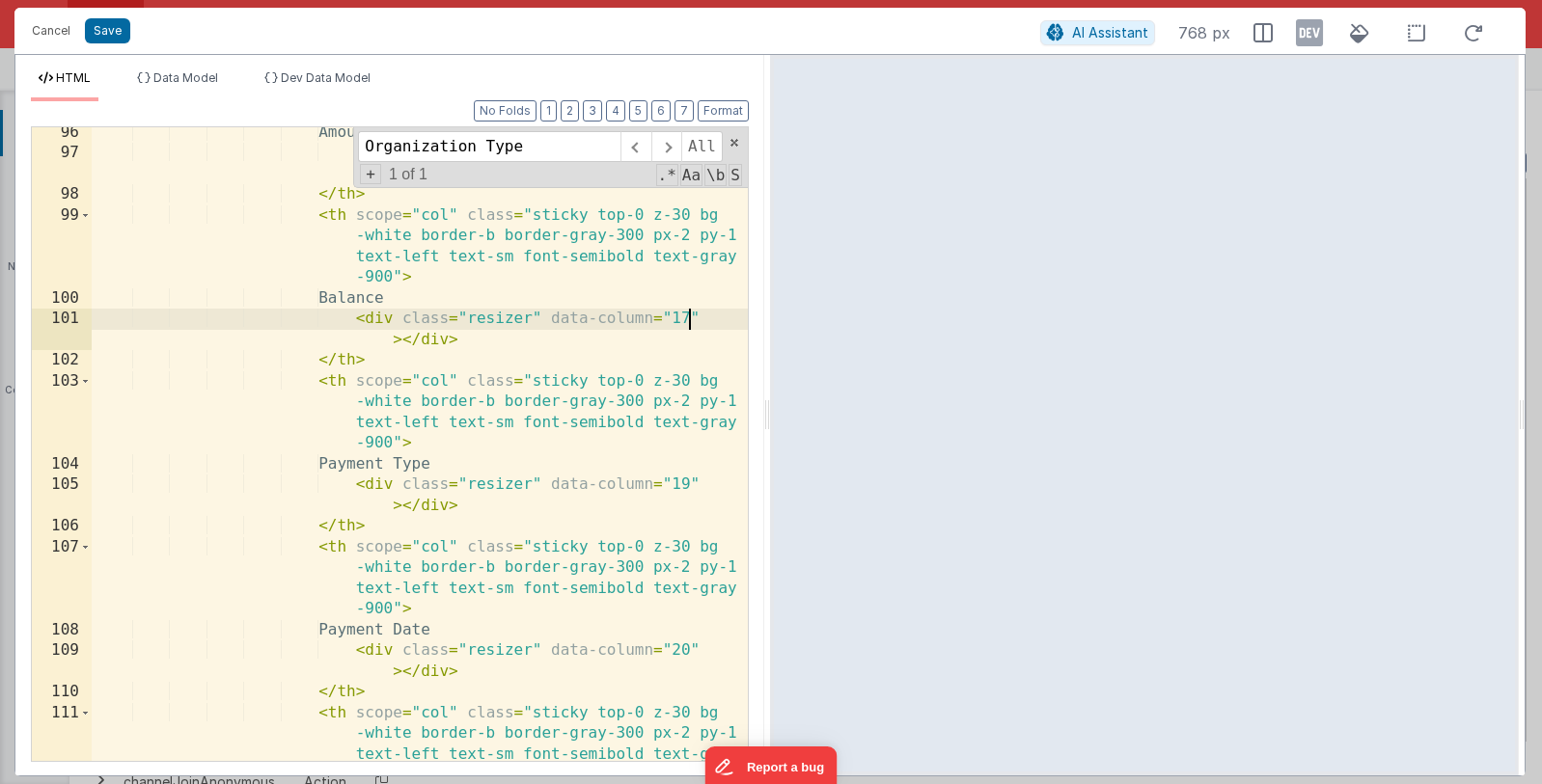
scroll to position [3941, 0]
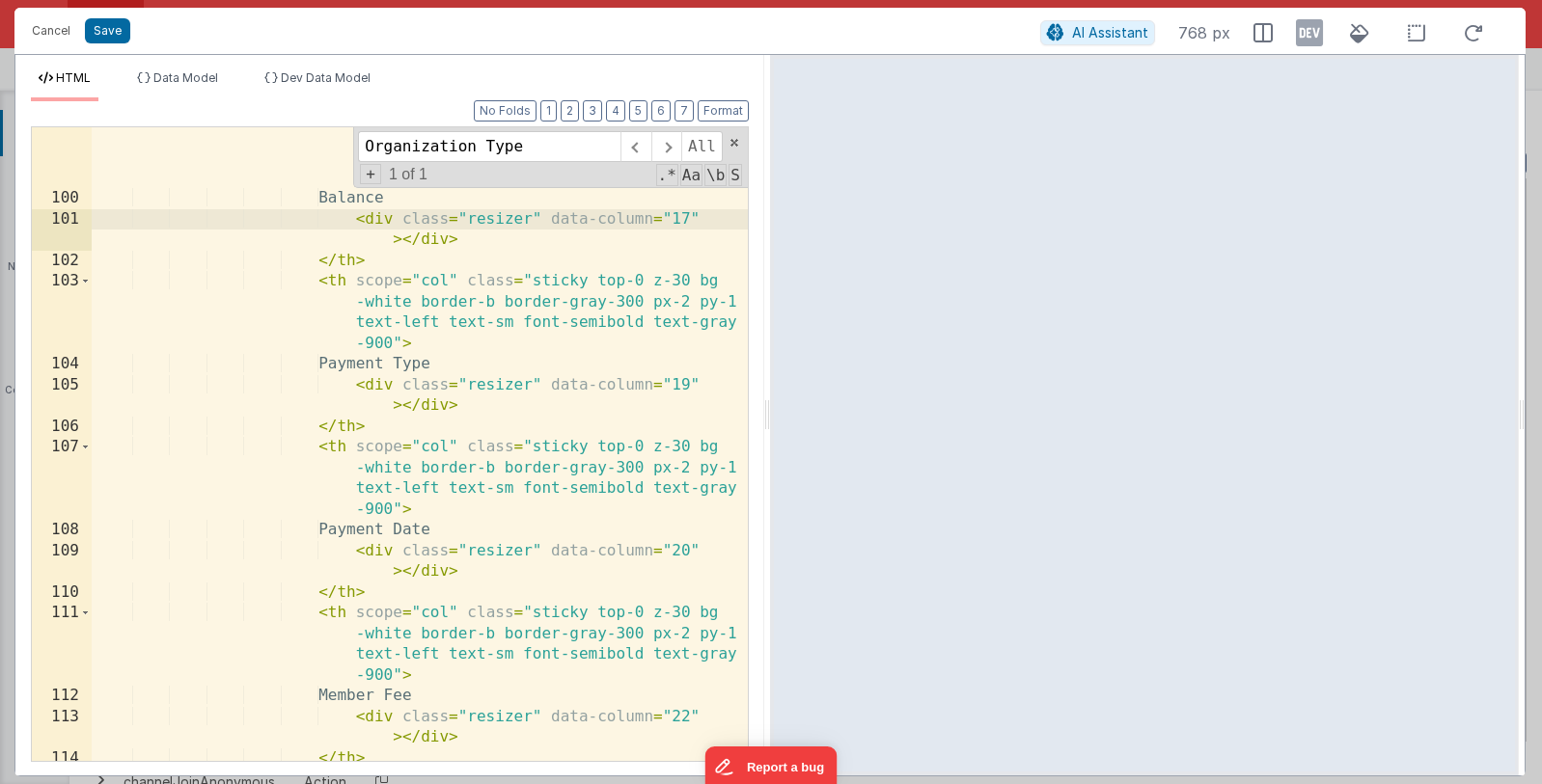
click at [685, 388] on div "< th scope = "col" class = "sticky top-0 z-30 bg -white border-b border-gray-30…" at bounding box center [419, 505] width 656 height 800
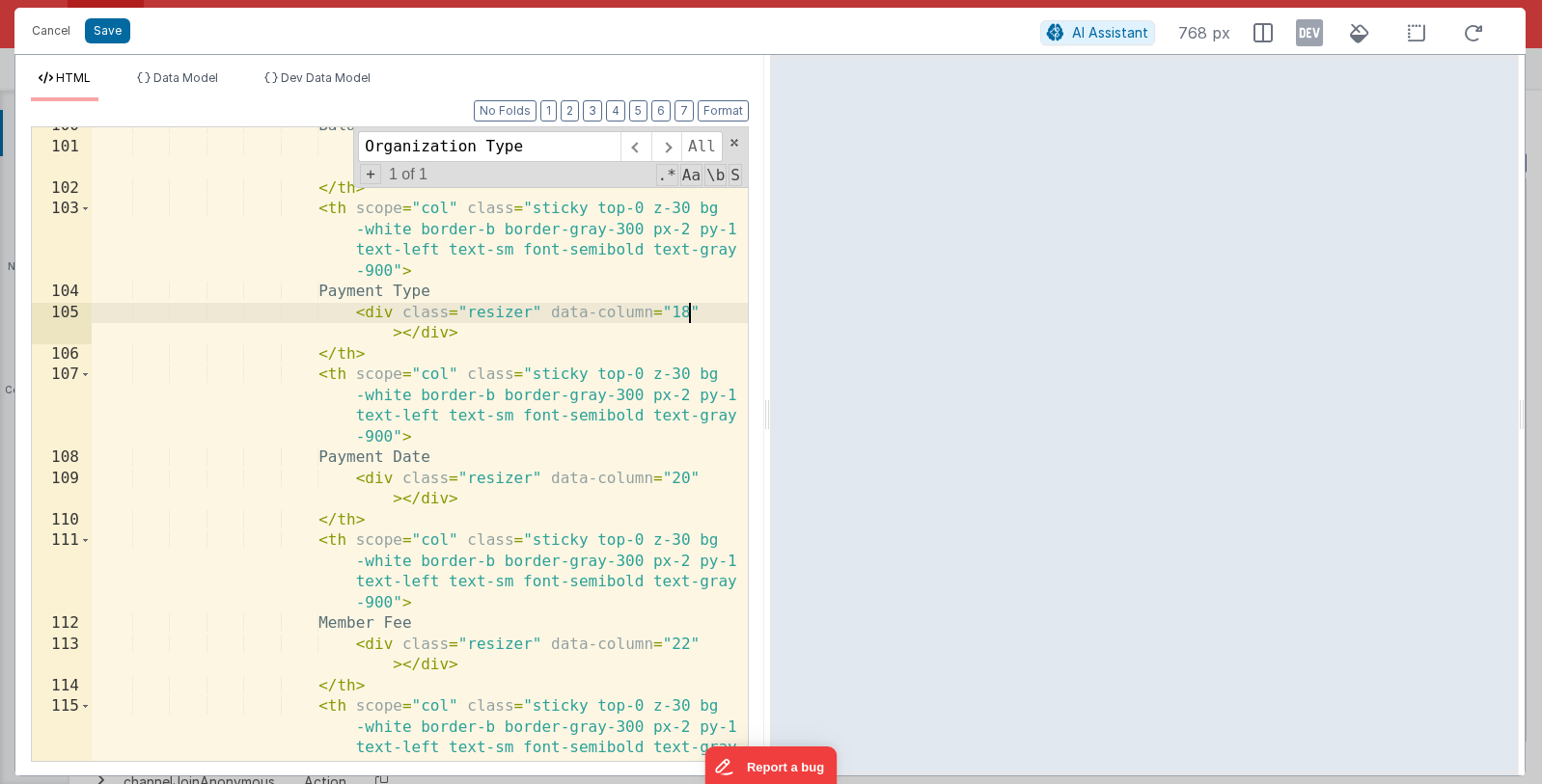
scroll to position [4084, 0]
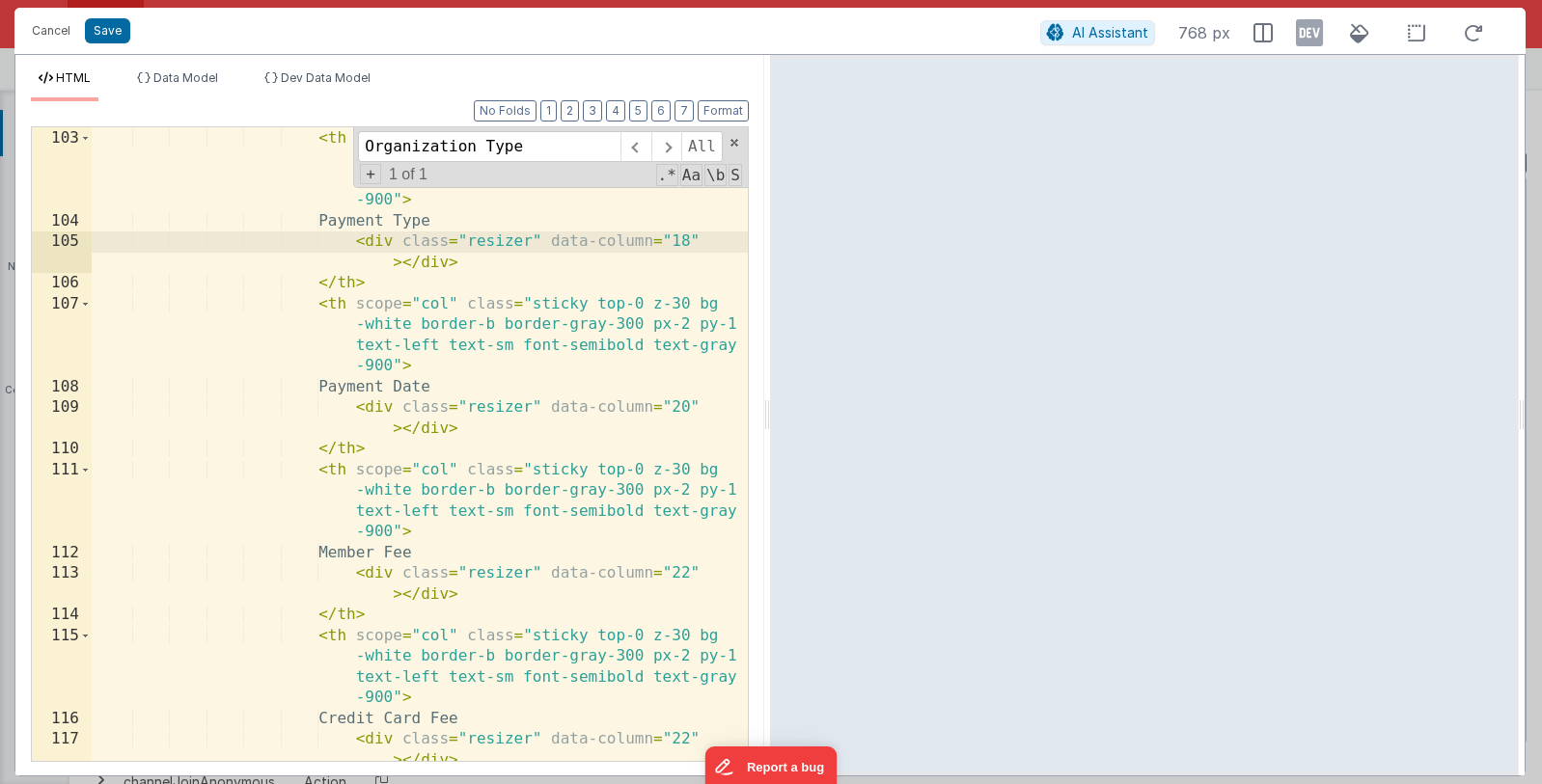
click at [686, 408] on div "</ th > < th scope = "col" class = "sticky top-0 z-30 bg -white border-b border…" at bounding box center [419, 456] width 656 height 696
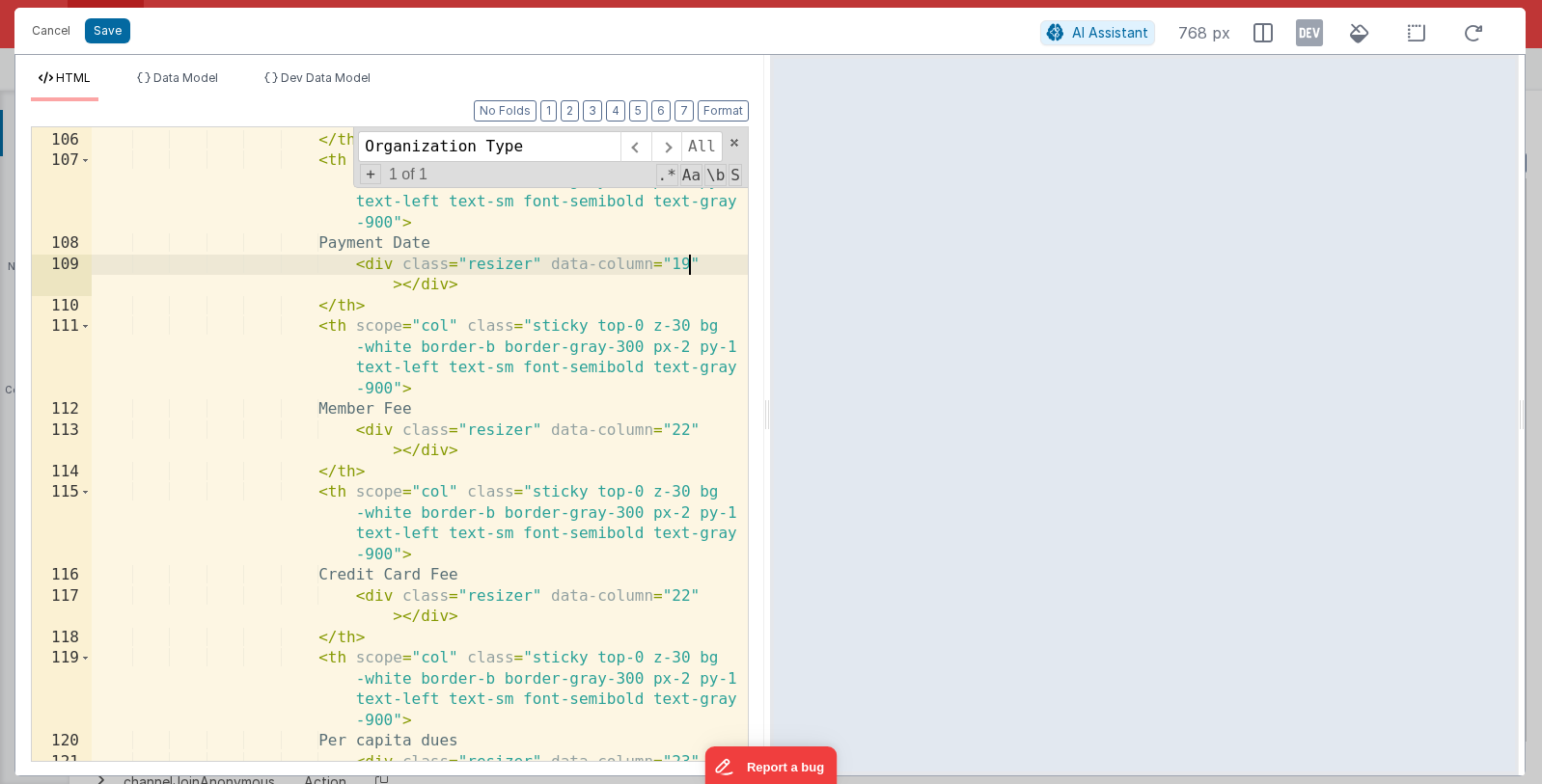
scroll to position [4229, 0]
click at [683, 432] on div "< div class = "resizer" data-column = "18" > </ div > </ th > < th scope = "col…" at bounding box center [419, 445] width 656 height 717
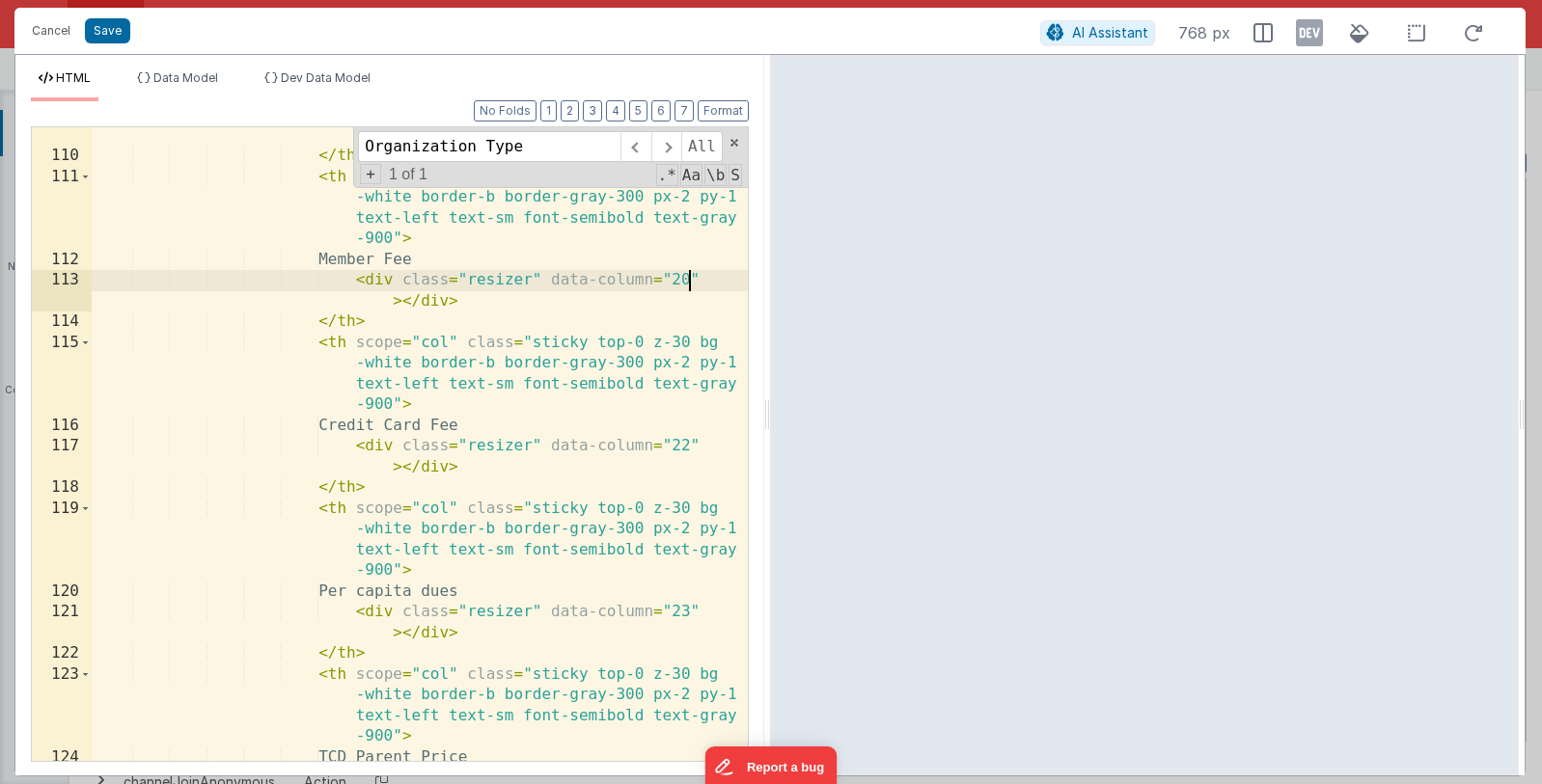
scroll to position [4377, 0]
click at [687, 445] on div "< div class = "resizer" data-column = "19" > </ div > </ th > < th scope = "col…" at bounding box center [419, 462] width 656 height 717
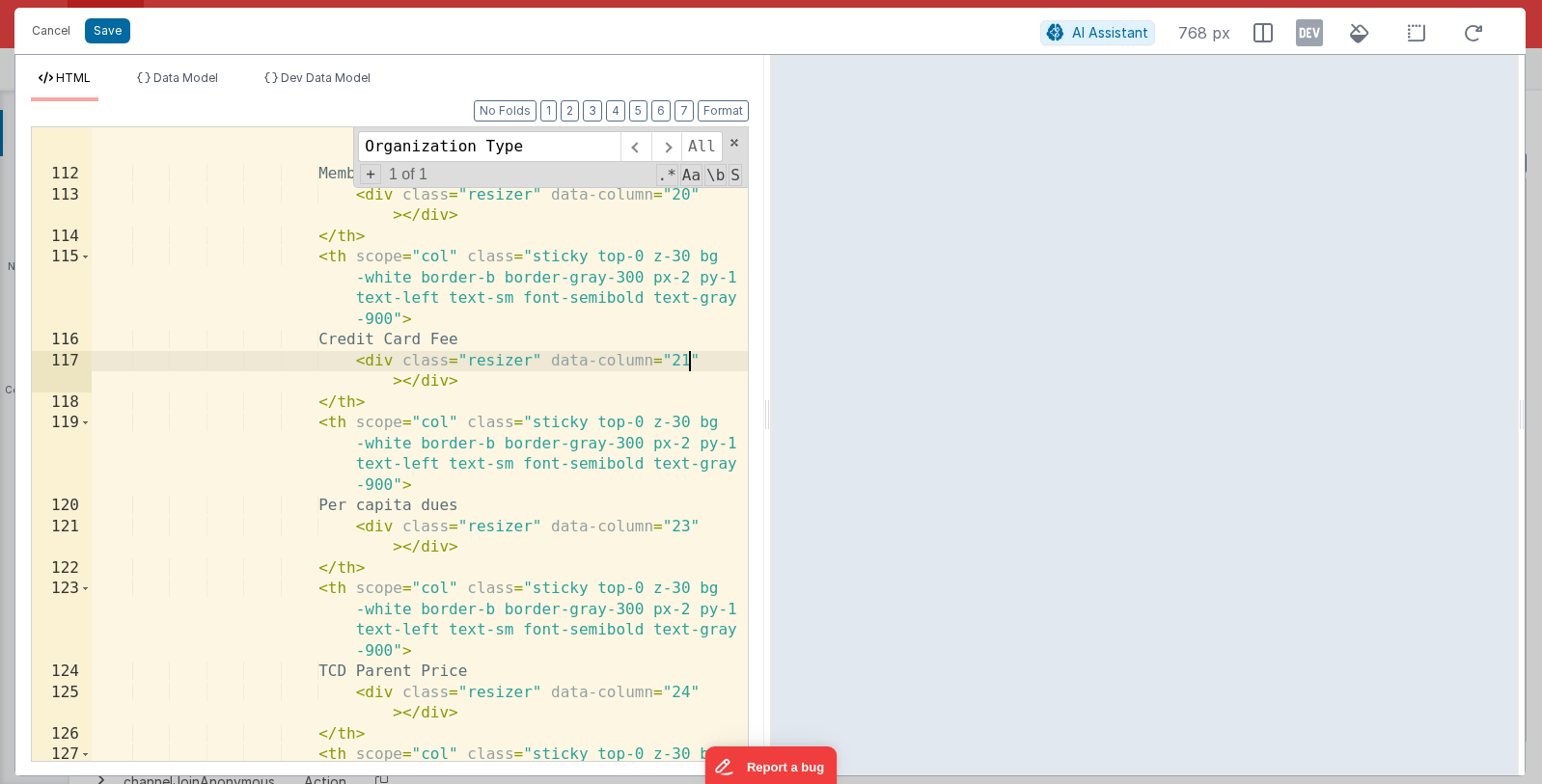
scroll to position [4538, 0]
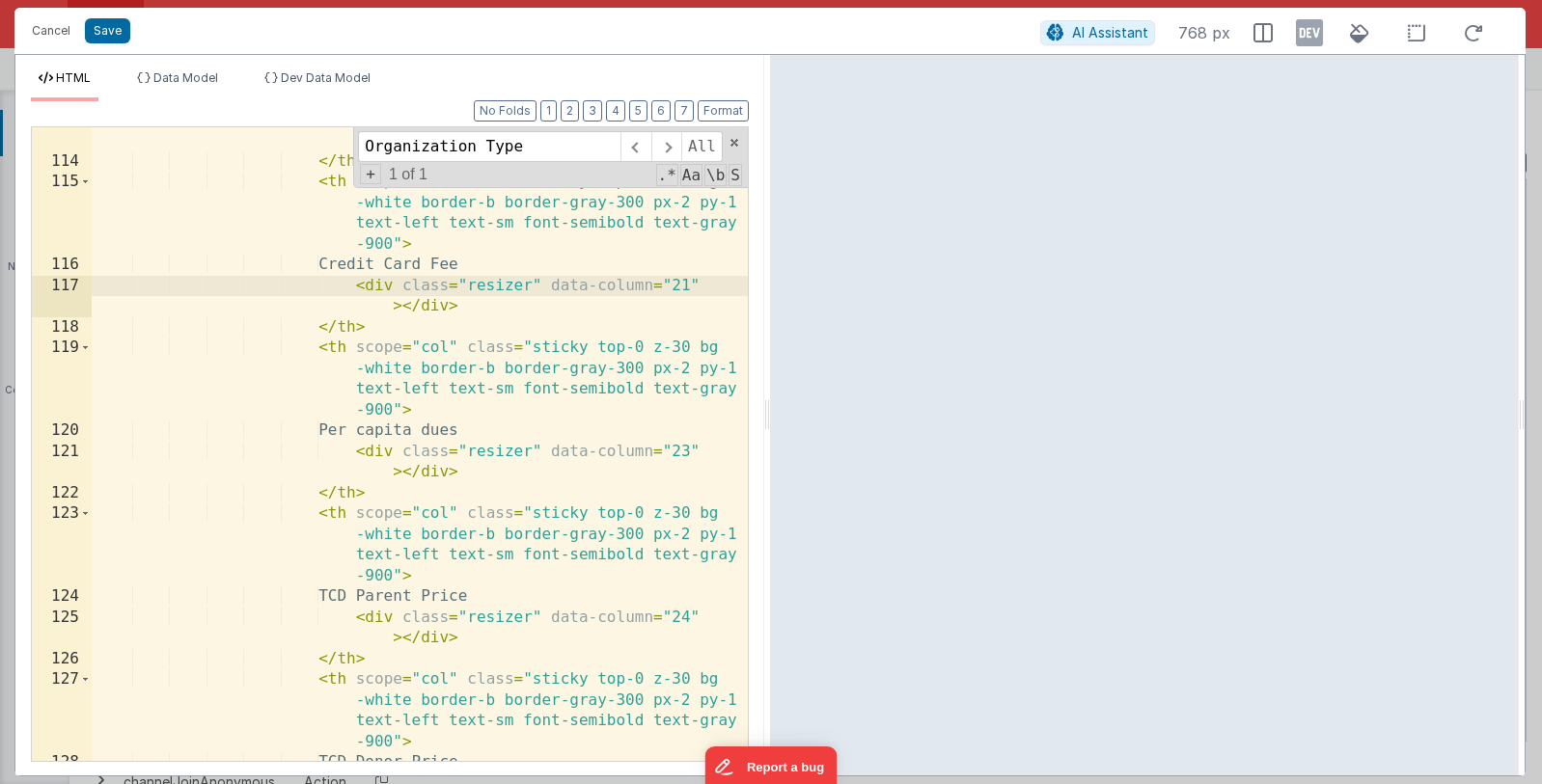
click at [685, 452] on div "< div class = "resizer" data-column = "20" > </ div > </ th > < th scope = "col…" at bounding box center [419, 457] width 656 height 696
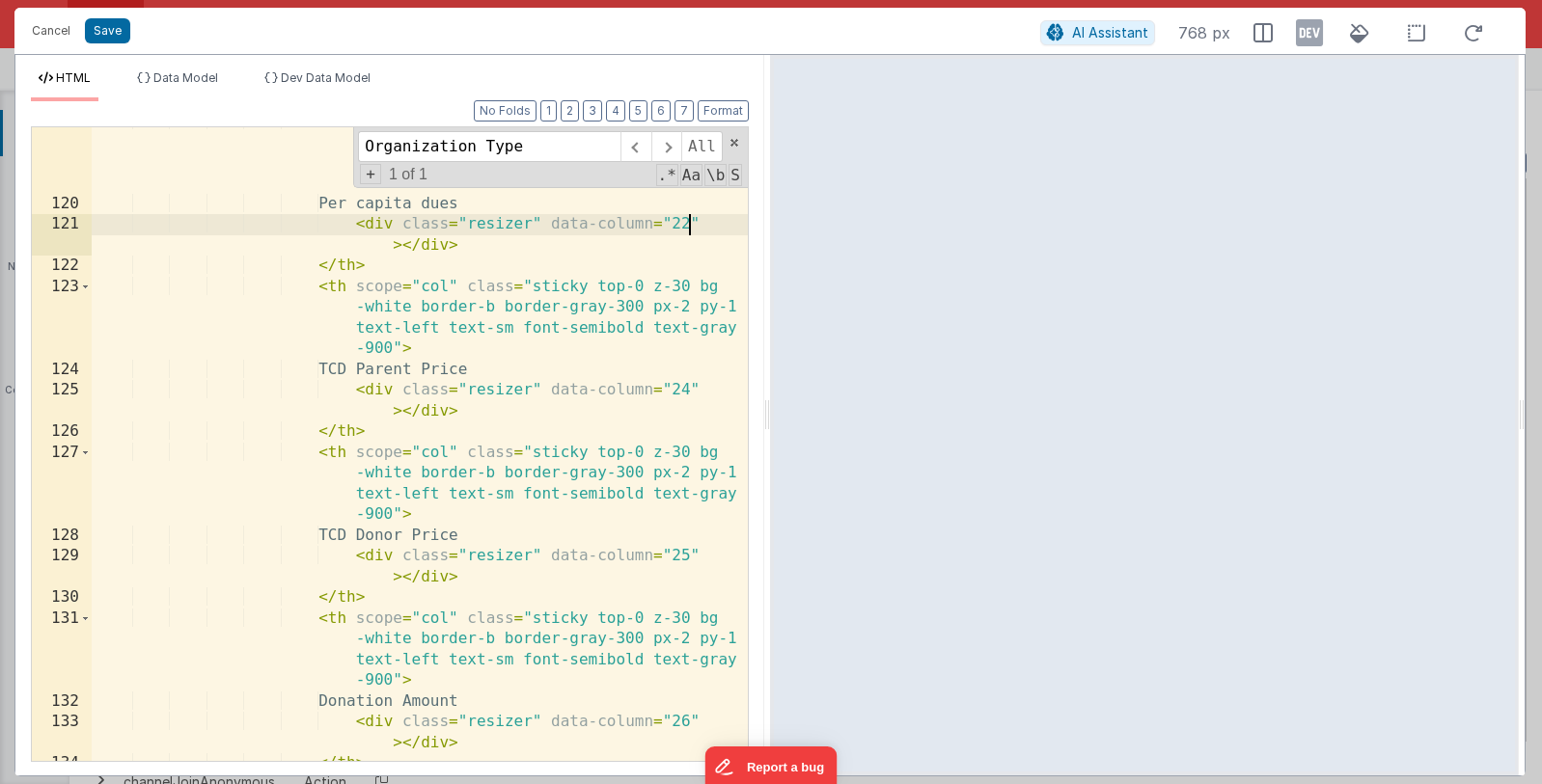
scroll to position [4766, 0]
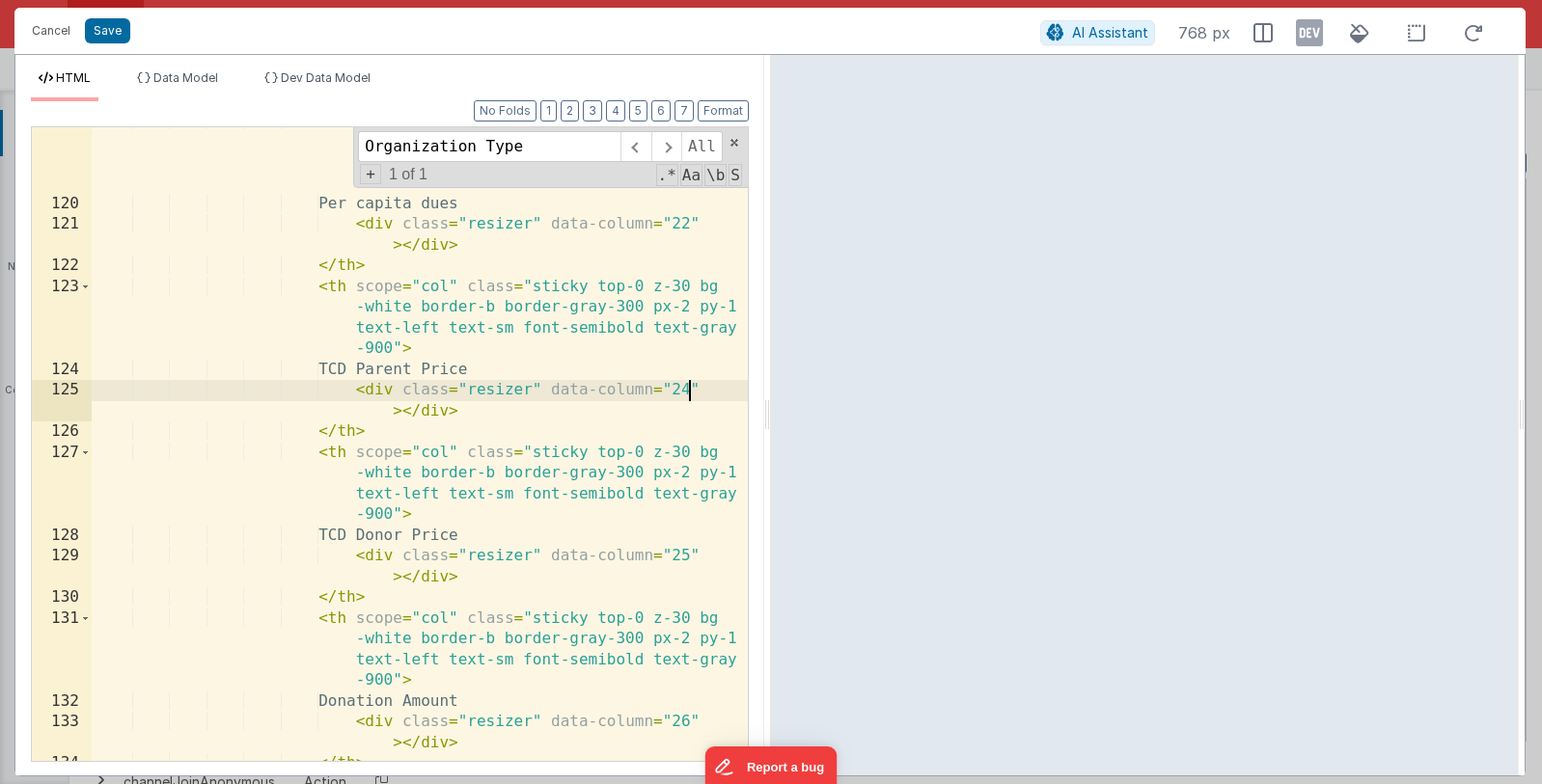
click at [688, 383] on div "< th scope = "col" class = "sticky top-0 z-30 bg -white border-b border-gray-30…" at bounding box center [419, 479] width 656 height 738
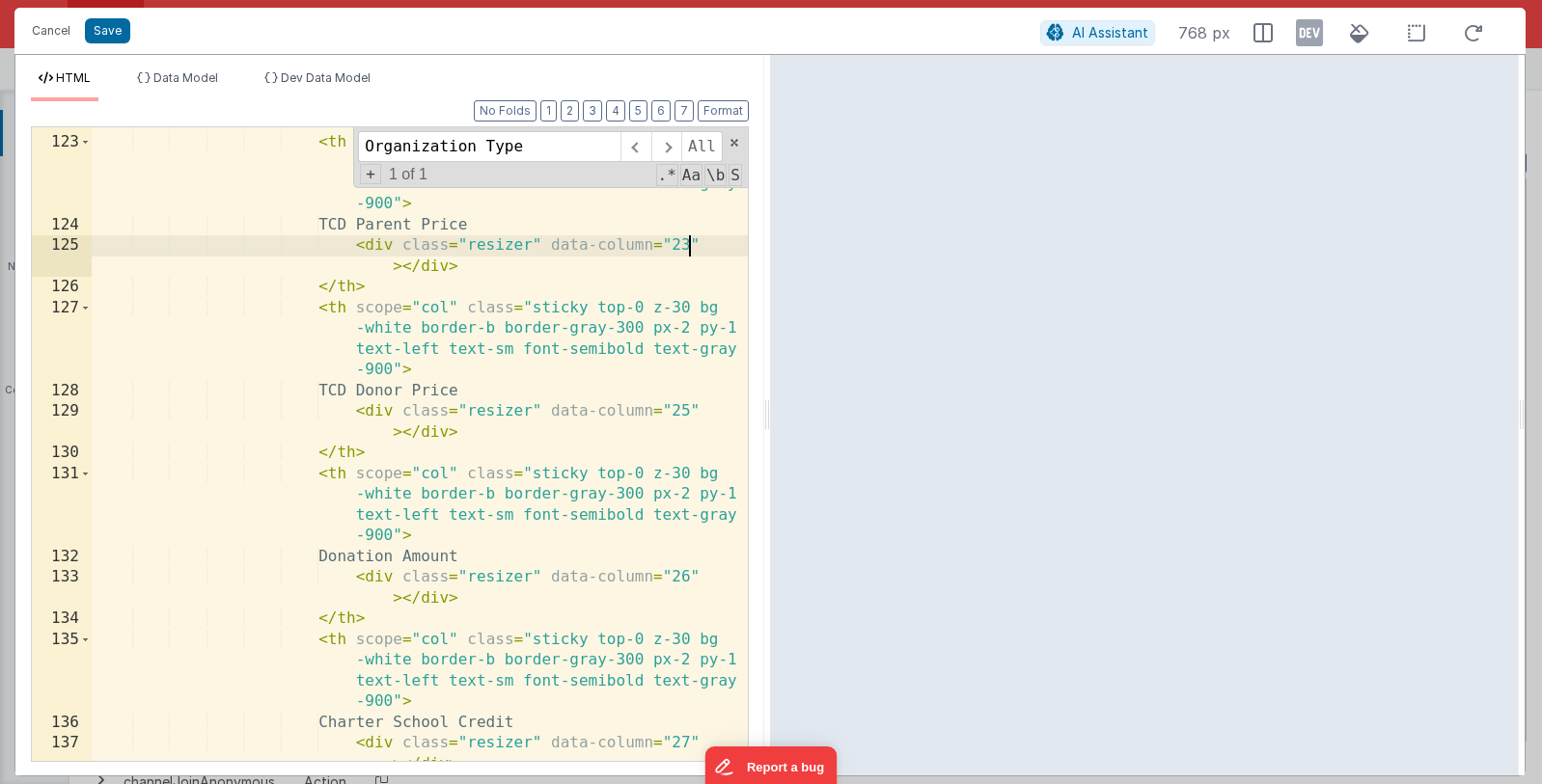
scroll to position [4962, 0]
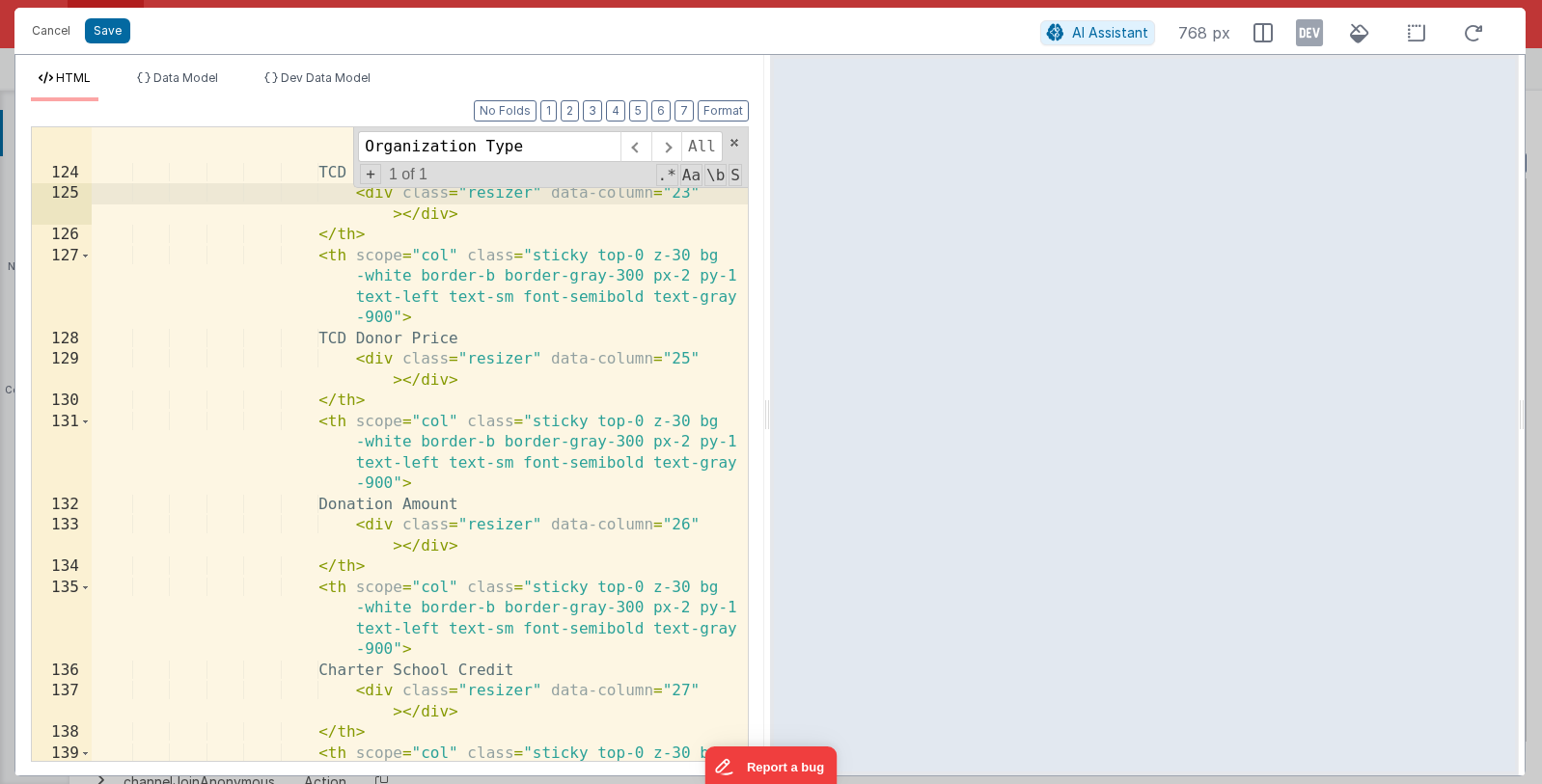
click at [684, 365] on div "< th scope = "col" class = "sticky top-0 z-30 bg -white border-b border-gray-30…" at bounding box center [419, 480] width 656 height 800
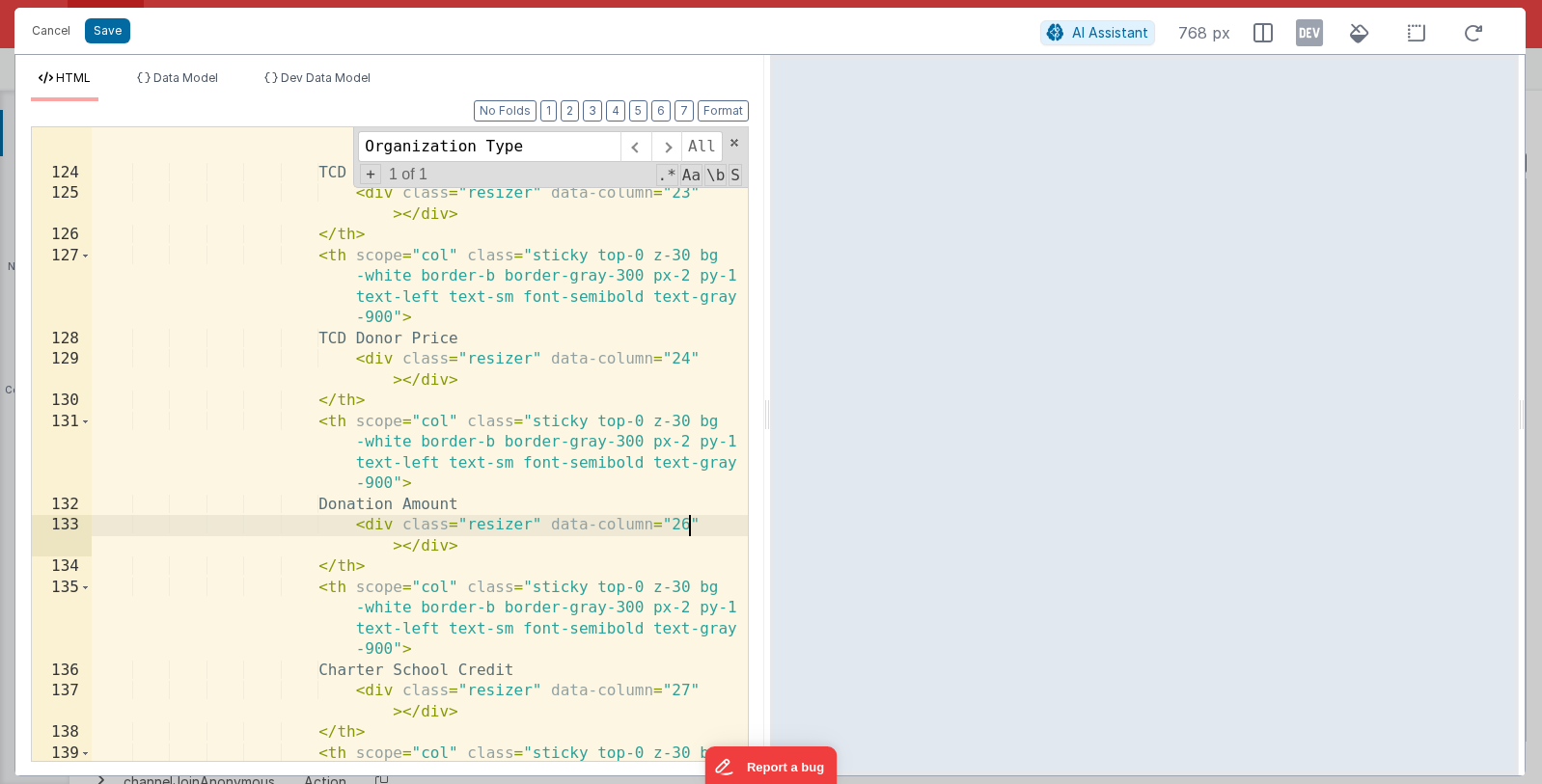
click at [684, 528] on div "< th scope = "col" class = "sticky top-0 z-30 bg -white border-b border-gray-30…" at bounding box center [419, 480] width 656 height 800
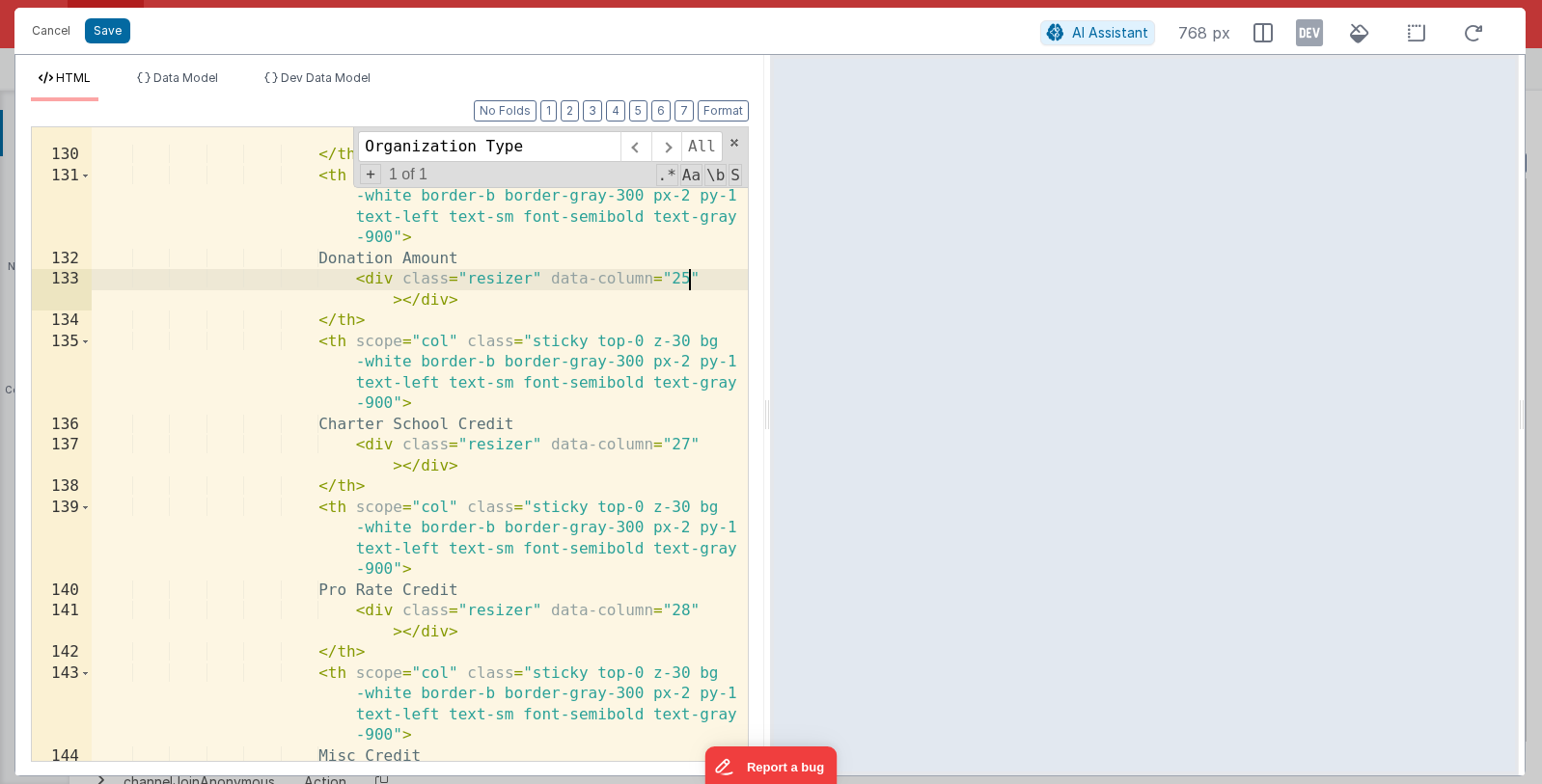
scroll to position [5248, 0]
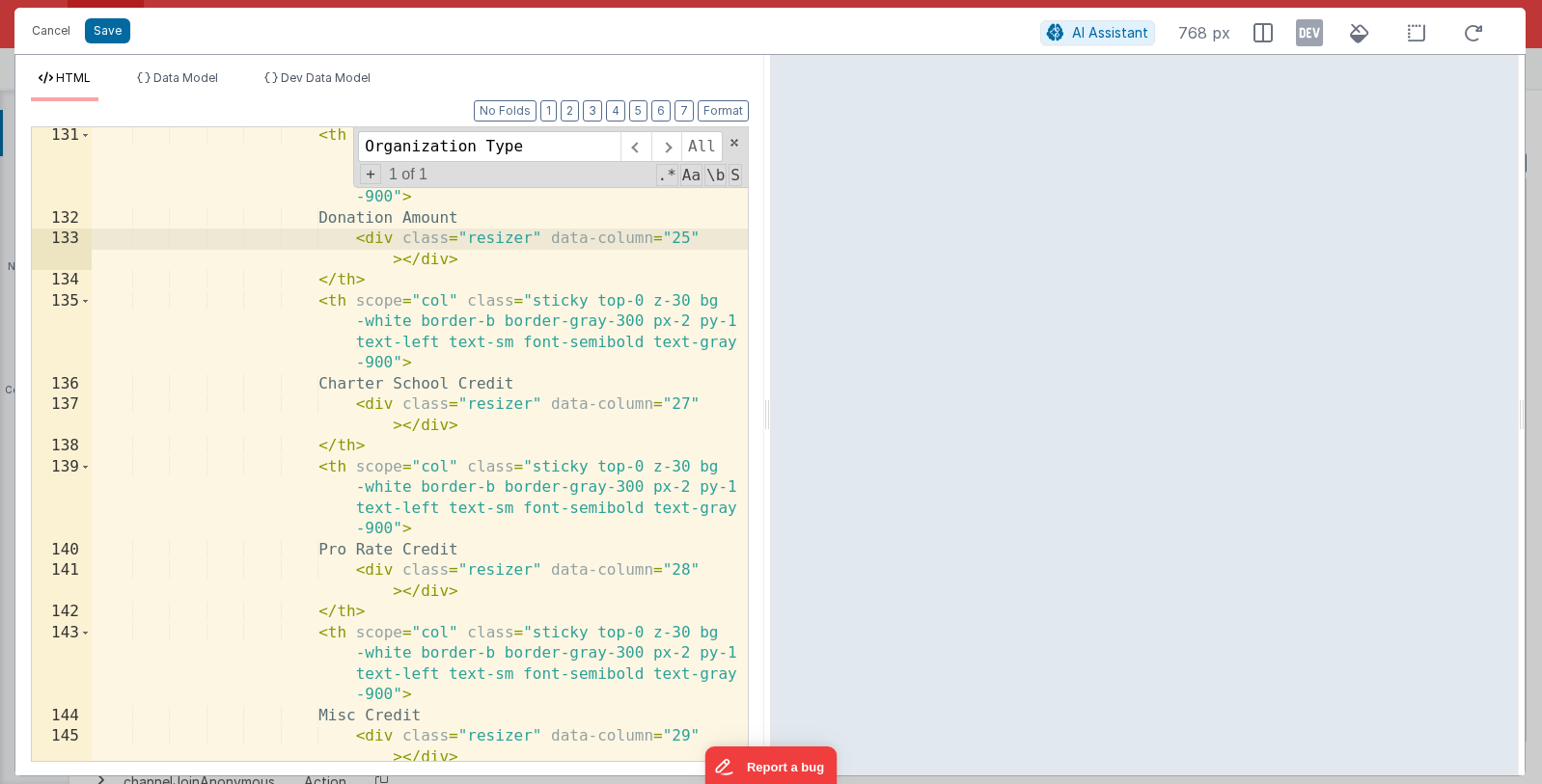
click at [687, 399] on div "< th scope = "col" class = "sticky top-0 z-30 bg -white border-b border-gray-30…" at bounding box center [419, 494] width 656 height 738
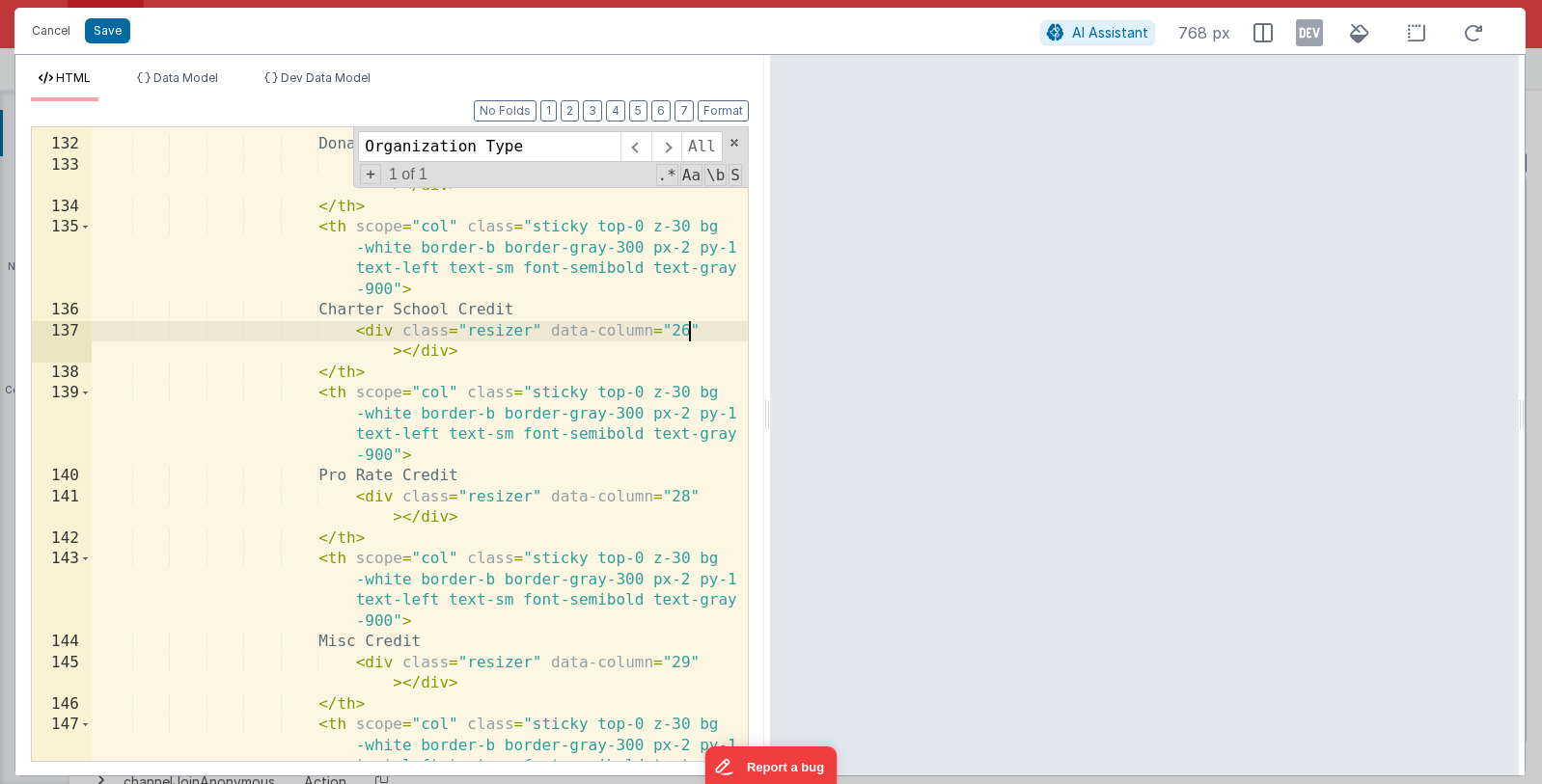
scroll to position [5351, 0]
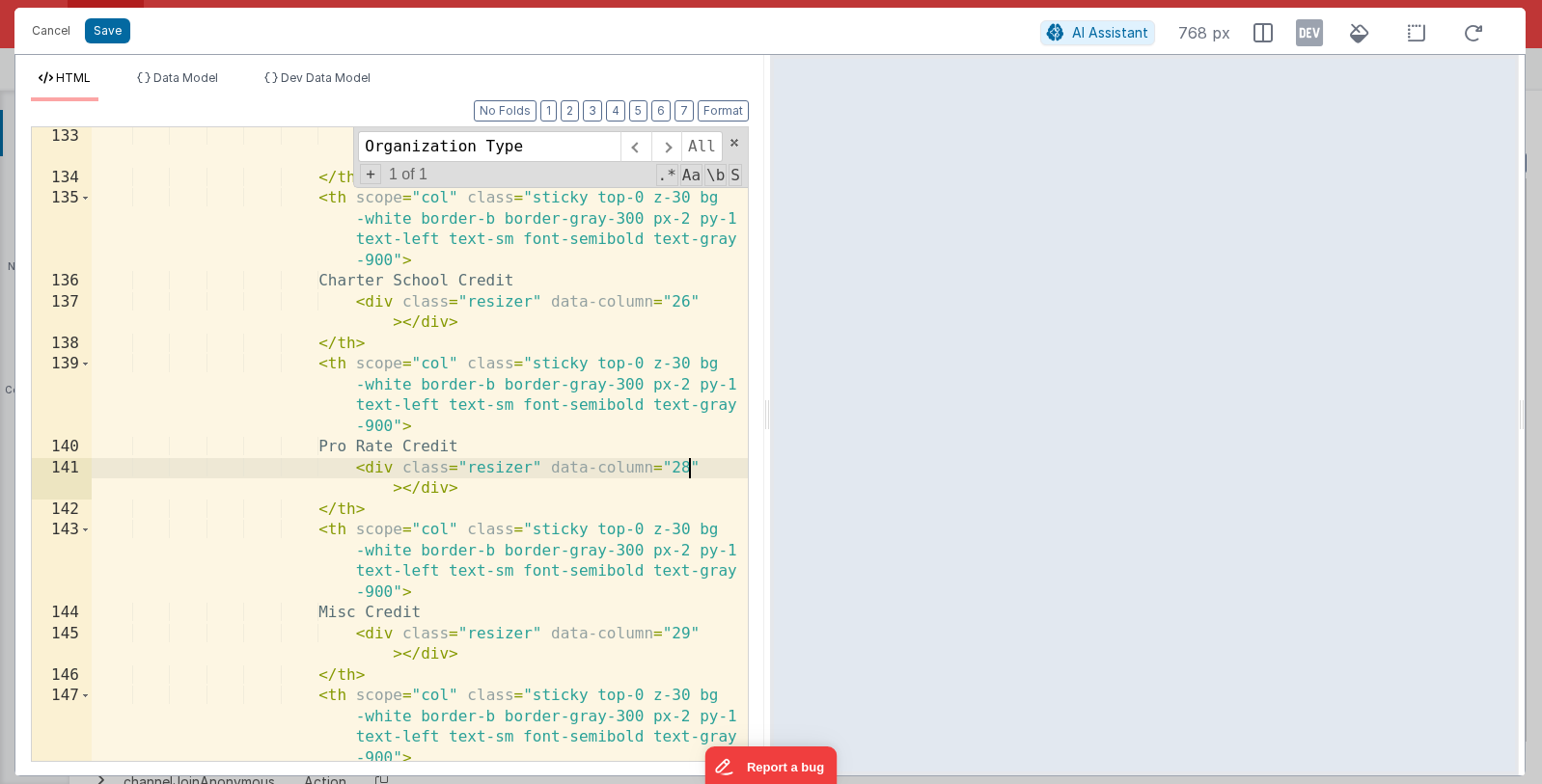
click at [684, 470] on div "< div class = "resizer" data-column = "25" > </ div > </ th > < th scope = "col…" at bounding box center [419, 474] width 656 height 696
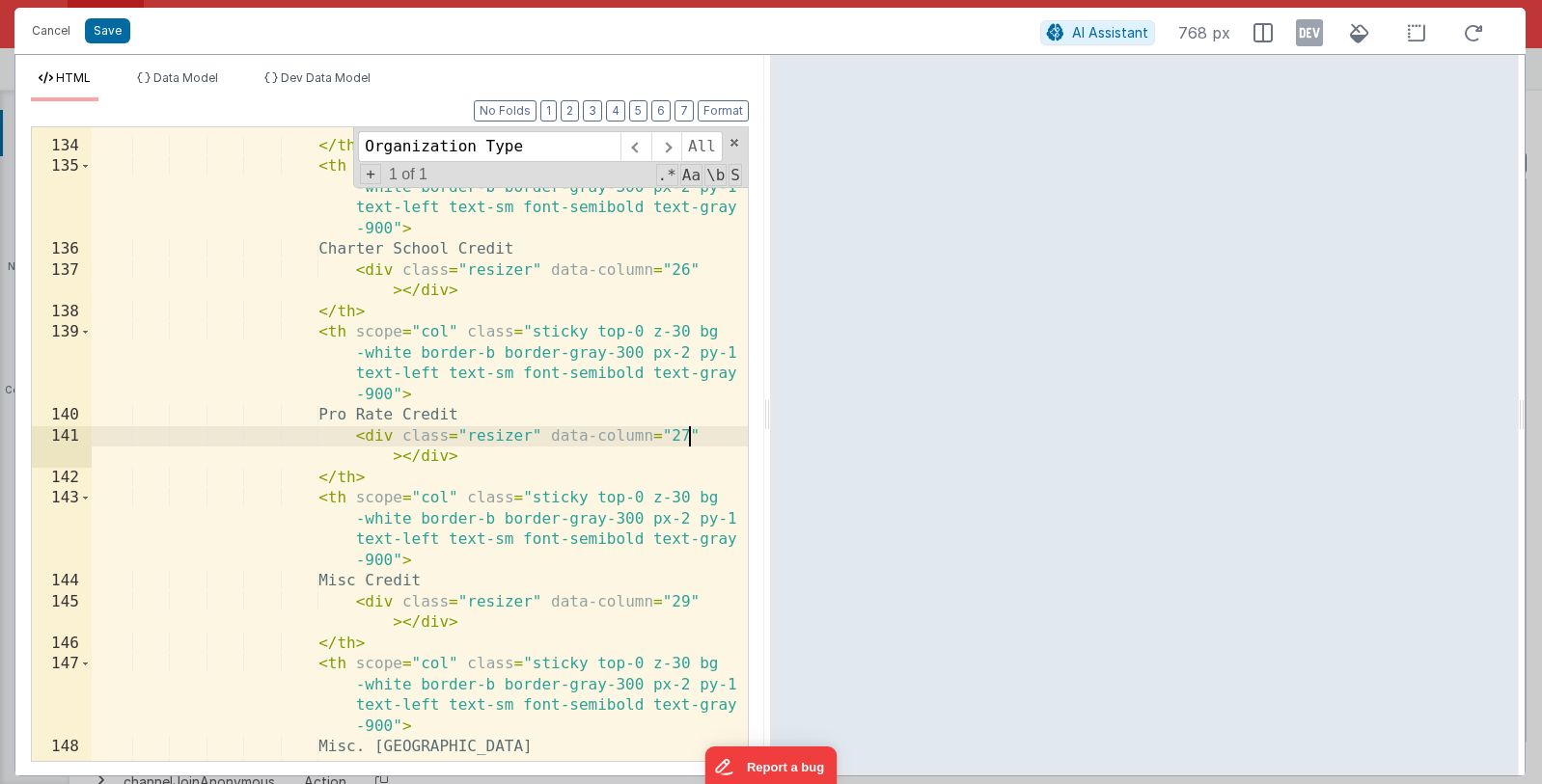
scroll to position [5489, 0]
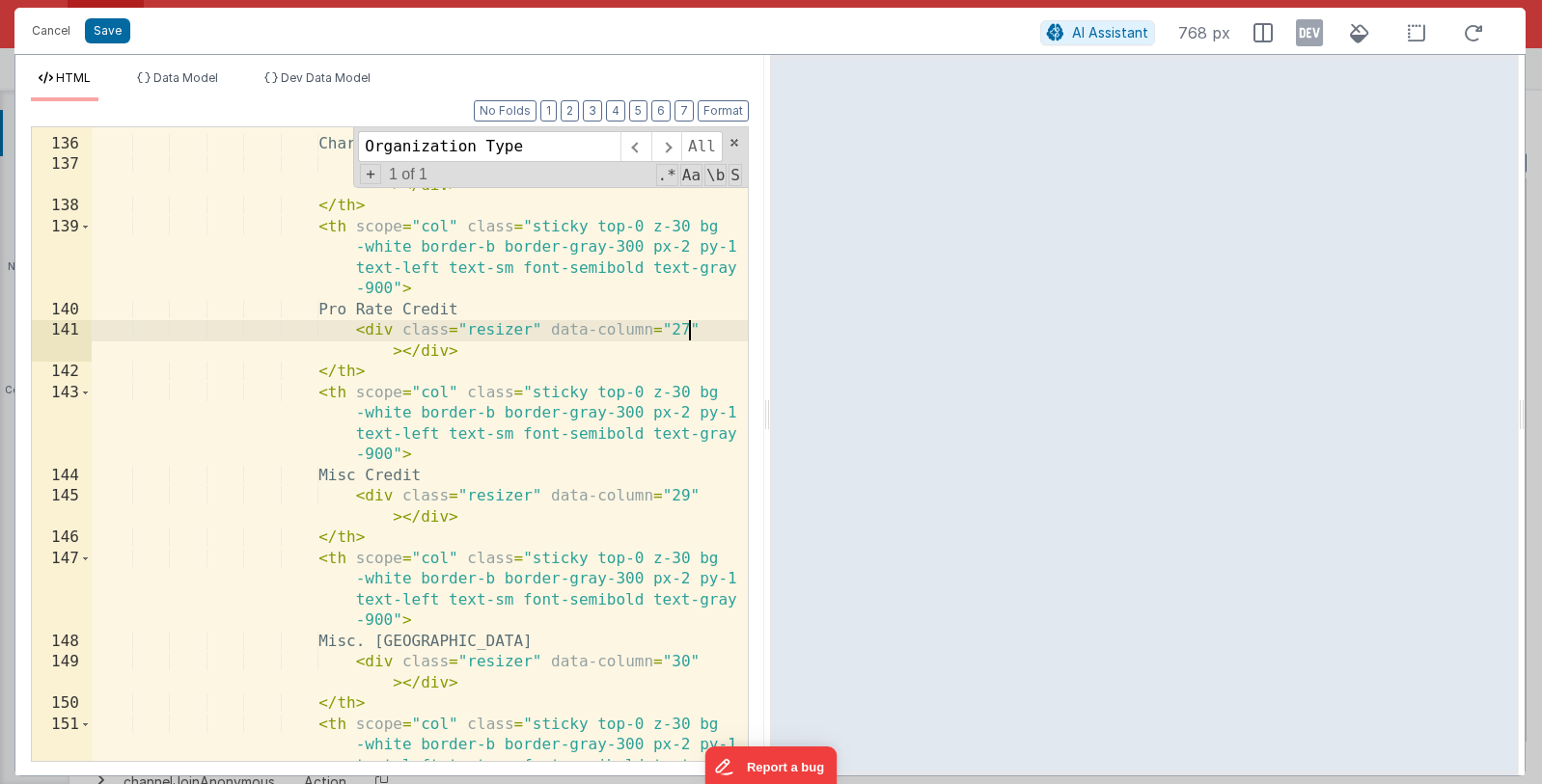
click at [683, 499] on div "< th scope = "col" class = "sticky top-0 z-30 bg -white border-b border-gray-30…" at bounding box center [419, 451] width 656 height 800
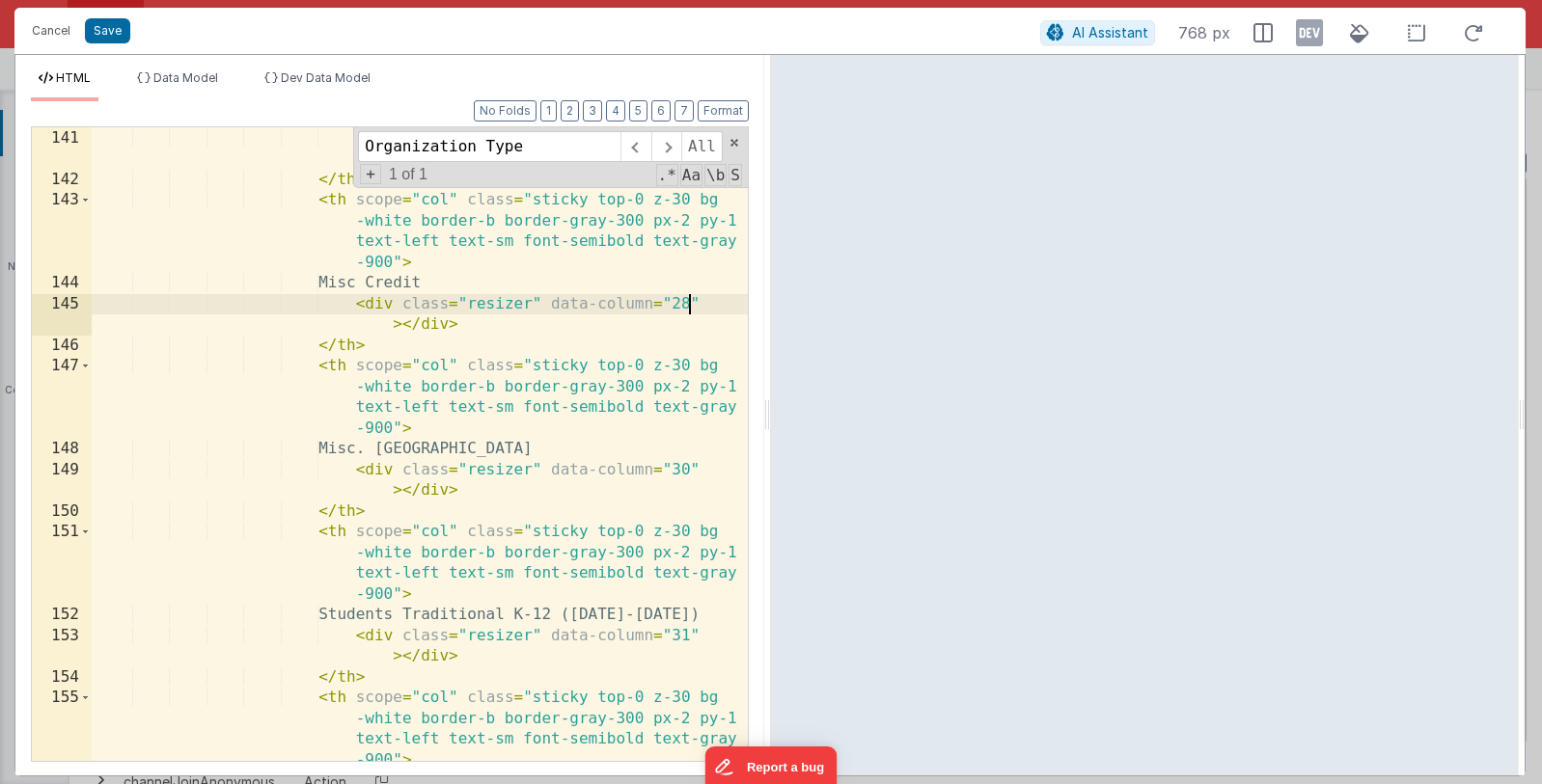
scroll to position [5685, 0]
click at [685, 466] on div "< div class = "resizer" data-column = "27" > </ div > </ th > < th scope = "col…" at bounding box center [419, 471] width 656 height 696
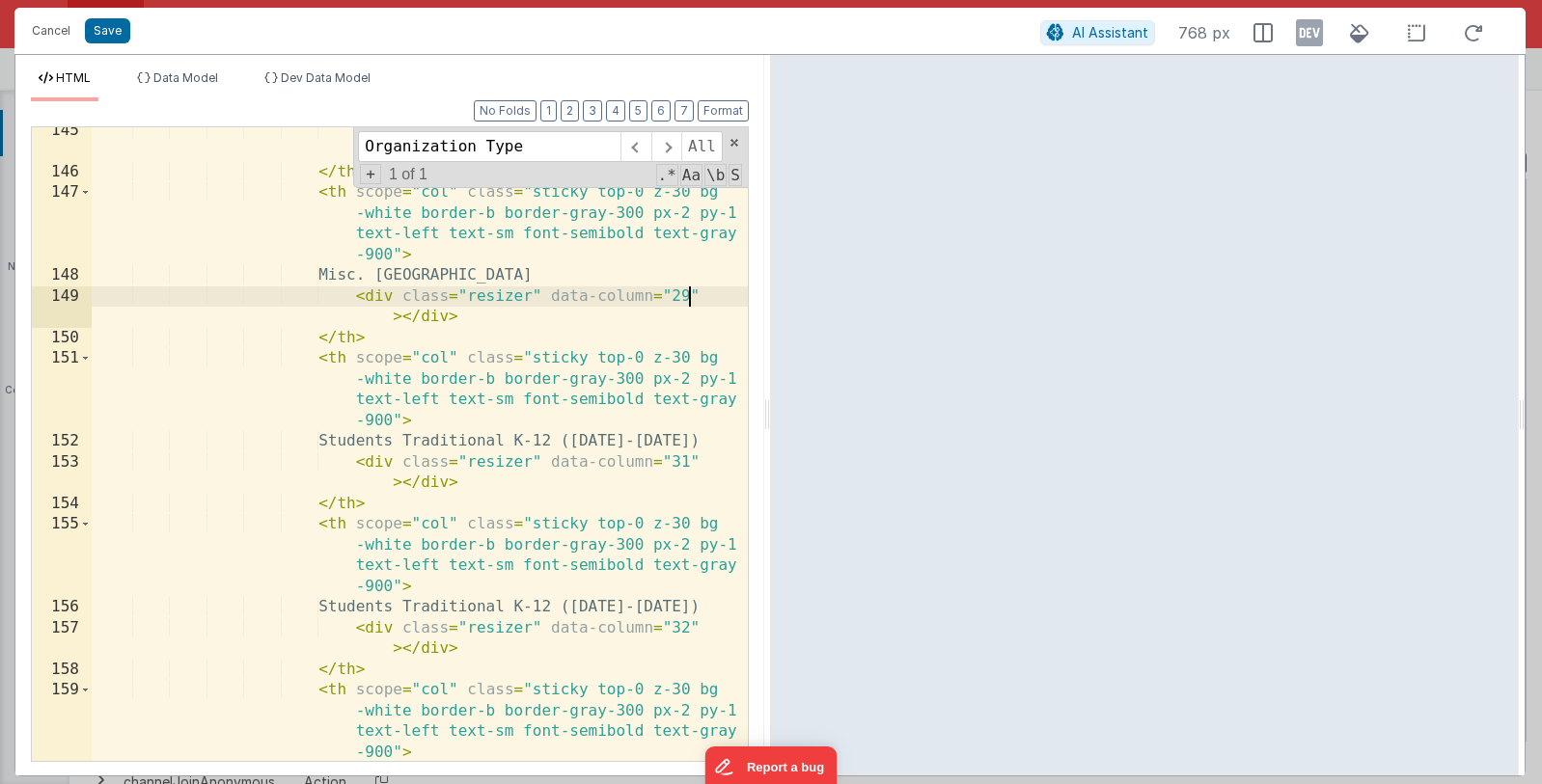
scroll to position [5859, 0]
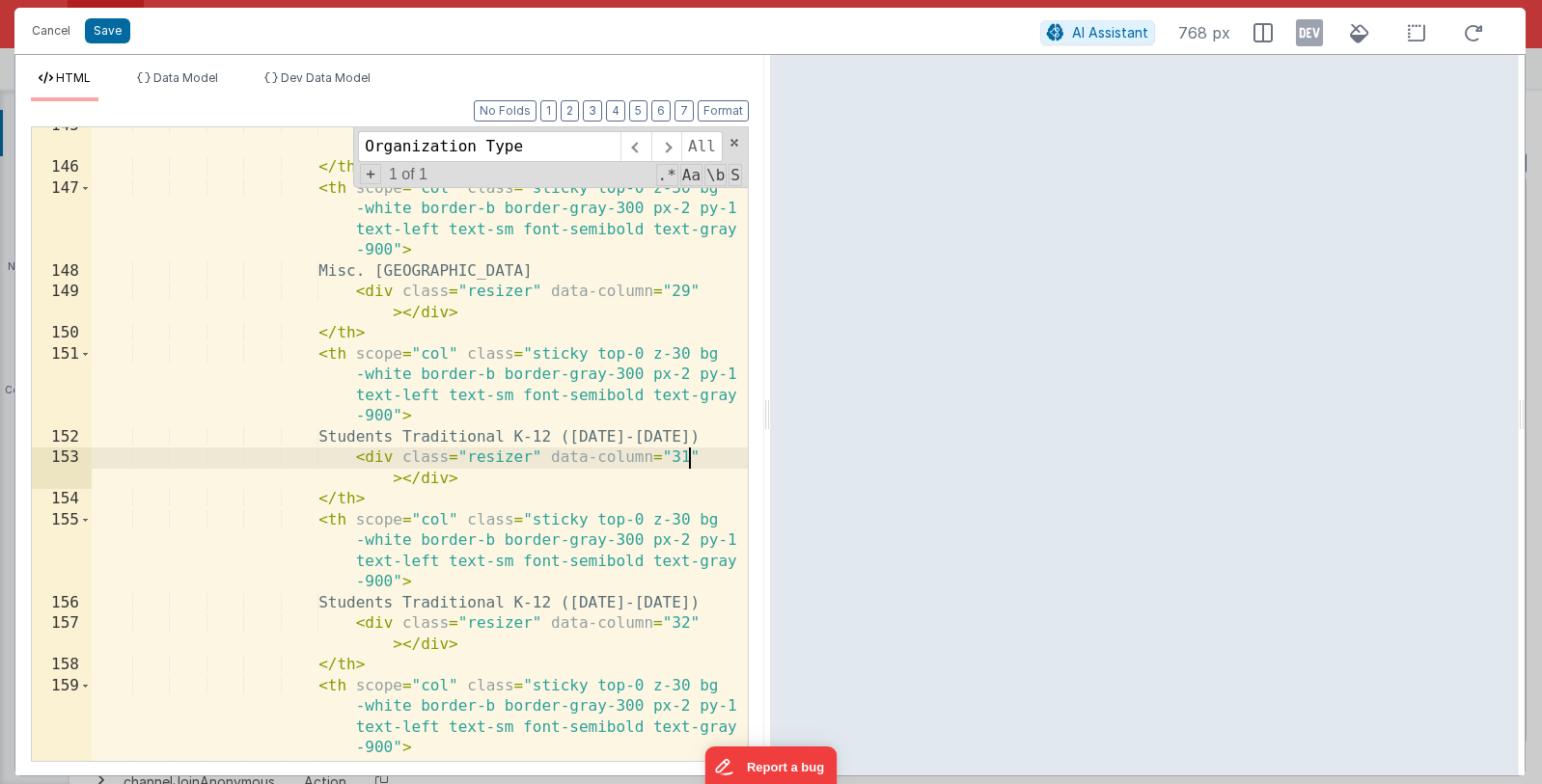
click at [689, 459] on div "< div class = "resizer" data-column = "28" > </ div > </ th > < th scope = "col…" at bounding box center [419, 463] width 656 height 696
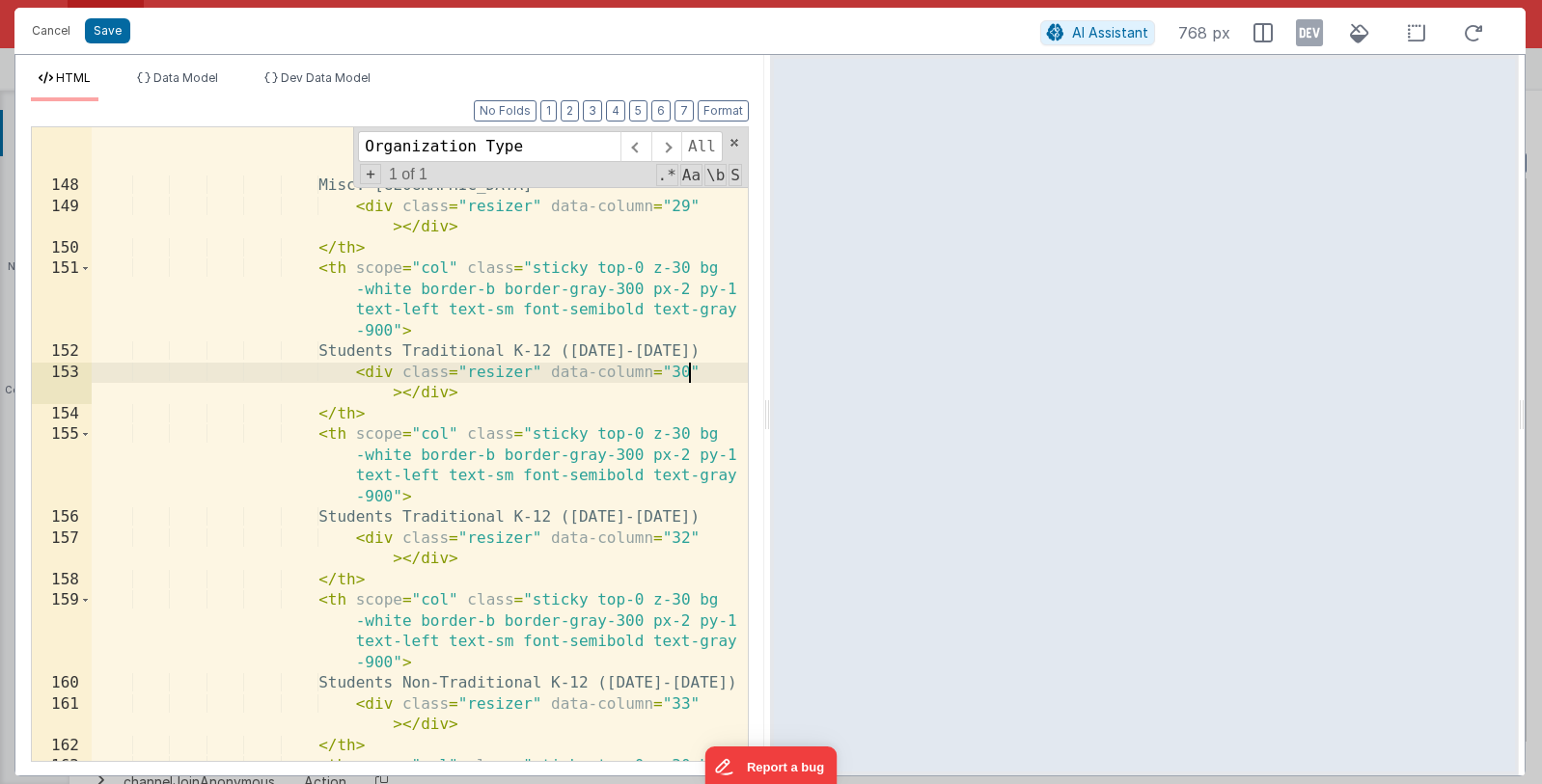
scroll to position [5979, 0]
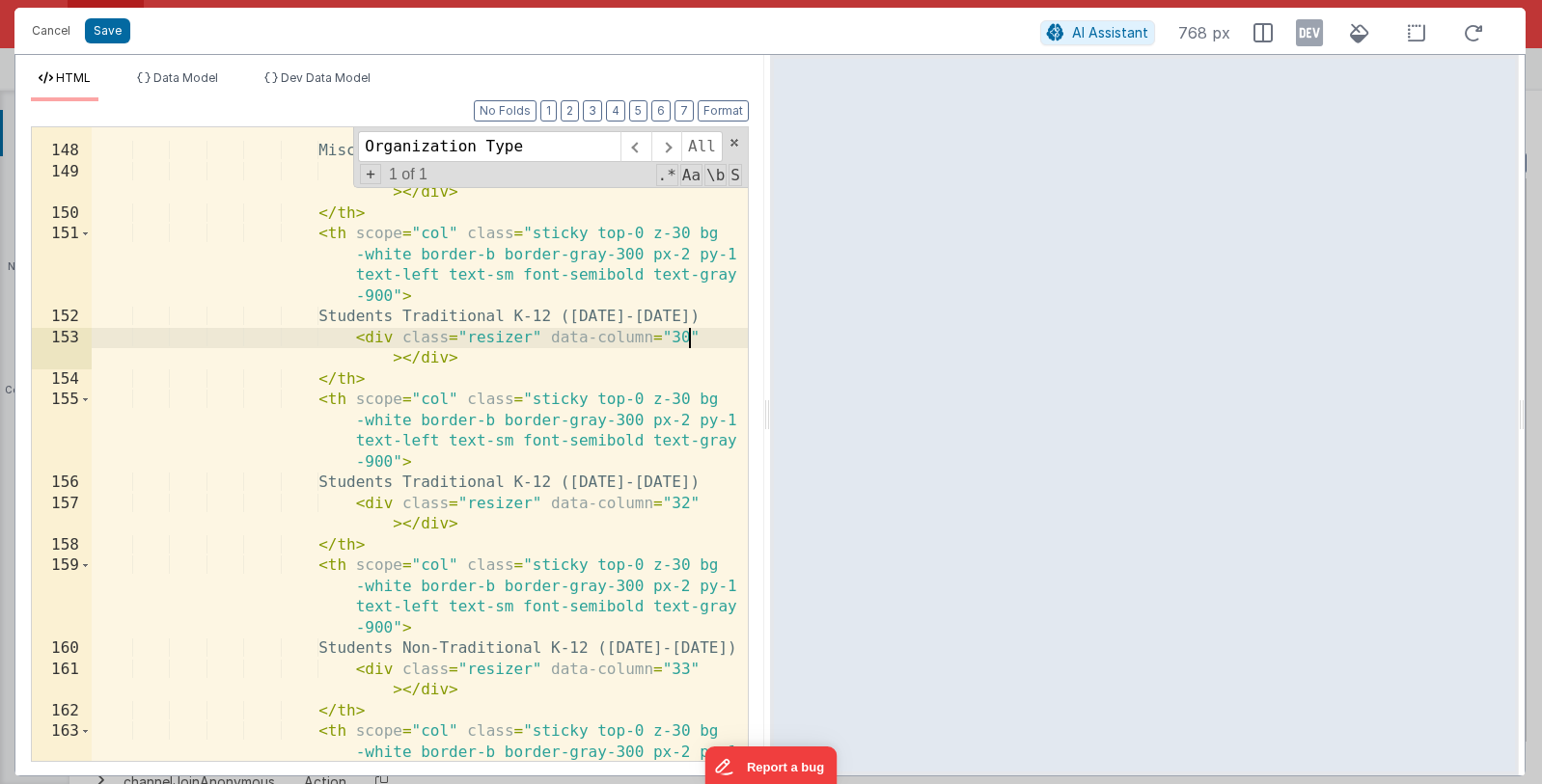
click at [684, 502] on div "< th scope = "col" class = "sticky top-0 z-30 bg -white border-b border-gray-30…" at bounding box center [419, 457] width 656 height 800
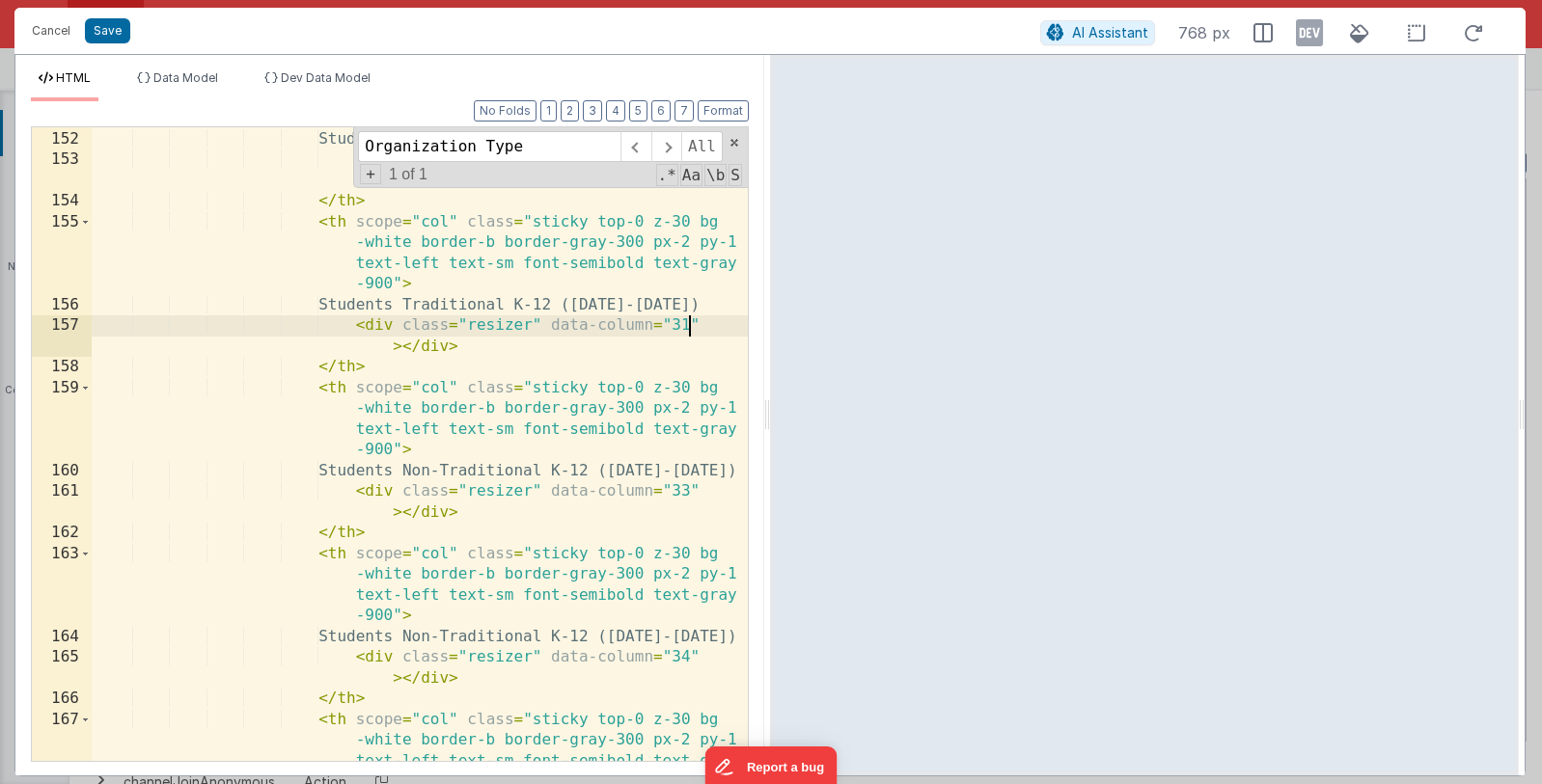
scroll to position [6163, 0]
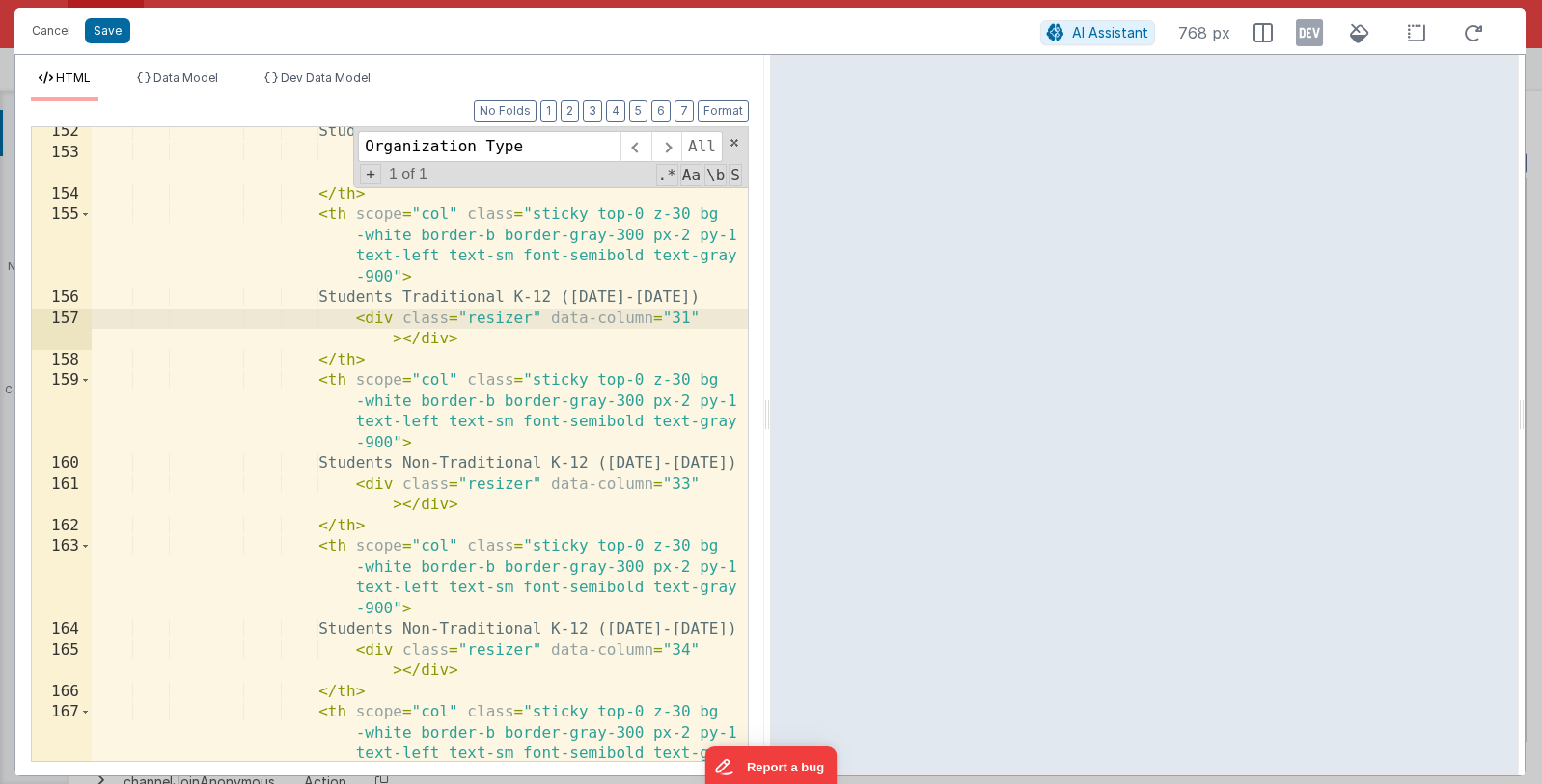
click at [683, 477] on div "Students Traditional K-12 (2024-2025) < div class = "resizer" data-column = "30…" at bounding box center [419, 490] width 656 height 738
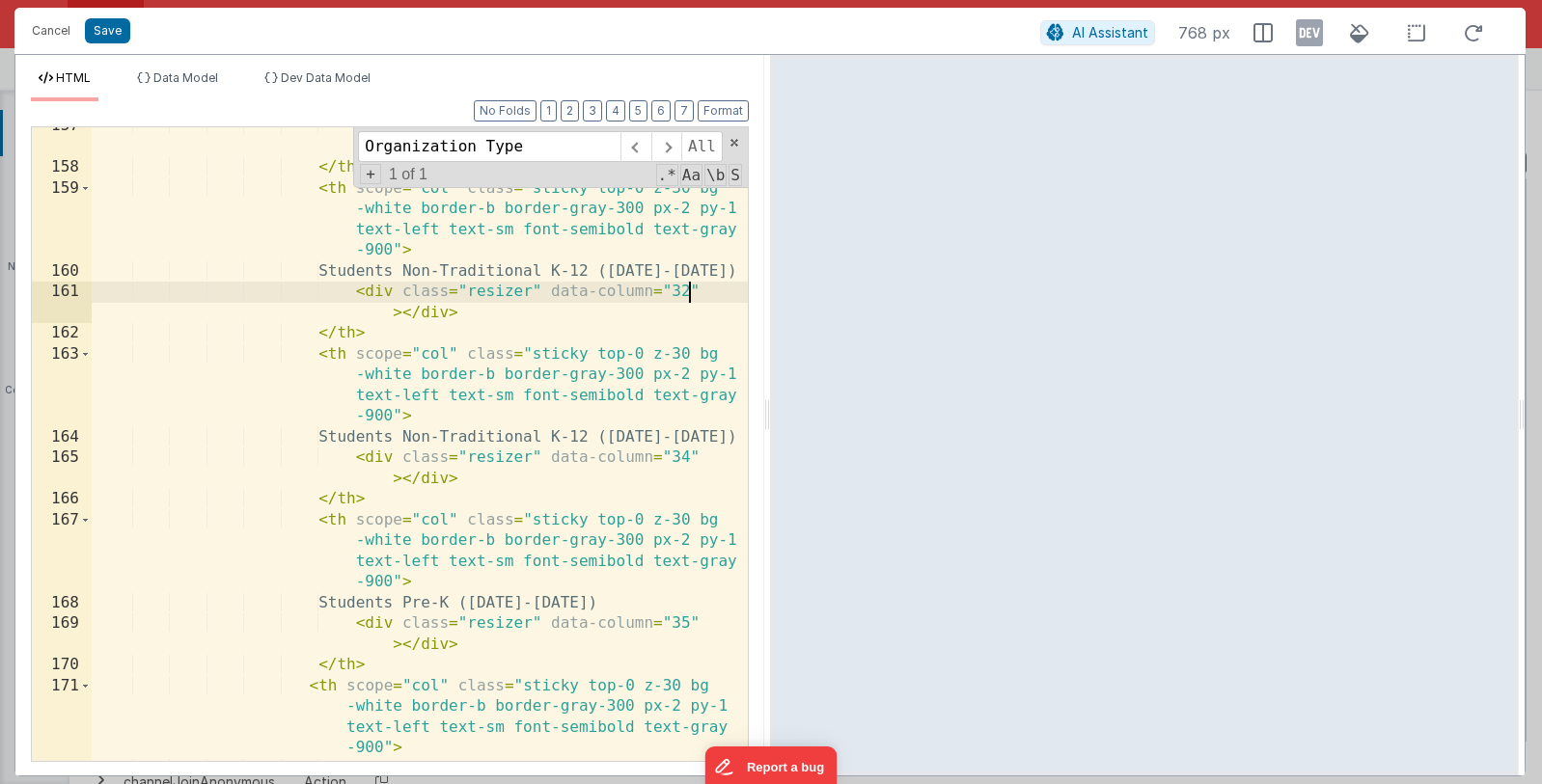
scroll to position [6371, 0]
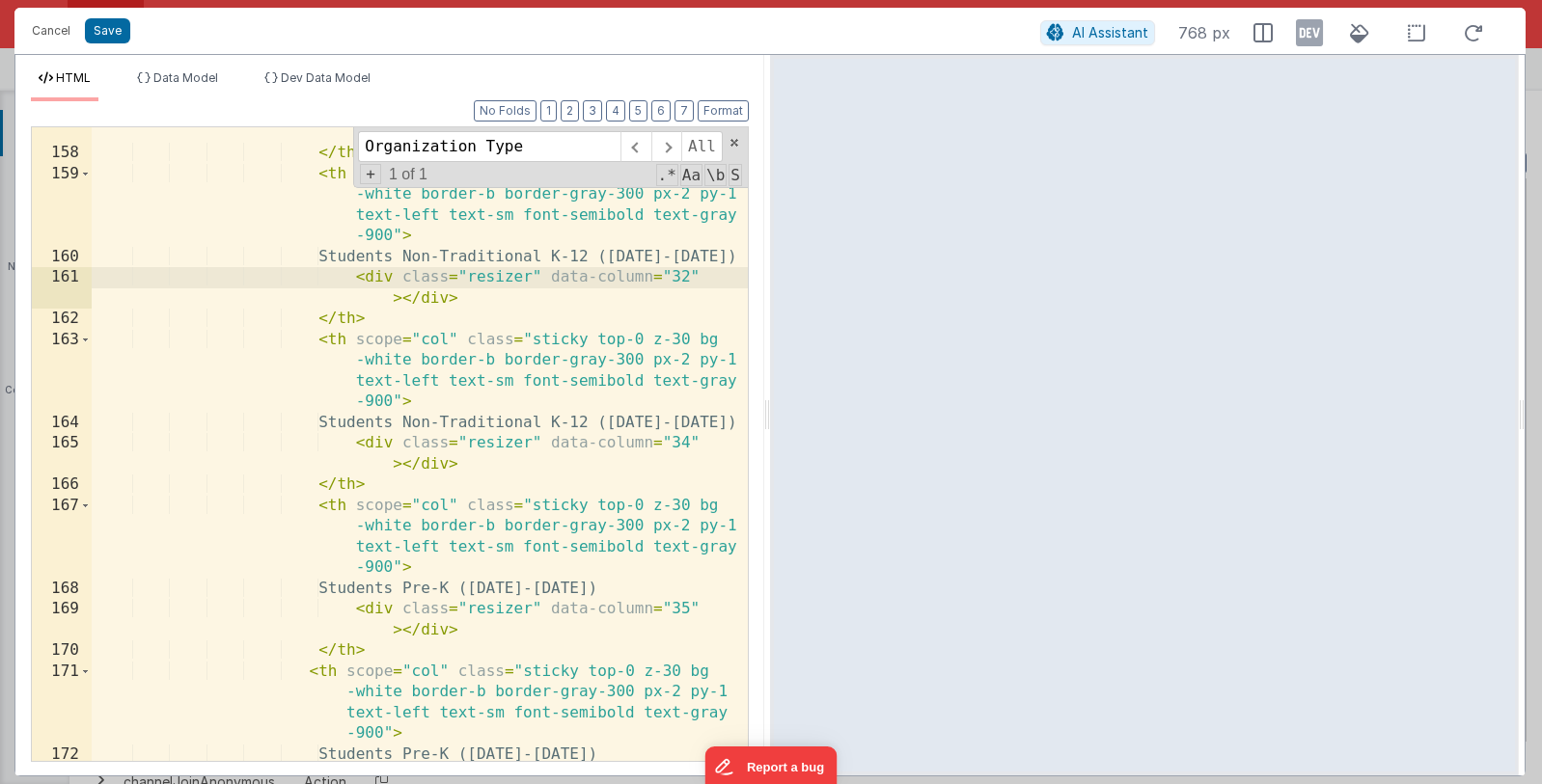
click at [686, 447] on div "< div class = "resizer" data-column = "31" > </ div > </ th > < th scope = "col…" at bounding box center [419, 459] width 656 height 717
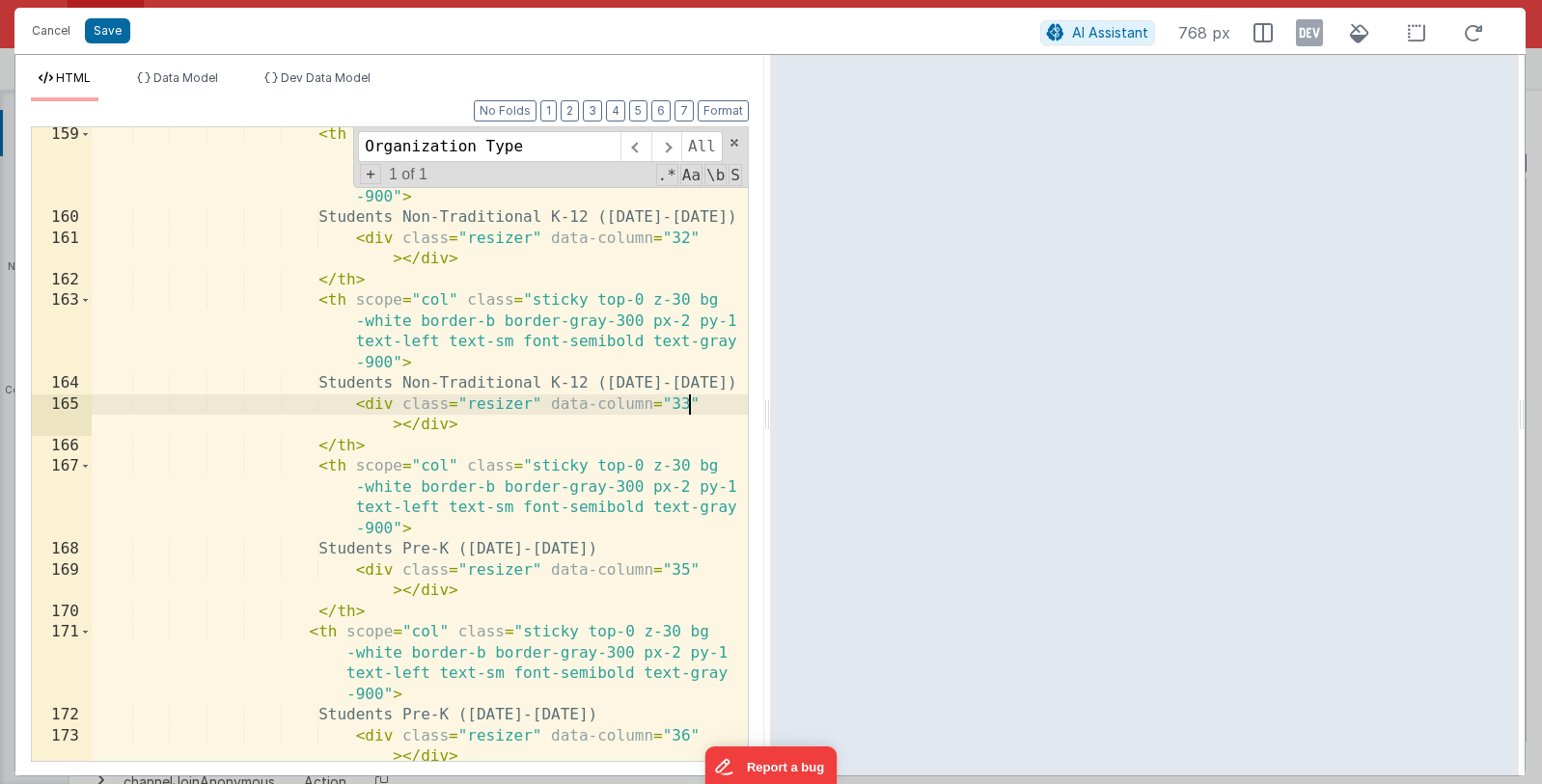
scroll to position [6525, 0]
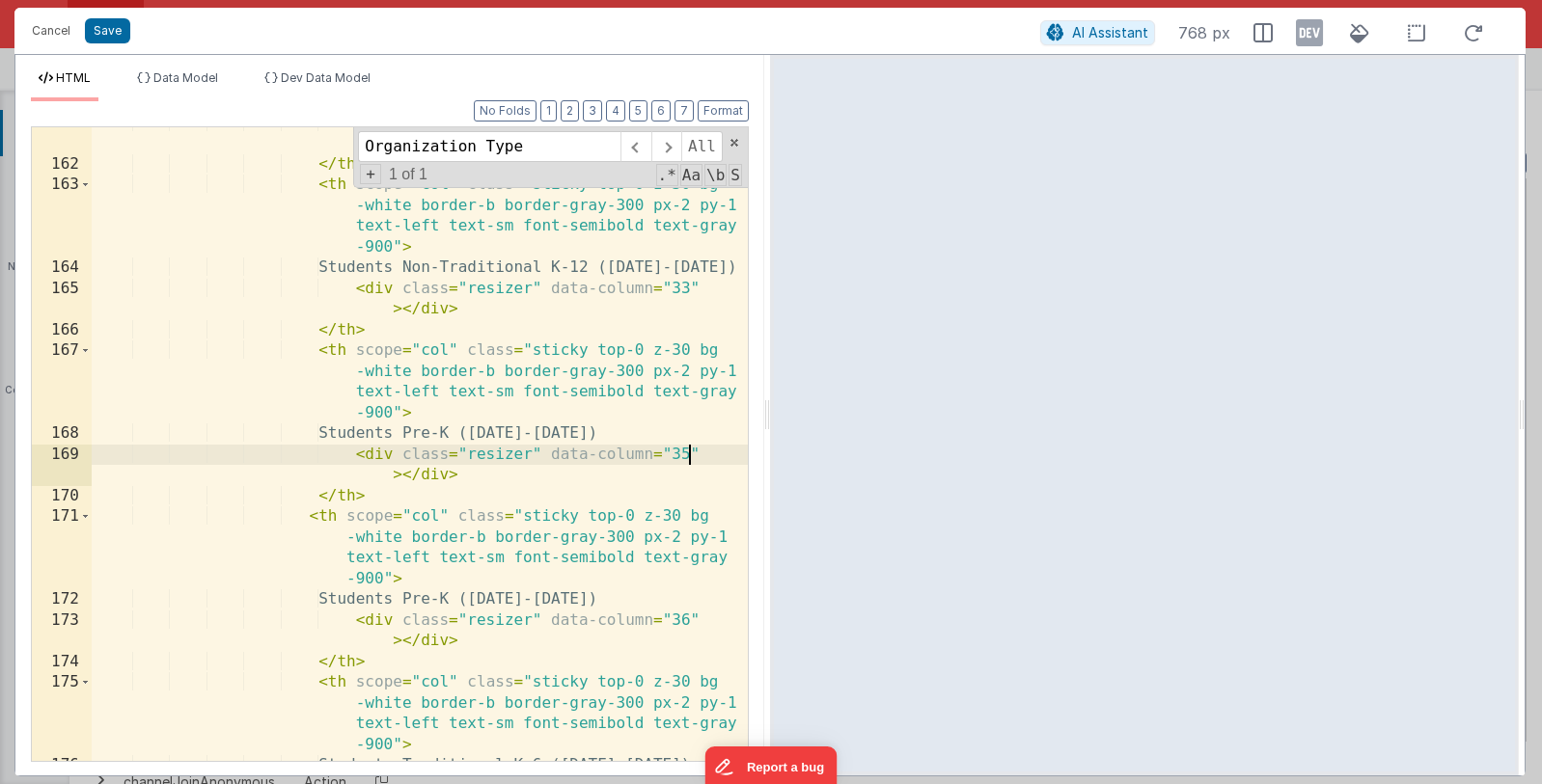
click at [685, 454] on div "< div class = "resizer" data-column = "32" > </ div > </ th > < th scope = "col…" at bounding box center [419, 460] width 656 height 696
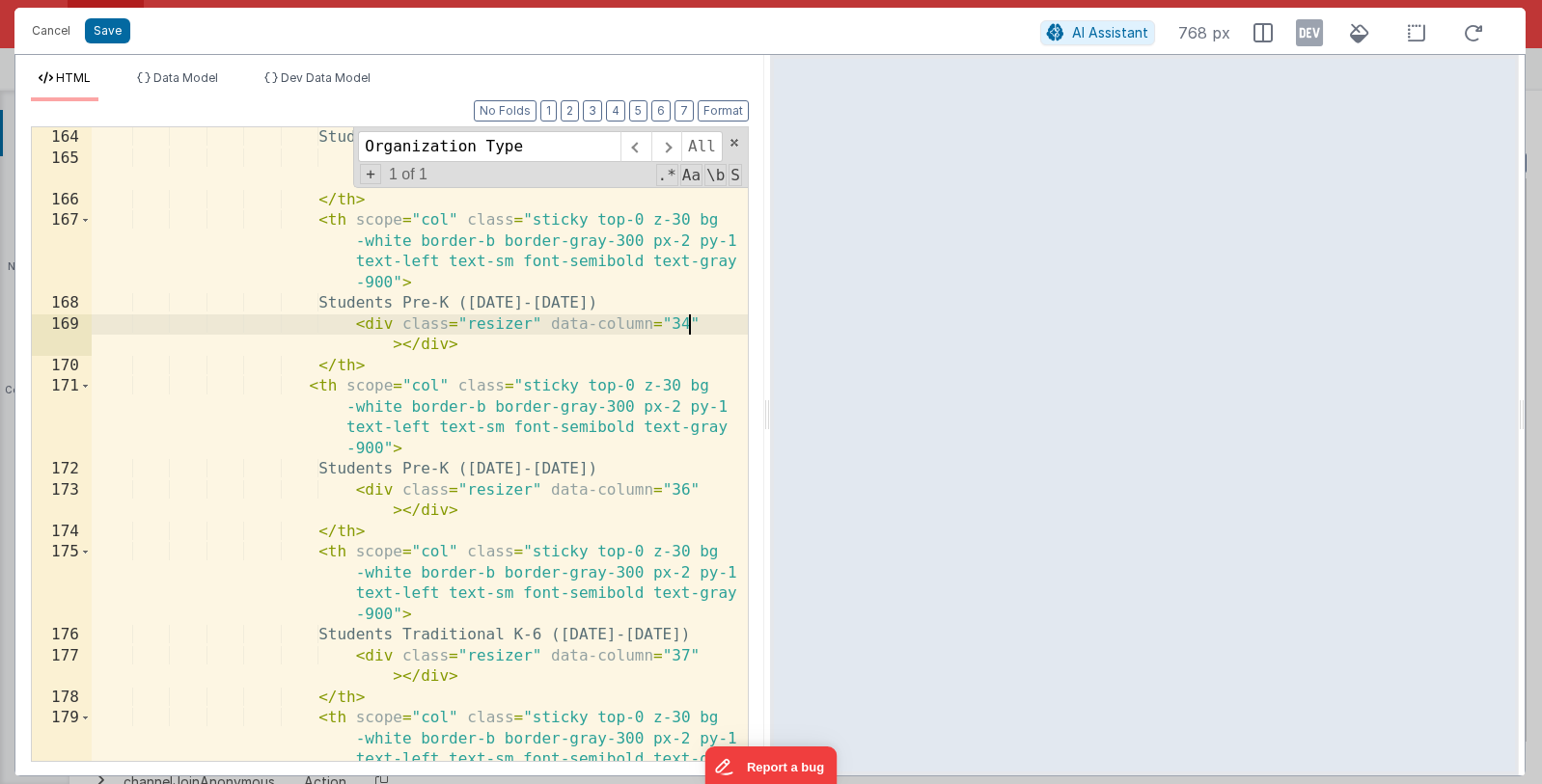
scroll to position [6693, 0]
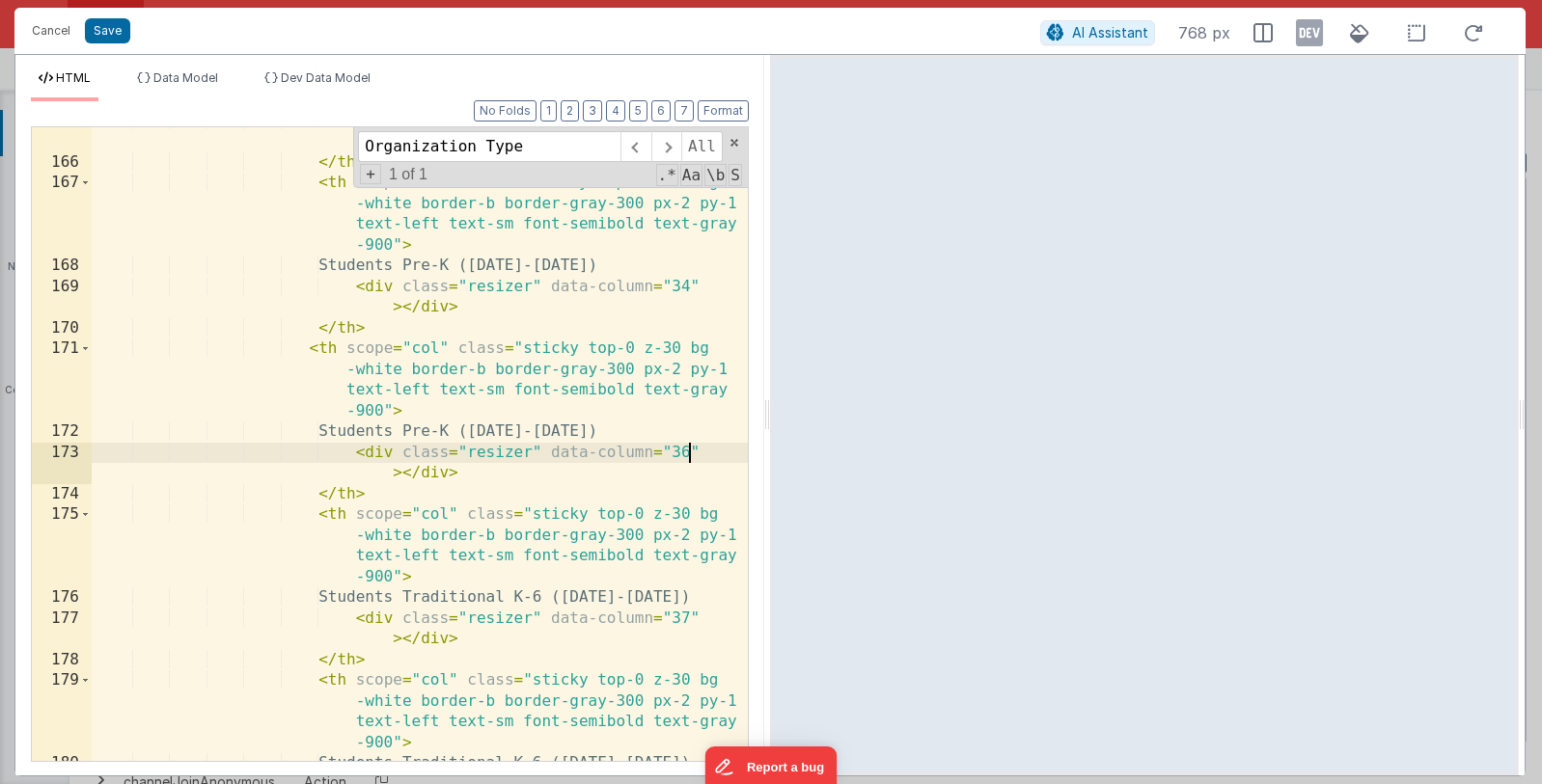
click at [685, 457] on div "< div class = "resizer" data-column = "33" > </ div > </ th > < th scope = "col…" at bounding box center [419, 458] width 656 height 696
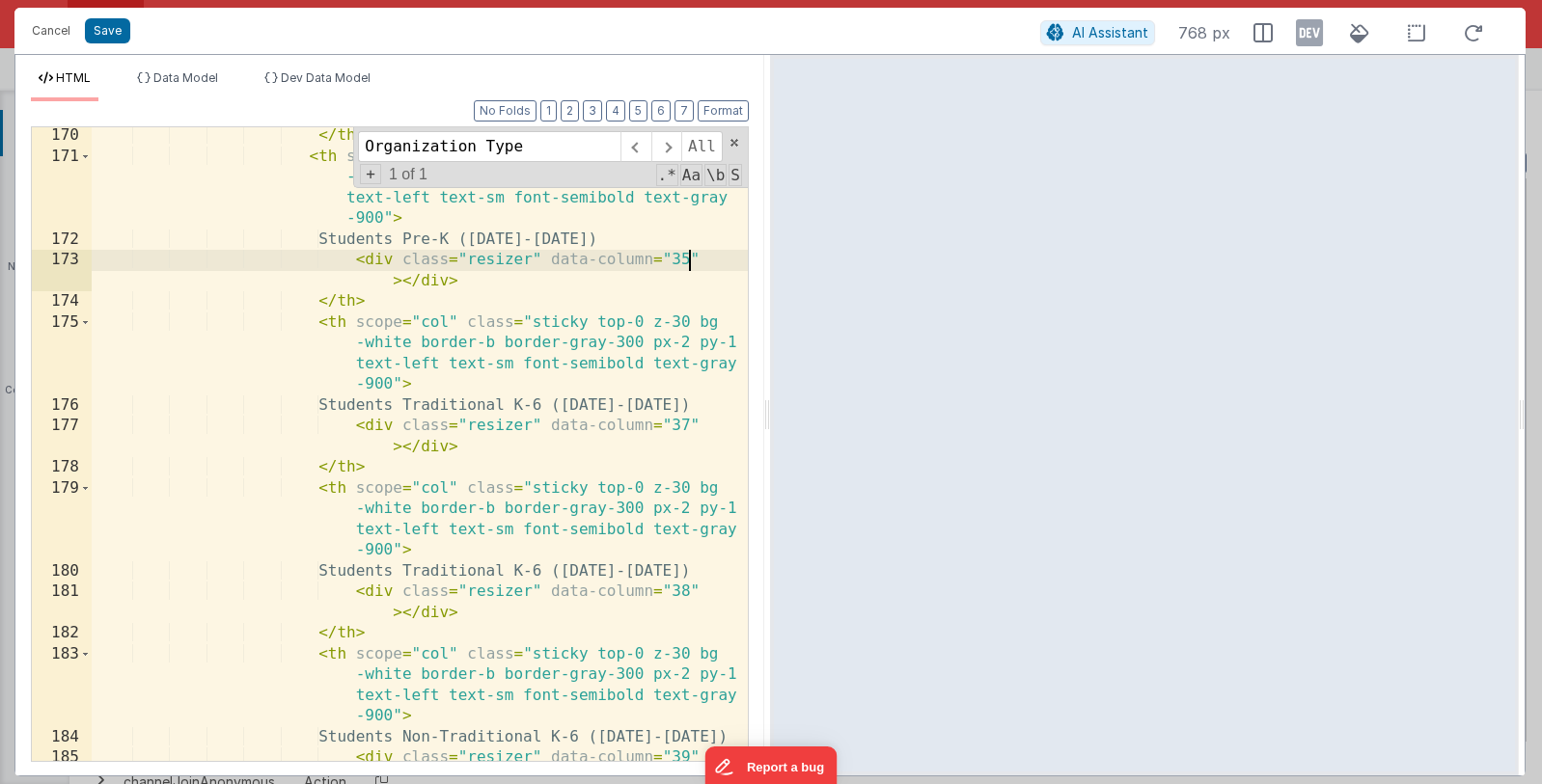
scroll to position [6916, 0]
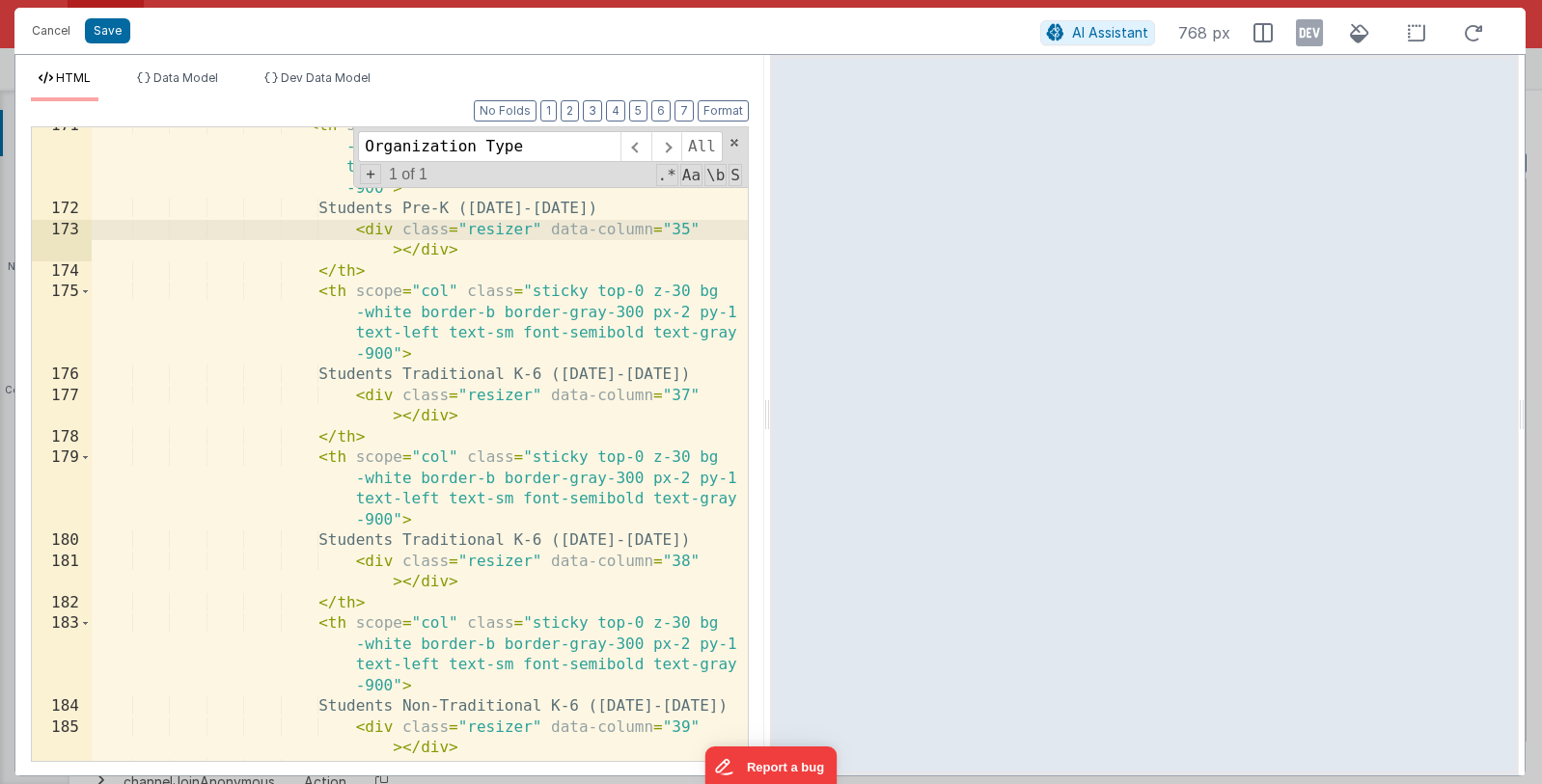
click at [685, 396] on div "< th scope = "col" class = "sticky top-0 z-30 bg -white border-b border-gray-30…" at bounding box center [419, 484] width 656 height 738
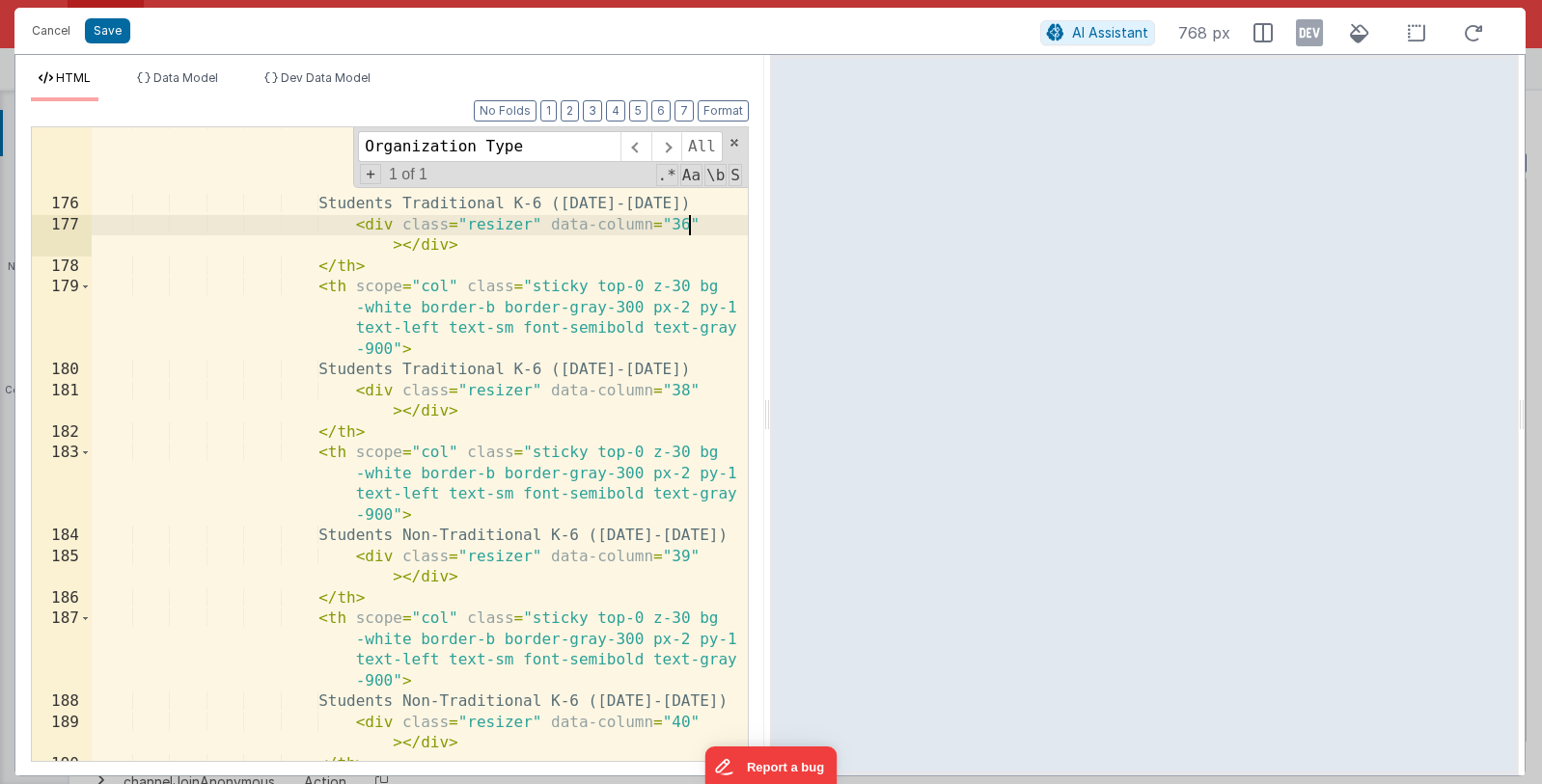
scroll to position [7100, 0]
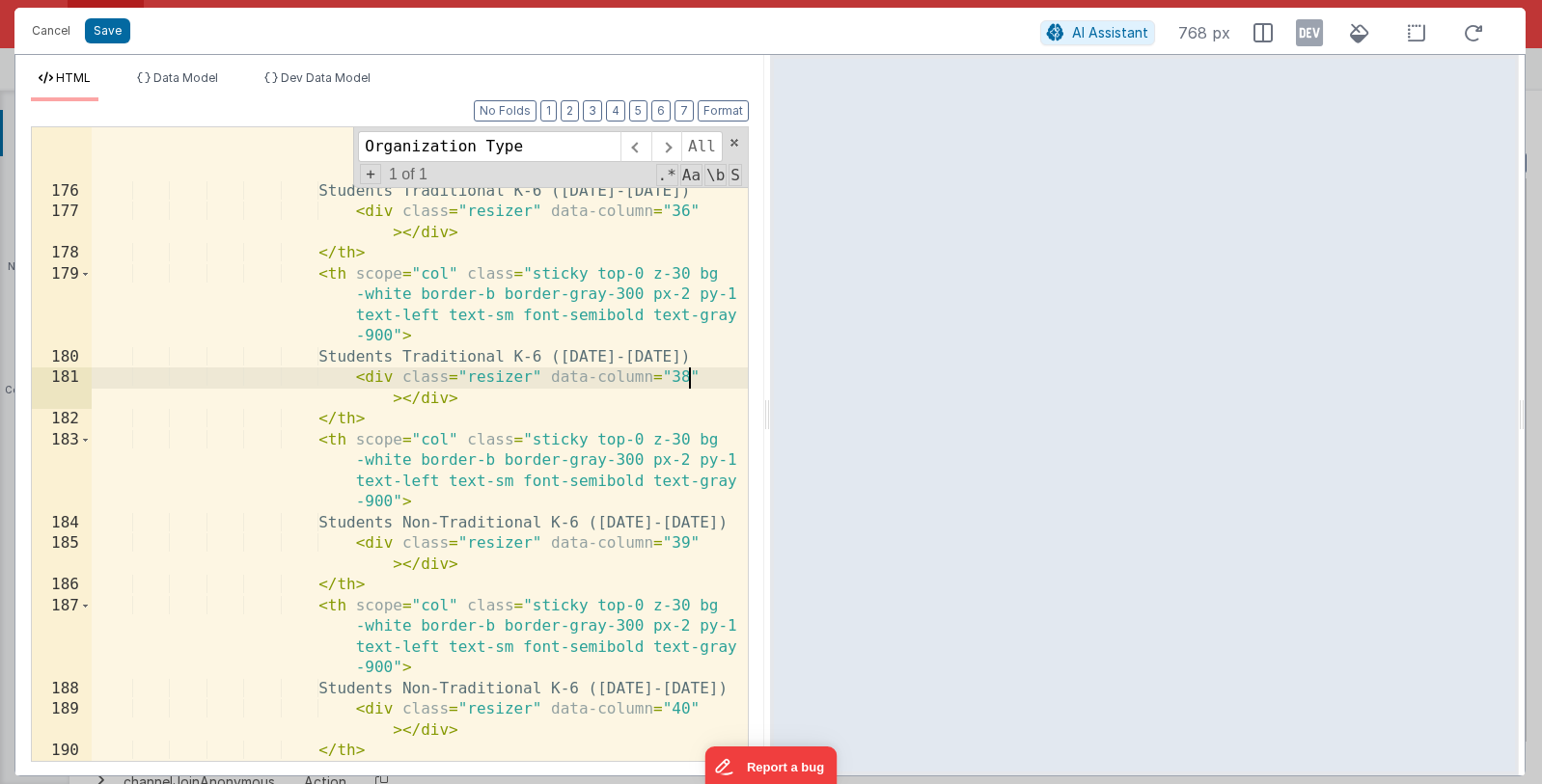
click at [686, 379] on div "< th scope = "col" class = "sticky top-0 z-30 bg -white border-b border-gray-30…" at bounding box center [419, 499] width 656 height 800
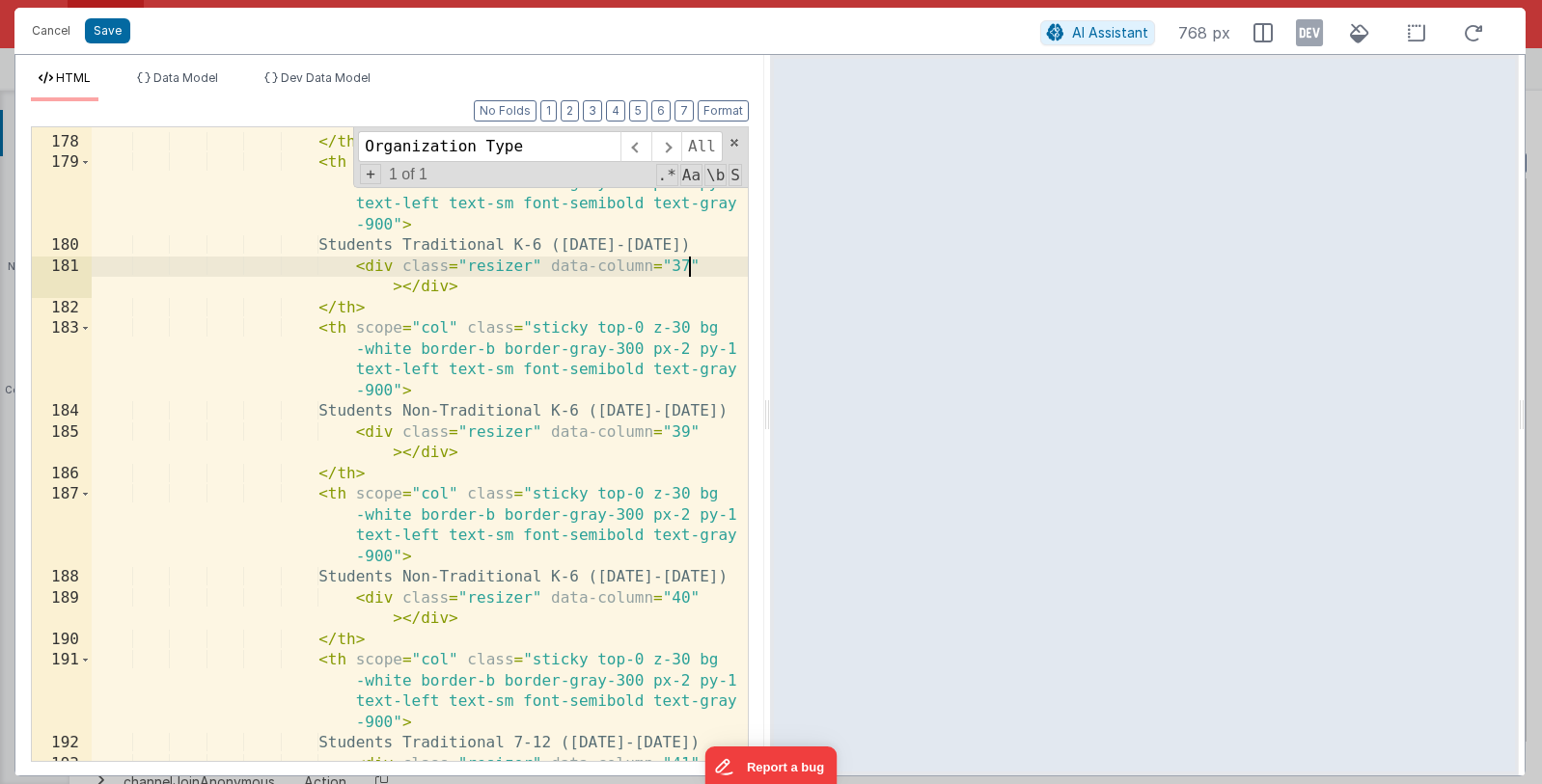
scroll to position [7213, 0]
click at [688, 438] on div "< div class = "resizer" data-column = "36" > </ div > </ th > < th scope = "col…" at bounding box center [419, 447] width 656 height 717
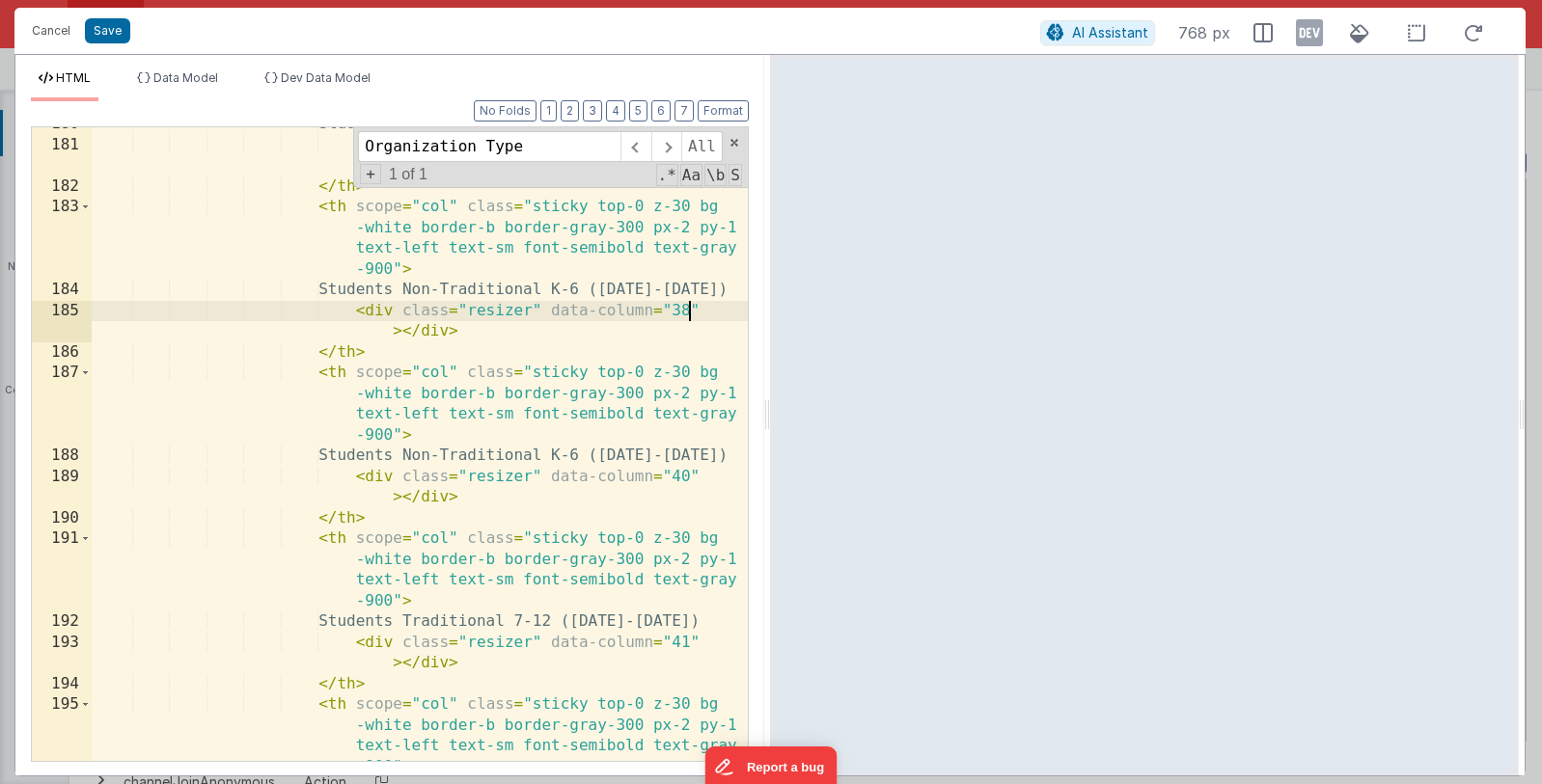
scroll to position [7344, 0]
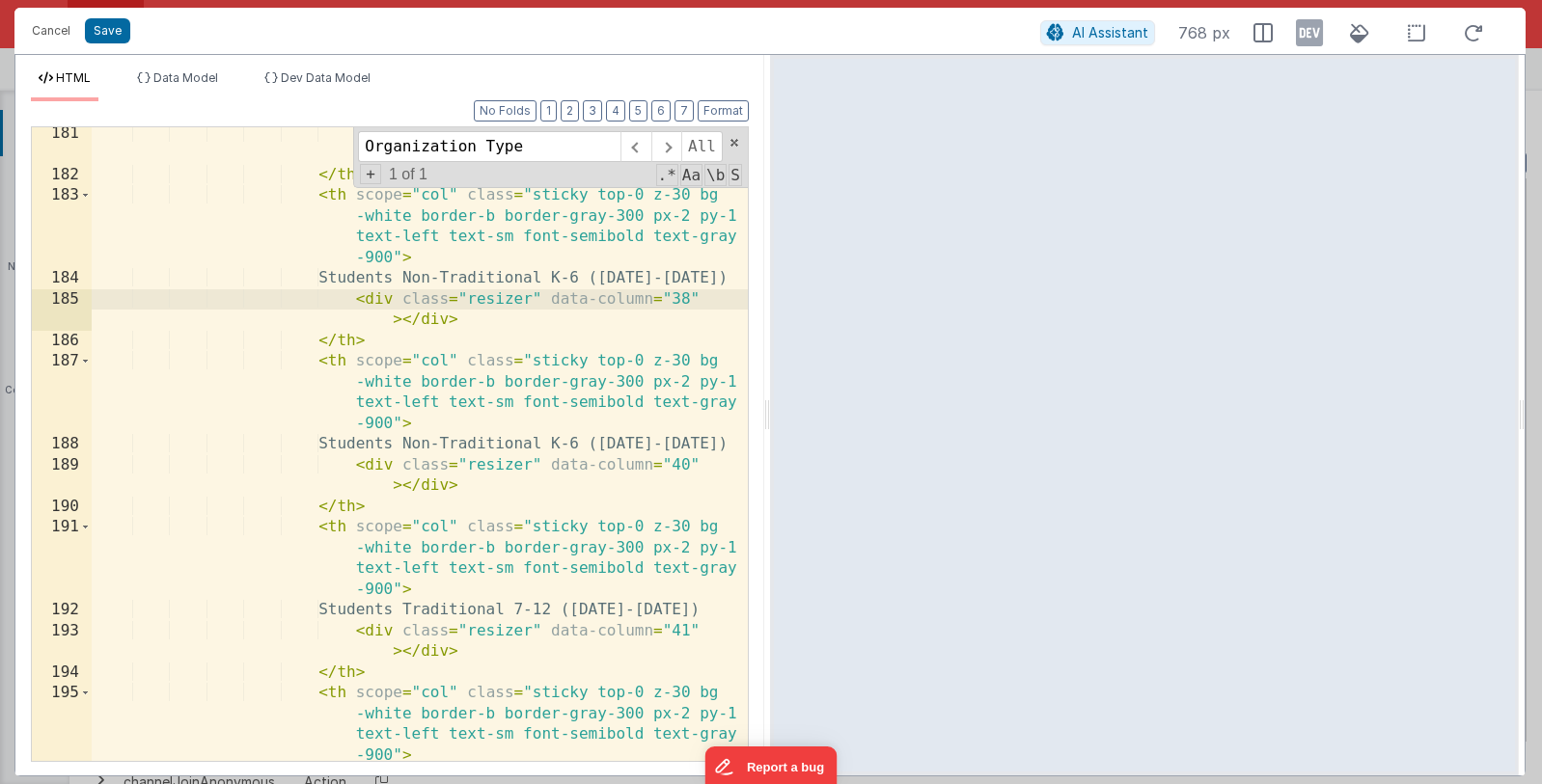
click at [685, 467] on div "< div class = "resizer" data-column = "37" > </ div > </ th > < th scope = "col…" at bounding box center [419, 471] width 656 height 696
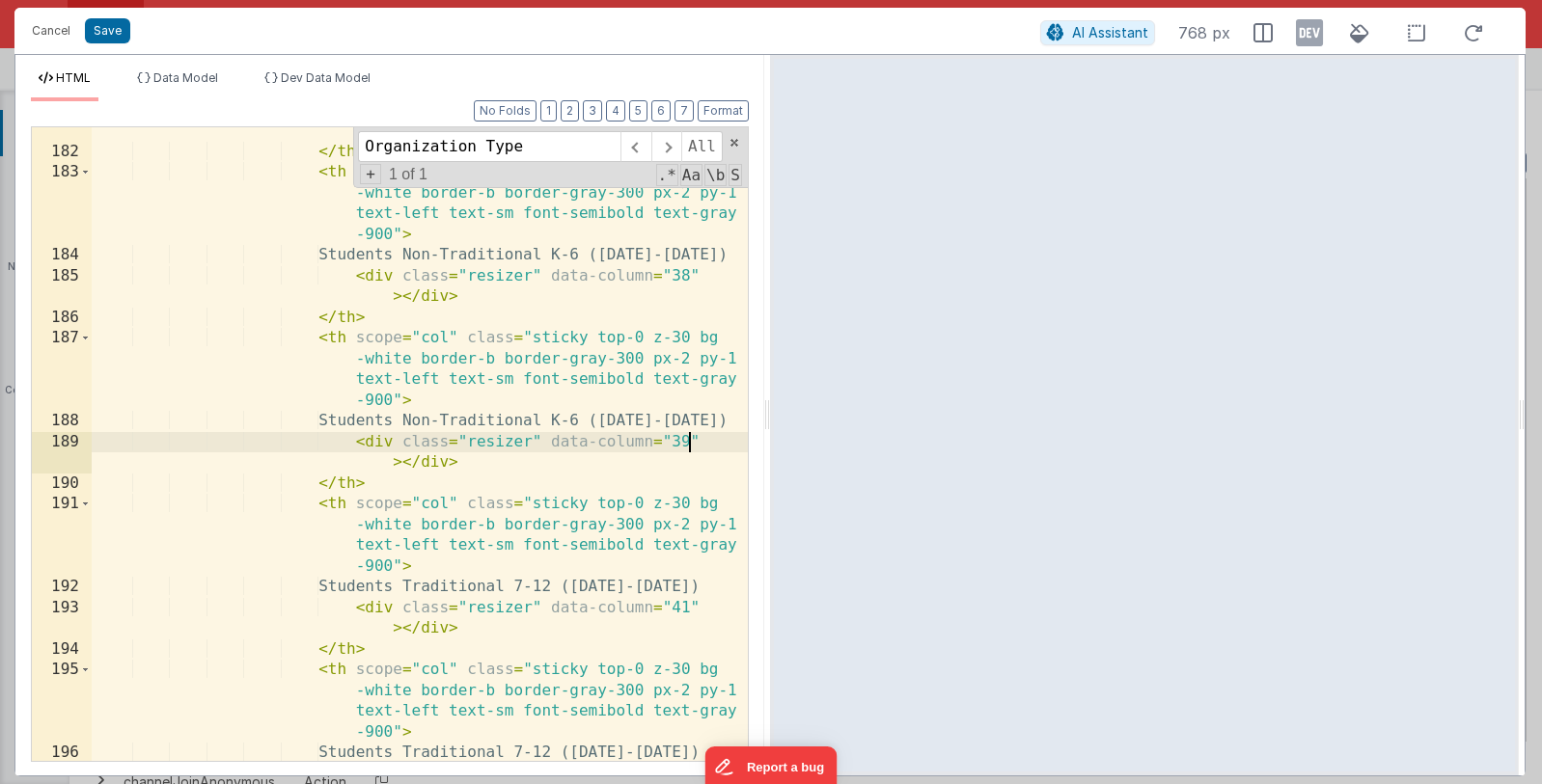
scroll to position [7470, 0]
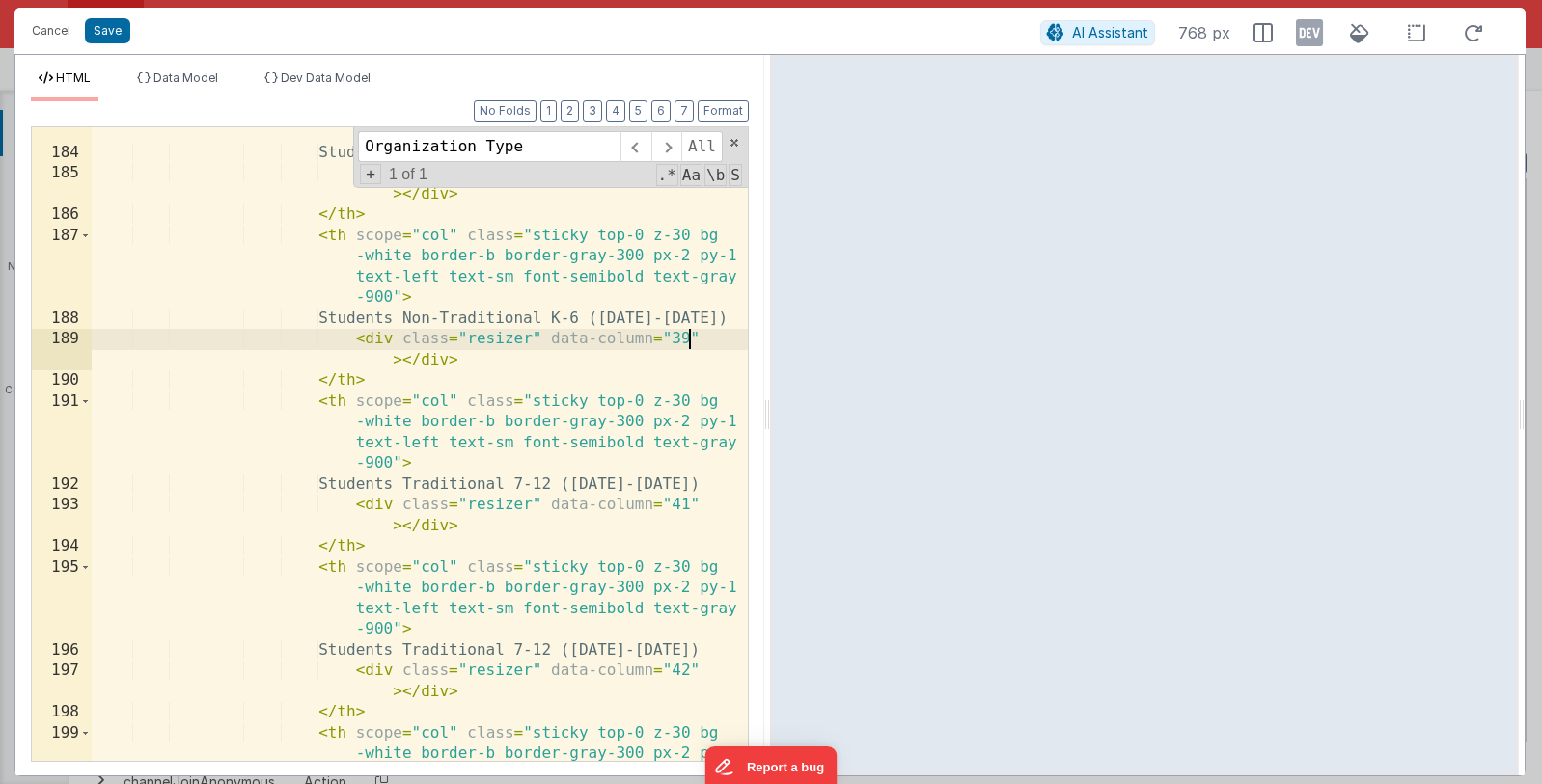
click at [683, 509] on div "< th scope = "col" class = "sticky top-0 z-30 bg -white border-b border-gray-30…" at bounding box center [419, 459] width 656 height 800
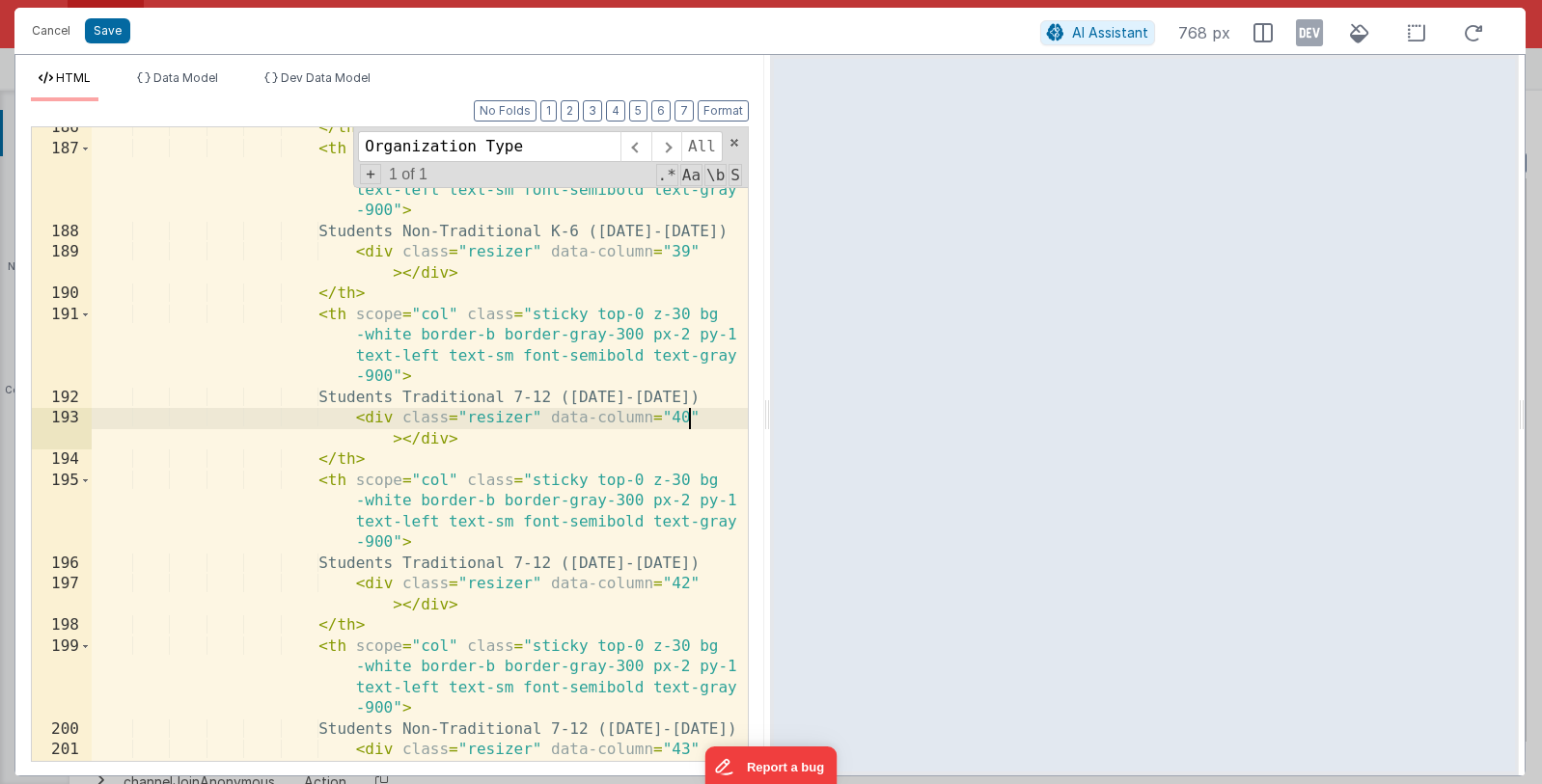
scroll to position [7600, 0]
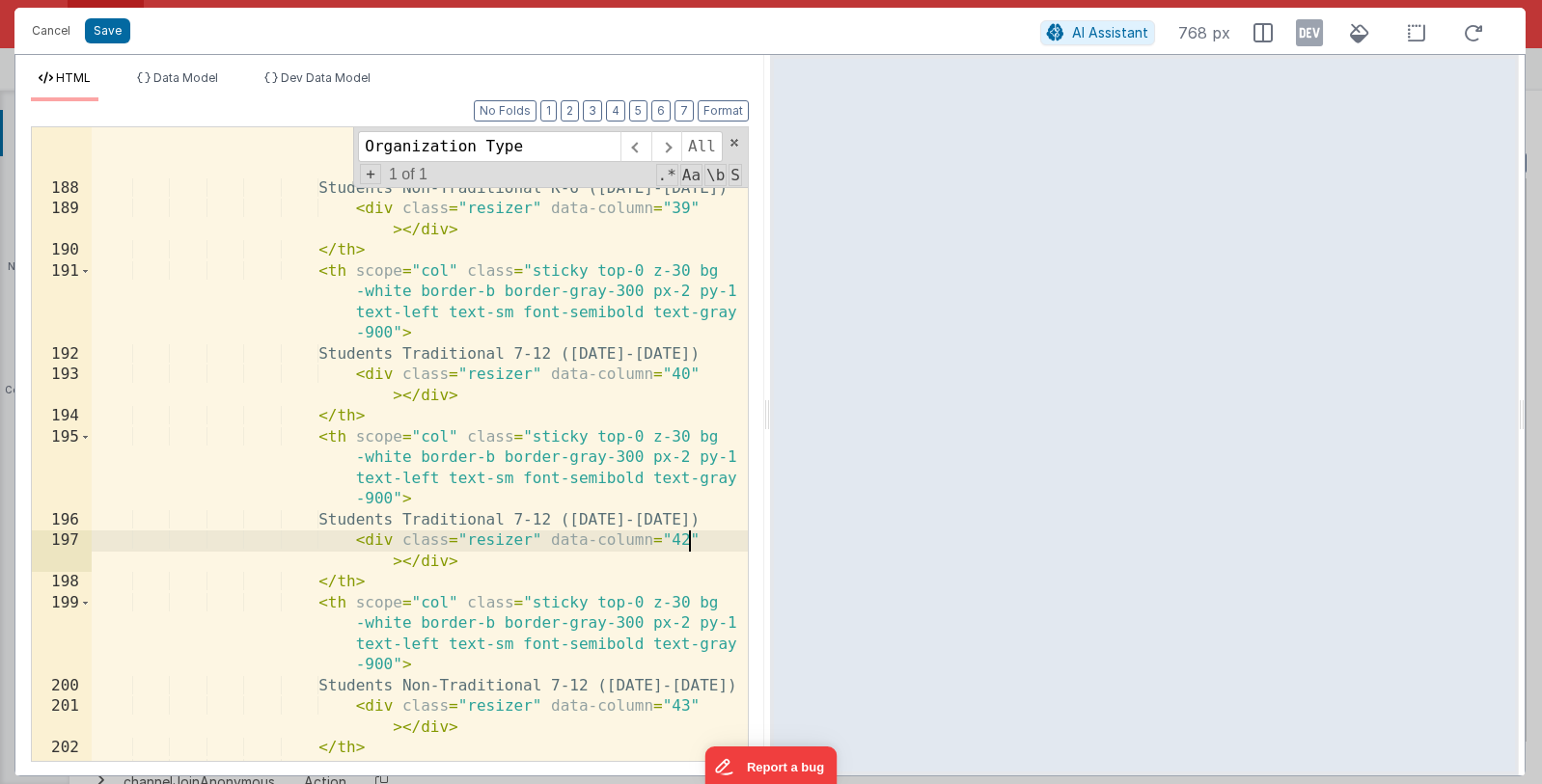
click at [684, 538] on div "< th scope = "col" class = "sticky top-0 z-30 bg -white border-b border-gray-30…" at bounding box center [419, 496] width 656 height 800
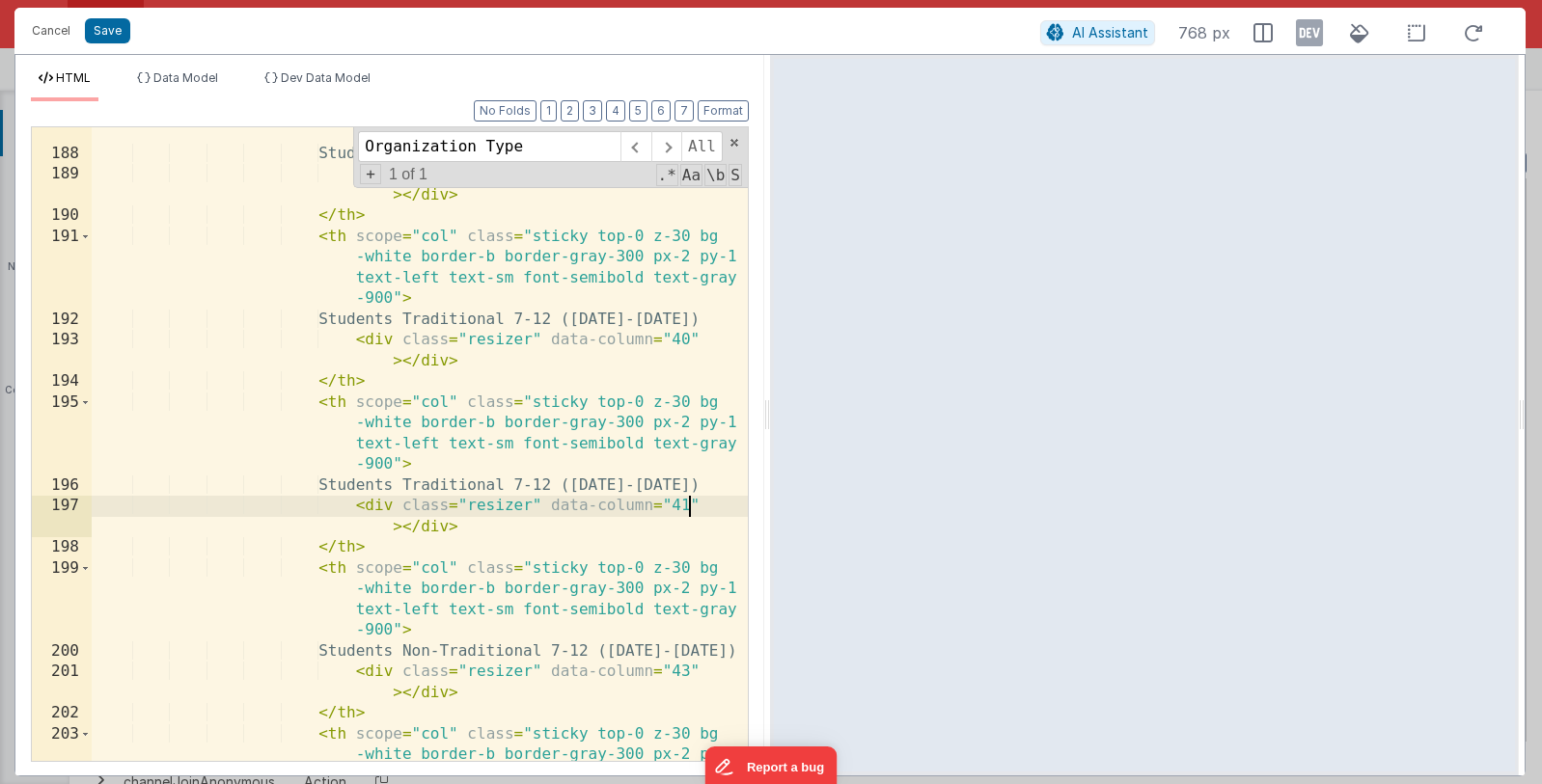
scroll to position [7729, 0]
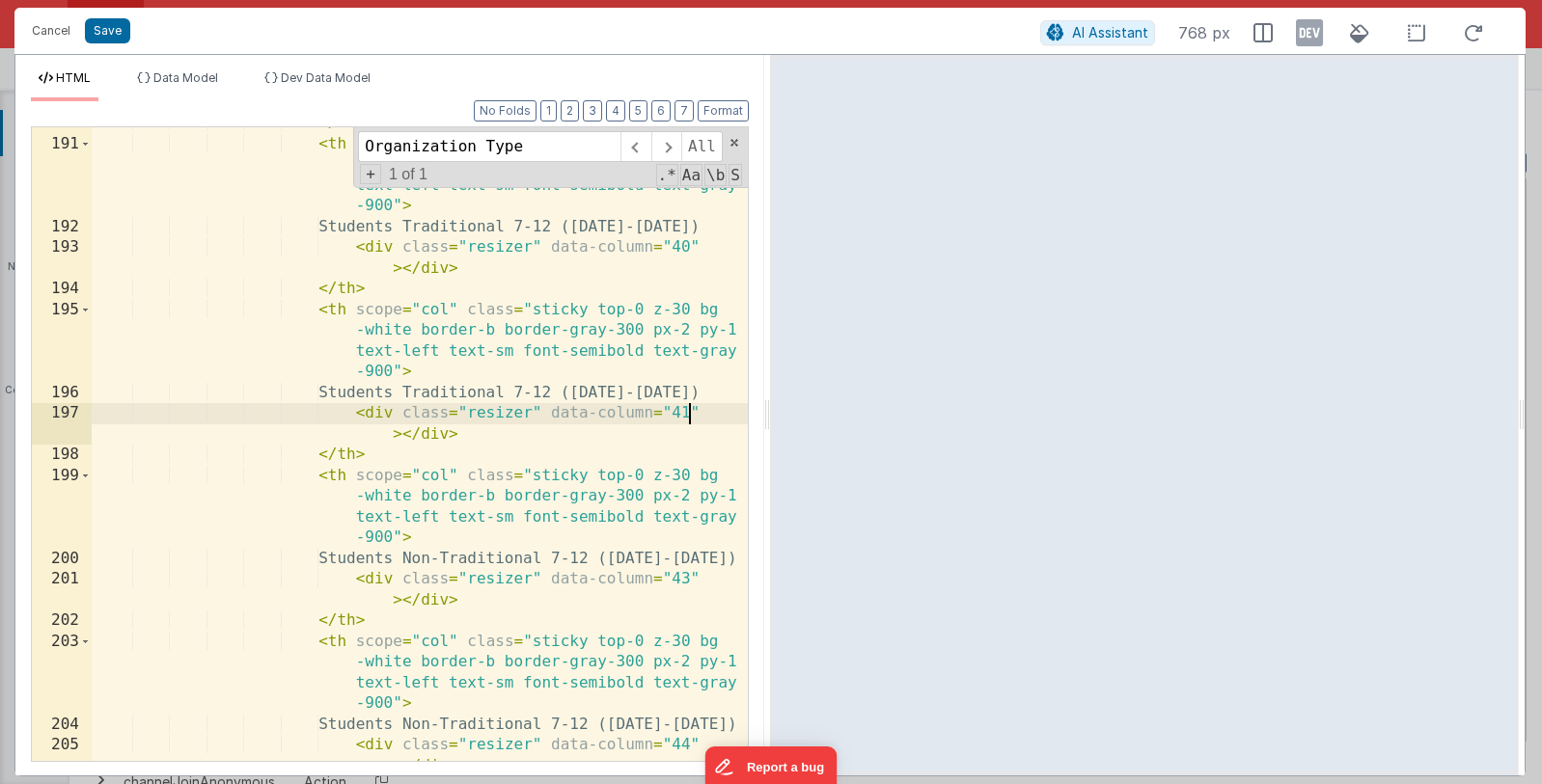
click at [685, 577] on div "</ th > < th scope = "col" class = "sticky top-0 z-30 bg -white border-b border…" at bounding box center [419, 460] width 656 height 696
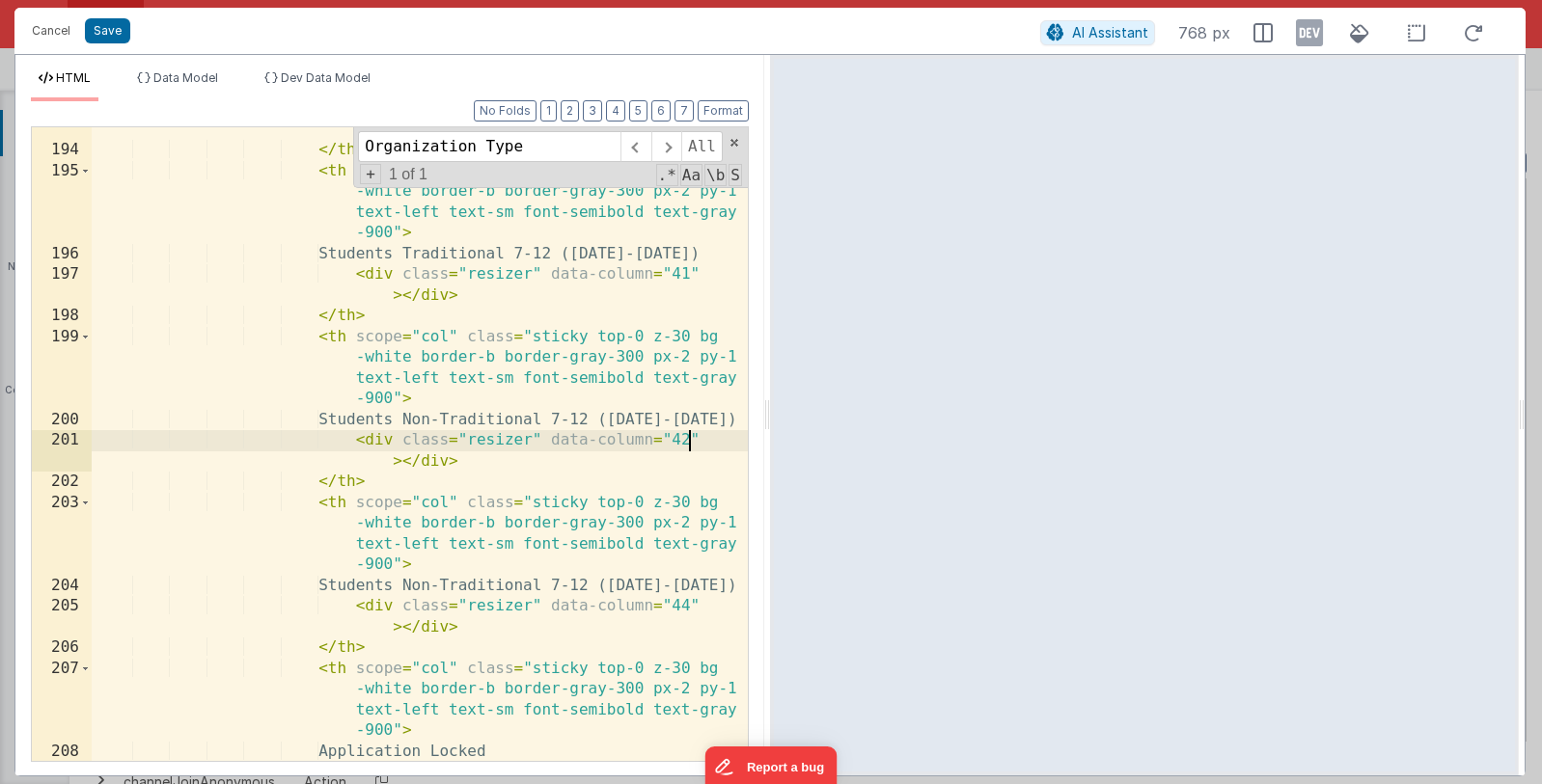
scroll to position [7940, 0]
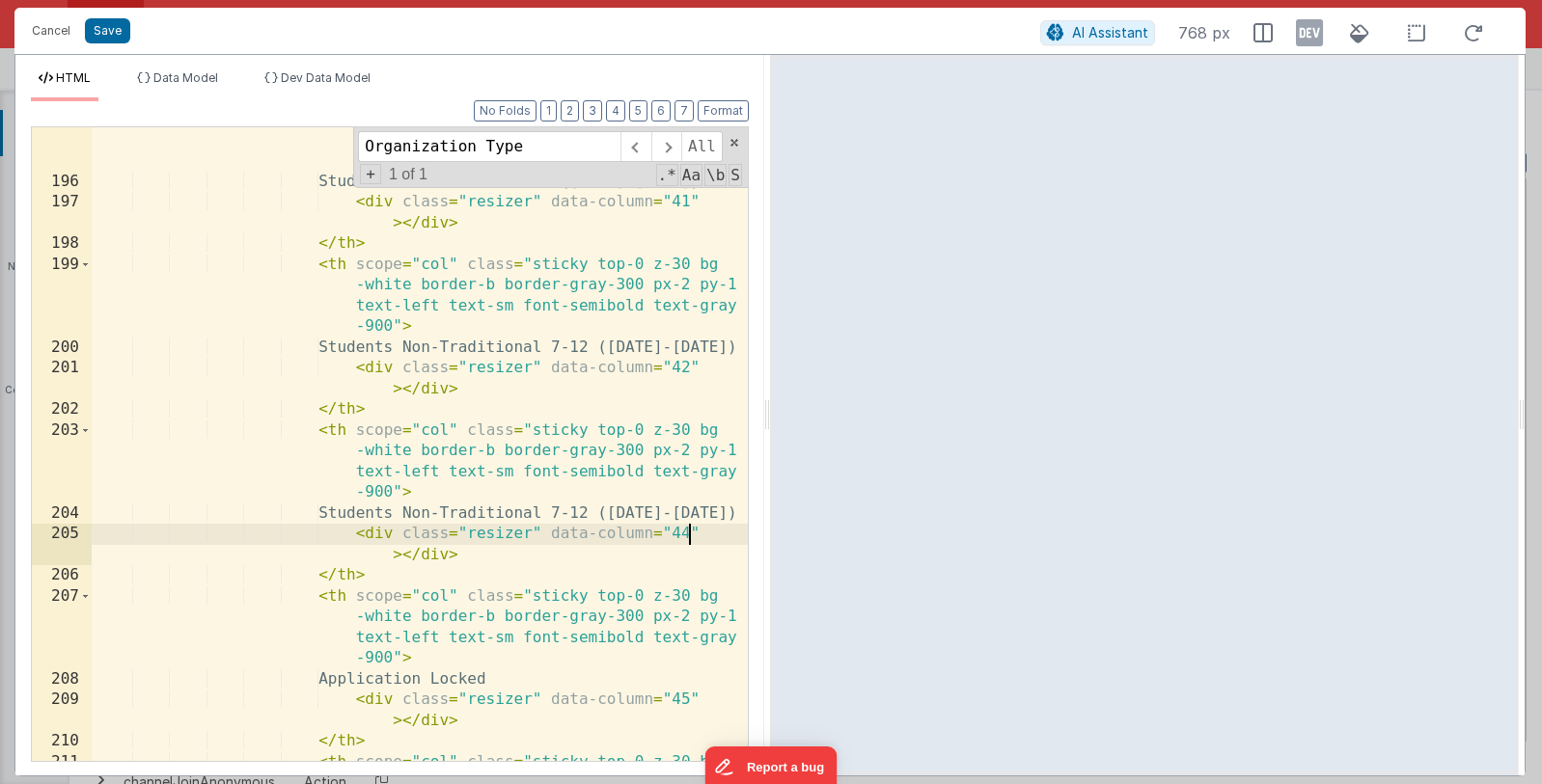
click at [686, 534] on div "< th scope = "col" class = "sticky top-0 z-30 bg -white border-b border-gray-30…" at bounding box center [419, 489] width 656 height 800
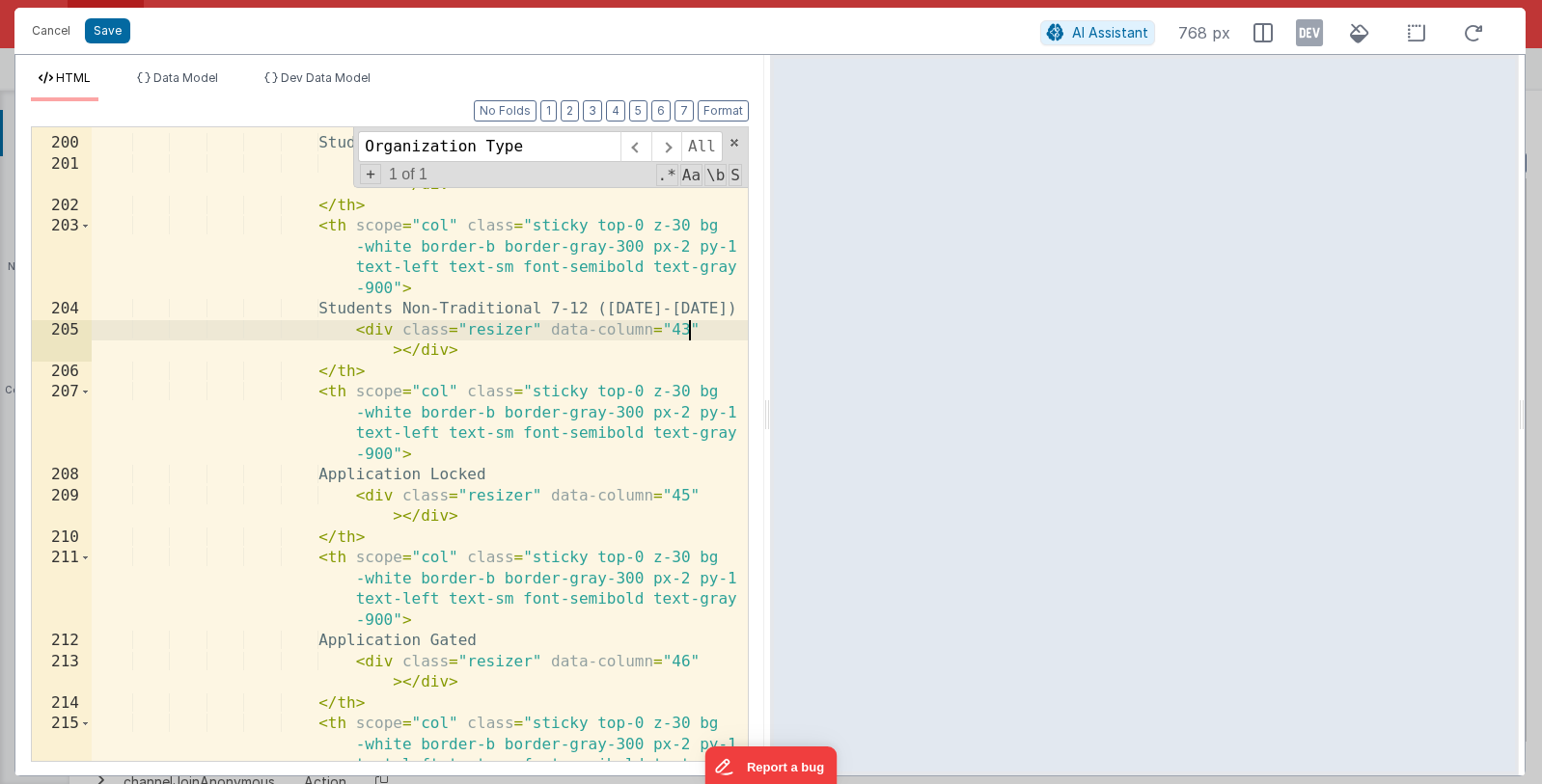
scroll to position [8154, 0]
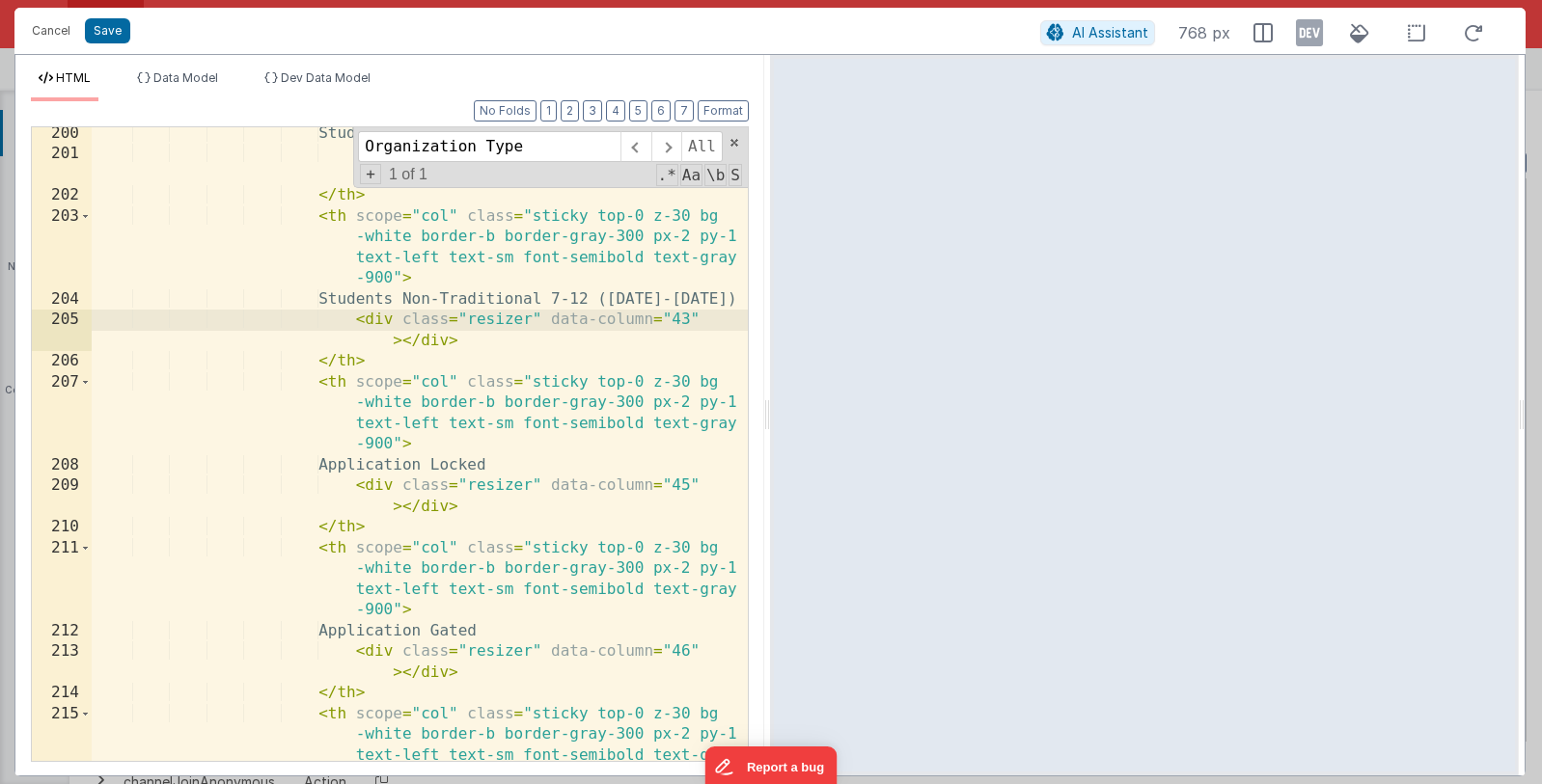
click at [685, 477] on div "Students Non-Traditional 7-12 (2024-2025) < div class = "resizer" data-column =…" at bounding box center [419, 492] width 656 height 738
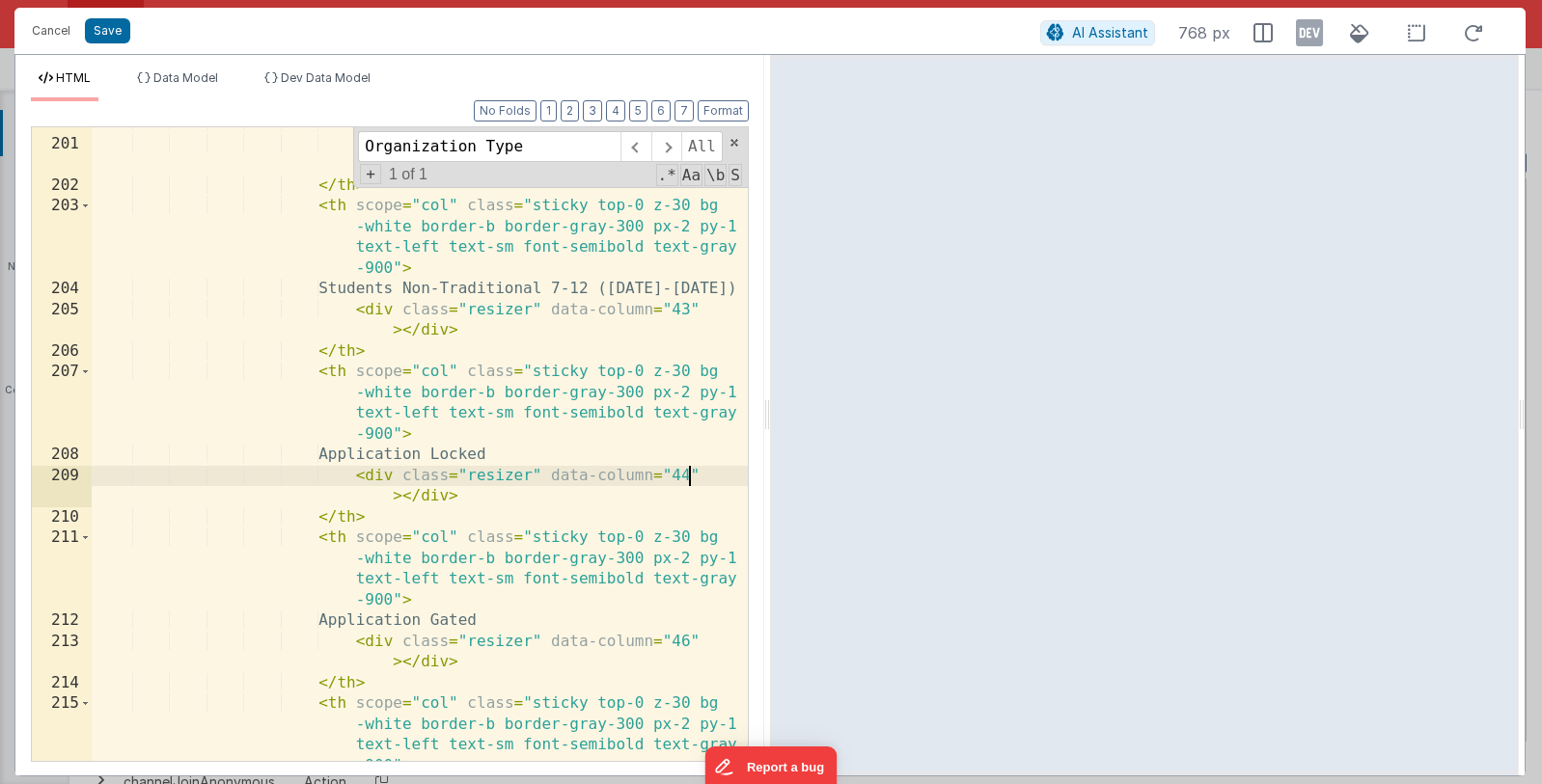
scroll to position [8312, 0]
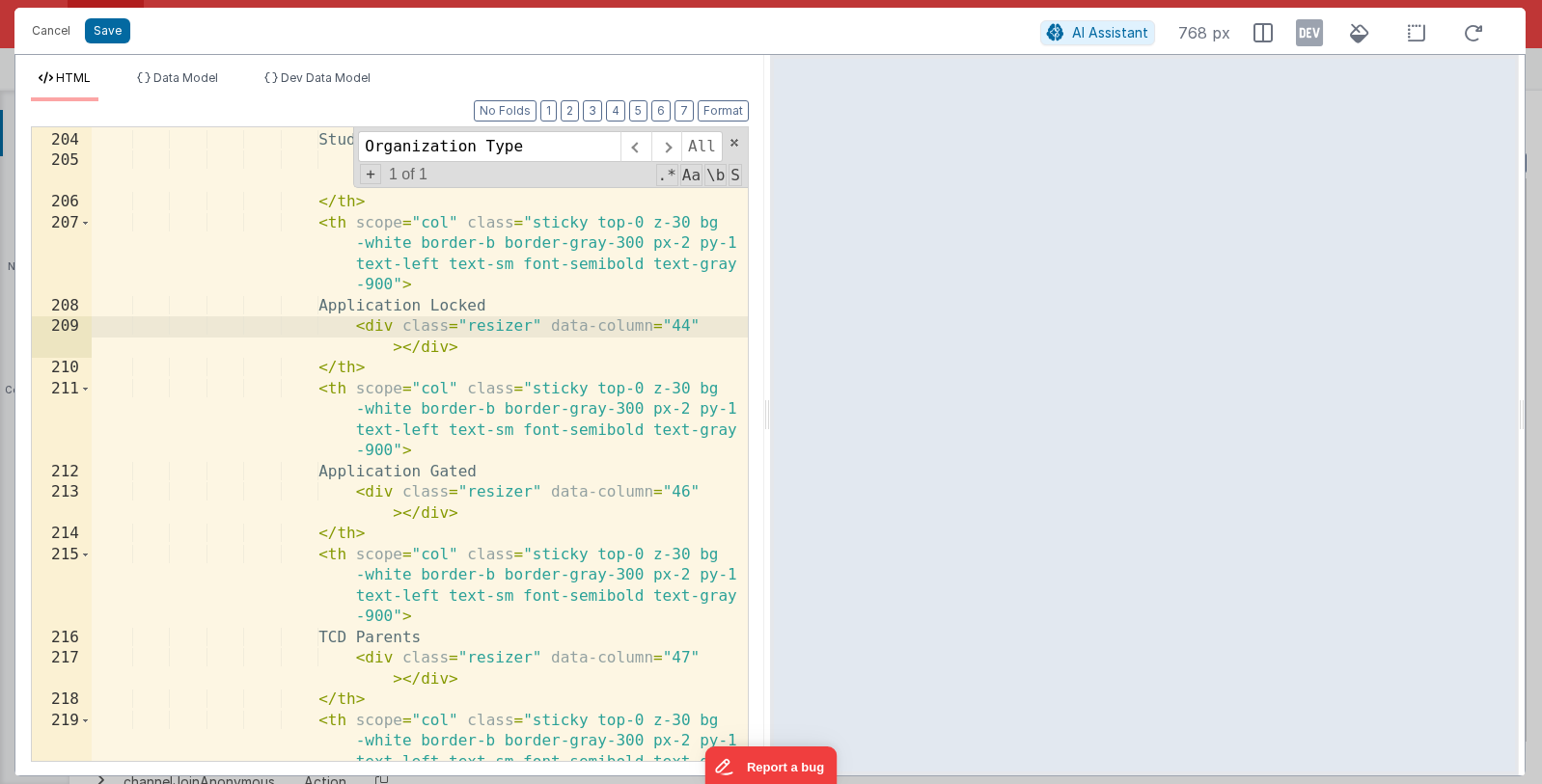
click at [685, 497] on div "< th scope = "col" class = "sticky top-0 z-30 bg -white border-b border-gray-30…" at bounding box center [419, 447] width 656 height 800
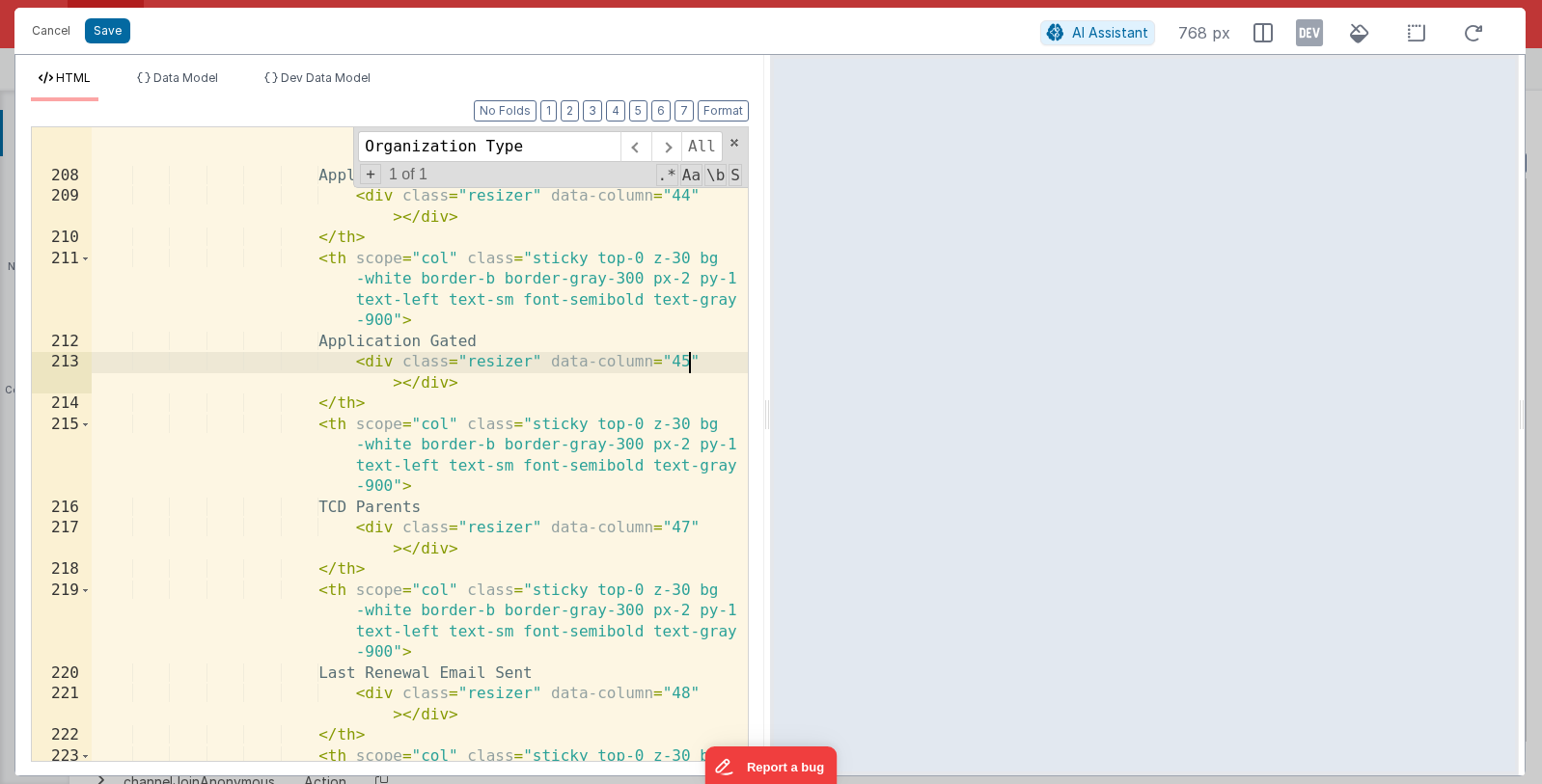
scroll to position [8460, 0]
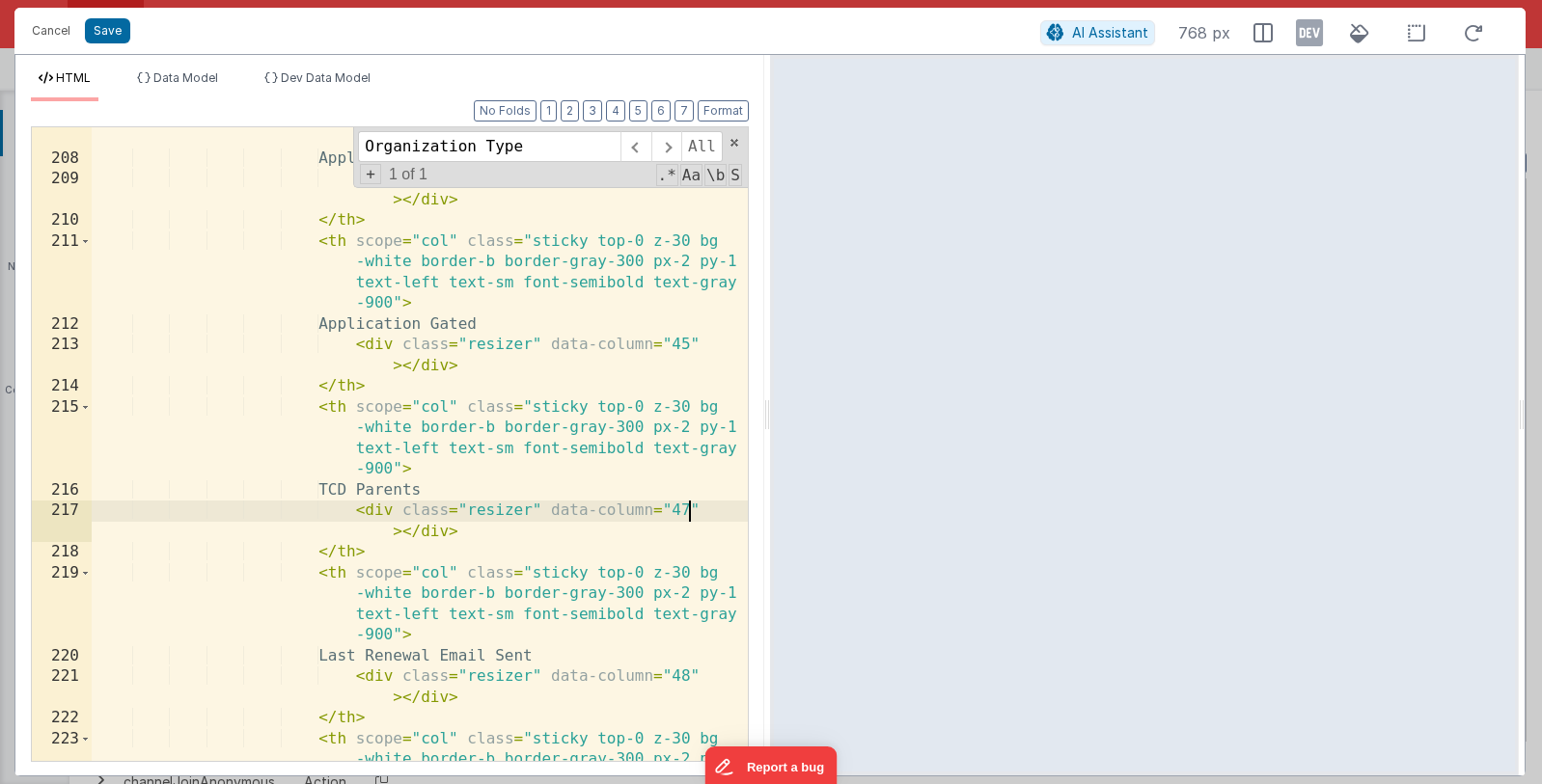
click at [684, 511] on div "< th scope = "col" class = "sticky top-0 z-30 bg -white border-b border-gray-30…" at bounding box center [419, 465] width 656 height 800
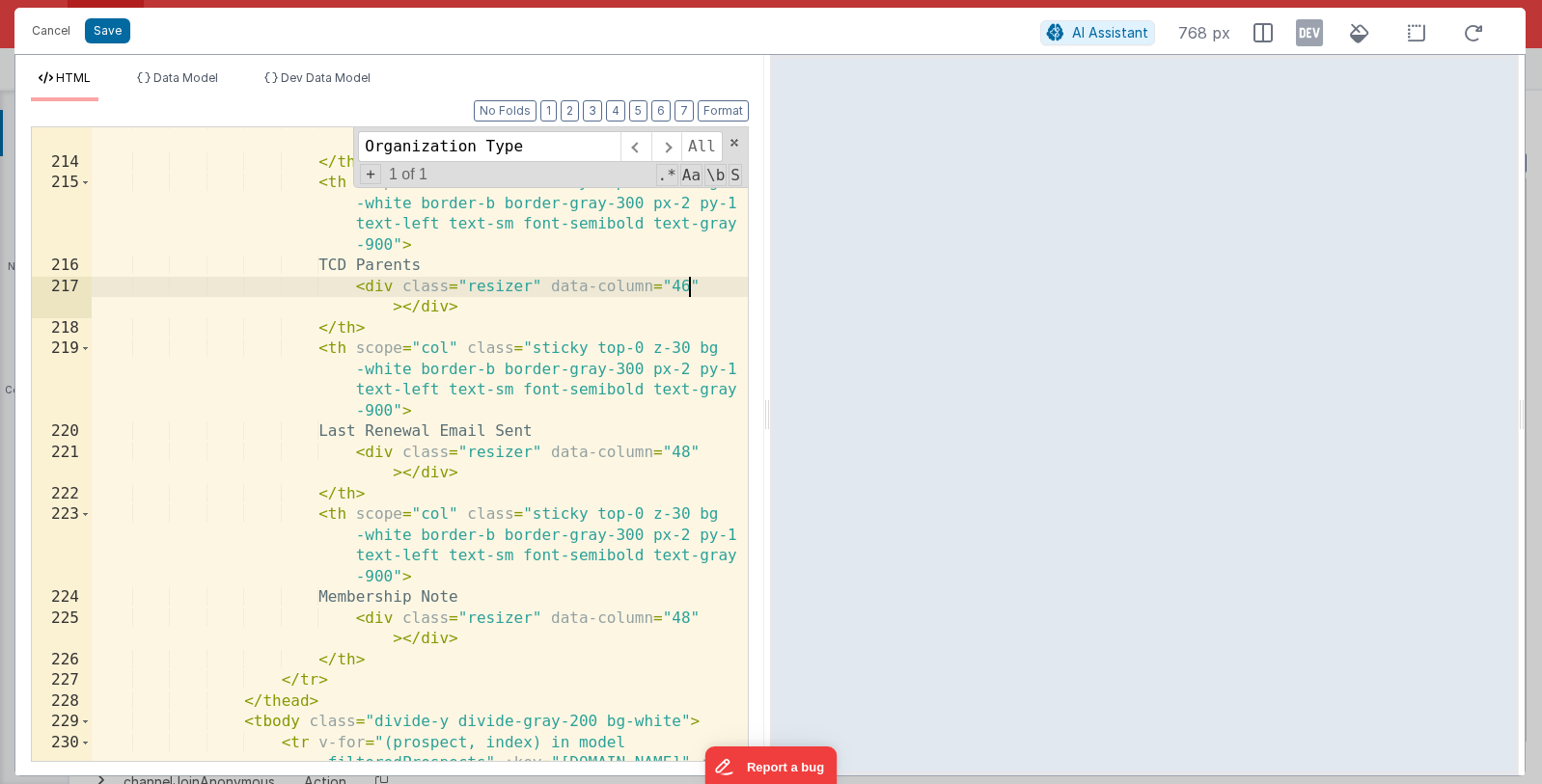
scroll to position [8684, 0]
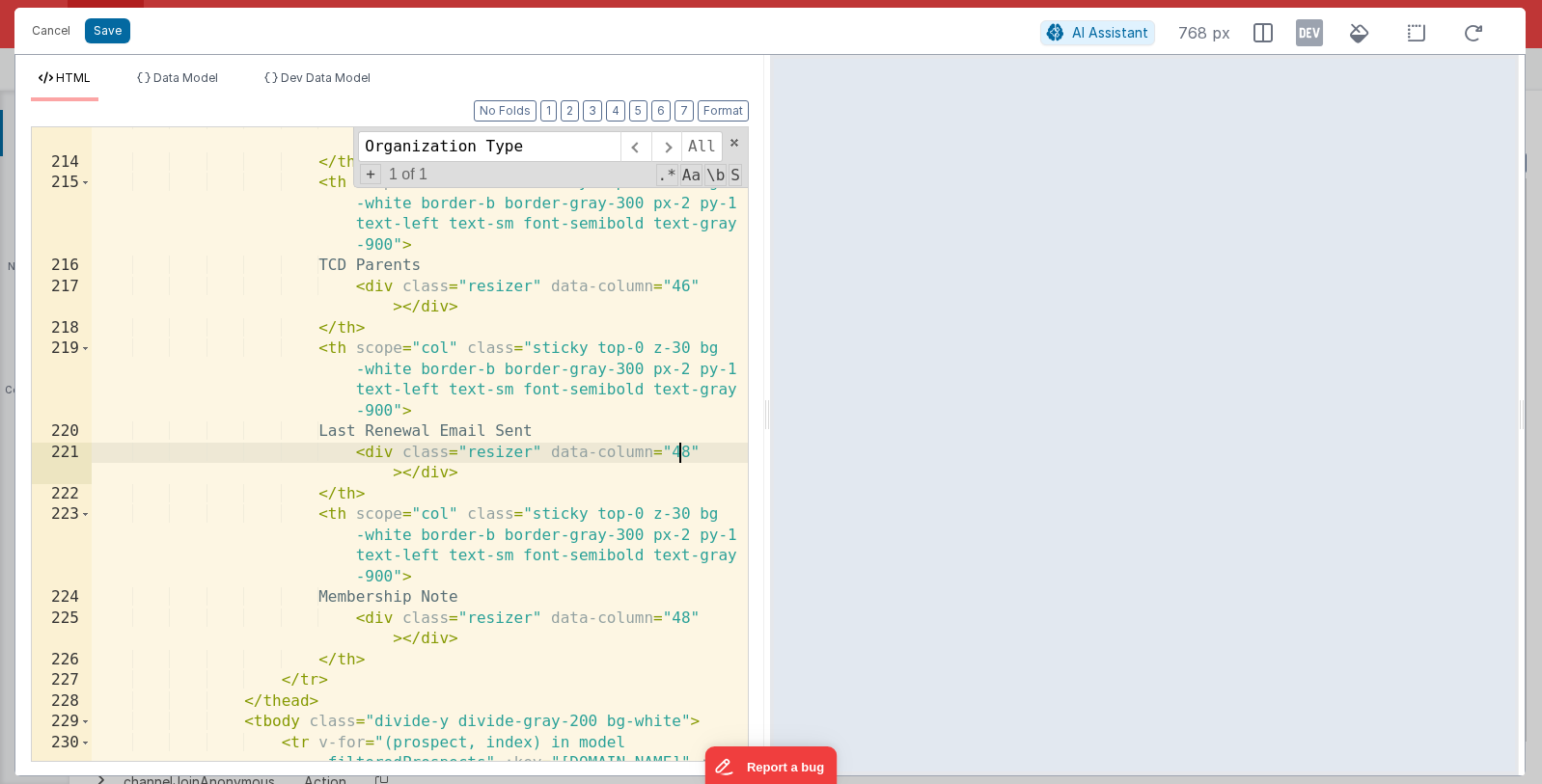
click at [683, 456] on div "< div class = "resizer" data-column = "45" > </ div > </ th > < th scope = "col…" at bounding box center [419, 489] width 656 height 758
click at [686, 456] on div "< div class = "resizer" data-column = "45" > </ div > </ th > < th scope = "col…" at bounding box center [419, 489] width 656 height 758
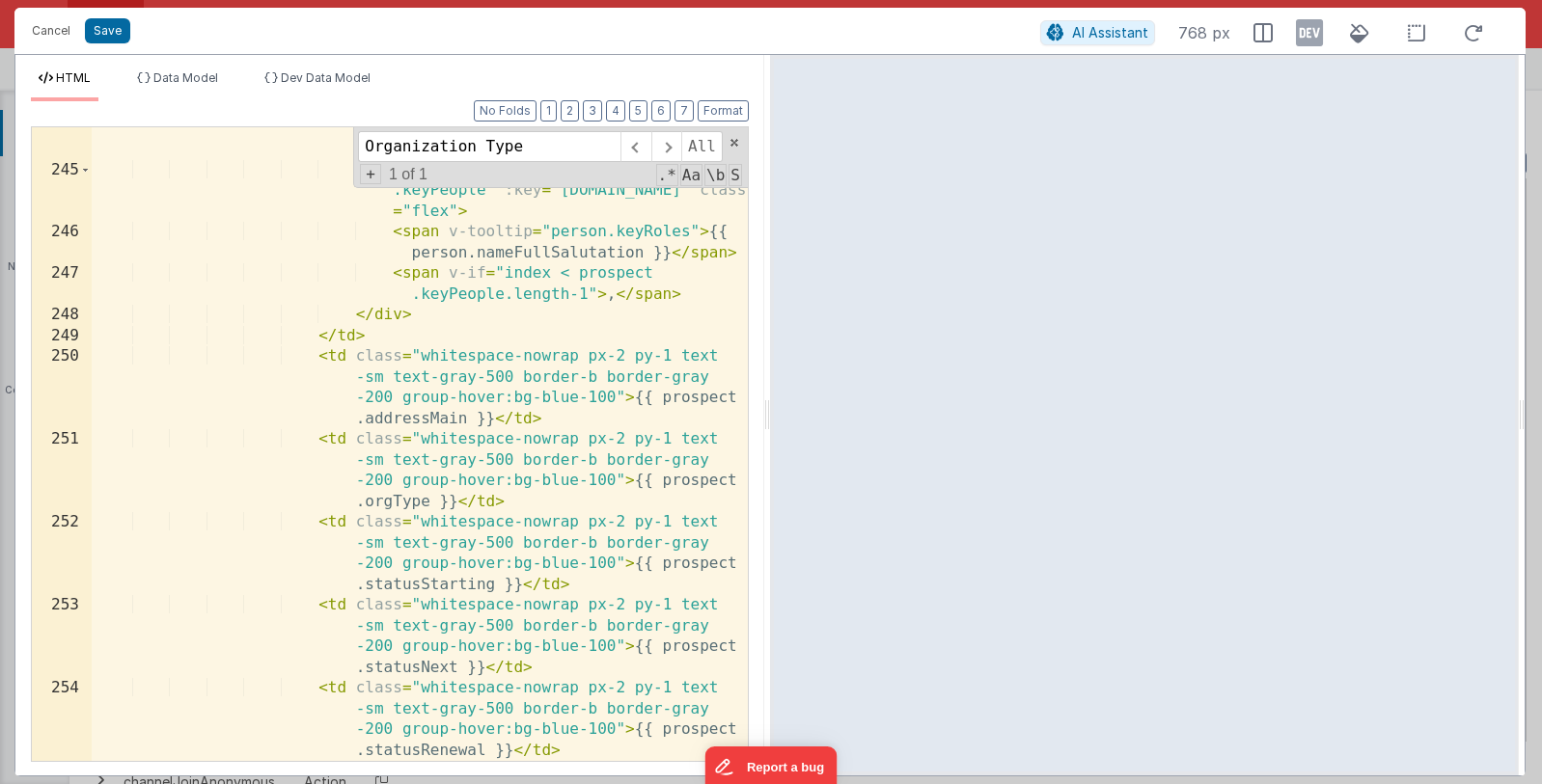
scroll to position [9991, 0]
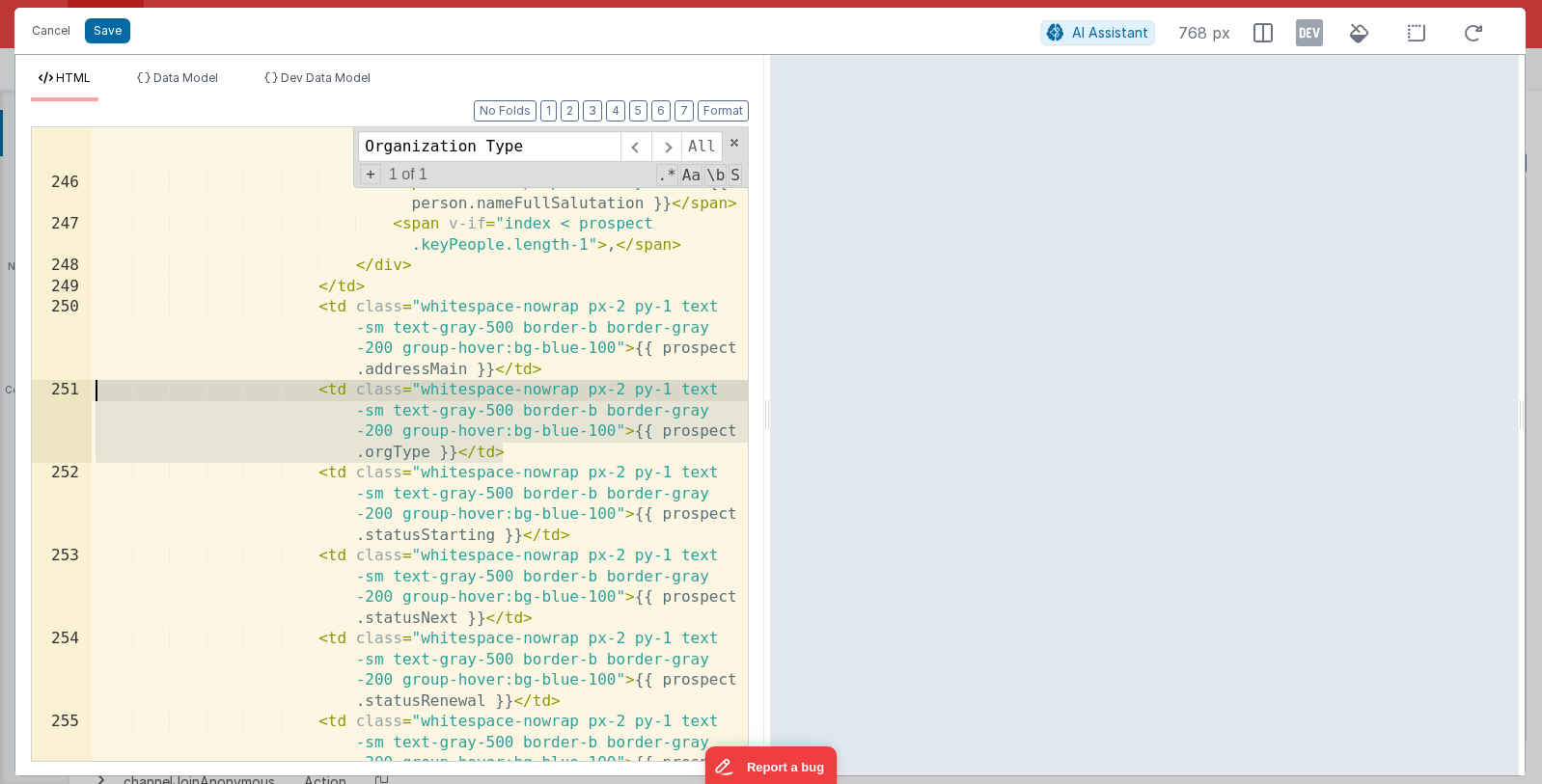
drag, startPoint x: 518, startPoint y: 456, endPoint x: 73, endPoint y: 382, distance: 451.1
click at [73, 382] on div "245 246 247 248 249 250 251 252 253 254 255 256 < div v-for = "person, index in…" at bounding box center [390, 444] width 718 height 635
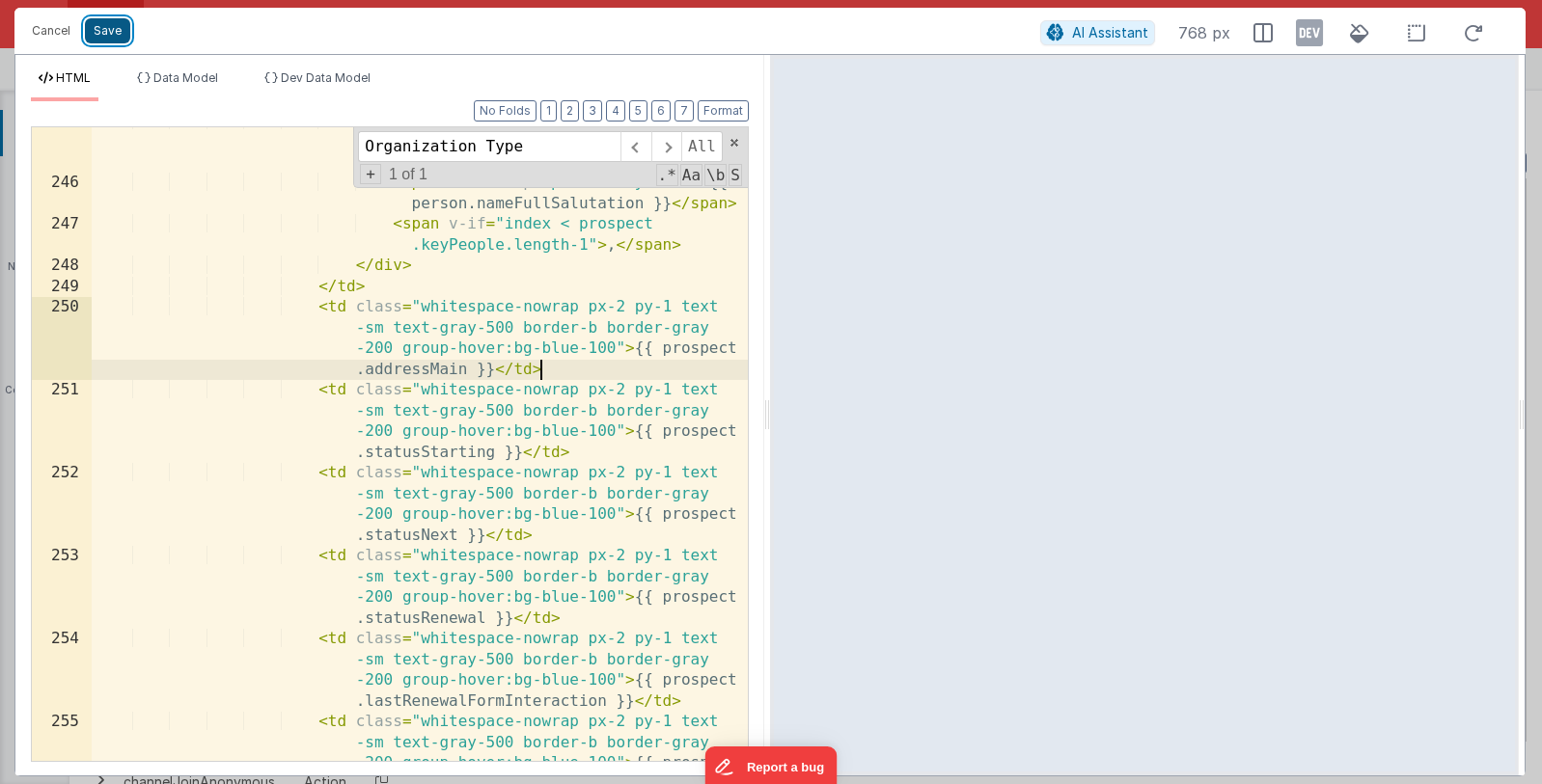
click at [117, 36] on button "Save" at bounding box center [108, 31] width 45 height 25
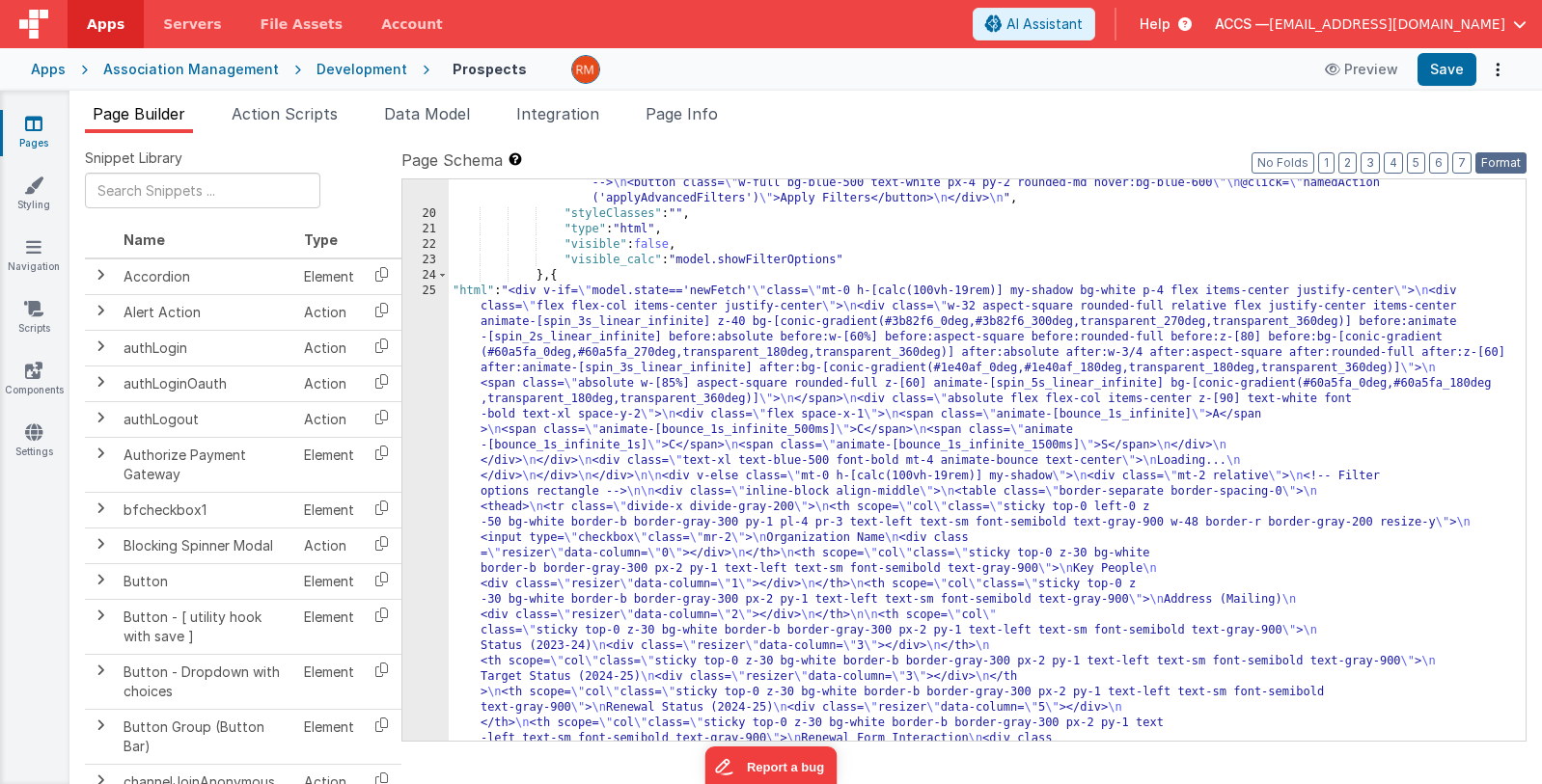
click at [1492, 162] on button "Format" at bounding box center [1500, 163] width 51 height 22
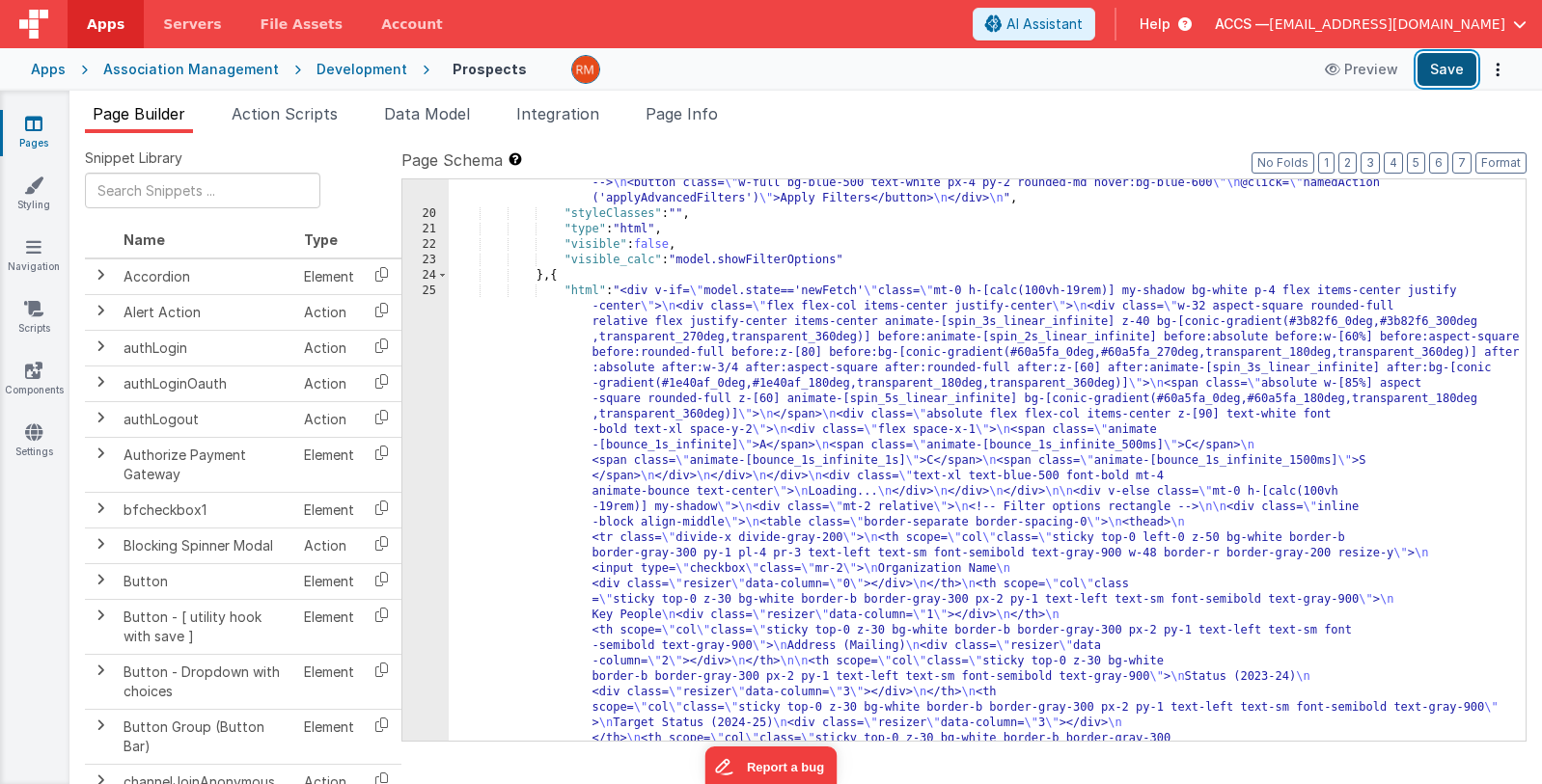
click at [1445, 69] on button "Save" at bounding box center [1446, 69] width 59 height 33
